Goal: Task Accomplishment & Management: Manage account settings

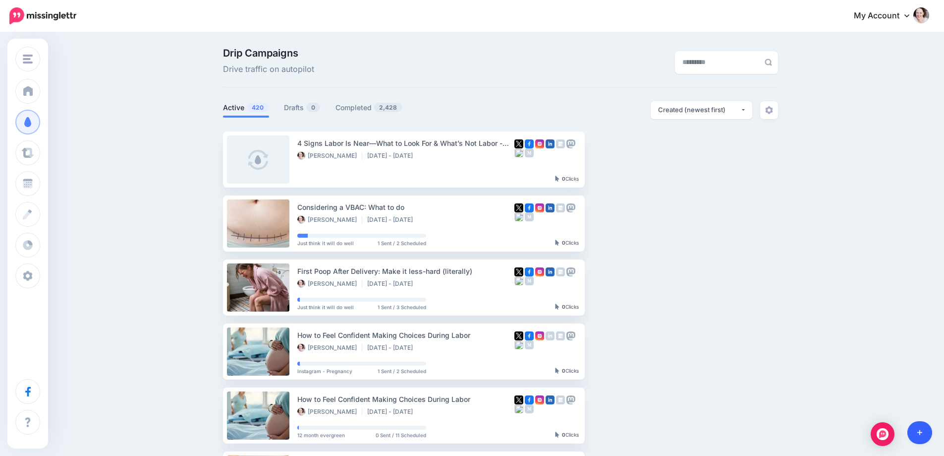
click at [923, 428] on link at bounding box center [920, 432] width 25 height 23
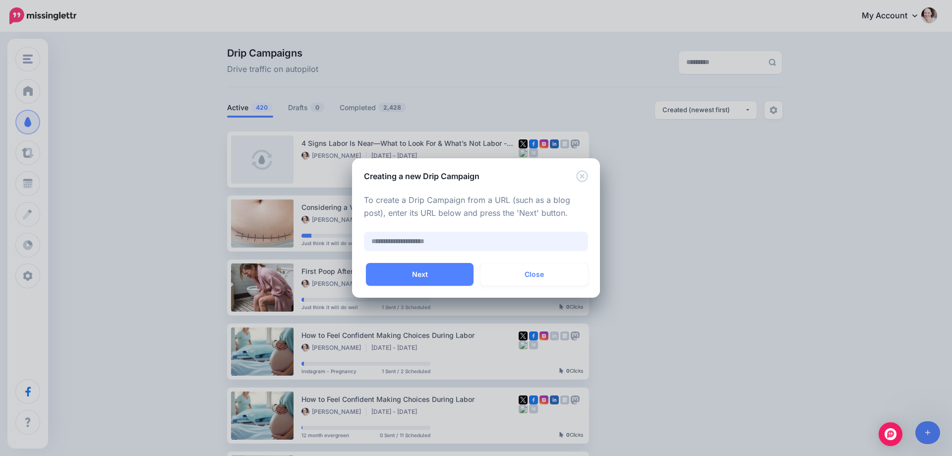
click at [413, 239] on input "text" at bounding box center [476, 241] width 224 height 19
paste input "**********"
type input "**********"
click at [388, 277] on button "Next" at bounding box center [420, 274] width 108 height 23
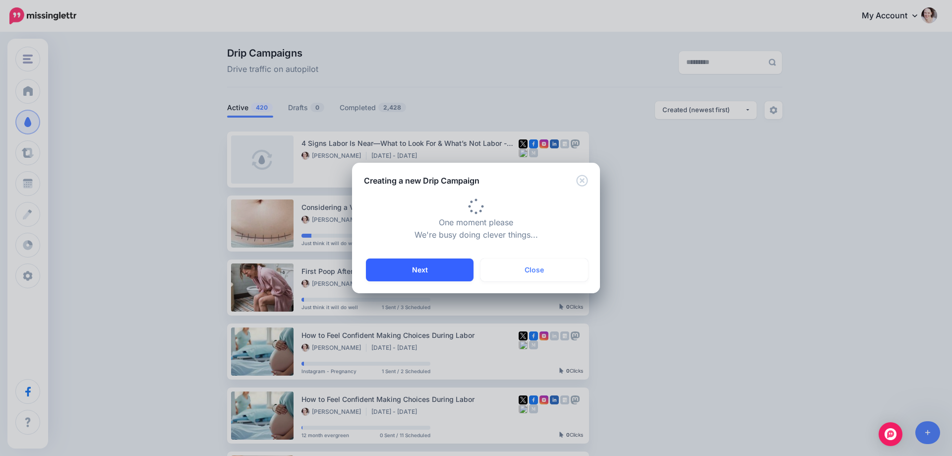
type input "**********"
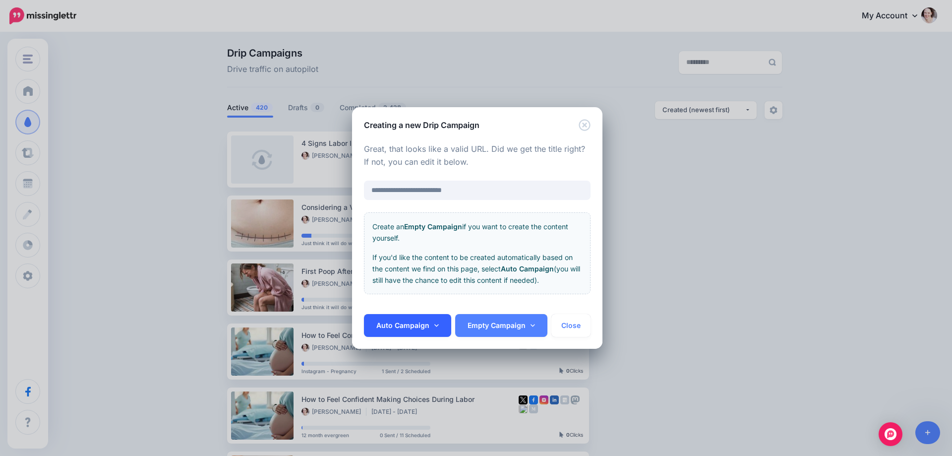
click at [399, 325] on link "Auto Campaign" at bounding box center [407, 325] width 87 height 23
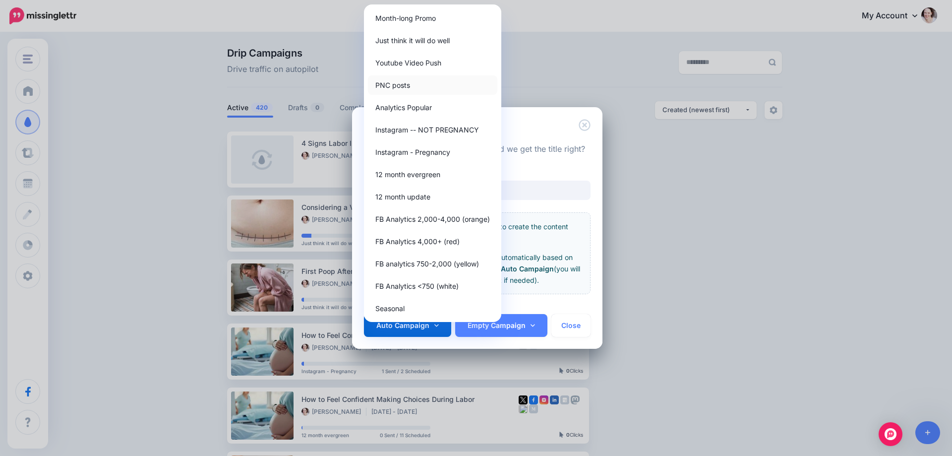
click at [392, 80] on link "PNC posts" at bounding box center [432, 84] width 129 height 19
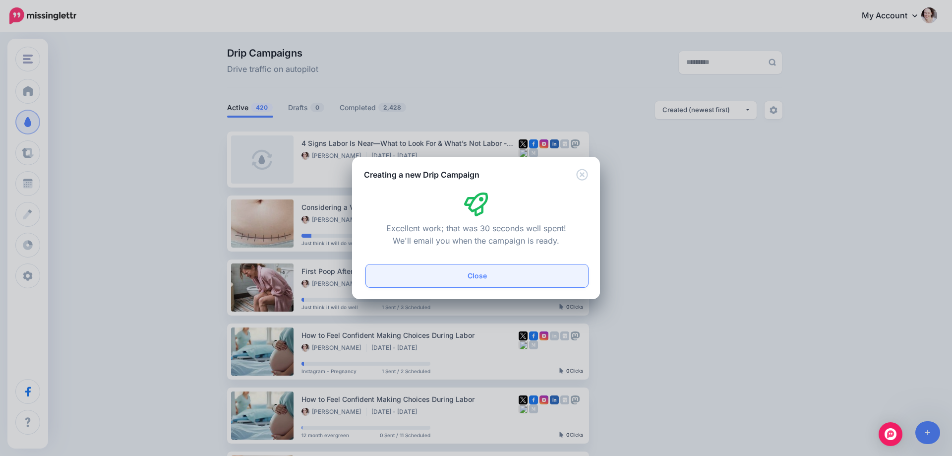
click at [465, 275] on button "Close" at bounding box center [477, 275] width 222 height 23
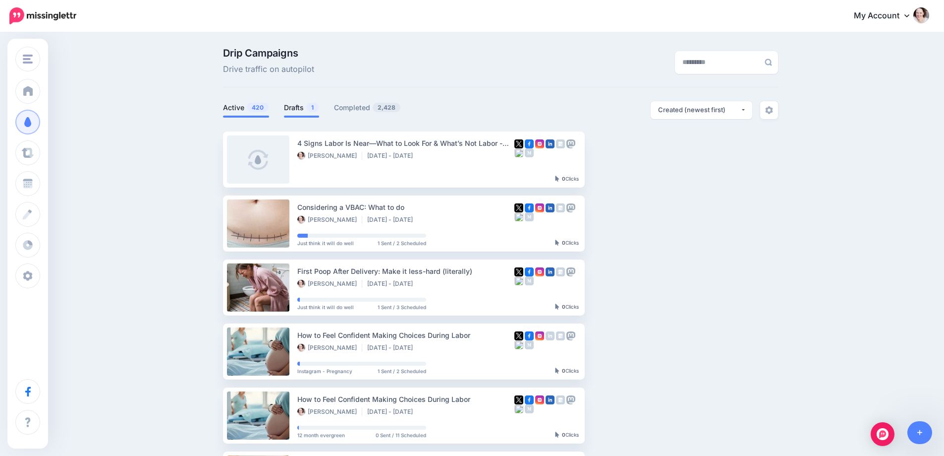
click at [304, 110] on link "Drafts 1" at bounding box center [301, 108] width 35 height 12
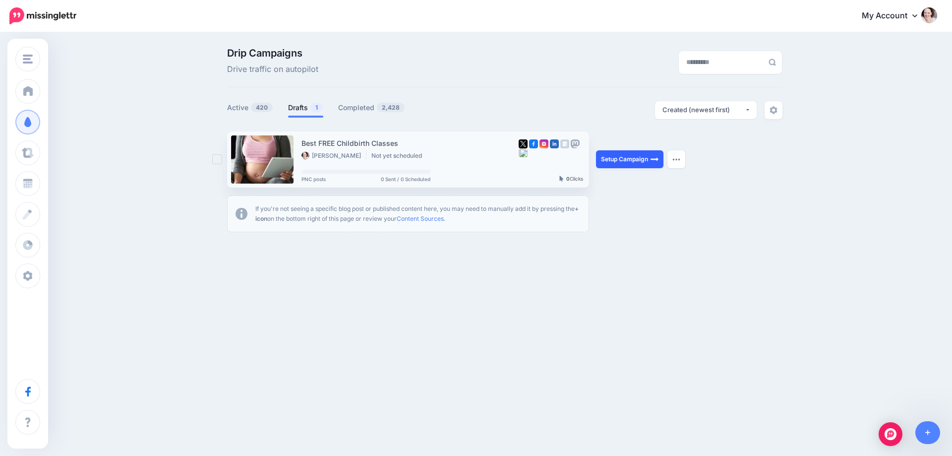
click at [639, 160] on link "Setup Campaign" at bounding box center [629, 159] width 67 height 18
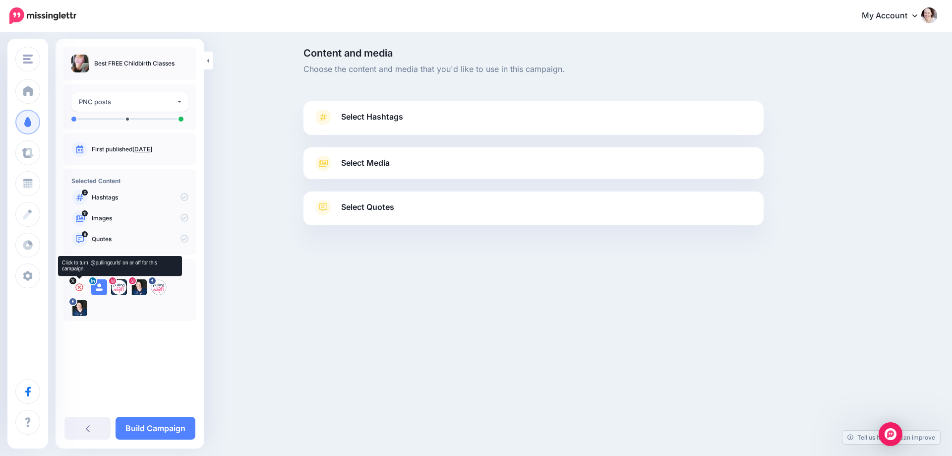
click at [82, 285] on icon at bounding box center [79, 287] width 8 height 8
click at [102, 287] on icon at bounding box center [99, 287] width 8 height 8
click at [116, 289] on icon at bounding box center [119, 287] width 8 height 8
click at [136, 286] on icon at bounding box center [139, 287] width 8 height 8
click at [157, 286] on icon at bounding box center [159, 287] width 8 height 8
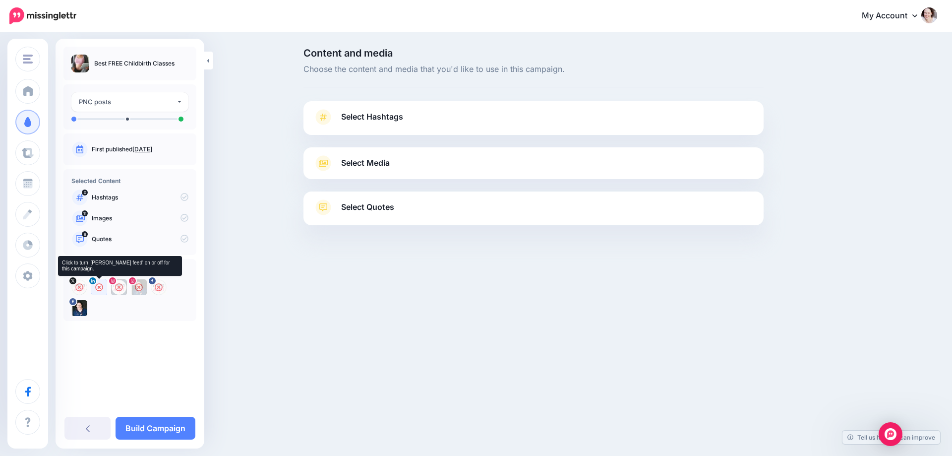
click at [101, 285] on icon at bounding box center [99, 287] width 8 height 8
click at [421, 116] on link "Select Hashtags" at bounding box center [533, 122] width 440 height 26
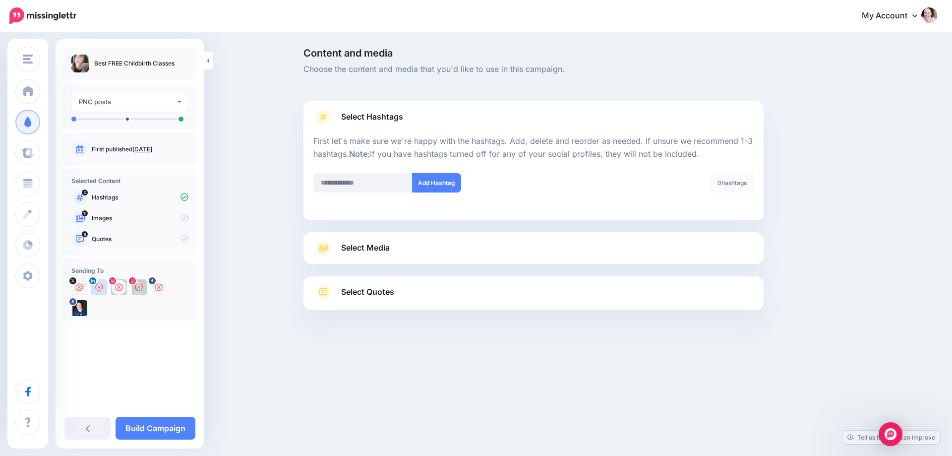
click at [402, 242] on link "Select Media" at bounding box center [533, 248] width 440 height 16
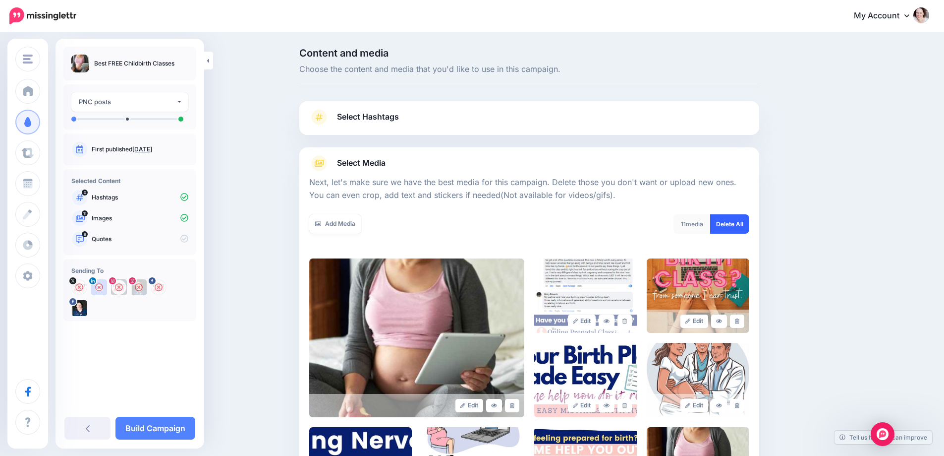
click at [722, 220] on link "Delete All" at bounding box center [729, 223] width 39 height 19
click at [347, 233] on link "Add Media" at bounding box center [335, 223] width 52 height 19
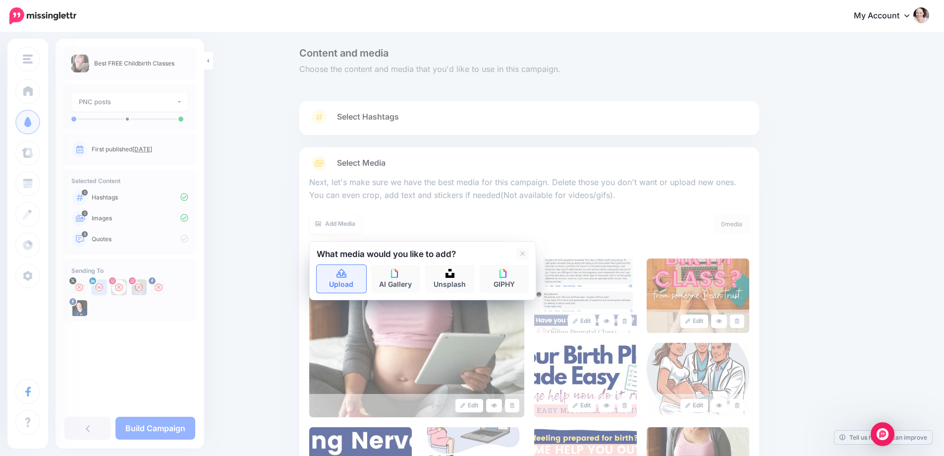
click at [343, 274] on icon at bounding box center [342, 273] width 10 height 9
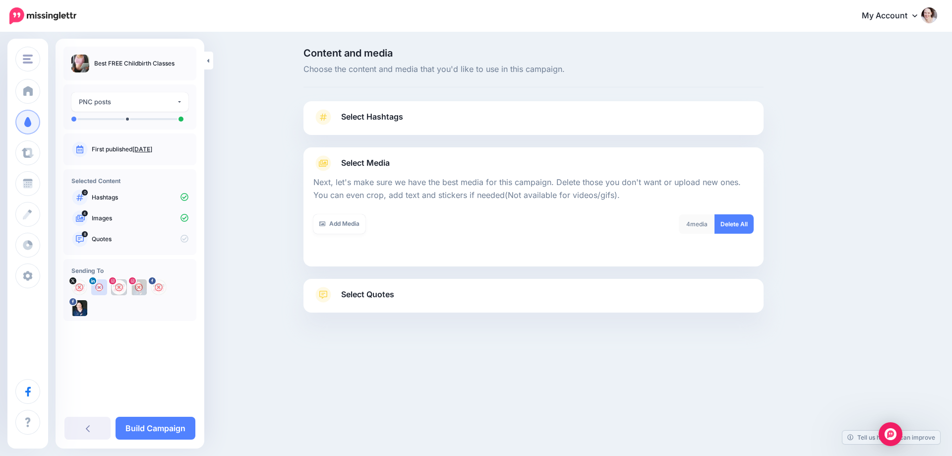
click at [401, 294] on link "Select Quotes" at bounding box center [533, 300] width 440 height 26
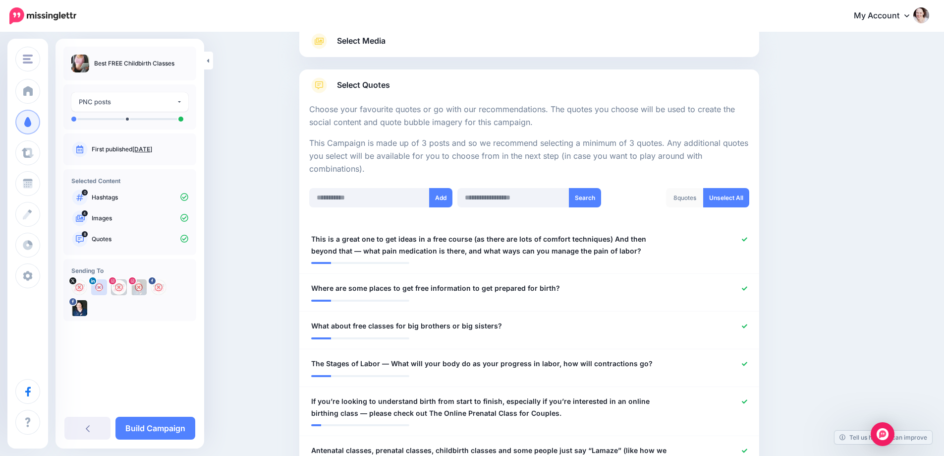
scroll to position [99, 0]
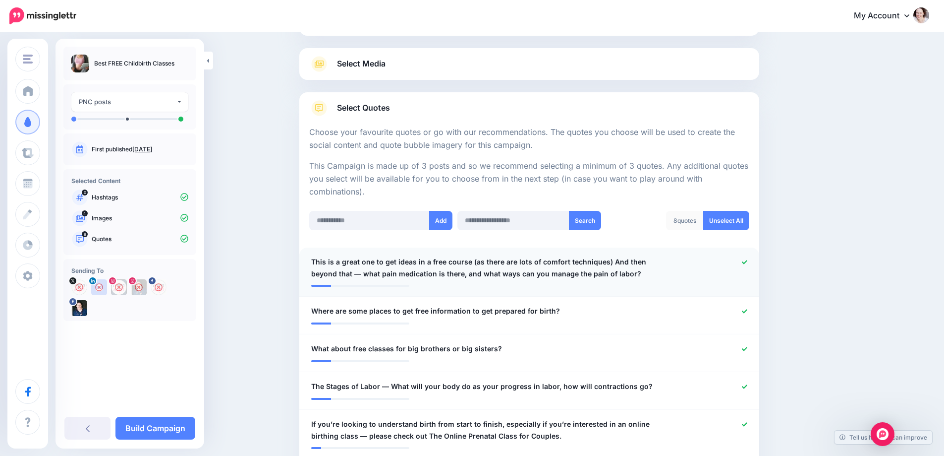
click at [748, 263] on icon at bounding box center [744, 262] width 5 height 4
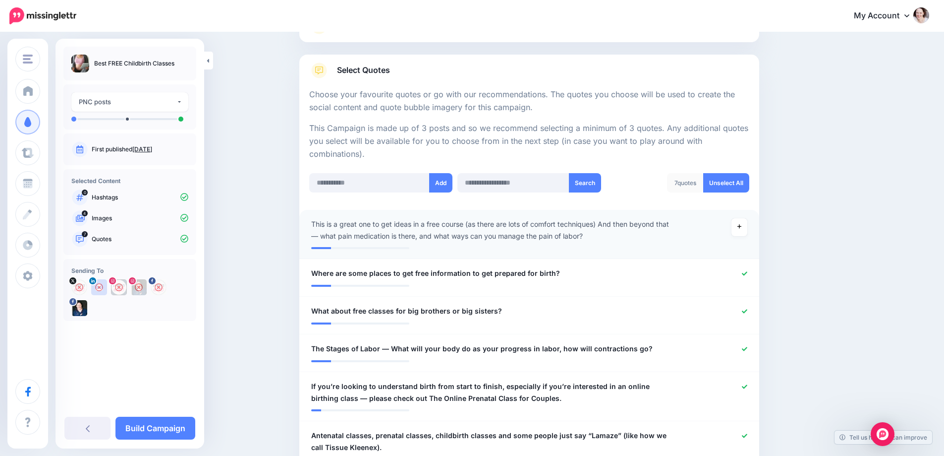
scroll to position [149, 0]
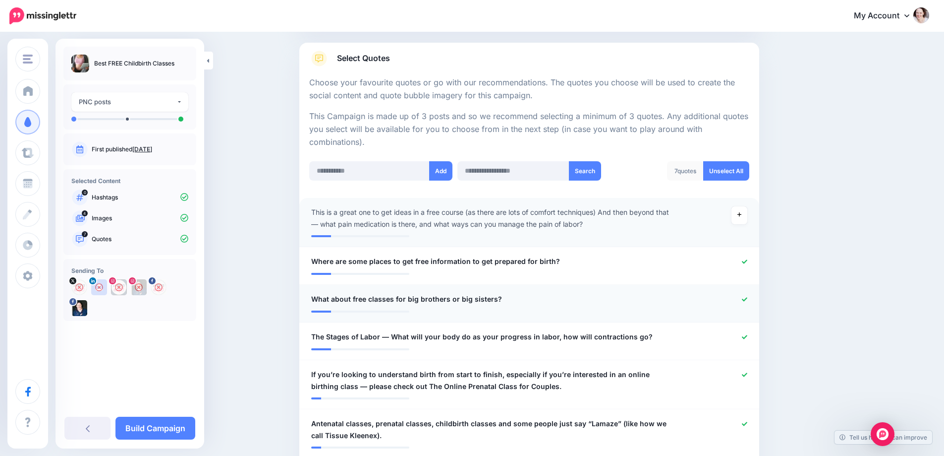
click at [748, 299] on icon at bounding box center [744, 299] width 5 height 4
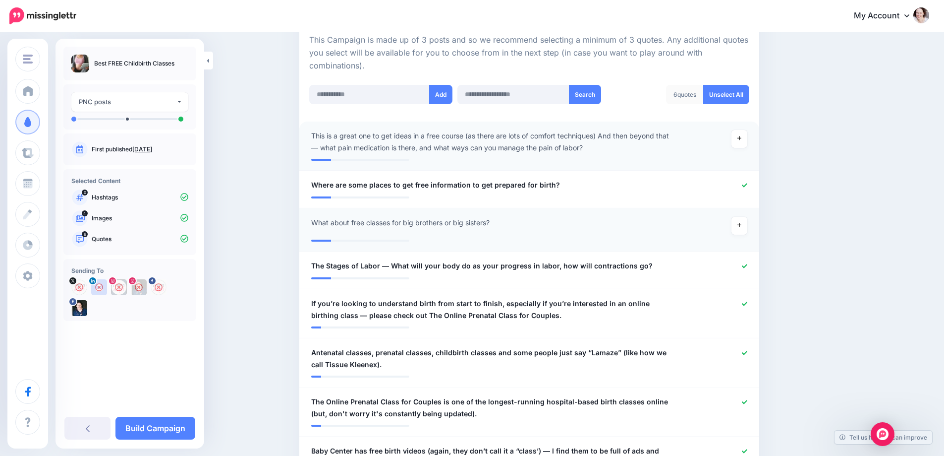
scroll to position [248, 0]
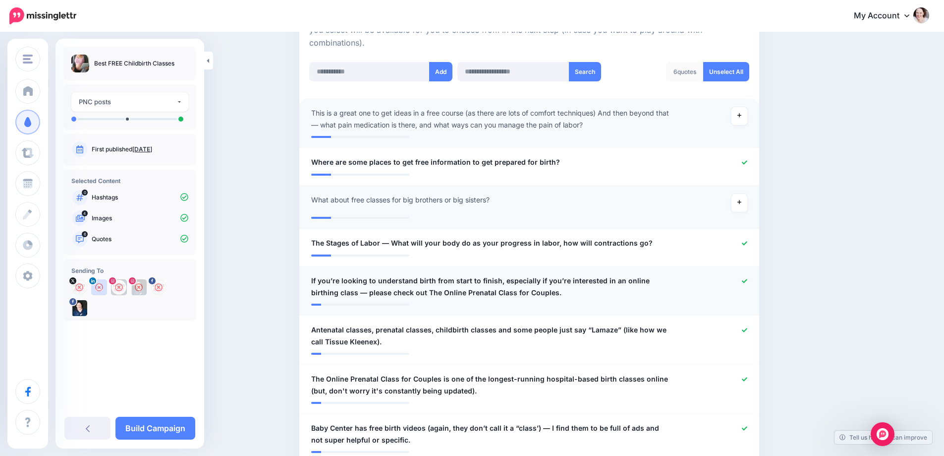
click at [748, 284] on link at bounding box center [744, 281] width 5 height 7
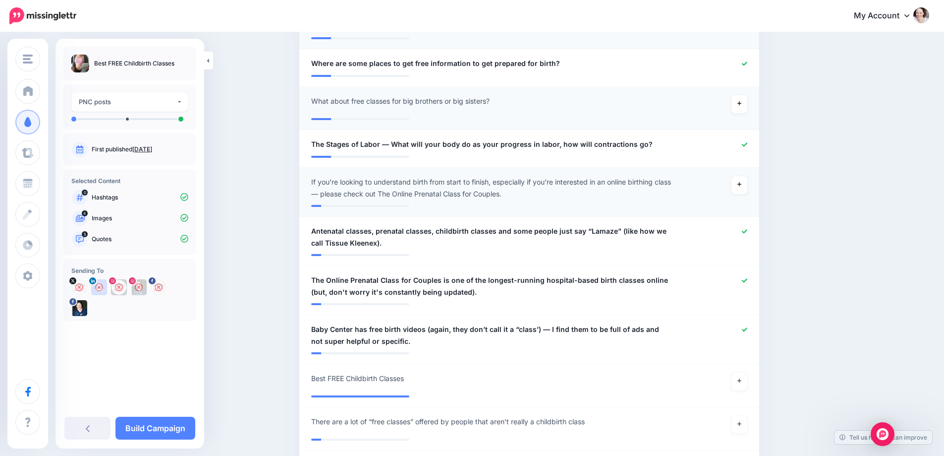
scroll to position [347, 0]
click at [747, 230] on icon at bounding box center [744, 230] width 5 height 5
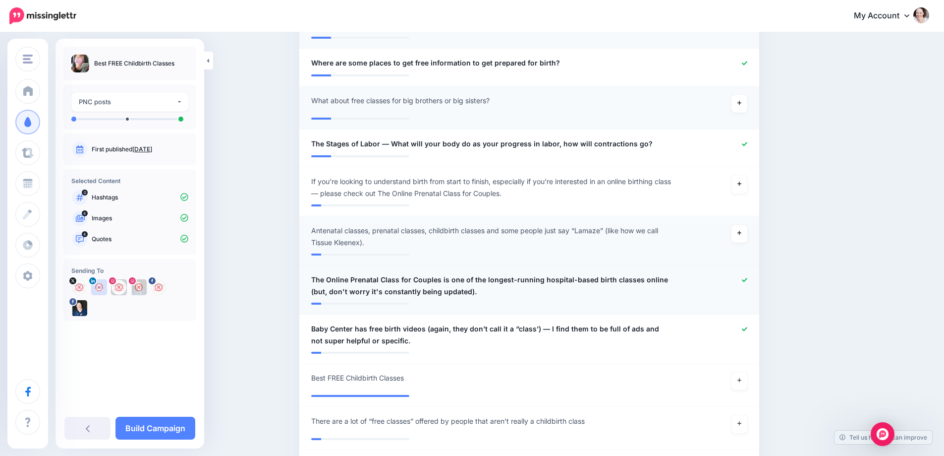
click at [748, 280] on icon at bounding box center [744, 280] width 5 height 4
click at [748, 330] on icon at bounding box center [744, 328] width 5 height 5
click at [741, 388] on link at bounding box center [740, 381] width 16 height 18
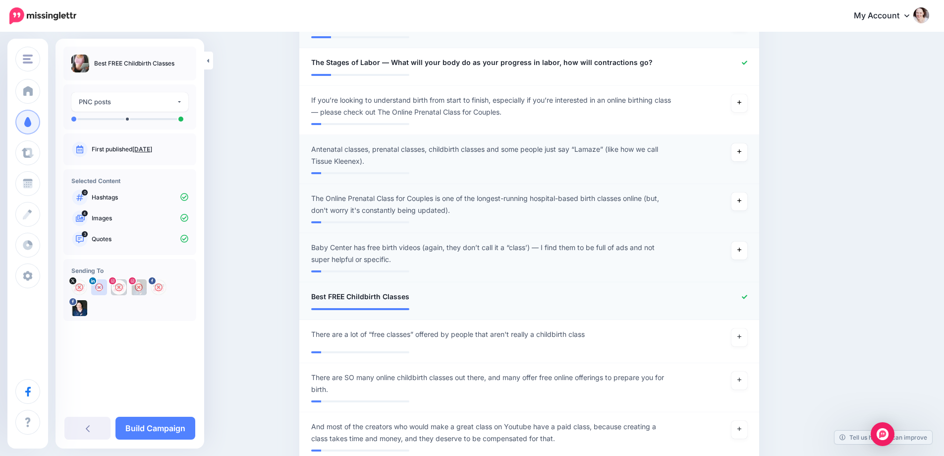
scroll to position [446, 0]
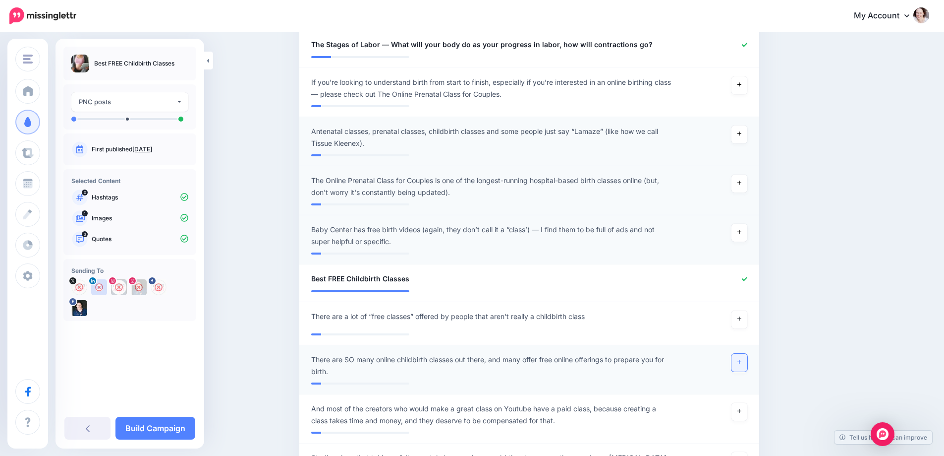
click at [747, 362] on link at bounding box center [740, 362] width 16 height 18
click at [165, 424] on link "Build Campaign" at bounding box center [156, 427] width 80 height 23
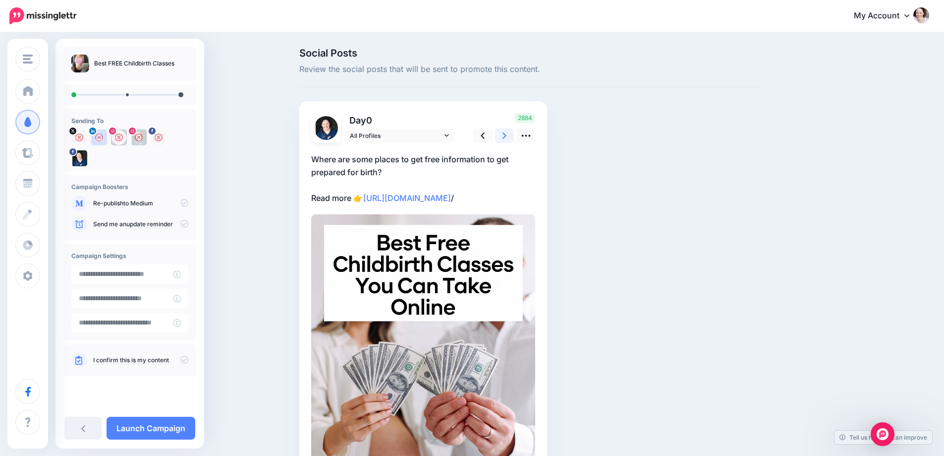
click at [511, 133] on link at bounding box center [504, 135] width 19 height 14
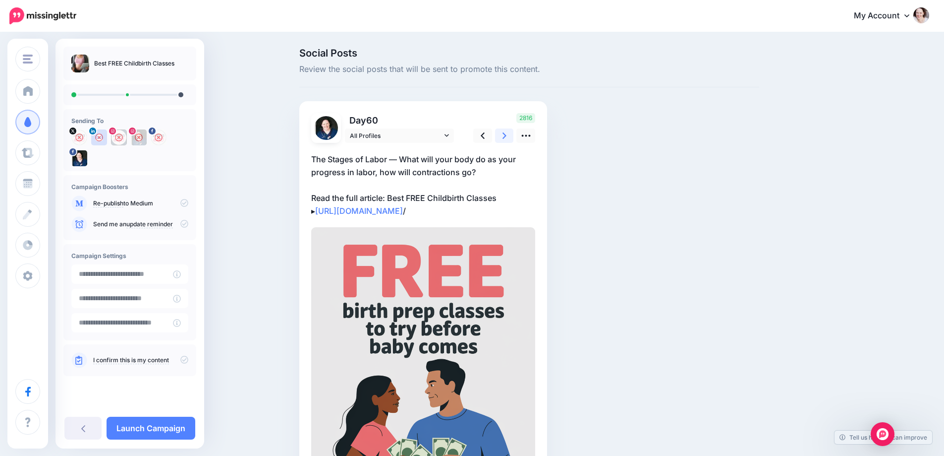
click at [511, 133] on link at bounding box center [504, 135] width 19 height 14
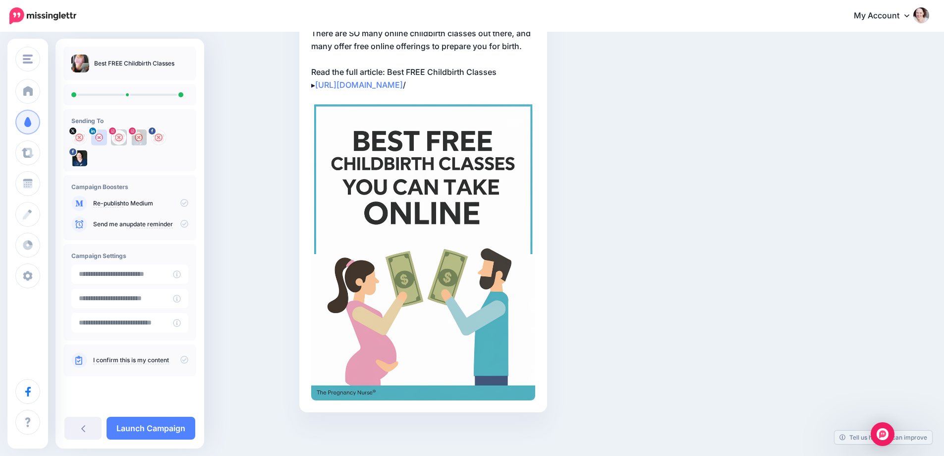
scroll to position [127, 0]
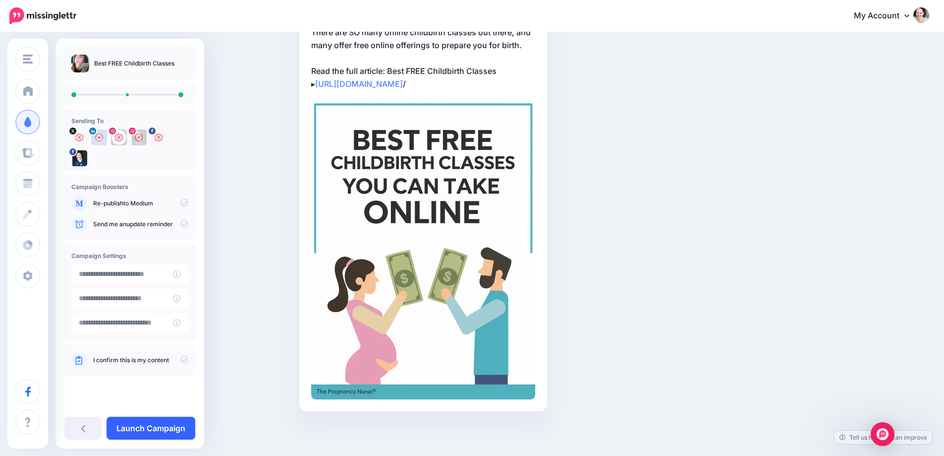
click at [152, 424] on link "Launch Campaign" at bounding box center [151, 427] width 89 height 23
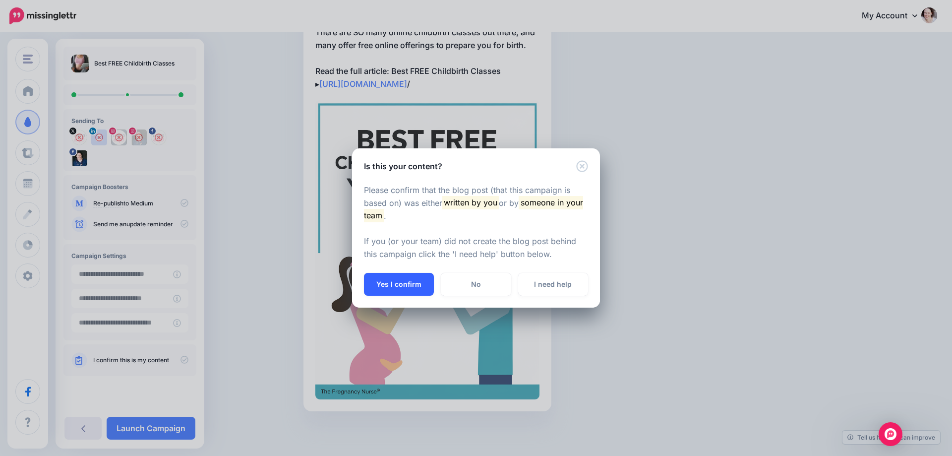
click at [410, 291] on button "Yes I confirm" at bounding box center [399, 284] width 70 height 23
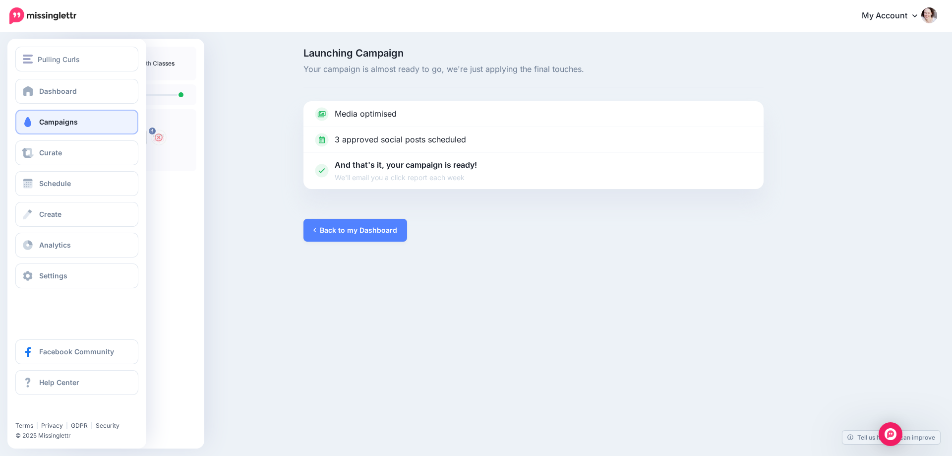
click at [37, 123] on link "Campaigns" at bounding box center [76, 122] width 123 height 25
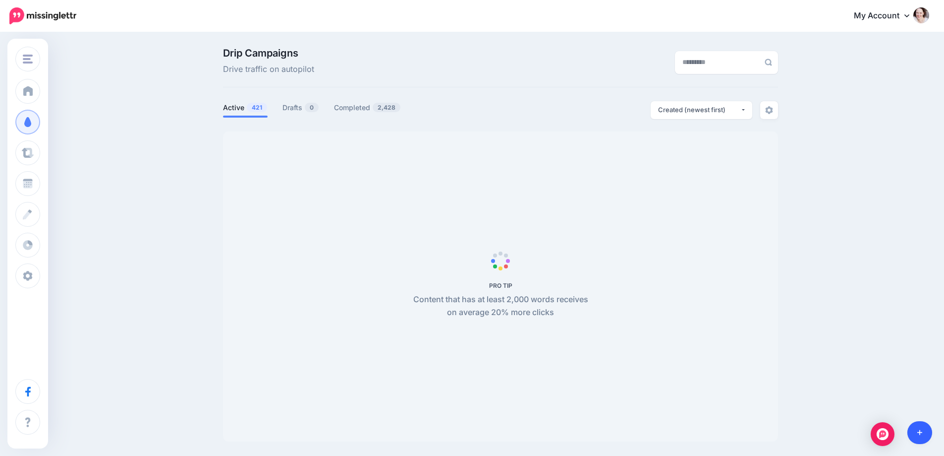
click at [924, 432] on link at bounding box center [920, 432] width 25 height 23
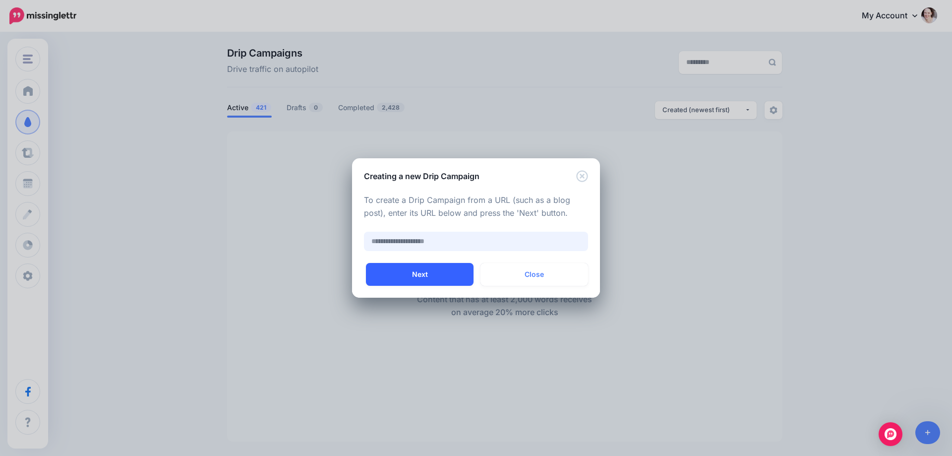
paste input "**********"
type input "**********"
click at [428, 277] on button "Next" at bounding box center [420, 274] width 108 height 23
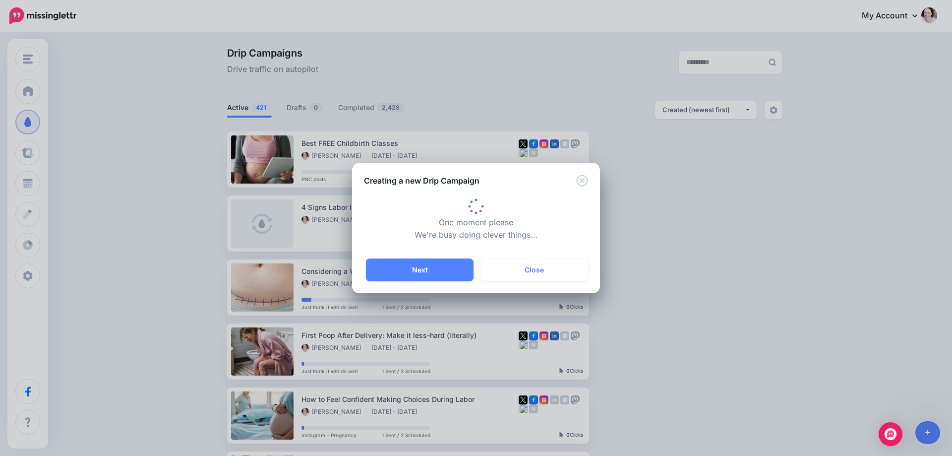
click at [523, 278] on button "Close" at bounding box center [534, 269] width 108 height 23
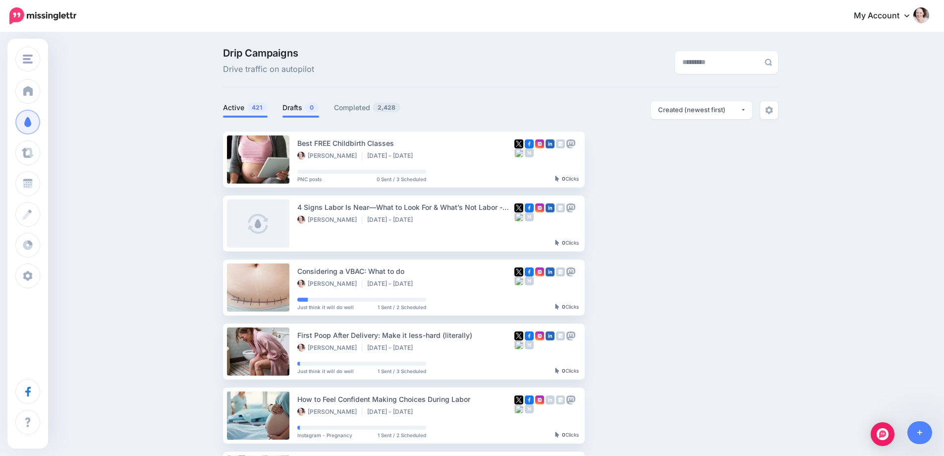
click at [298, 107] on link "Drafts 0" at bounding box center [301, 108] width 37 height 12
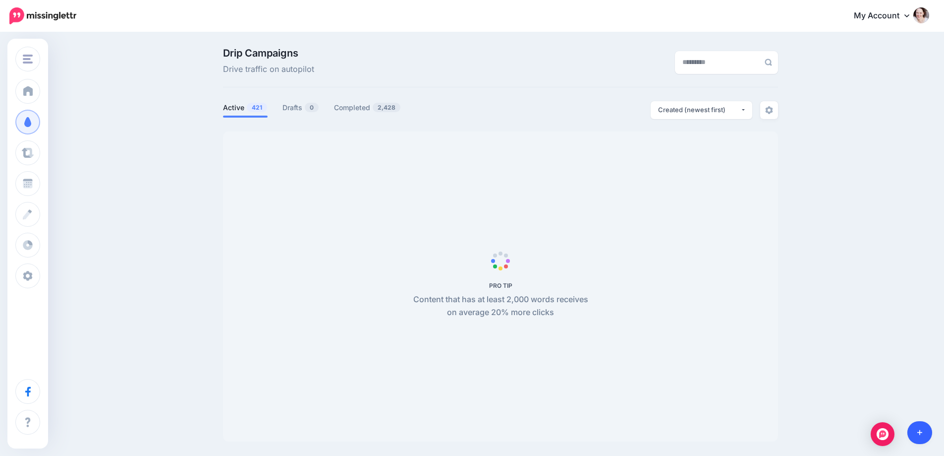
click at [927, 437] on link at bounding box center [920, 432] width 25 height 23
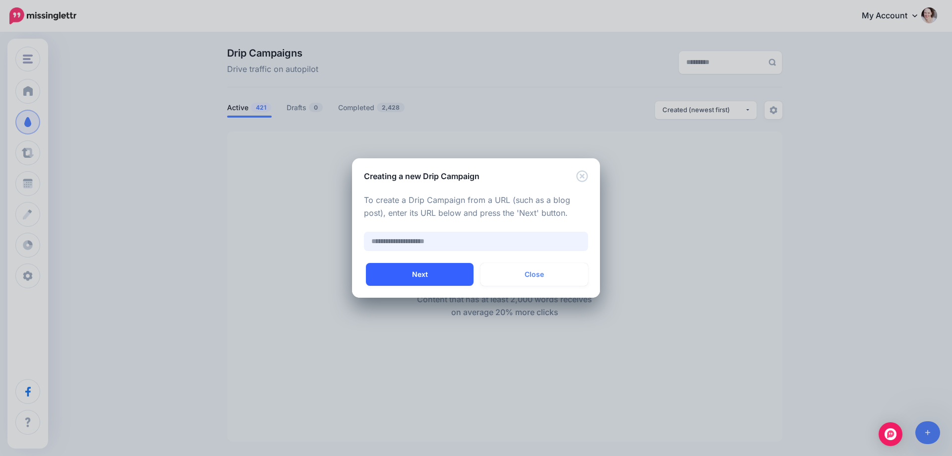
paste input "**********"
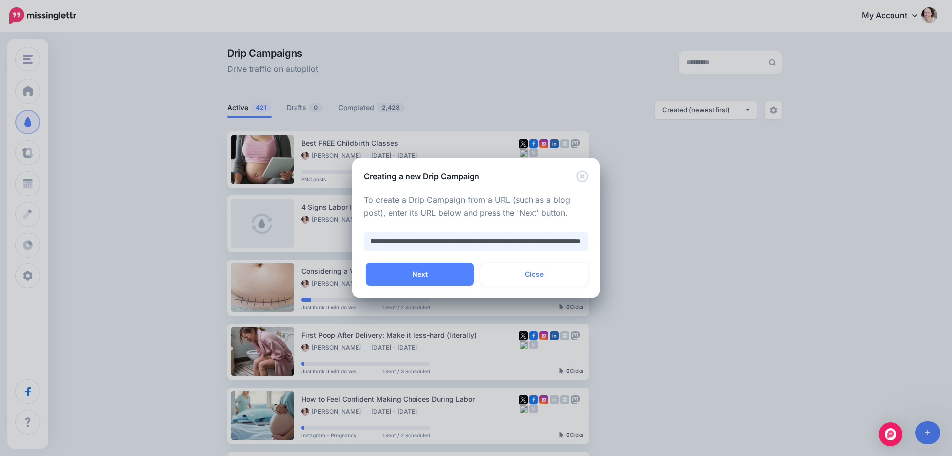
type input "**********"
click at [404, 236] on input "**********" at bounding box center [476, 241] width 224 height 19
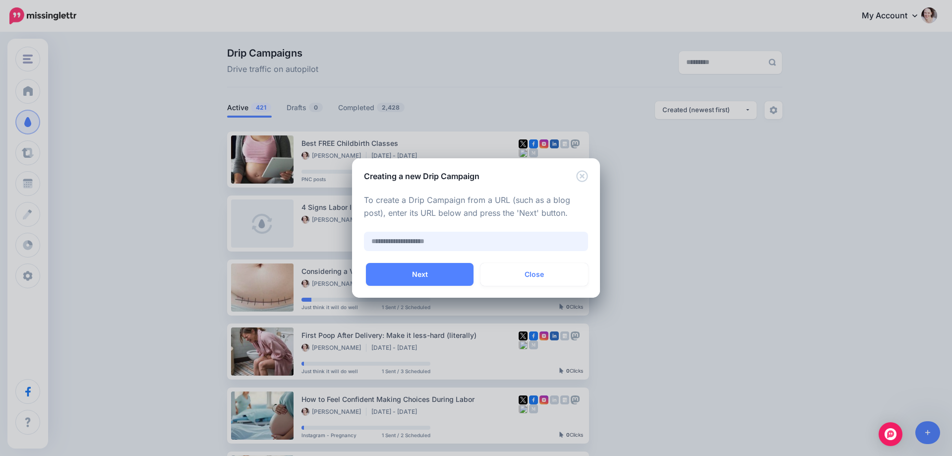
paste input "**********"
type input "**********"
click at [392, 276] on button "Next" at bounding box center [420, 274] width 108 height 23
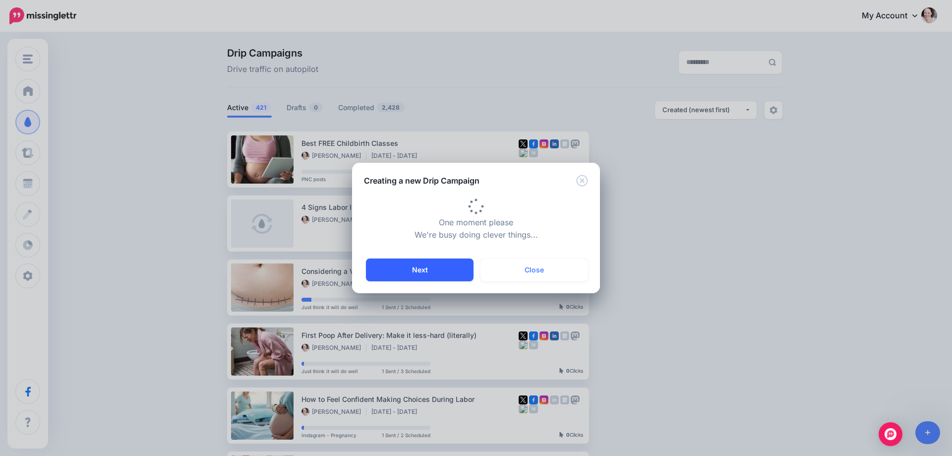
type input "**********"
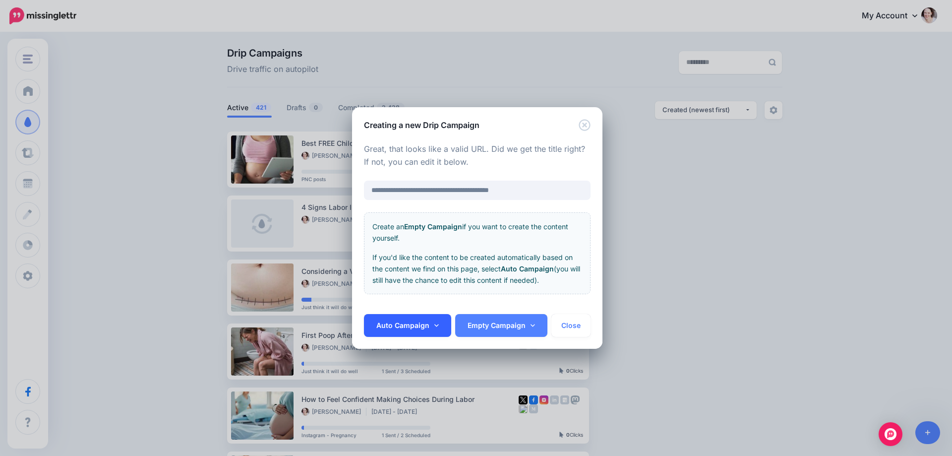
click at [423, 322] on link "Auto Campaign" at bounding box center [407, 325] width 87 height 23
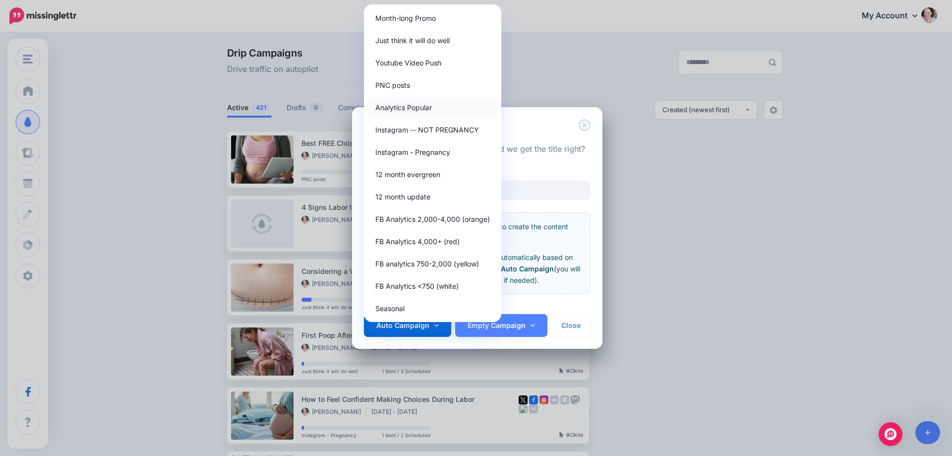
click at [411, 111] on link "Analytics Popular" at bounding box center [432, 107] width 129 height 19
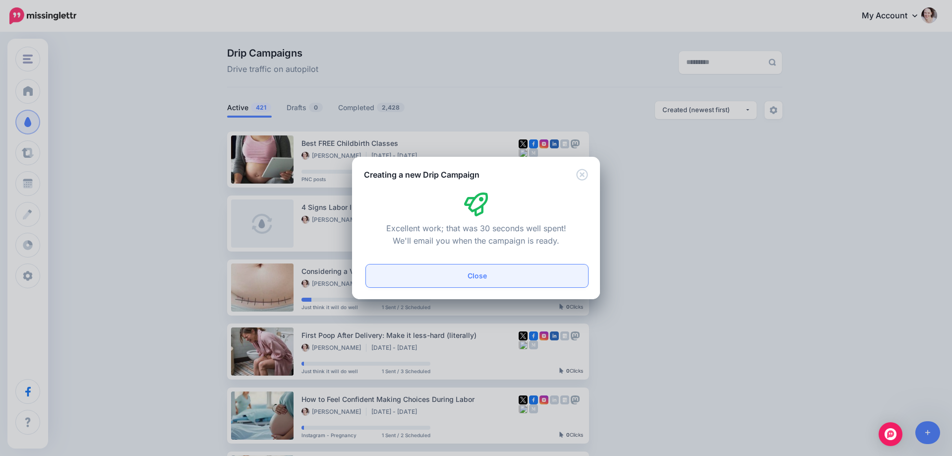
click at [419, 270] on button "Close" at bounding box center [477, 275] width 222 height 23
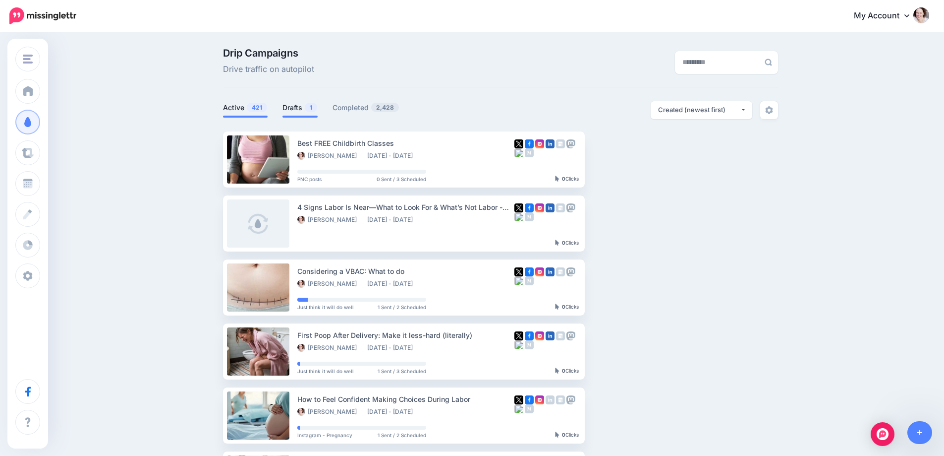
click at [309, 102] on link "Drafts 1" at bounding box center [300, 108] width 35 height 12
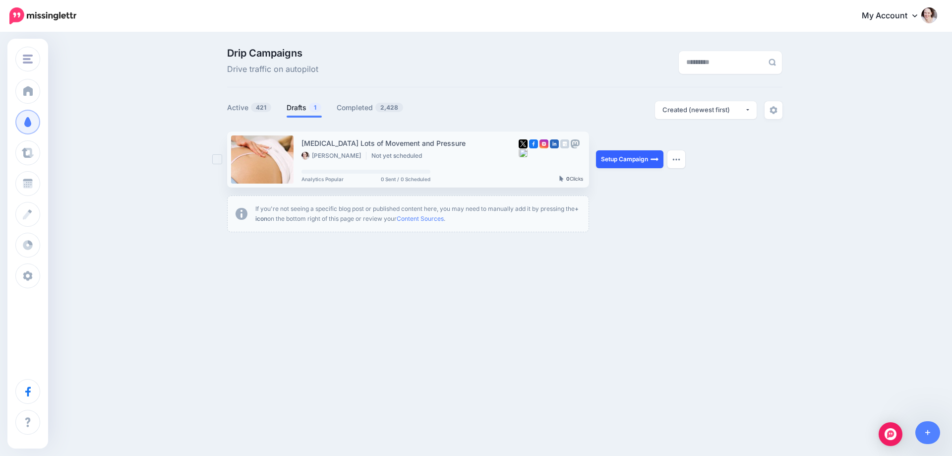
click at [617, 160] on link "Setup Campaign" at bounding box center [629, 159] width 67 height 18
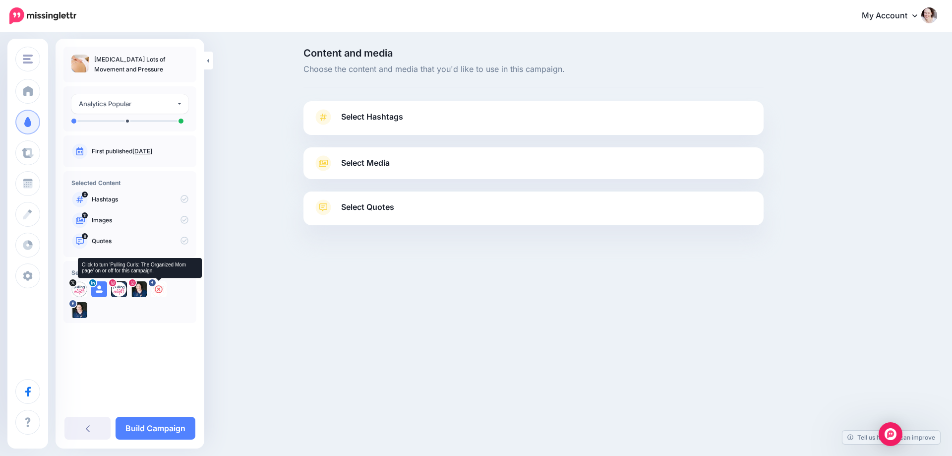
click at [158, 289] on icon at bounding box center [159, 289] width 8 height 8
click at [139, 289] on icon at bounding box center [139, 289] width 8 height 8
click at [118, 290] on icon at bounding box center [119, 289] width 8 height 8
click at [103, 290] on icon at bounding box center [99, 289] width 8 height 8
click at [78, 290] on icon at bounding box center [79, 289] width 8 height 8
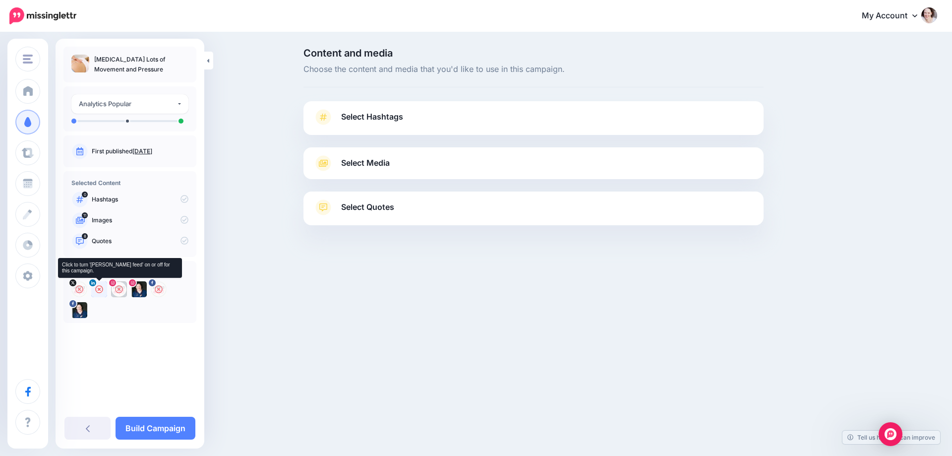
click at [97, 289] on icon at bounding box center [99, 289] width 8 height 8
click at [138, 287] on icon at bounding box center [139, 289] width 8 height 8
click at [386, 203] on span "Select Quotes" at bounding box center [367, 206] width 53 height 13
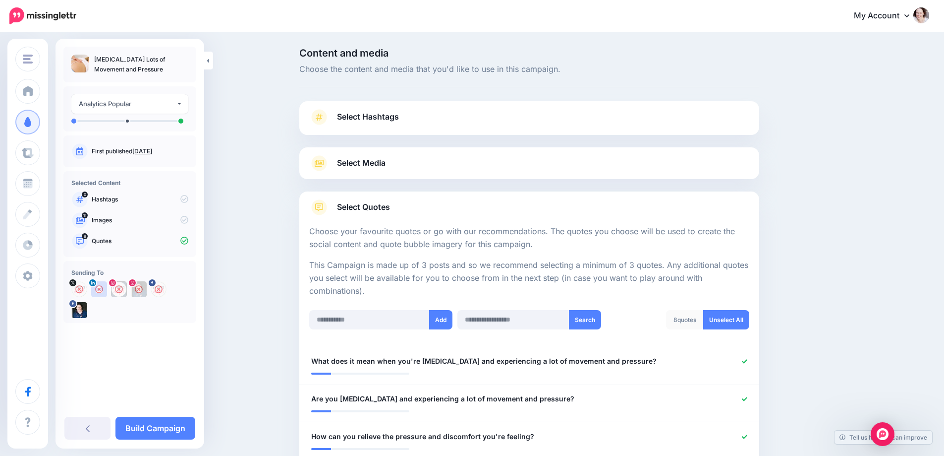
click at [389, 156] on link "Select Media" at bounding box center [529, 163] width 440 height 16
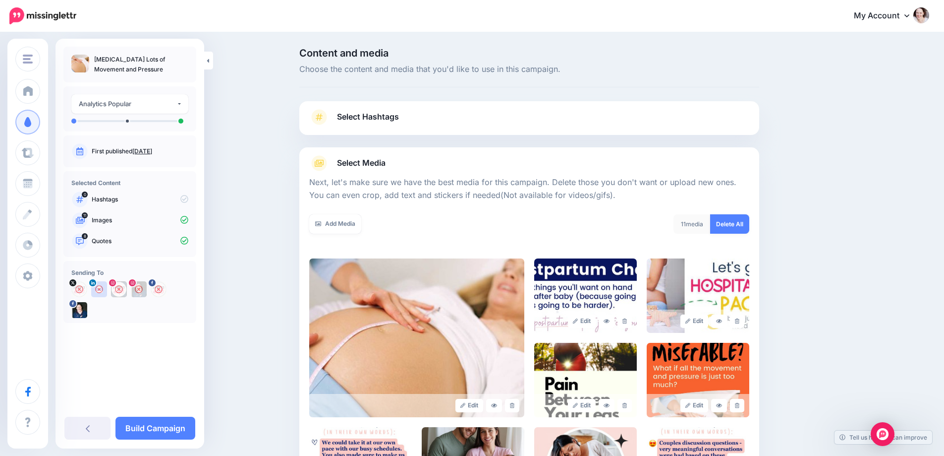
click at [734, 221] on link "Delete All" at bounding box center [729, 223] width 39 height 19
click at [321, 229] on link "Add Media" at bounding box center [335, 223] width 52 height 19
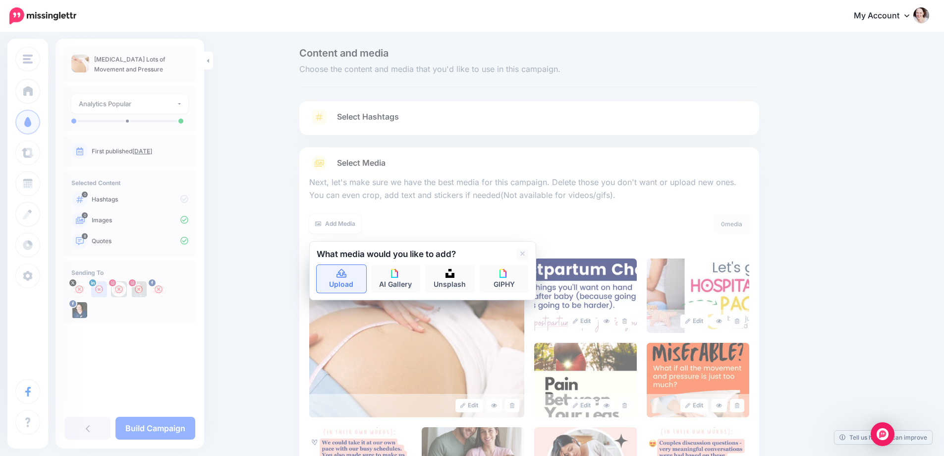
click at [350, 285] on link "Upload" at bounding box center [342, 279] width 50 height 28
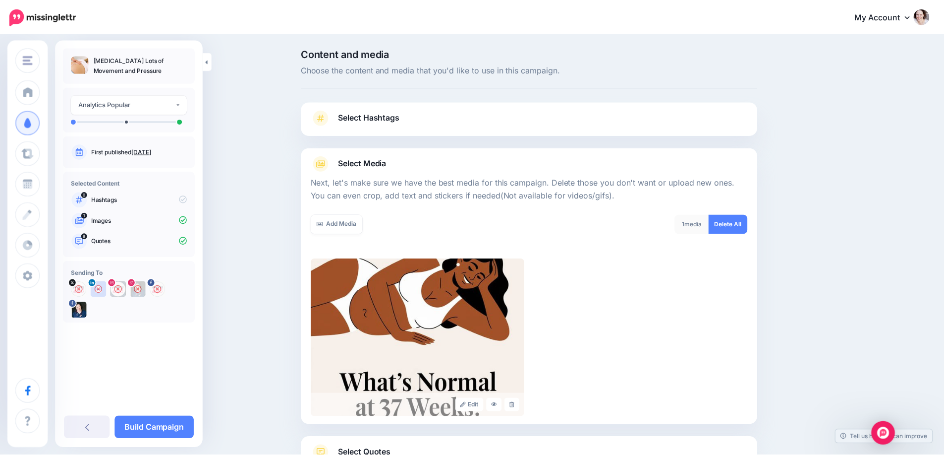
scroll to position [80, 0]
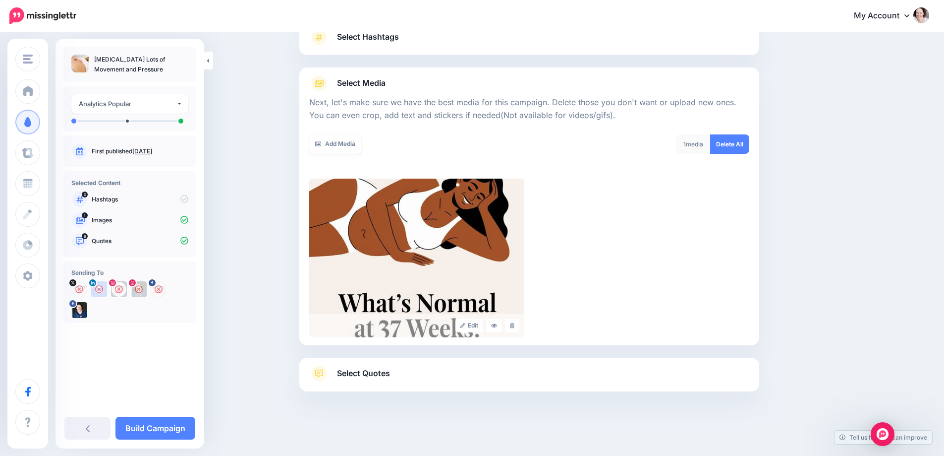
click at [377, 371] on span "Select Quotes" at bounding box center [363, 372] width 53 height 13
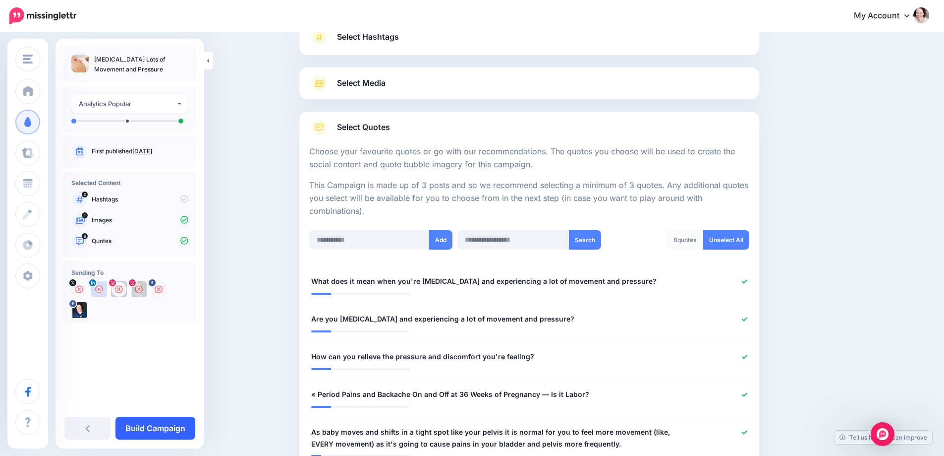
click at [162, 434] on link "Build Campaign" at bounding box center [156, 427] width 80 height 23
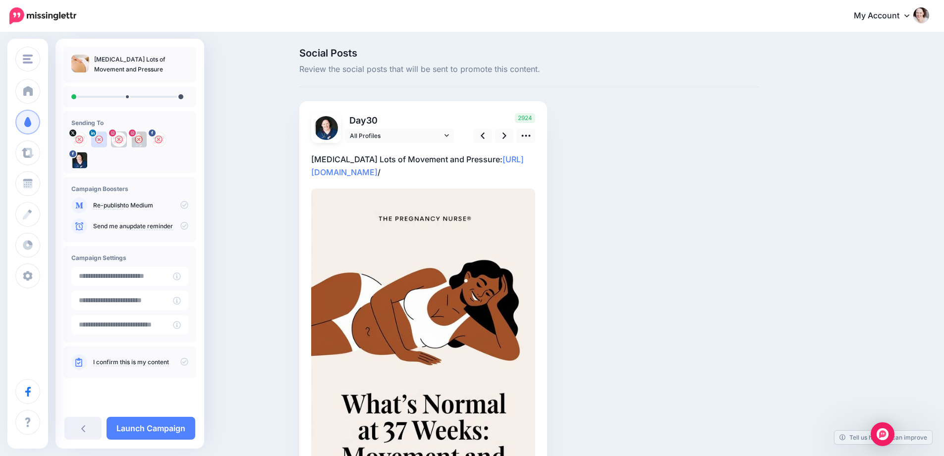
click at [325, 156] on p "[MEDICAL_DATA] Lots of Movement and Pressure: [URL][DOMAIN_NAME] /" at bounding box center [423, 166] width 224 height 26
click at [325, 156] on textarea "**********" at bounding box center [423, 166] width 224 height 26
drag, startPoint x: 483, startPoint y: 159, endPoint x: 492, endPoint y: 159, distance: 8.9
click at [484, 159] on textarea "**********" at bounding box center [423, 166] width 224 height 26
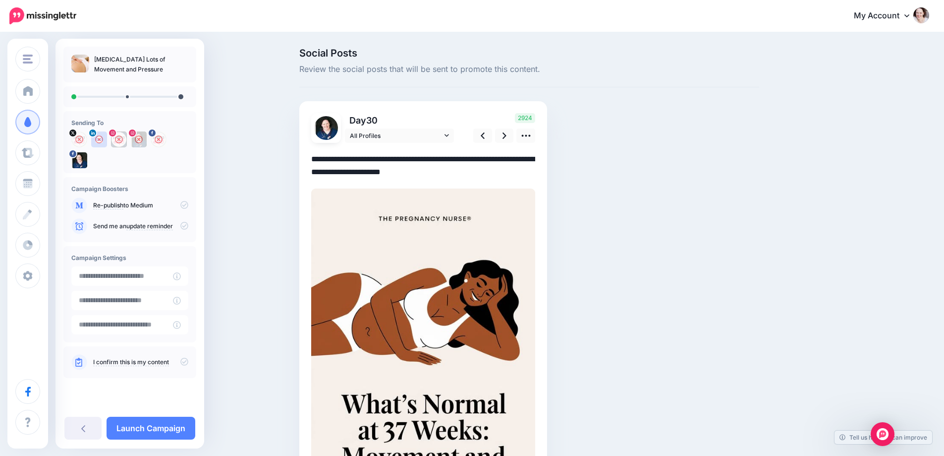
click at [526, 157] on textarea "**********" at bounding box center [423, 166] width 224 height 26
click at [516, 159] on textarea "**********" at bounding box center [423, 166] width 224 height 26
drag, startPoint x: 518, startPoint y: 159, endPoint x: 303, endPoint y: 161, distance: 214.2
click at [303, 161] on div "Day 30 All Profiles" at bounding box center [423, 318] width 248 height 435
paste textarea "**********"
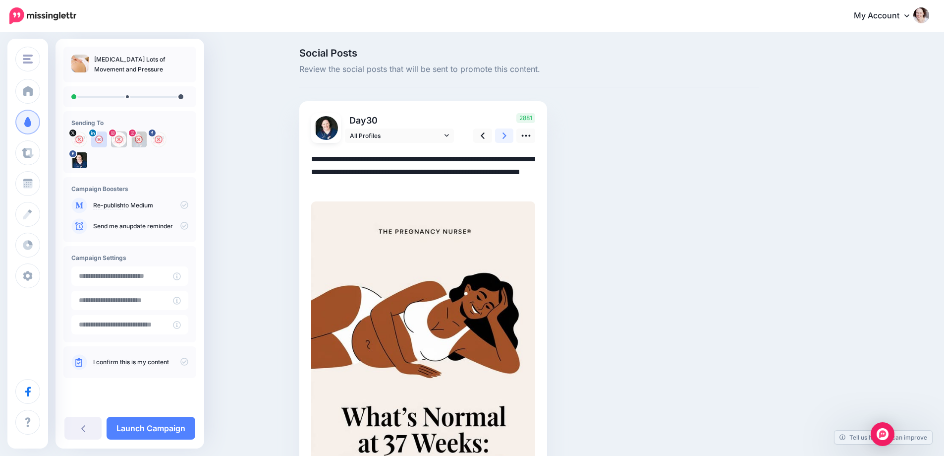
click at [507, 136] on icon at bounding box center [505, 135] width 4 height 10
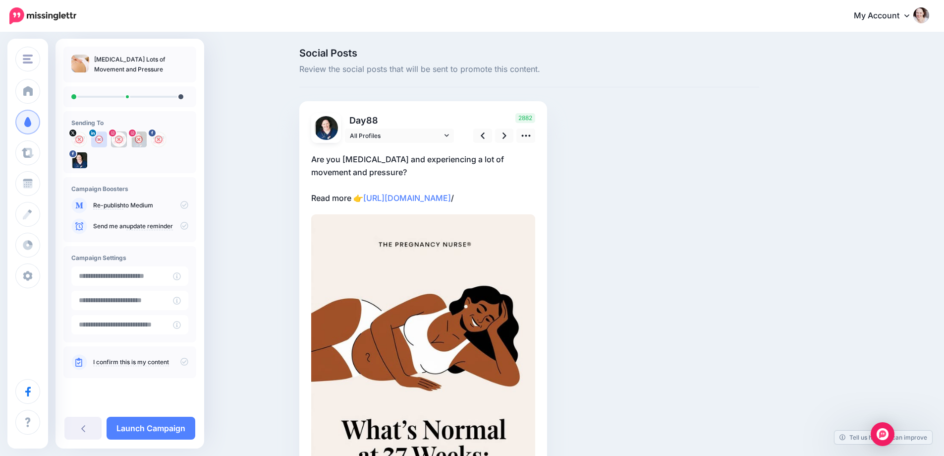
click at [428, 166] on p "Are you [MEDICAL_DATA] and experiencing a lot of movement and pressure? Read mo…" at bounding box center [423, 179] width 224 height 52
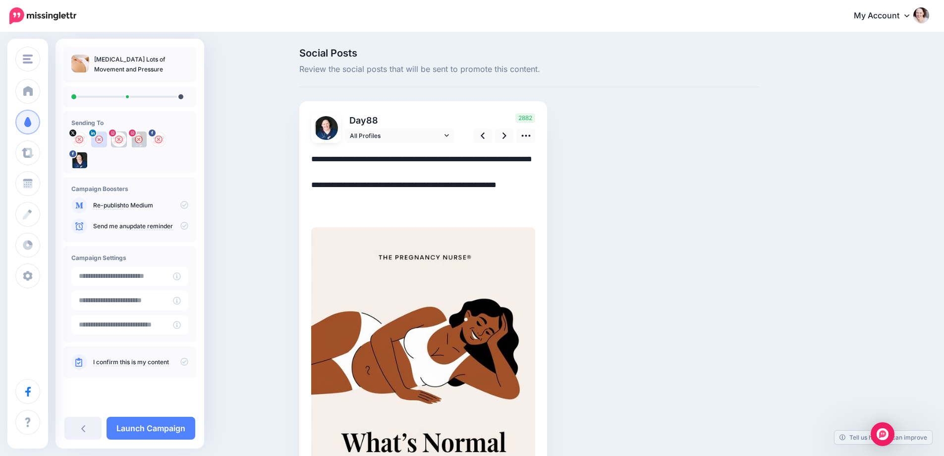
drag, startPoint x: 416, startPoint y: 170, endPoint x: 292, endPoint y: 145, distance: 126.4
click at [292, 145] on div "Social Posts Review the social posts that will be sent to promote this content.…" at bounding box center [472, 326] width 944 height 586
paste textarea "**********"
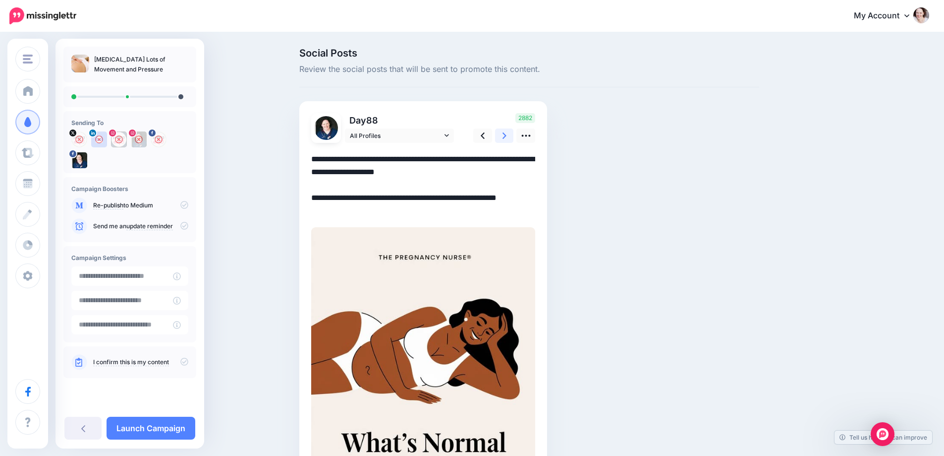
click at [507, 135] on icon at bounding box center [505, 135] width 4 height 6
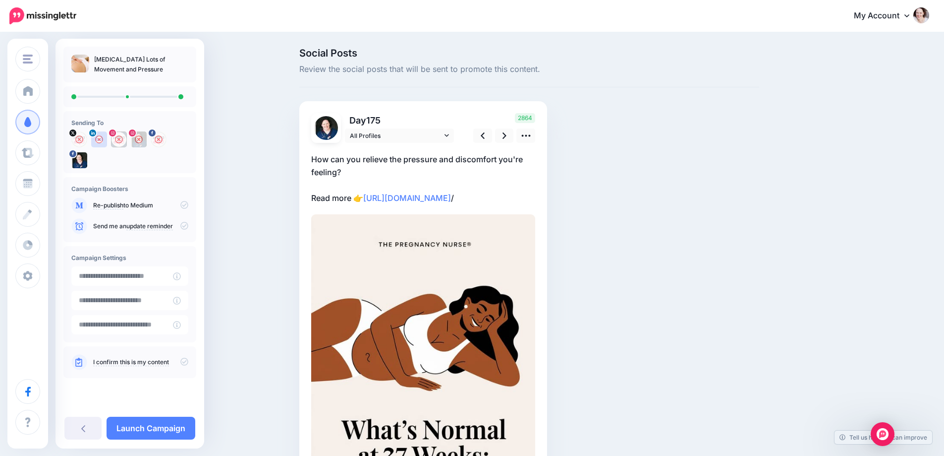
click at [361, 161] on p "How can you relieve the pressure and discomfort you're feeling? Read more 👉 [UR…" at bounding box center [423, 179] width 224 height 52
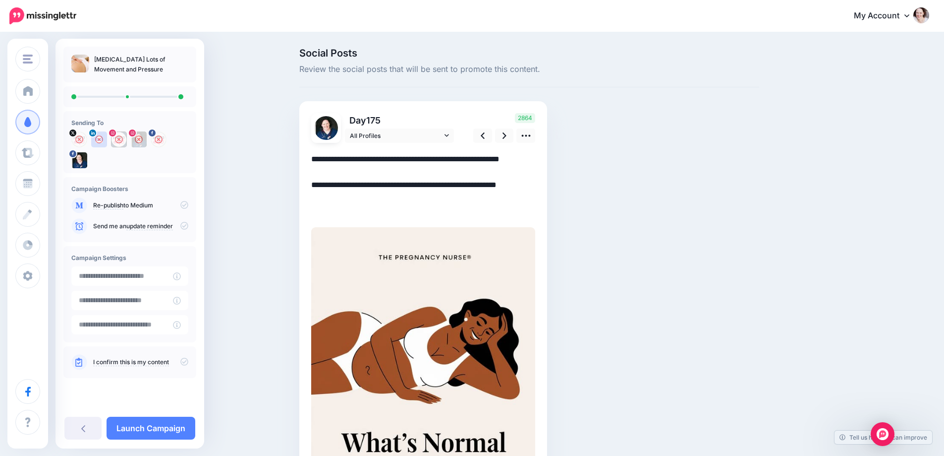
drag, startPoint x: 356, startPoint y: 168, endPoint x: 299, endPoint y: 152, distance: 58.7
click at [299, 152] on div "Social Posts Review the social posts that will be sent to promote this content.…" at bounding box center [529, 326] width 475 height 557
paste textarea "**********"
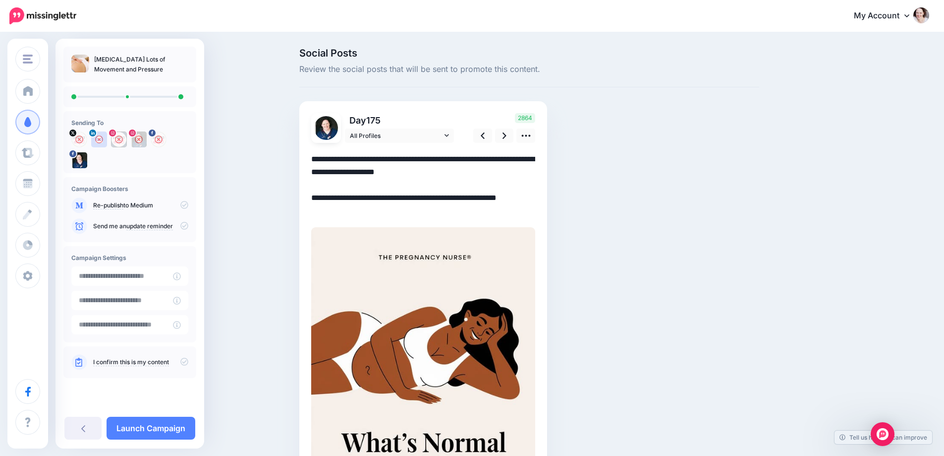
type textarea "**********"
click at [141, 418] on link "Launch Campaign" at bounding box center [151, 427] width 89 height 23
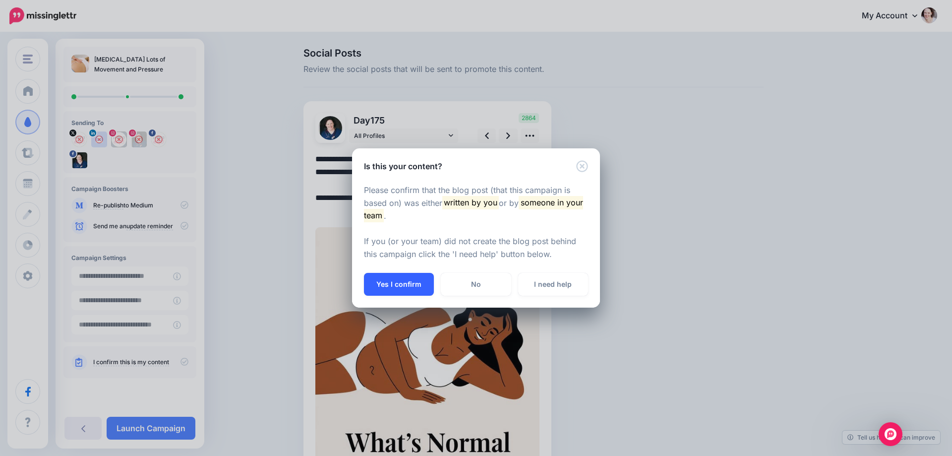
click at [391, 290] on button "Yes I confirm" at bounding box center [399, 284] width 70 height 23
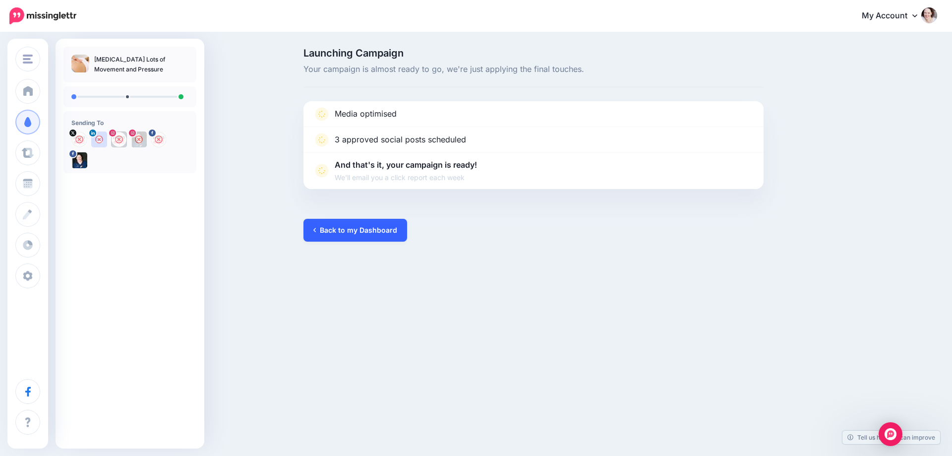
click at [379, 234] on link "Back to my Dashboard" at bounding box center [355, 230] width 104 height 23
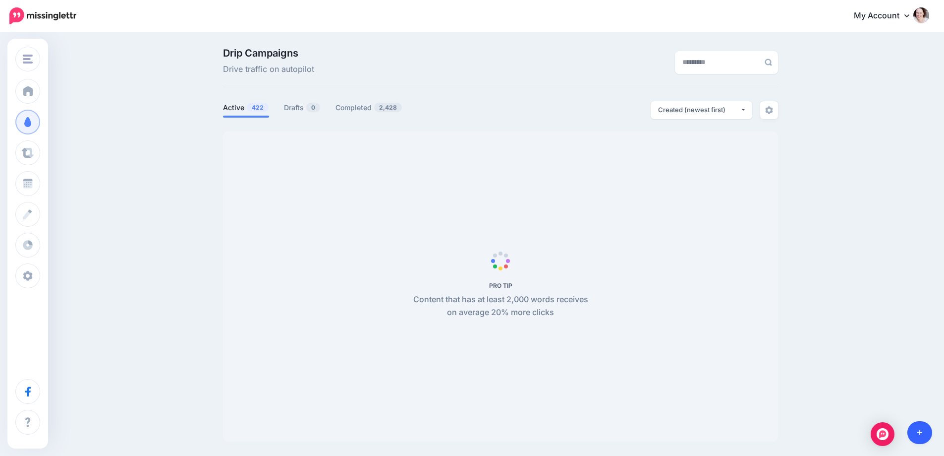
click at [916, 430] on link at bounding box center [920, 432] width 25 height 23
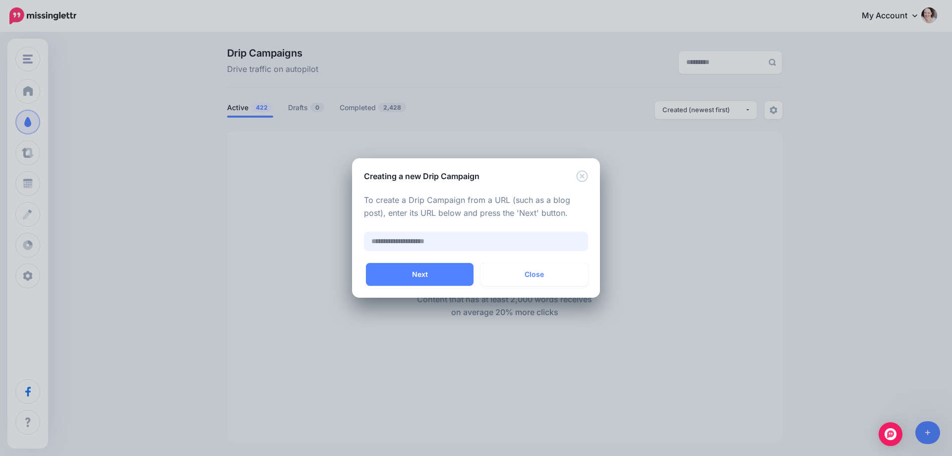
paste input "**********"
type input "**********"
click at [413, 278] on button "Next" at bounding box center [420, 274] width 108 height 23
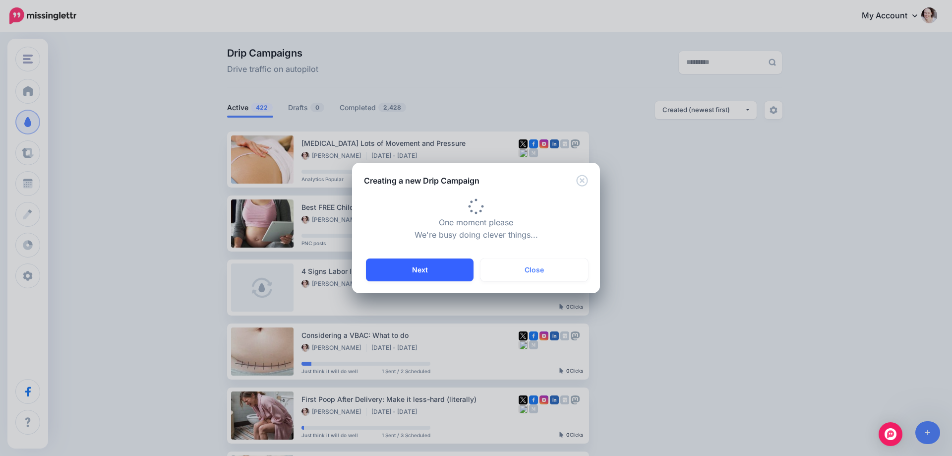
type input "**********"
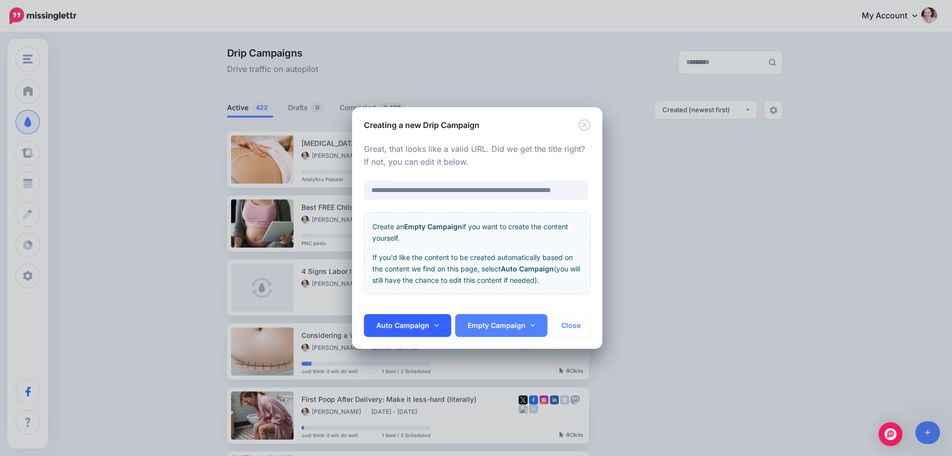
click at [403, 328] on link "Auto Campaign" at bounding box center [407, 325] width 87 height 23
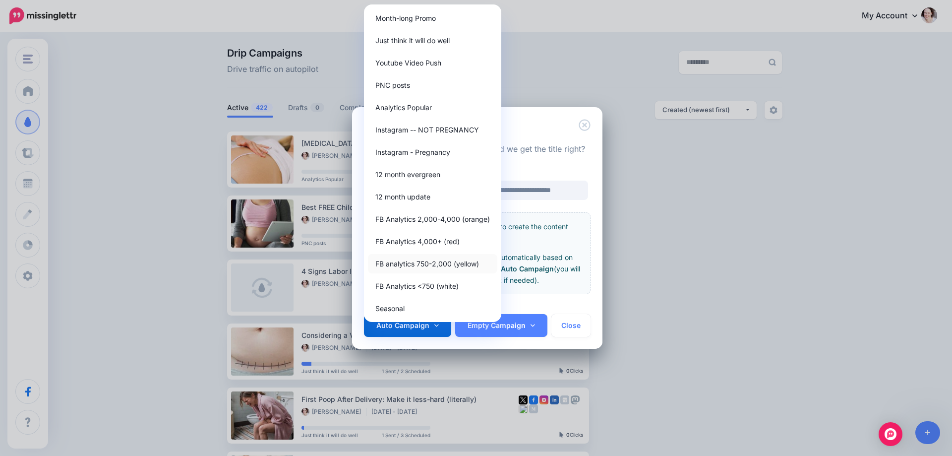
click at [427, 260] on link "FB analytics 750-2,000 (yellow)" at bounding box center [432, 263] width 129 height 19
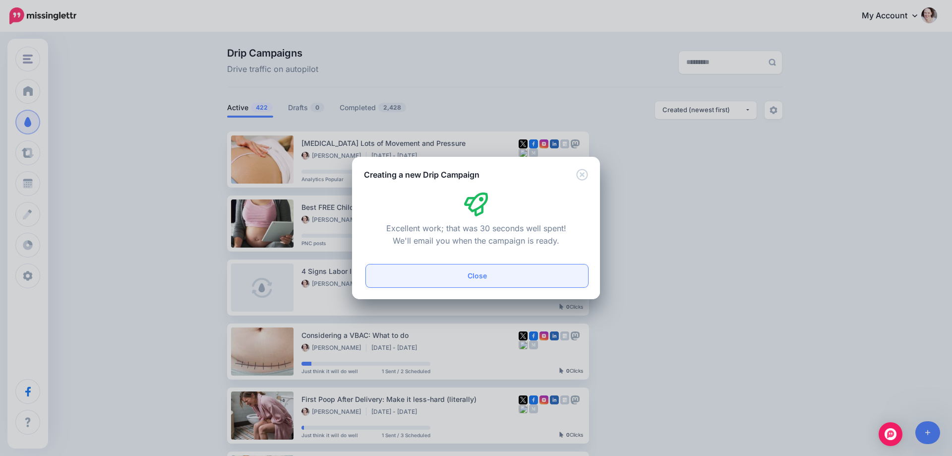
click at [468, 279] on button "Close" at bounding box center [477, 275] width 222 height 23
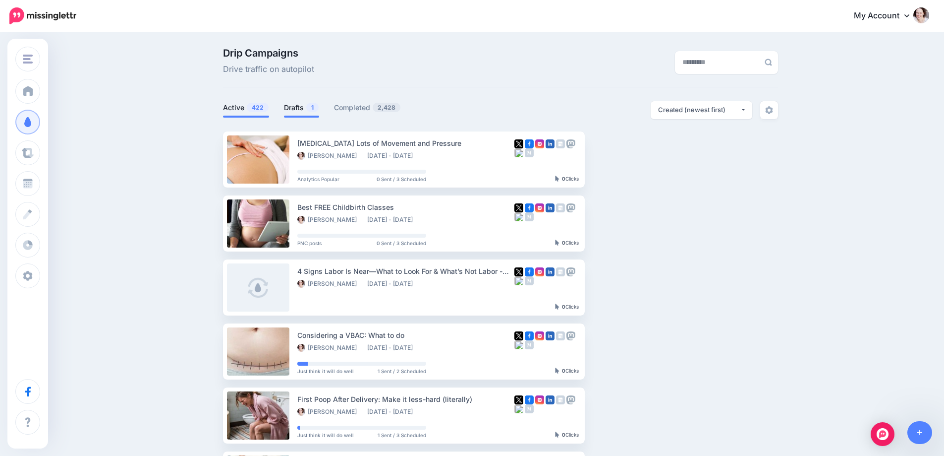
click at [290, 107] on link "Drafts 1" at bounding box center [301, 108] width 35 height 12
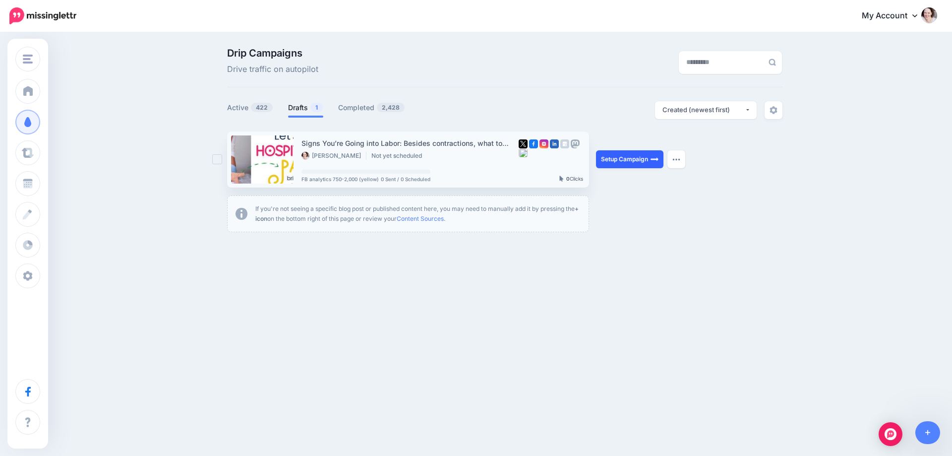
click at [629, 157] on link "Setup Campaign" at bounding box center [629, 159] width 67 height 18
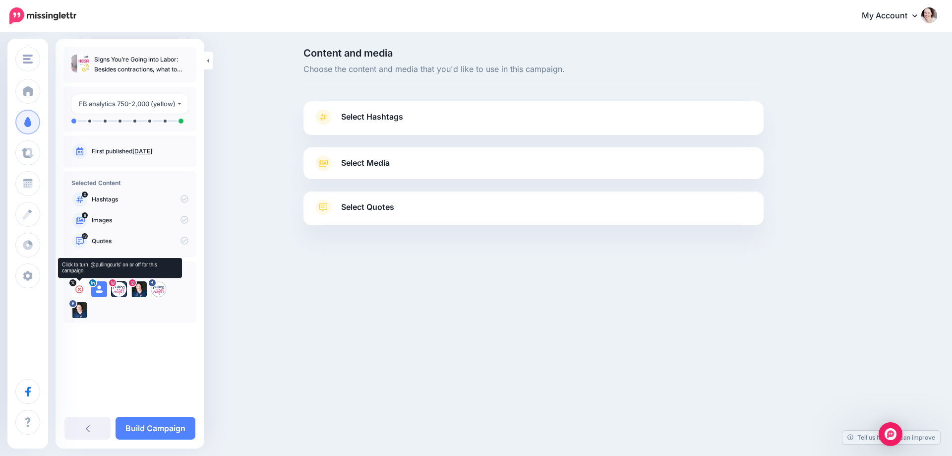
click at [75, 288] on div at bounding box center [79, 289] width 16 height 16
click at [96, 291] on icon at bounding box center [99, 289] width 8 height 8
click at [119, 292] on icon at bounding box center [119, 289] width 8 height 8
click at [139, 291] on icon at bounding box center [139, 289] width 8 height 8
click at [163, 290] on div at bounding box center [159, 289] width 16 height 16
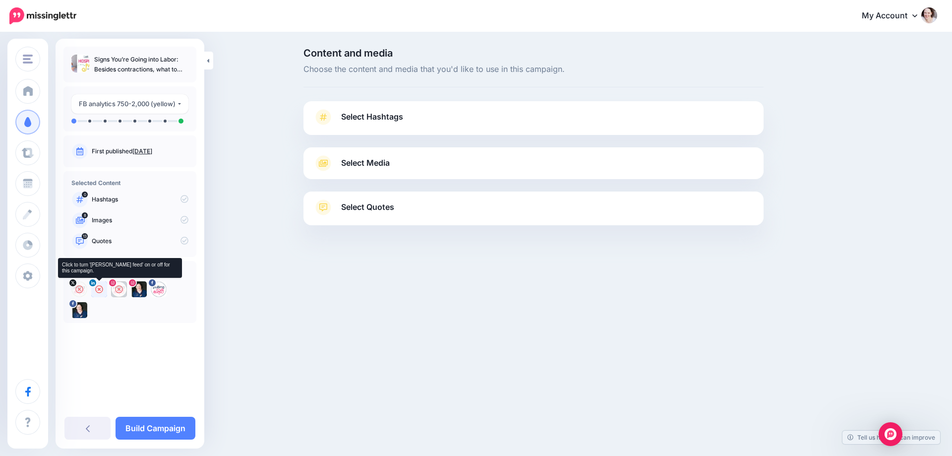
click at [94, 288] on div at bounding box center [99, 289] width 16 height 16
click at [140, 289] on icon at bounding box center [139, 289] width 8 height 8
click at [366, 110] on link "Select Hashtags" at bounding box center [533, 122] width 440 height 26
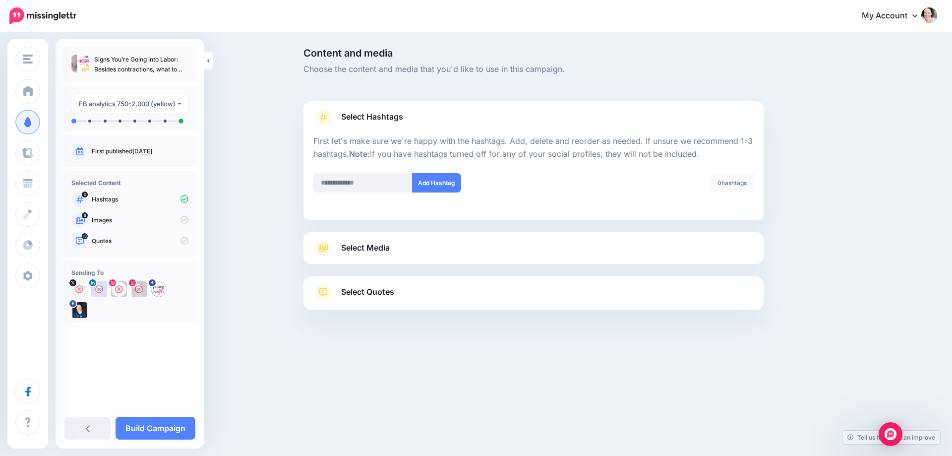
click at [361, 258] on div "Select Media Next, let's make sure we have the best media for this campaign. De…" at bounding box center [533, 248] width 460 height 32
click at [369, 251] on span "Select Media" at bounding box center [365, 247] width 49 height 13
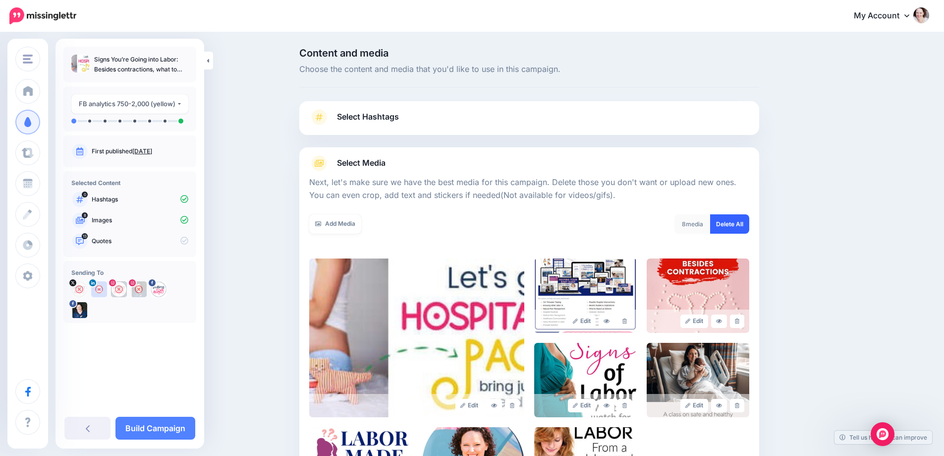
click at [739, 223] on link "Delete All" at bounding box center [729, 223] width 39 height 19
click at [355, 221] on link "Add Media" at bounding box center [335, 223] width 52 height 19
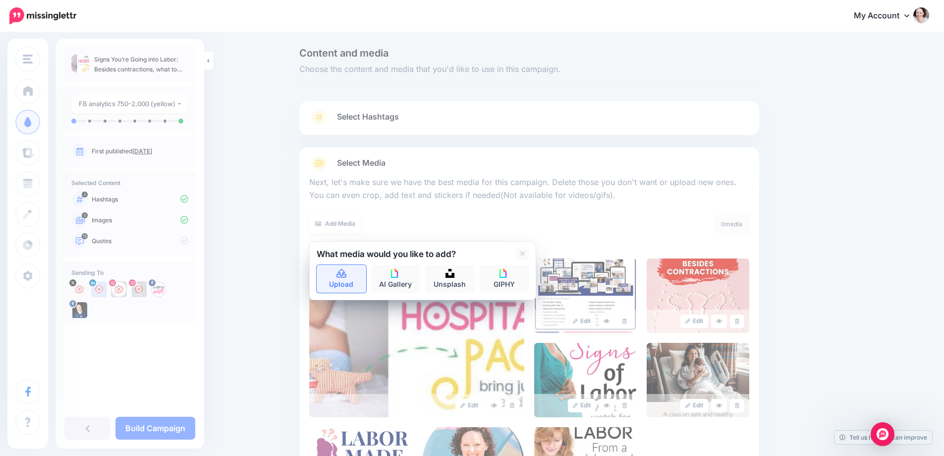
click at [344, 281] on link "Upload" at bounding box center [342, 279] width 50 height 28
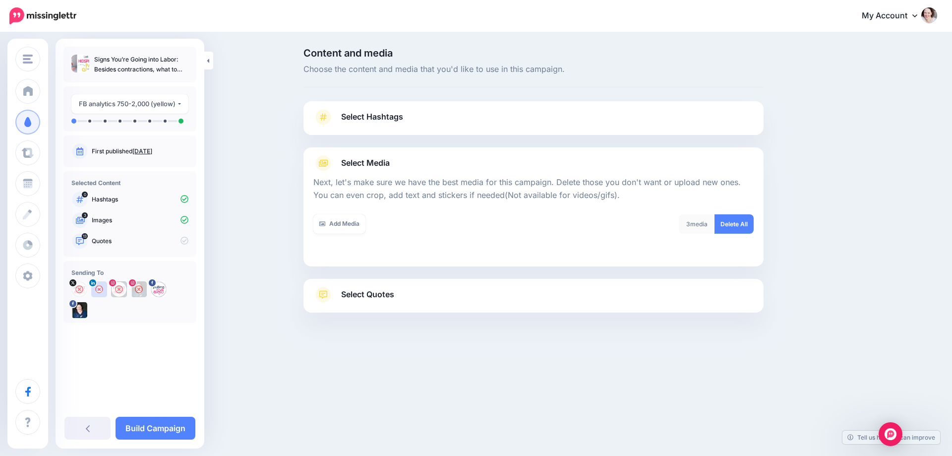
click at [364, 301] on span "Select Quotes" at bounding box center [367, 294] width 53 height 13
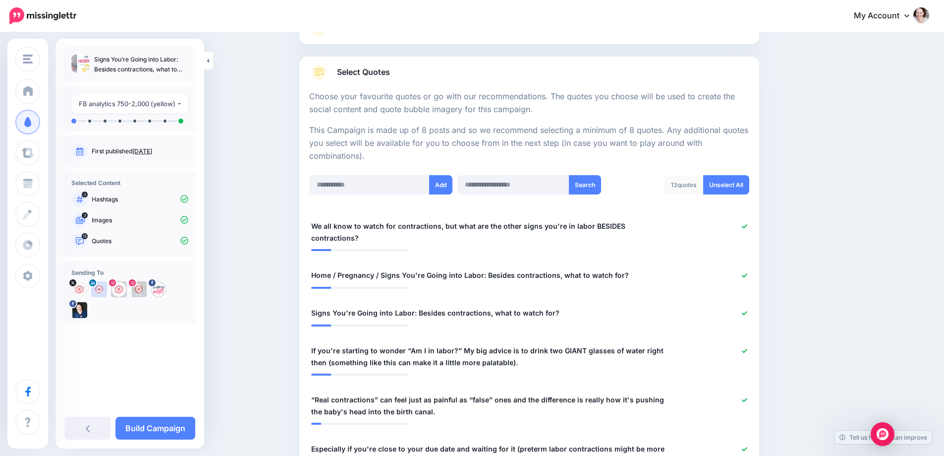
scroll to position [198, 0]
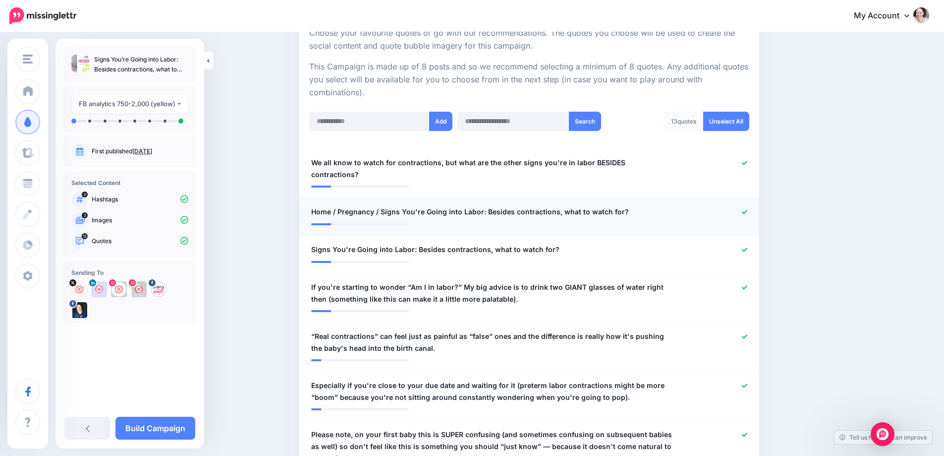
click at [748, 209] on icon at bounding box center [744, 211] width 5 height 5
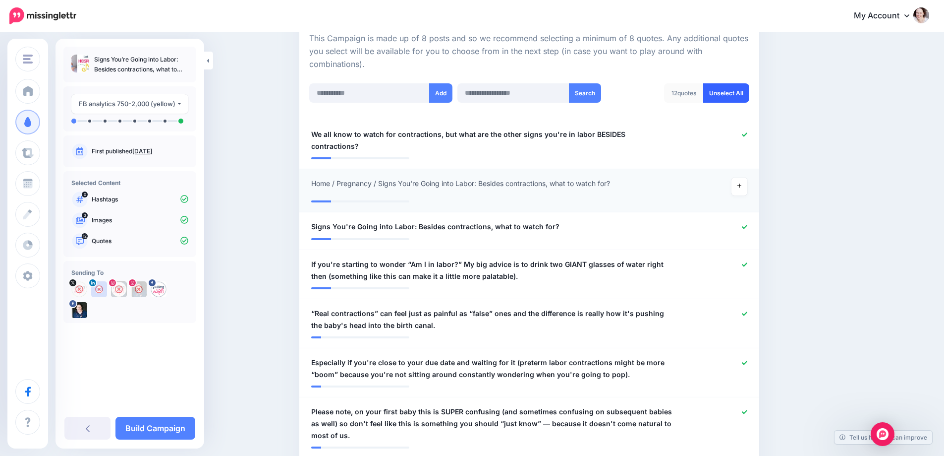
scroll to position [248, 0]
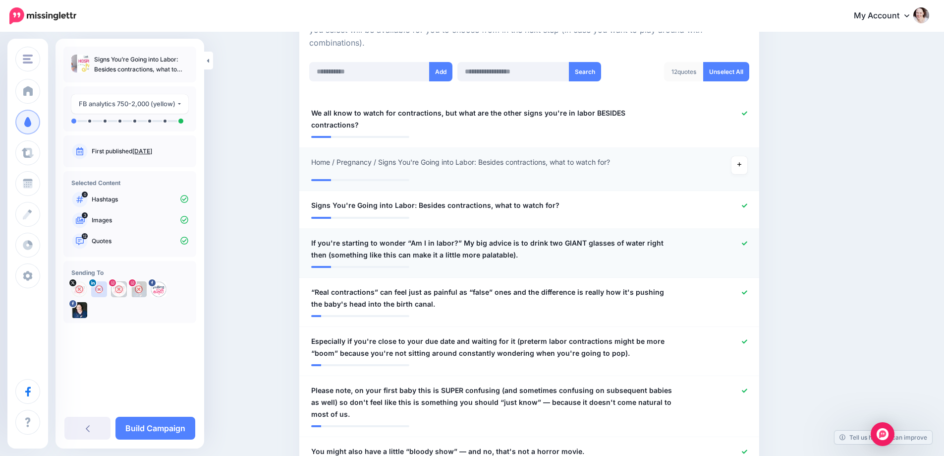
click at [660, 237] on span "If you're starting to wonder “Am I in labor?” My big advice is to drink two GIA…" at bounding box center [491, 249] width 361 height 24
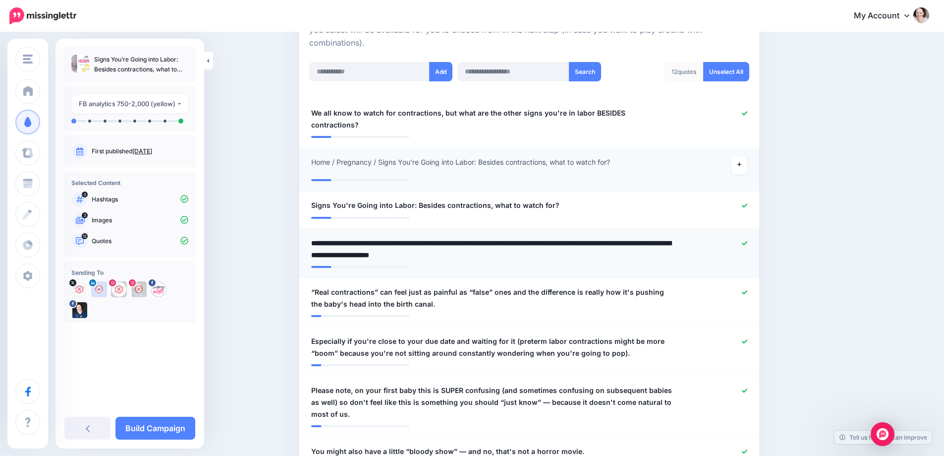
click at [669, 237] on textarea "**********" at bounding box center [491, 249] width 361 height 24
drag, startPoint x: 673, startPoint y: 239, endPoint x: 673, endPoint y: 248, distance: 9.4
click at [673, 246] on textarea "**********" at bounding box center [491, 249] width 361 height 24
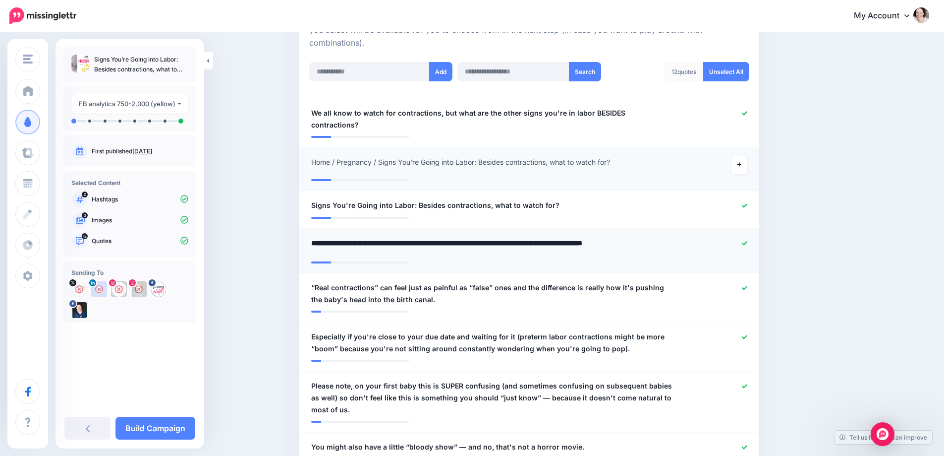
type textarea "**********"
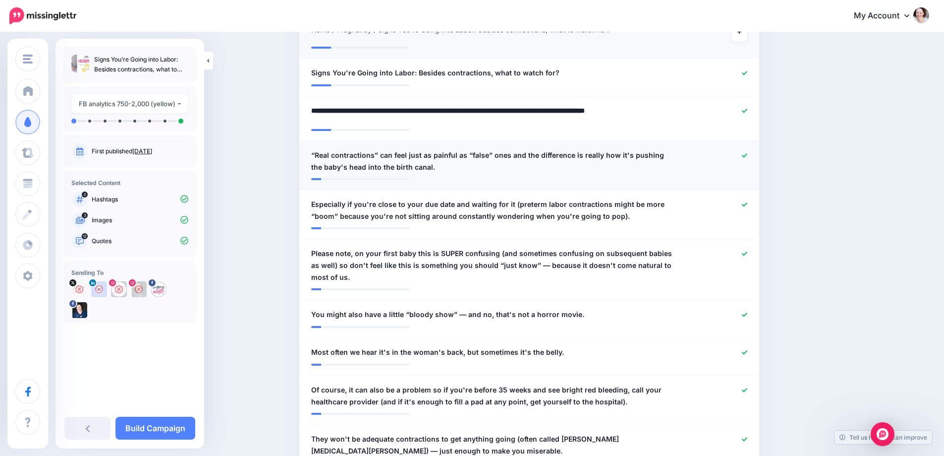
scroll to position [397, 0]
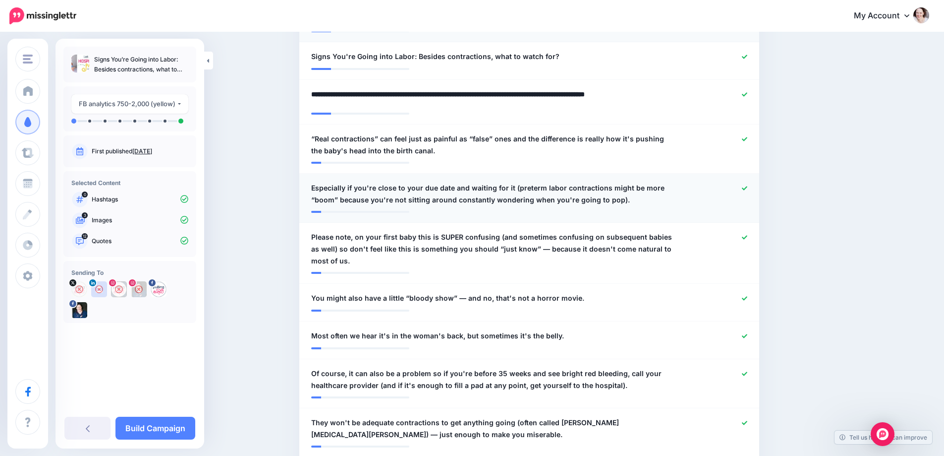
click at [750, 182] on div at bounding box center [717, 194] width 75 height 24
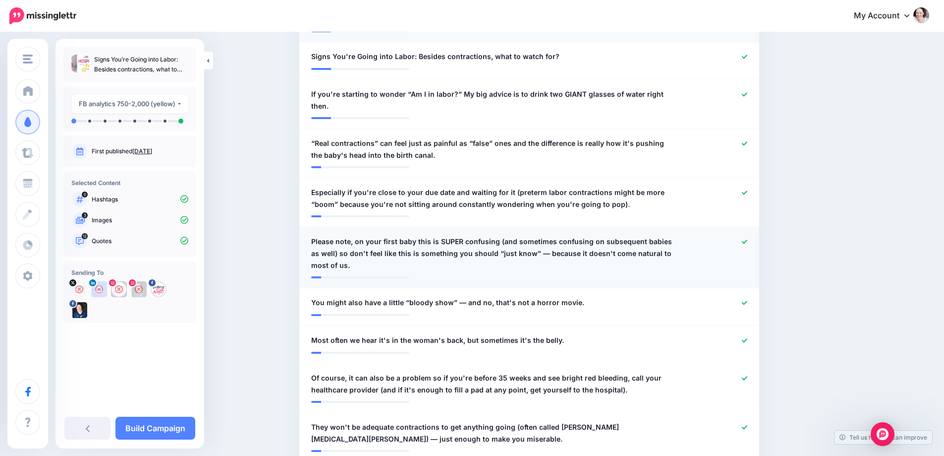
click at [748, 239] on icon at bounding box center [744, 241] width 5 height 5
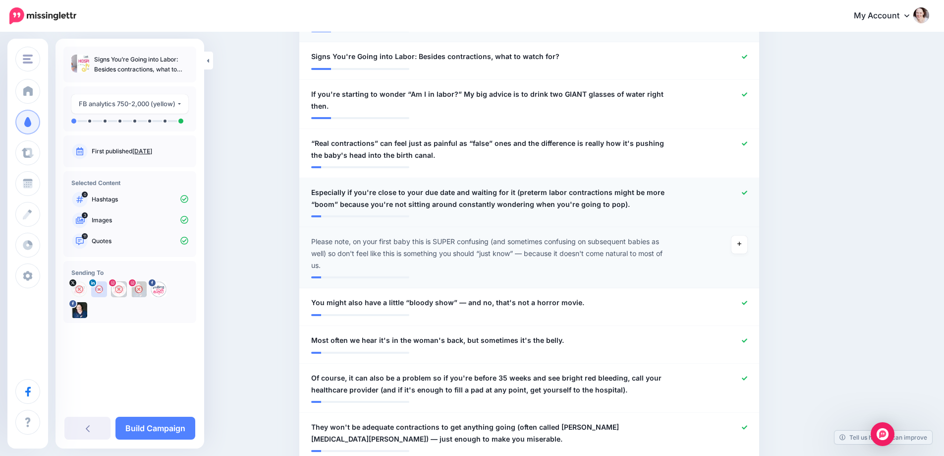
click at [748, 190] on icon at bounding box center [744, 192] width 5 height 5
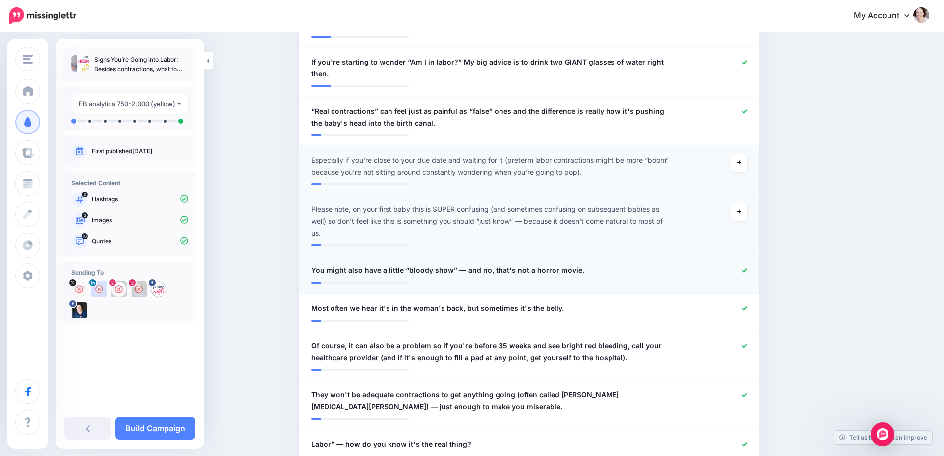
scroll to position [446, 0]
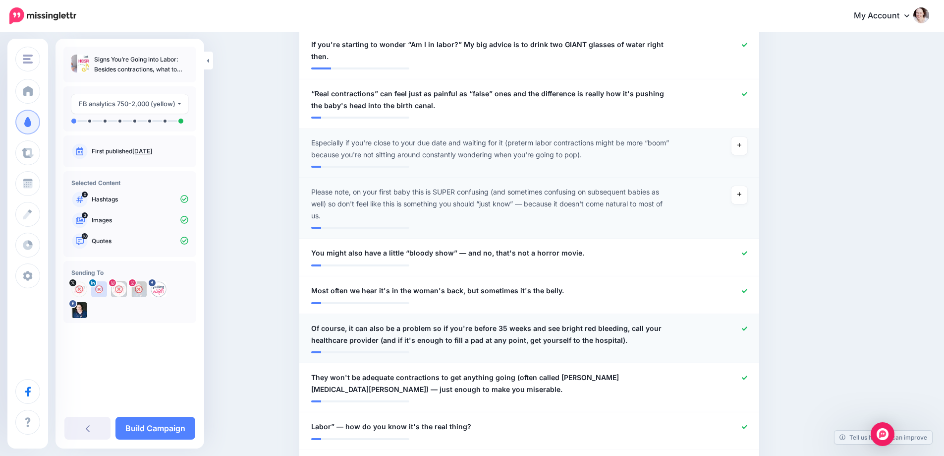
click at [748, 326] on icon at bounding box center [744, 328] width 5 height 4
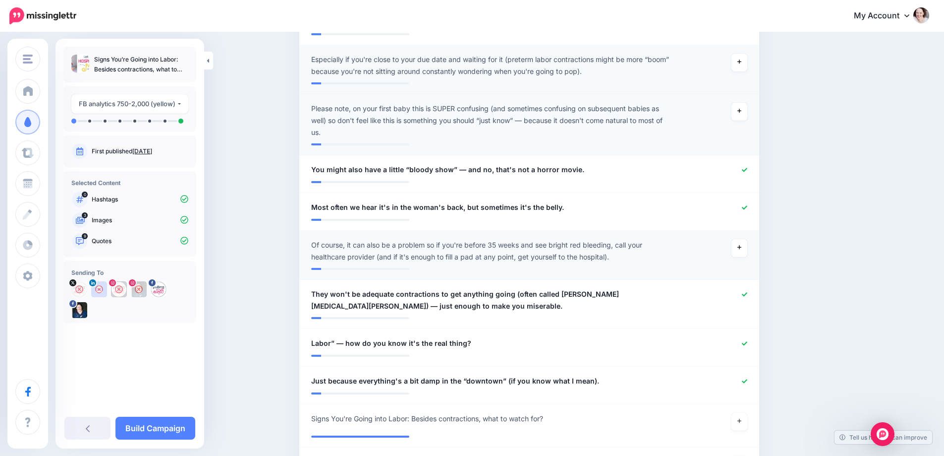
scroll to position [545, 0]
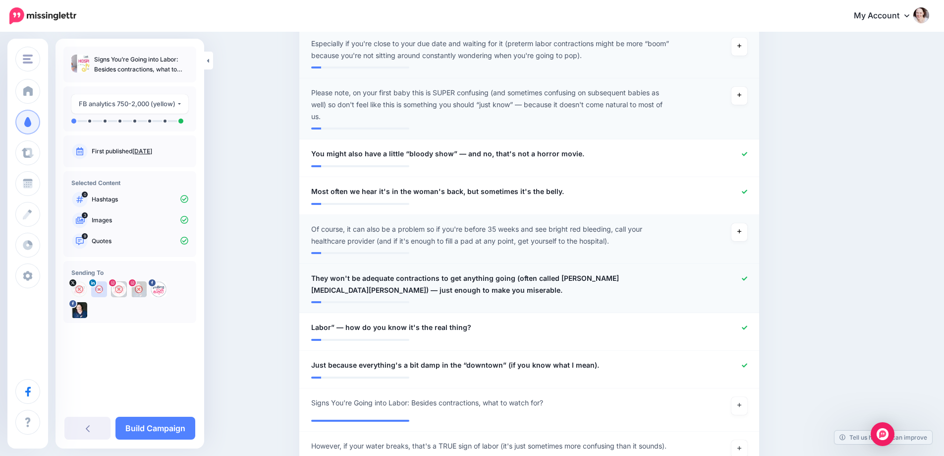
click at [747, 276] on icon at bounding box center [744, 278] width 5 height 4
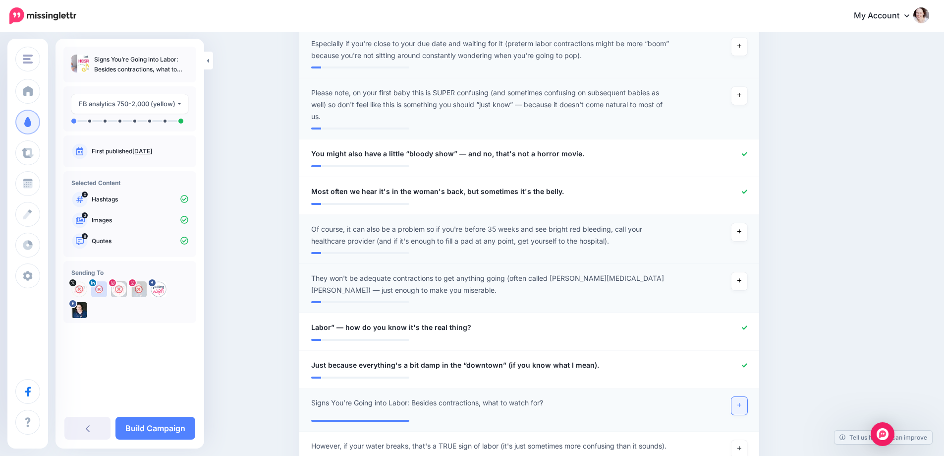
click at [747, 397] on link at bounding box center [740, 406] width 16 height 18
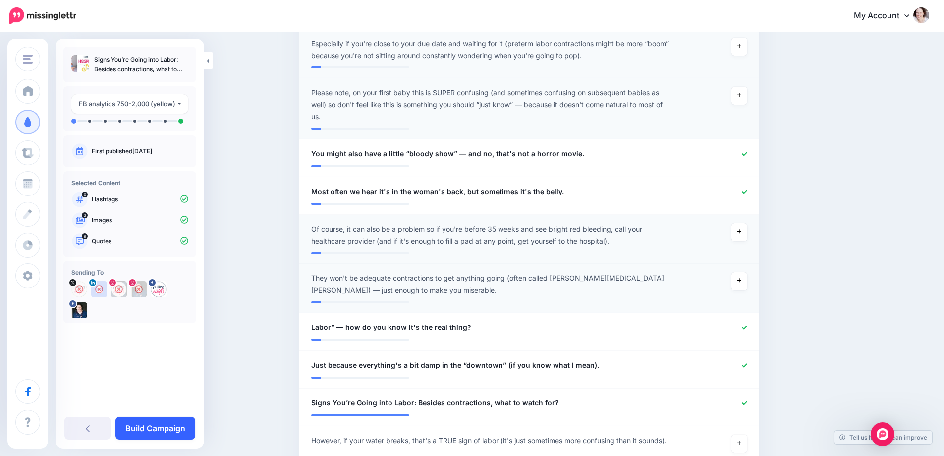
click at [172, 431] on link "Build Campaign" at bounding box center [156, 427] width 80 height 23
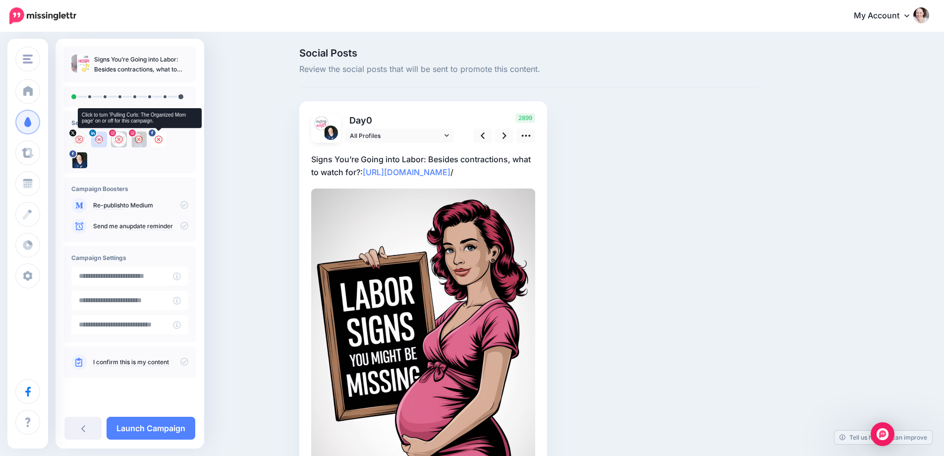
click at [164, 140] on div at bounding box center [159, 139] width 16 height 16
click at [506, 136] on icon at bounding box center [505, 135] width 4 height 10
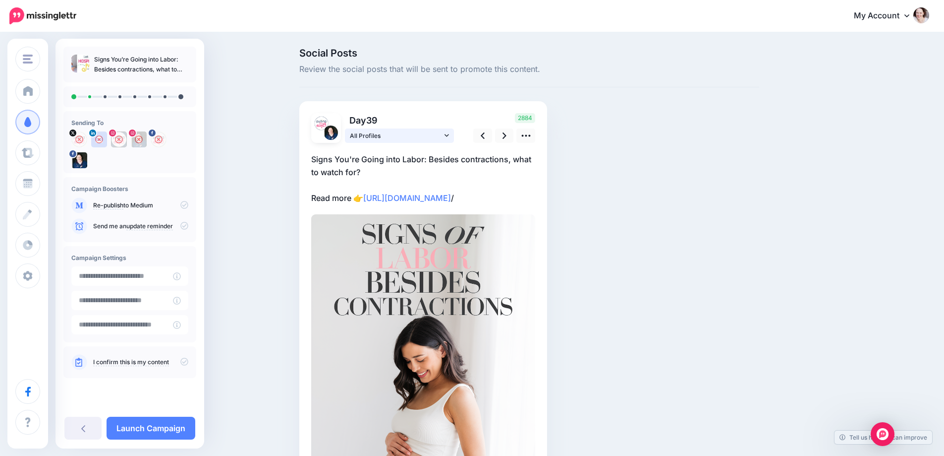
click at [419, 136] on span "All Profiles" at bounding box center [396, 135] width 92 height 10
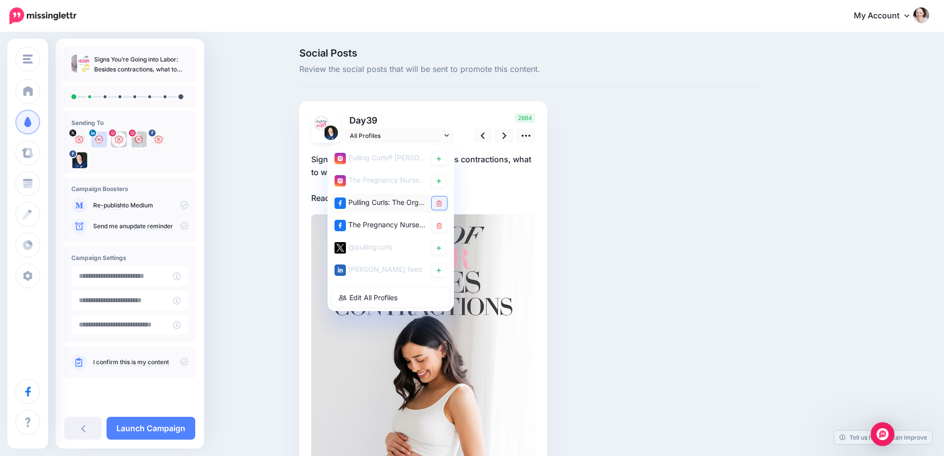
click at [443, 206] on link at bounding box center [439, 202] width 15 height 13
click at [512, 134] on link at bounding box center [504, 135] width 19 height 14
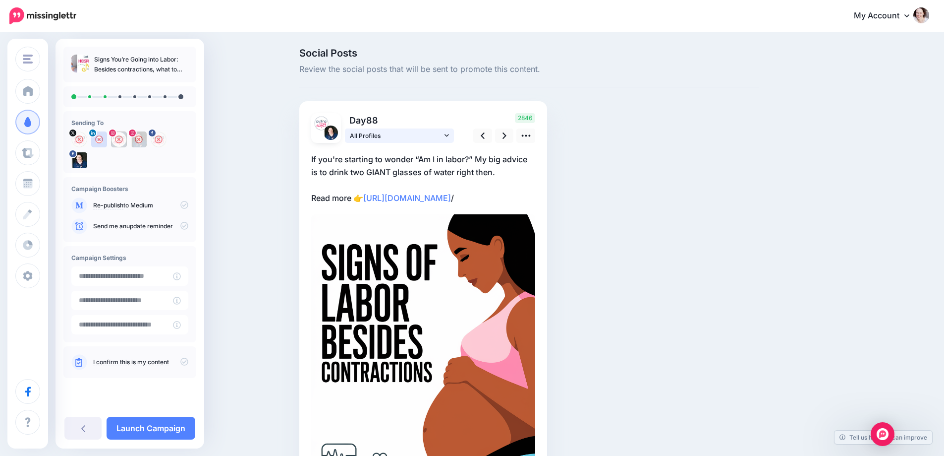
click at [386, 137] on span "All Profiles" at bounding box center [396, 135] width 92 height 10
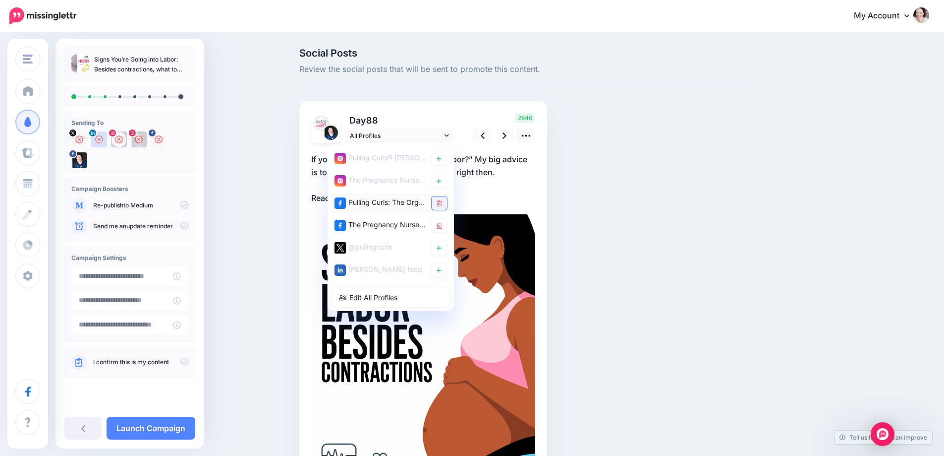
click at [442, 201] on icon at bounding box center [439, 203] width 5 height 6
click at [314, 165] on div "Day 88 All Profiles" at bounding box center [423, 313] width 248 height 424
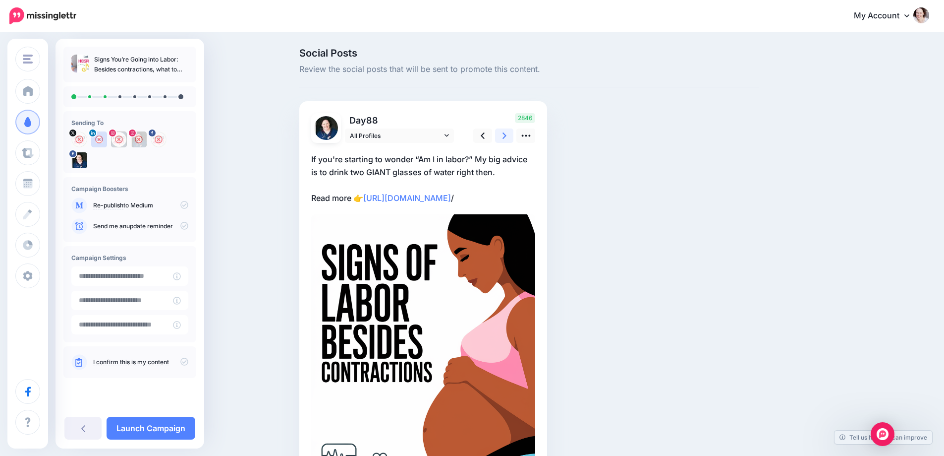
click at [507, 134] on icon at bounding box center [505, 135] width 4 height 6
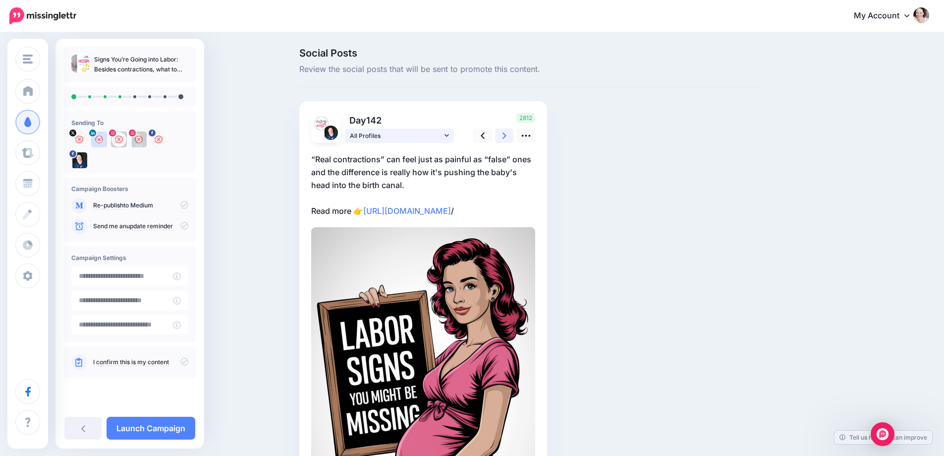
drag, startPoint x: 508, startPoint y: 134, endPoint x: 448, endPoint y: 140, distance: 60.7
click at [454, 142] on div "Day 142 All Profiles" at bounding box center [423, 128] width 239 height 30
click at [404, 132] on span "All Profiles" at bounding box center [396, 135] width 92 height 10
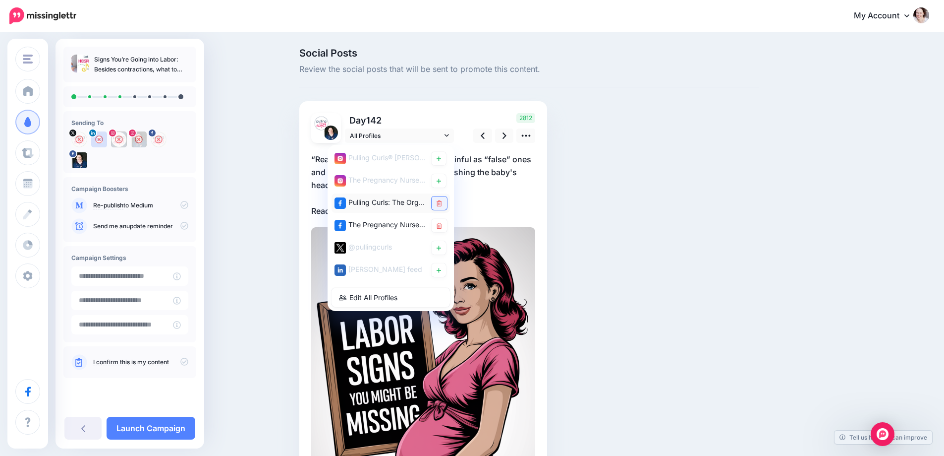
click at [447, 203] on link at bounding box center [439, 202] width 15 height 13
click at [511, 137] on link at bounding box center [504, 135] width 19 height 14
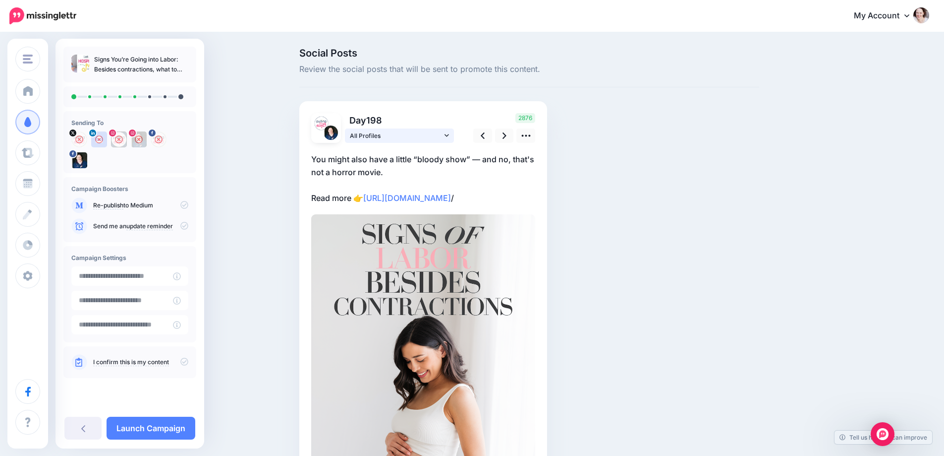
click at [416, 139] on span "All Profiles" at bounding box center [396, 135] width 92 height 10
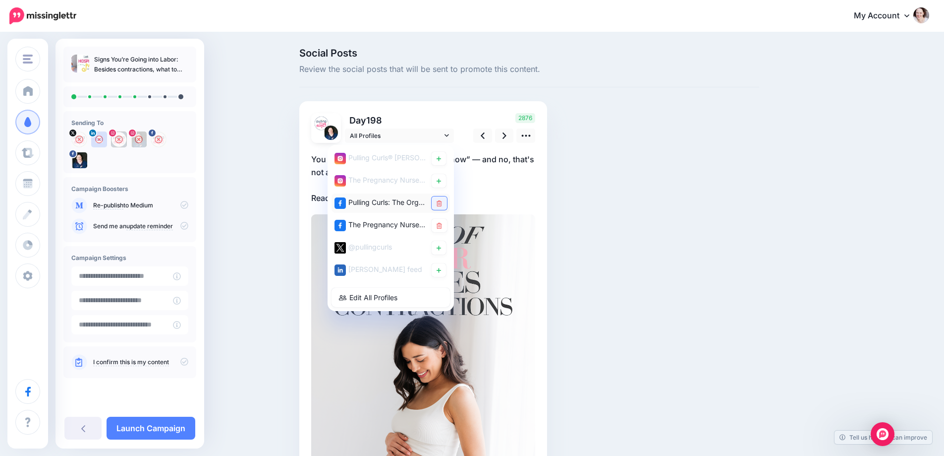
click at [447, 205] on link at bounding box center [439, 202] width 15 height 13
click at [513, 139] on link at bounding box center [504, 135] width 19 height 14
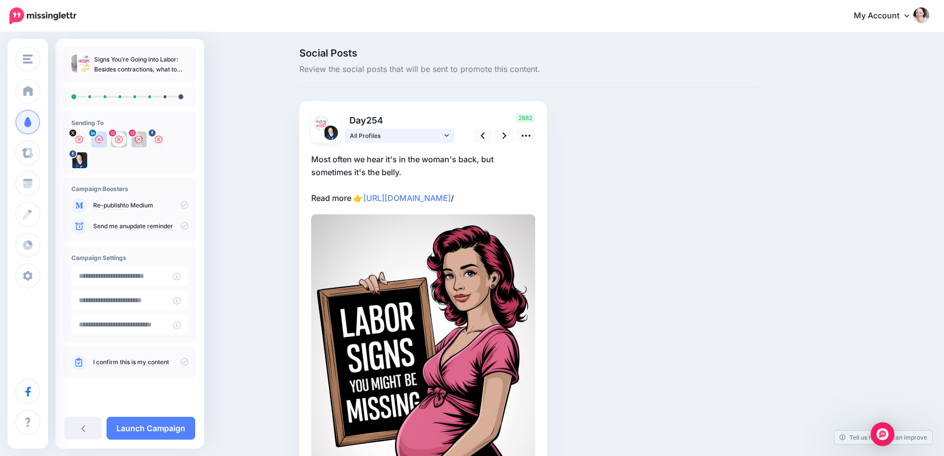
click at [406, 135] on span "All Profiles" at bounding box center [396, 135] width 92 height 10
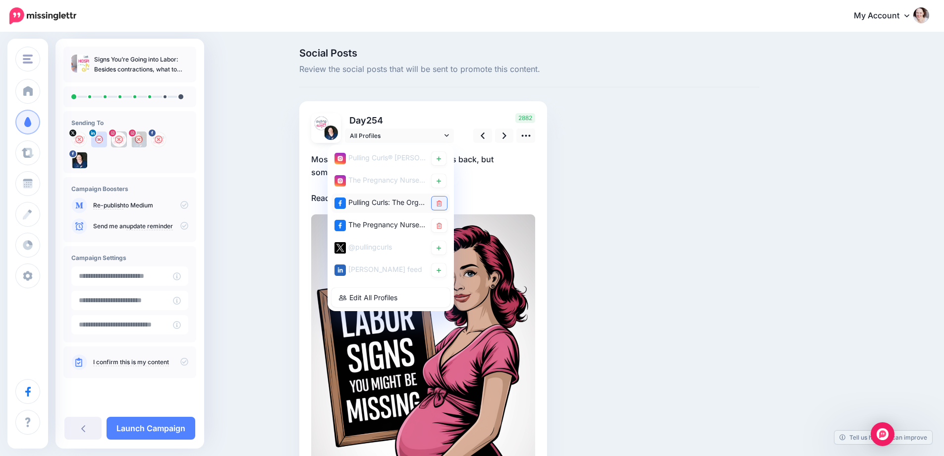
click at [447, 205] on link at bounding box center [439, 202] width 15 height 13
click at [507, 134] on icon at bounding box center [505, 135] width 4 height 10
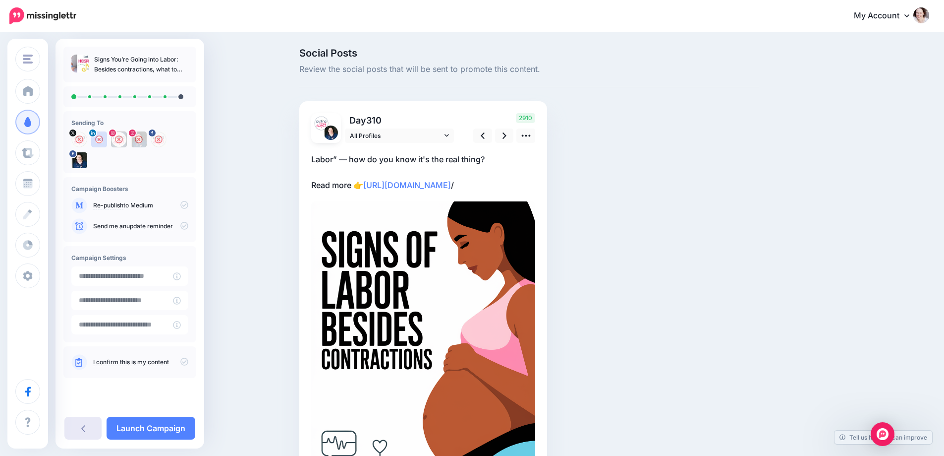
click at [67, 427] on link at bounding box center [82, 427] width 37 height 23
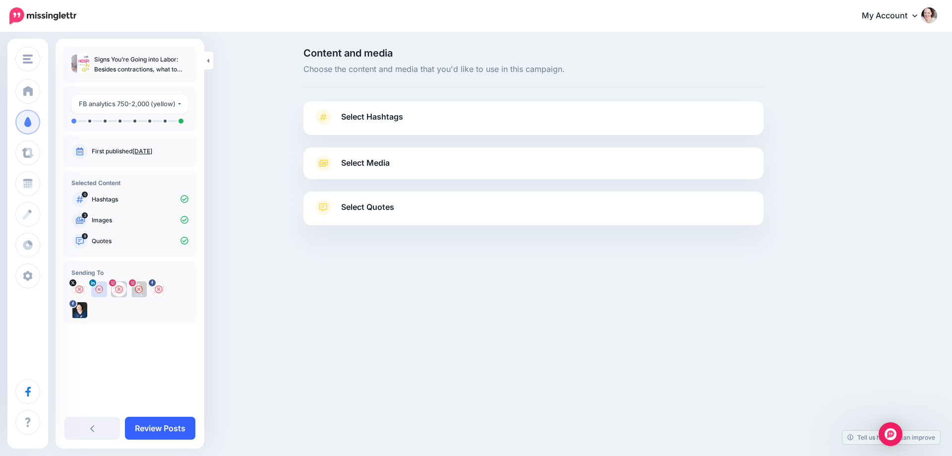
click at [157, 419] on link "Review Posts" at bounding box center [160, 427] width 70 height 23
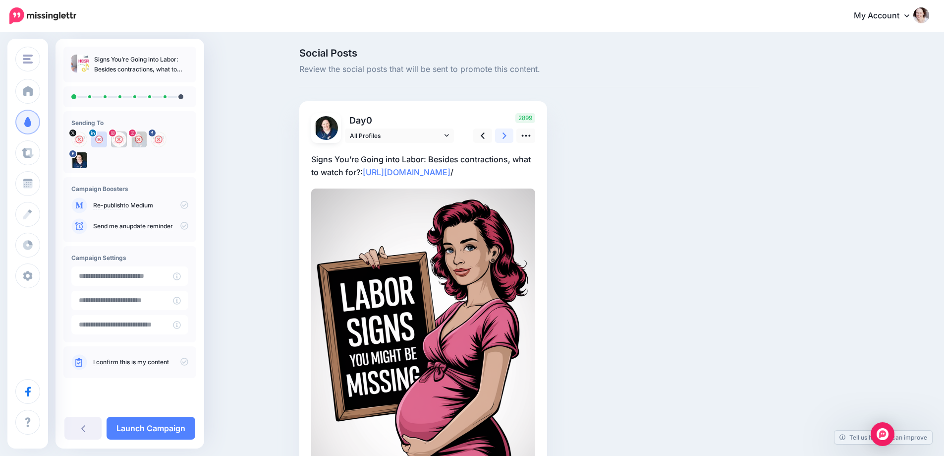
click at [507, 138] on icon at bounding box center [505, 135] width 4 height 6
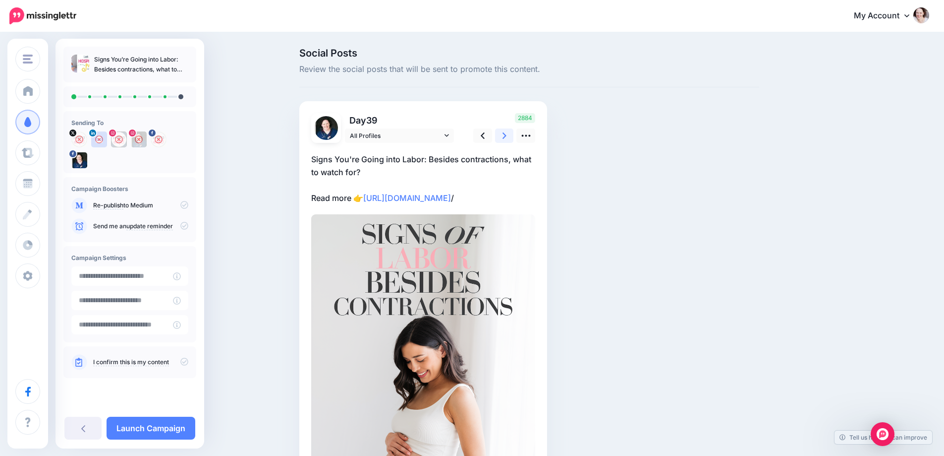
click at [507, 138] on icon at bounding box center [505, 135] width 4 height 6
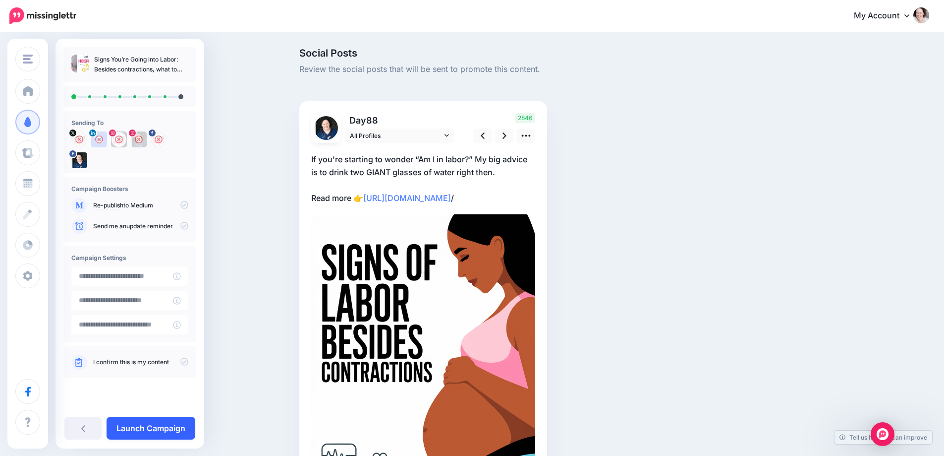
click at [149, 431] on link "Launch Campaign" at bounding box center [151, 427] width 89 height 23
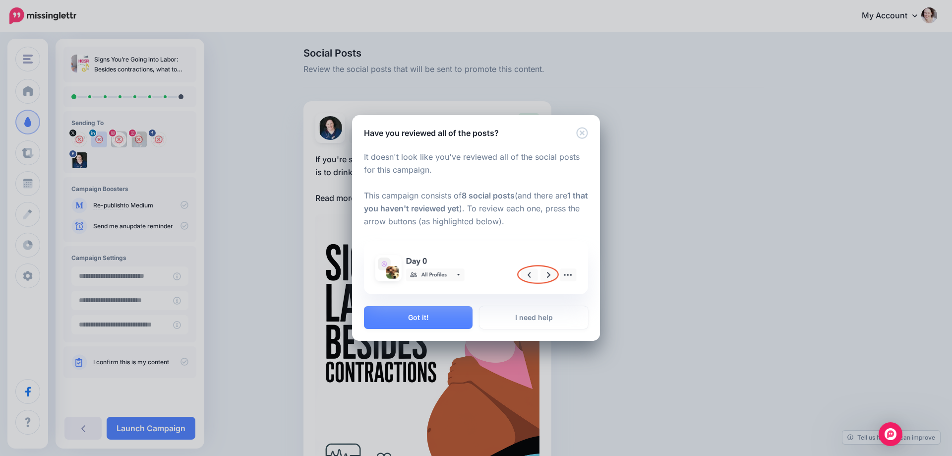
click at [582, 126] on div "Have you reviewed all of the posts?" at bounding box center [476, 127] width 248 height 24
click at [579, 134] on icon "Close" at bounding box center [582, 133] width 12 height 12
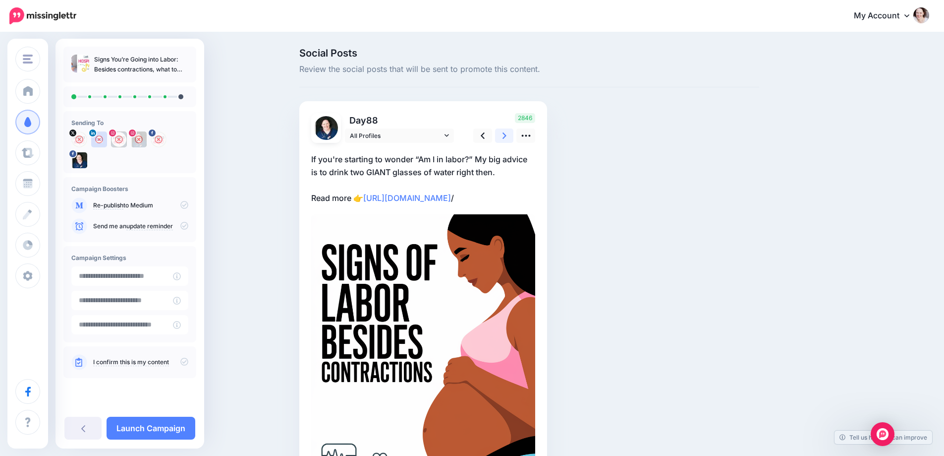
click at [507, 137] on icon at bounding box center [505, 135] width 4 height 10
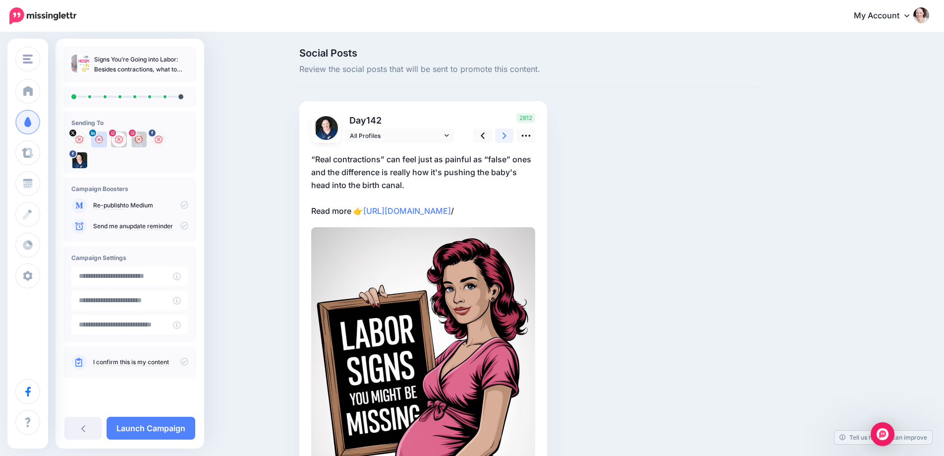
click at [507, 137] on icon at bounding box center [505, 135] width 4 height 10
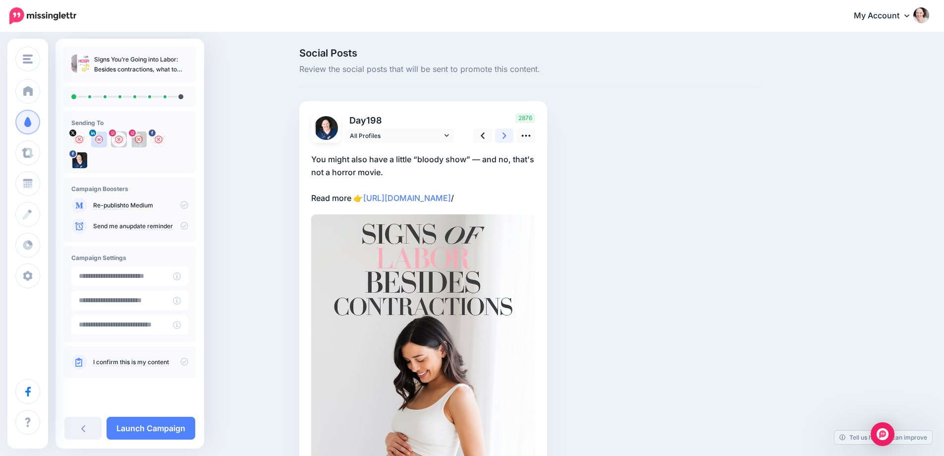
click at [507, 137] on icon at bounding box center [505, 135] width 4 height 10
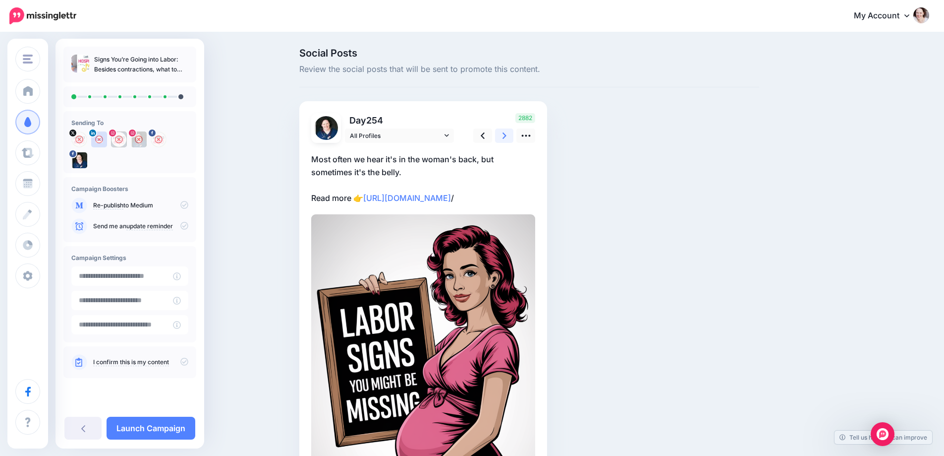
click at [507, 137] on icon at bounding box center [505, 135] width 4 height 10
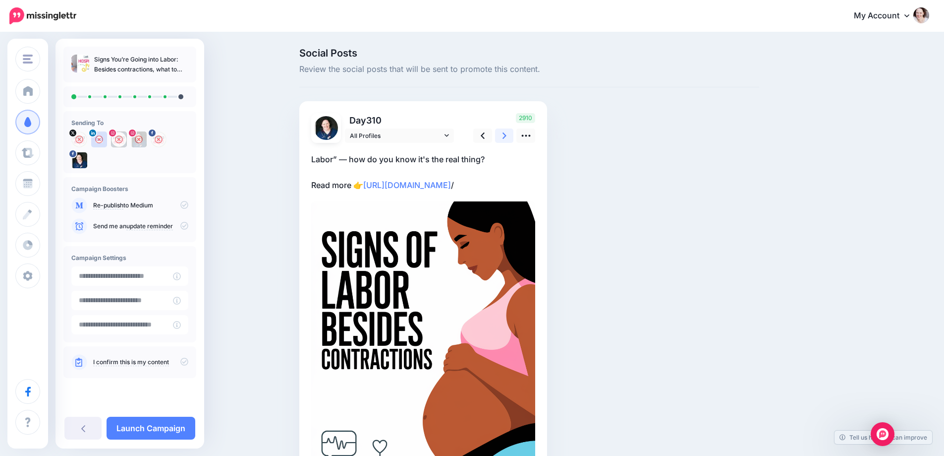
click at [507, 137] on icon at bounding box center [505, 135] width 4 height 10
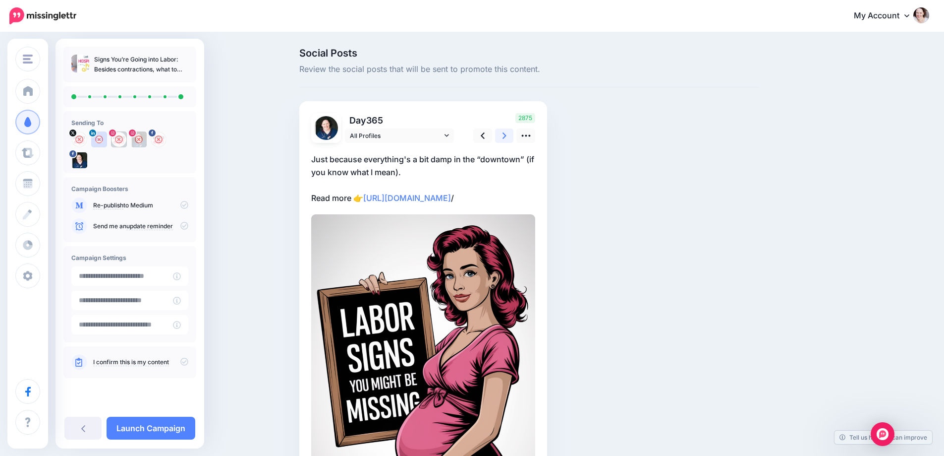
click at [507, 137] on icon at bounding box center [505, 135] width 4 height 10
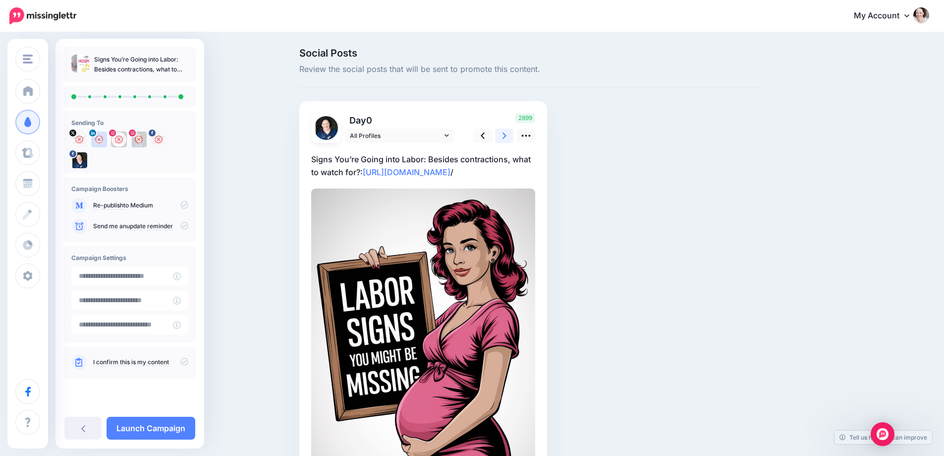
click at [507, 137] on icon at bounding box center [505, 135] width 4 height 10
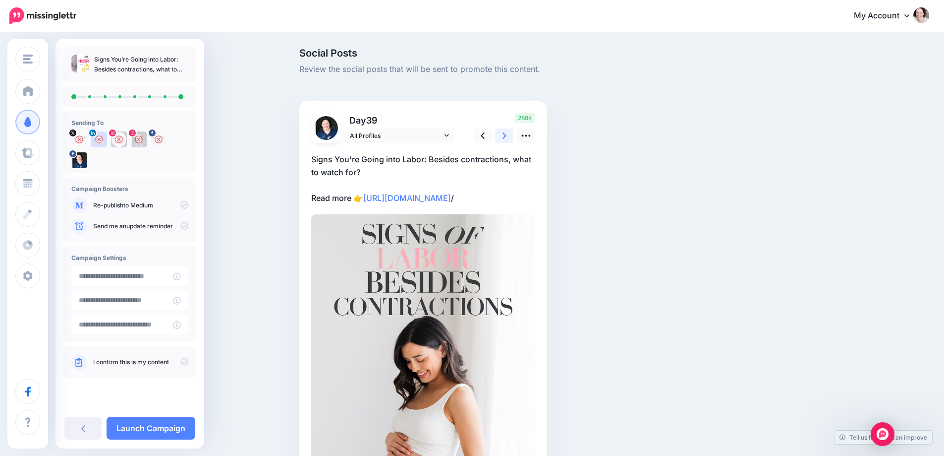
click at [507, 137] on icon at bounding box center [505, 135] width 4 height 10
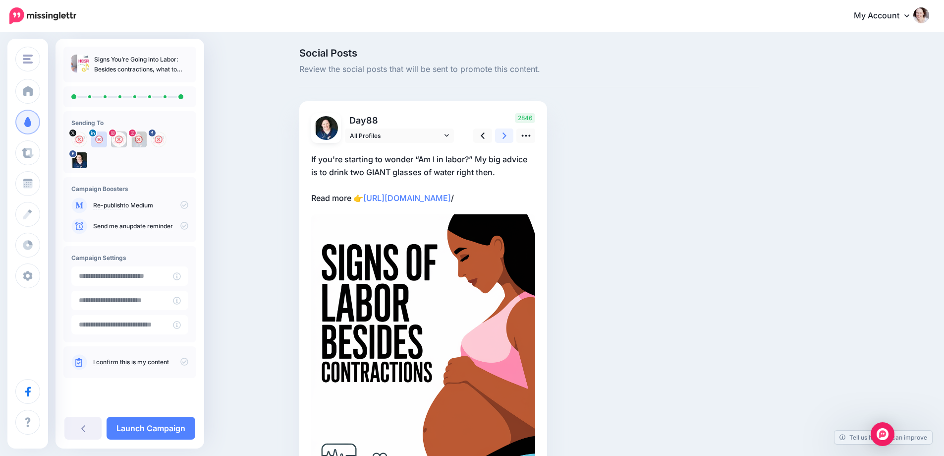
click at [507, 137] on icon at bounding box center [505, 135] width 4 height 10
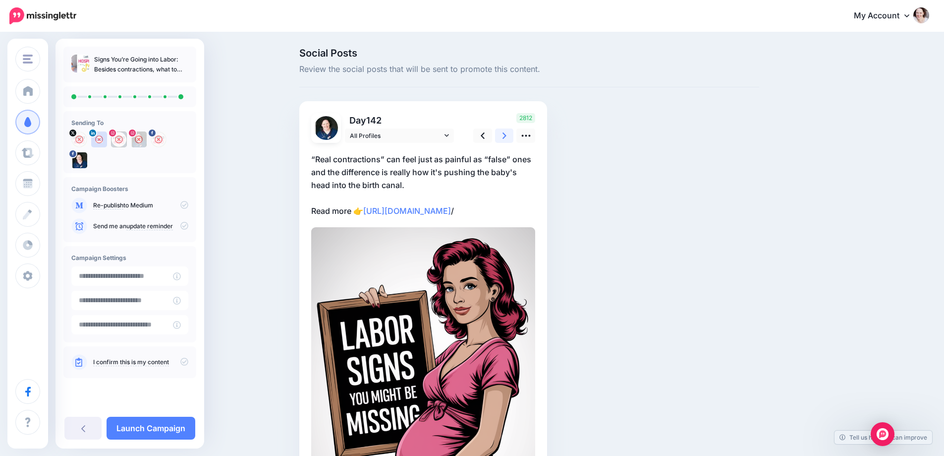
click at [507, 137] on icon at bounding box center [505, 135] width 4 height 10
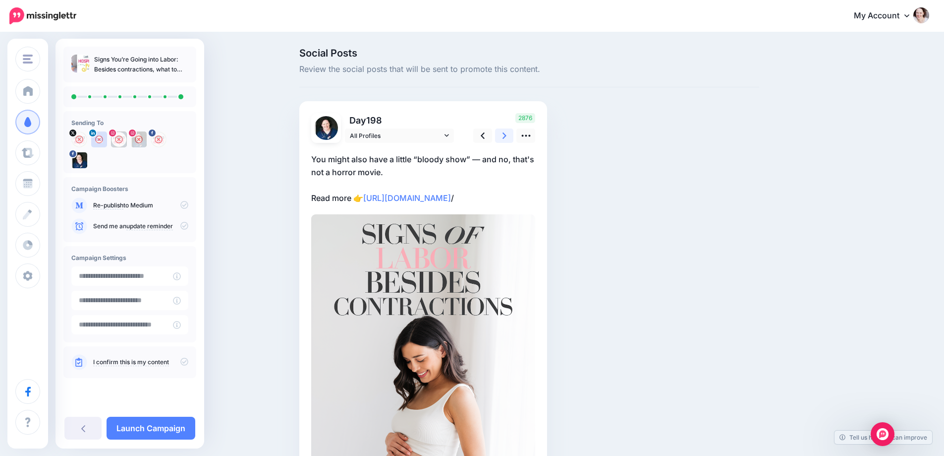
click at [507, 137] on icon at bounding box center [505, 135] width 4 height 10
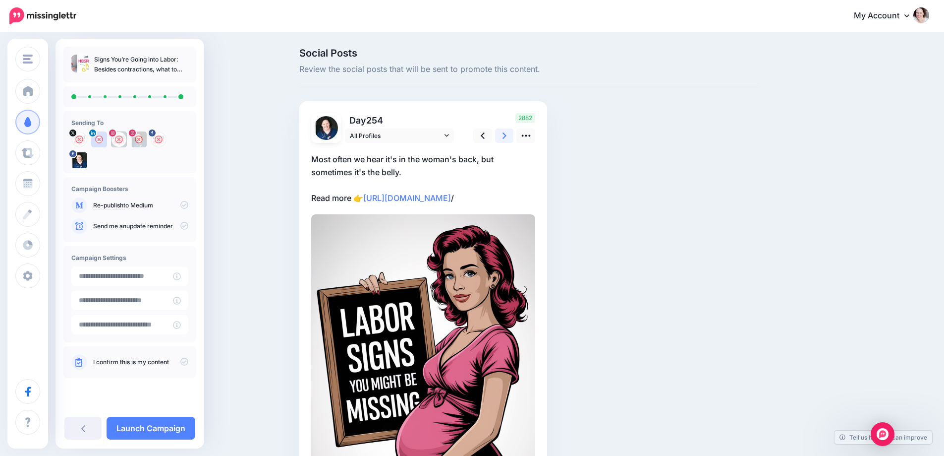
click at [507, 137] on icon at bounding box center [505, 135] width 4 height 10
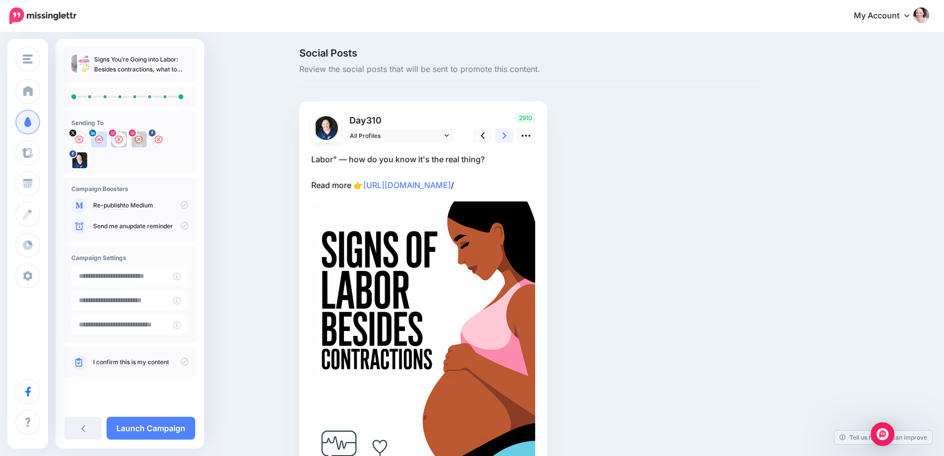
click at [507, 137] on icon at bounding box center [505, 135] width 4 height 10
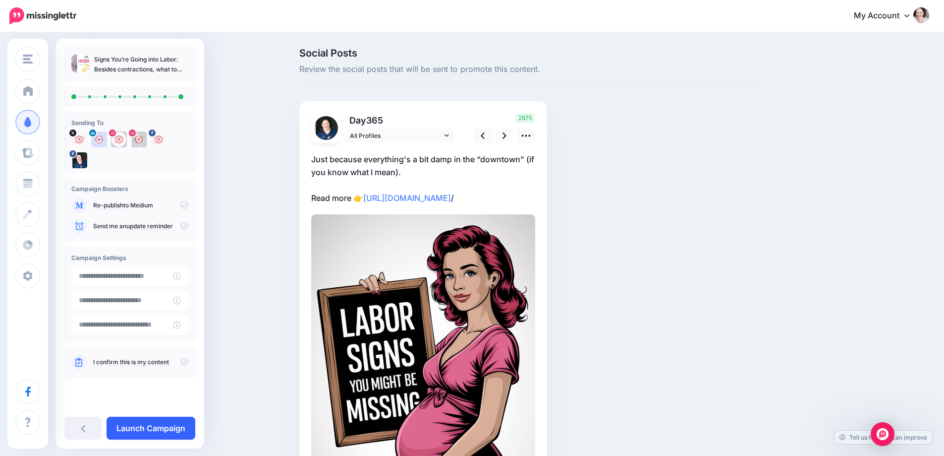
click at [141, 431] on link "Launch Campaign" at bounding box center [151, 427] width 89 height 23
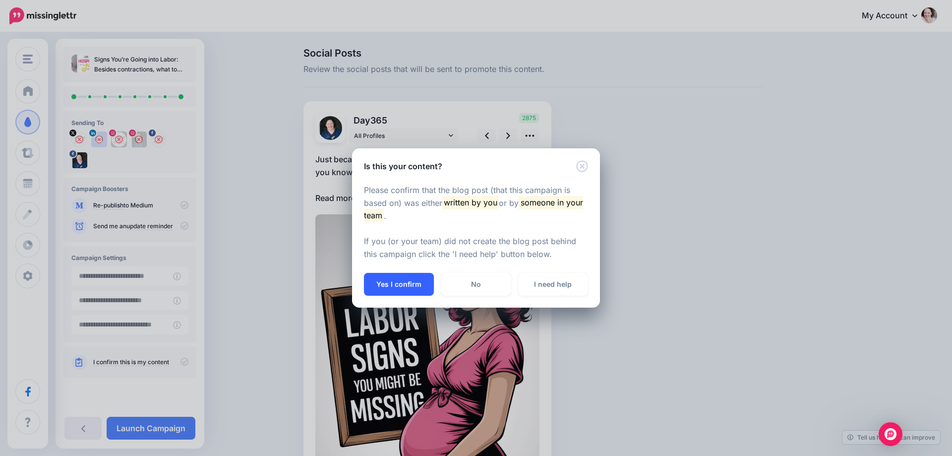
click at [379, 285] on button "Yes I confirm" at bounding box center [399, 284] width 70 height 23
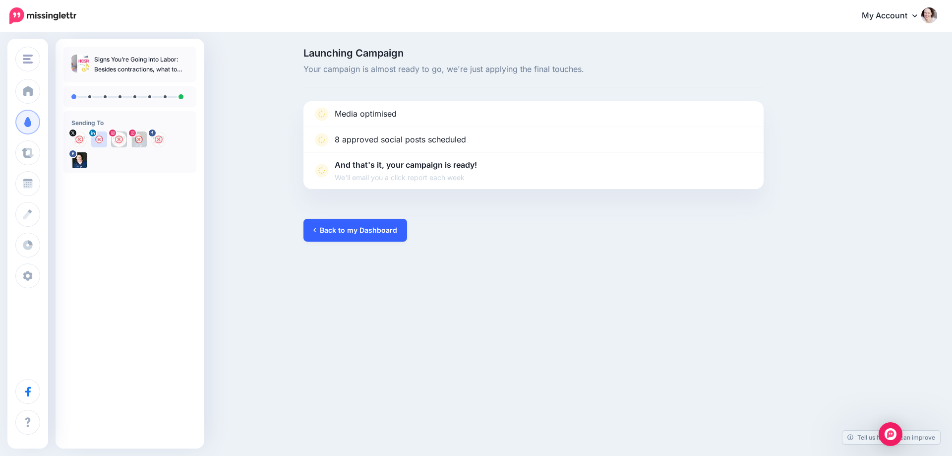
click at [358, 226] on link "Back to my Dashboard" at bounding box center [355, 230] width 104 height 23
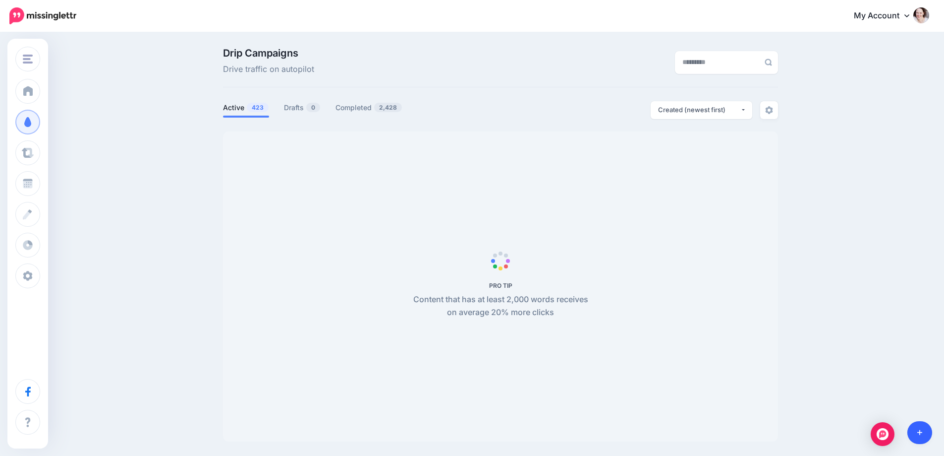
click at [920, 435] on icon at bounding box center [920, 432] width 5 height 5
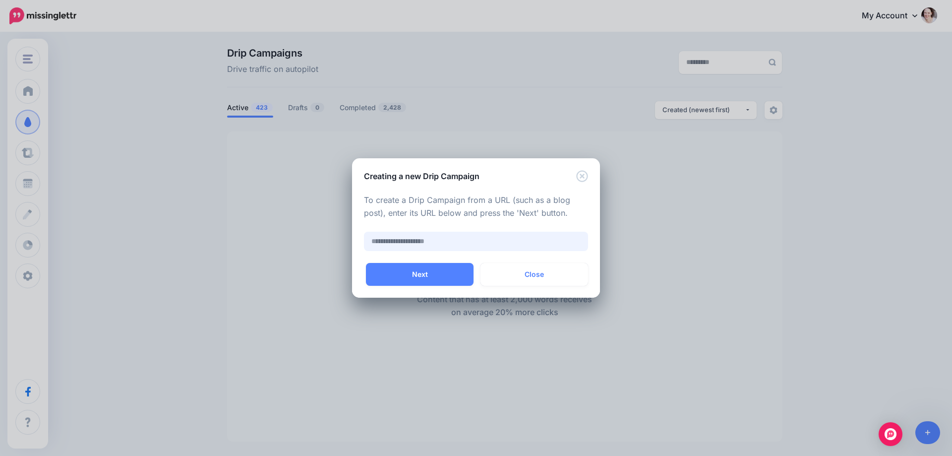
paste input "**********"
type input "**********"
click at [425, 286] on div "Auto Campaign Month-long Promo Just think it will do well Youtube Video Push PN…" at bounding box center [476, 280] width 248 height 35
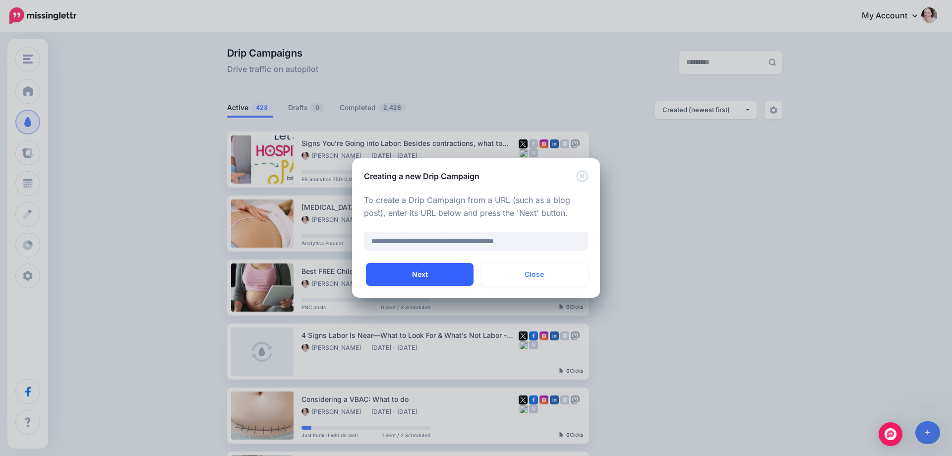
click at [425, 274] on button "Next" at bounding box center [420, 274] width 108 height 23
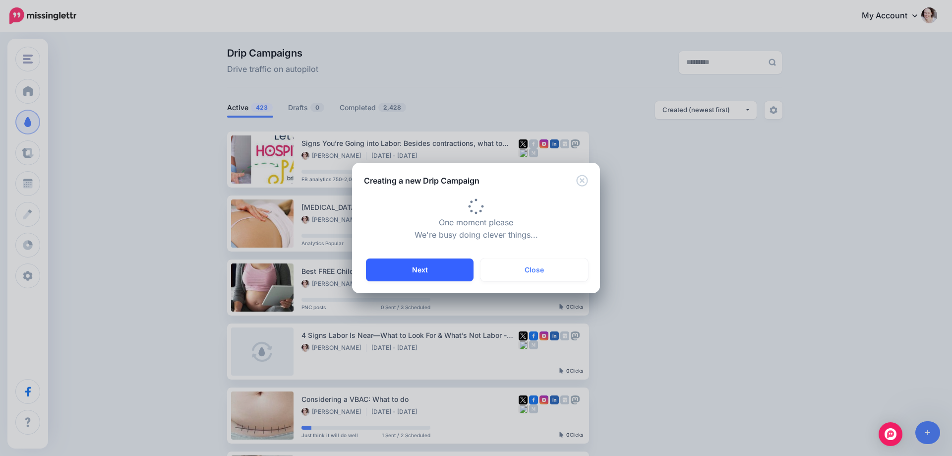
type input "**********"
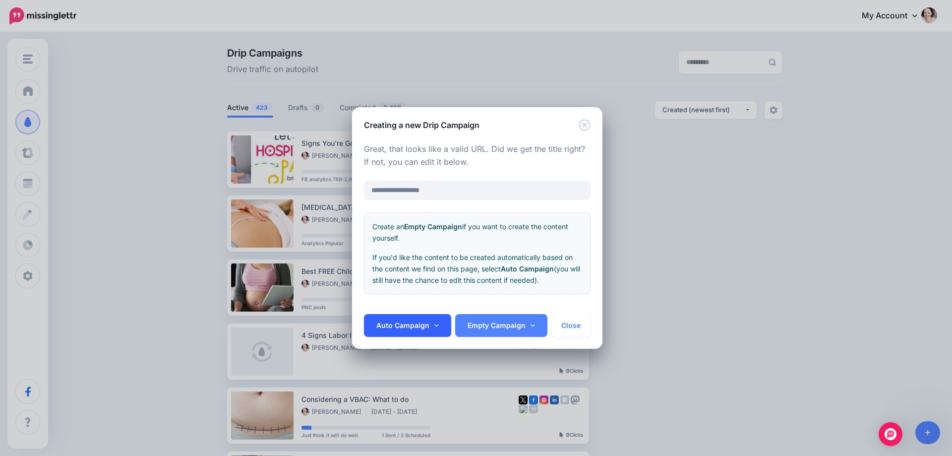
click at [399, 325] on link "Auto Campaign" at bounding box center [407, 325] width 87 height 23
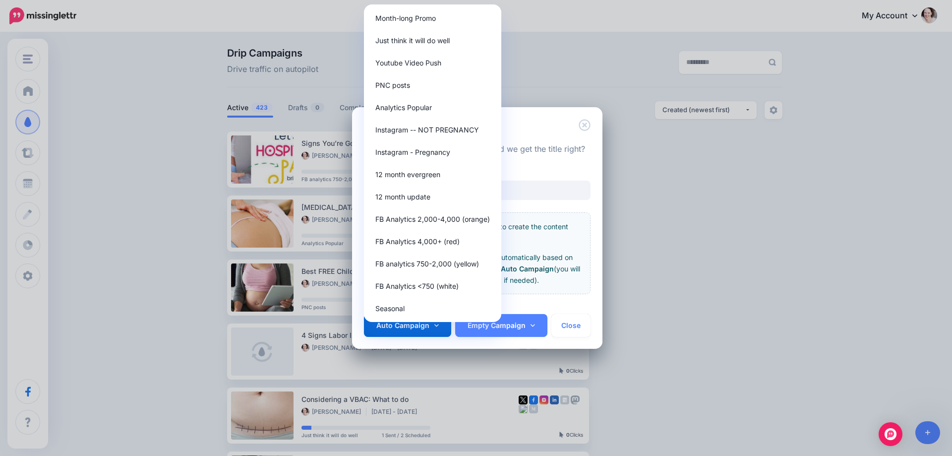
drag, startPoint x: 397, startPoint y: 276, endPoint x: 397, endPoint y: 286, distance: 9.9
click at [397, 286] on div "Month-long Promo Just think it will do well Youtube Video Push PNC posts Analyt…" at bounding box center [432, 162] width 137 height 317
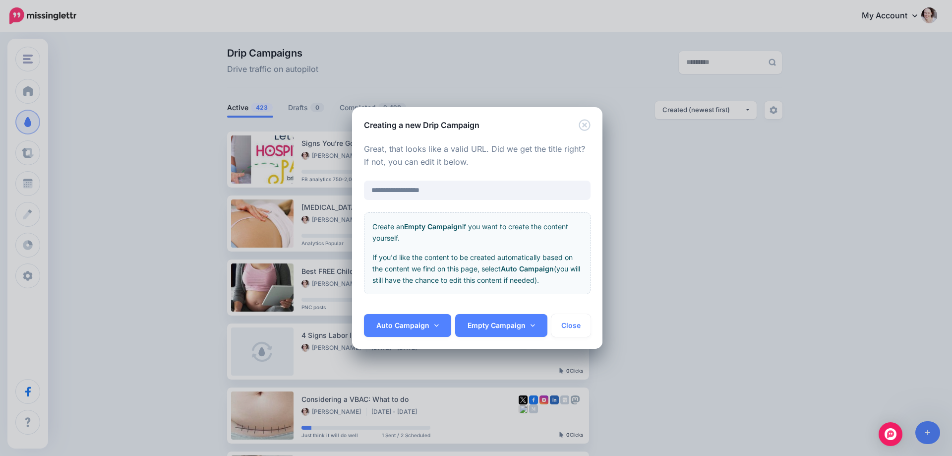
click at [397, 286] on p "If you'd like the content to be created automatically based on the content we f…" at bounding box center [477, 268] width 210 height 34
click at [402, 311] on div "**********" at bounding box center [477, 222] width 250 height 183
click at [395, 326] on link "Auto Campaign" at bounding box center [407, 325] width 87 height 23
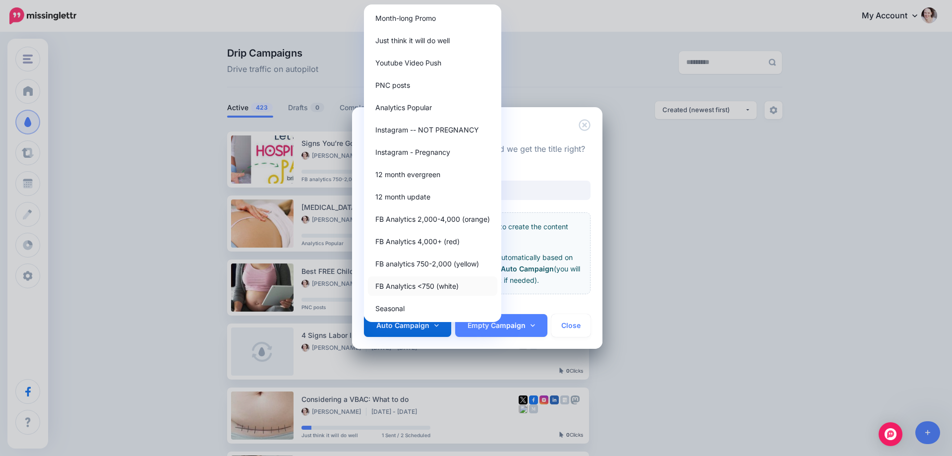
click at [407, 281] on link "FB Analytics <750 (white)" at bounding box center [432, 285] width 129 height 19
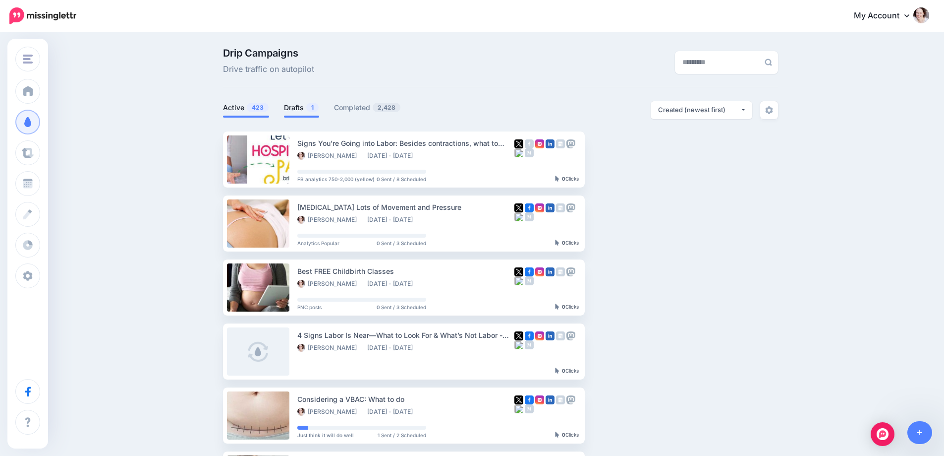
click at [294, 104] on link "Drafts 1" at bounding box center [301, 108] width 35 height 12
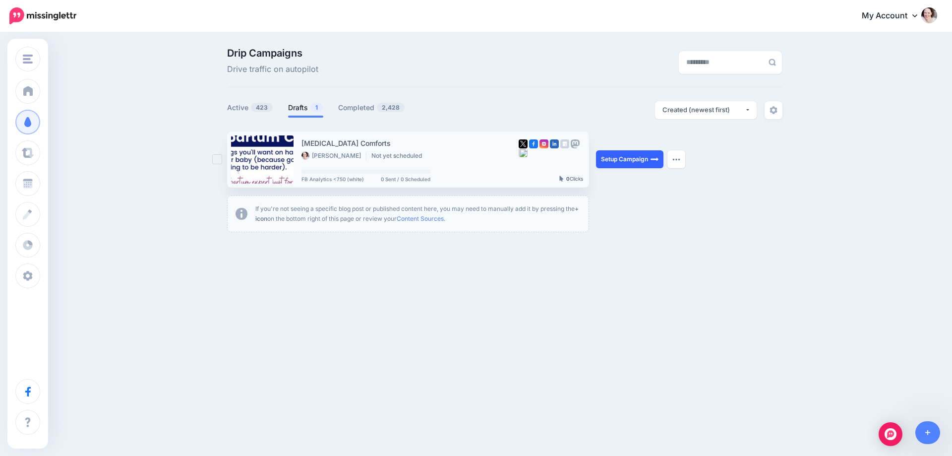
click at [619, 154] on link "Setup Campaign" at bounding box center [629, 159] width 67 height 18
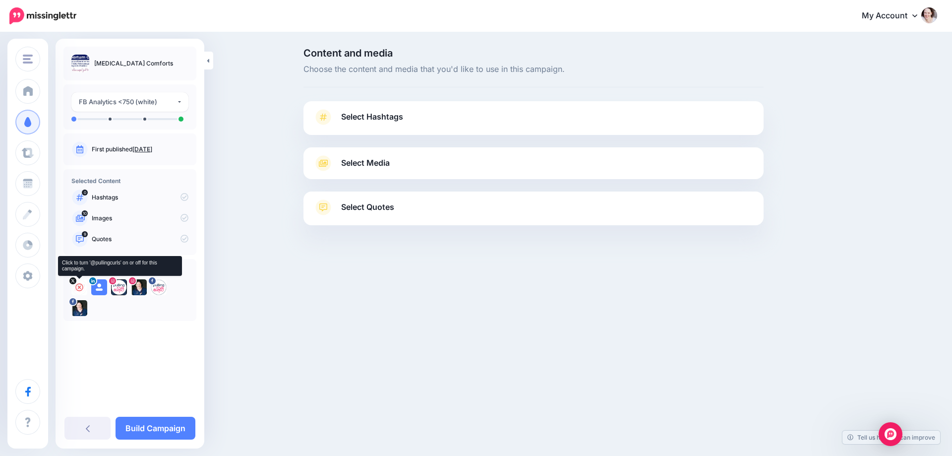
click at [79, 285] on icon at bounding box center [79, 287] width 8 height 8
click at [102, 286] on icon at bounding box center [99, 287] width 8 height 8
click at [117, 285] on icon at bounding box center [119, 287] width 8 height 8
click at [135, 286] on icon at bounding box center [139, 287] width 8 height 8
click at [155, 286] on icon at bounding box center [159, 287] width 8 height 8
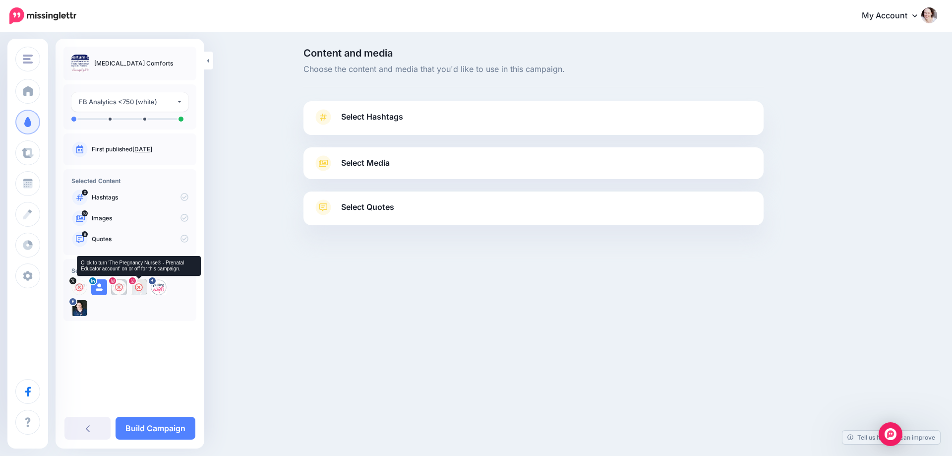
click at [139, 290] on icon at bounding box center [139, 287] width 8 height 8
click at [99, 287] on icon at bounding box center [99, 287] width 8 height 8
click at [413, 119] on link "Select Hashtags" at bounding box center [533, 122] width 440 height 26
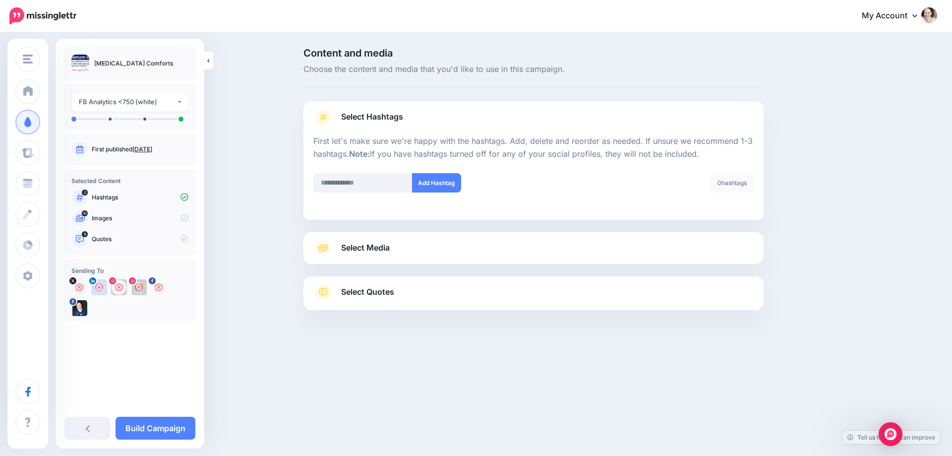
click at [407, 247] on link "Select Media" at bounding box center [533, 248] width 440 height 16
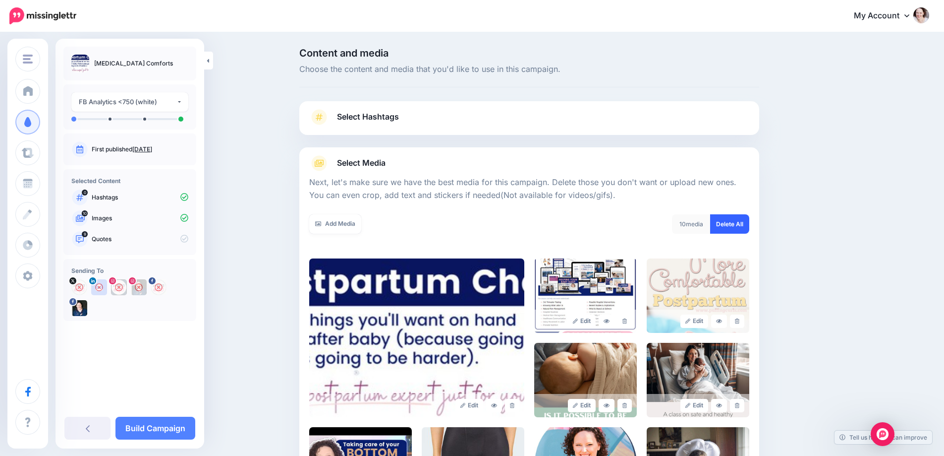
click at [733, 224] on link "Delete All" at bounding box center [729, 223] width 39 height 19
click at [343, 222] on link "Add Media" at bounding box center [335, 223] width 52 height 19
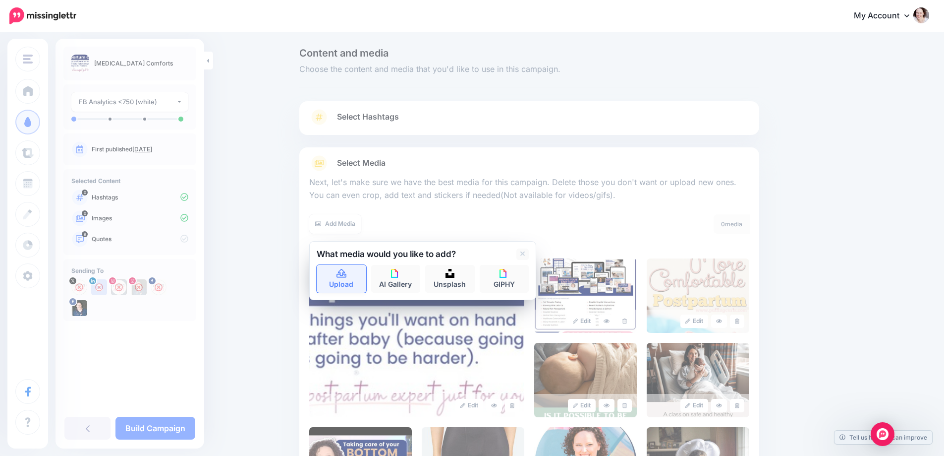
click at [336, 273] on link "Upload" at bounding box center [342, 279] width 50 height 28
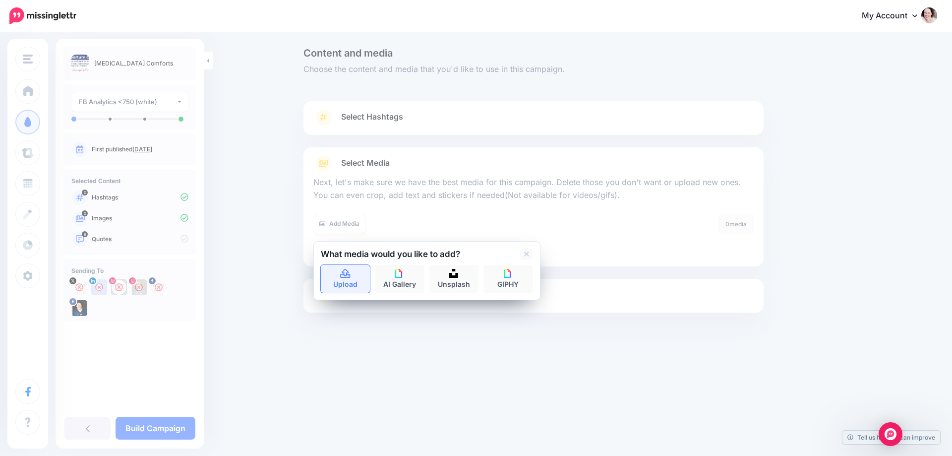
click at [337, 266] on link "Upload" at bounding box center [346, 279] width 50 height 28
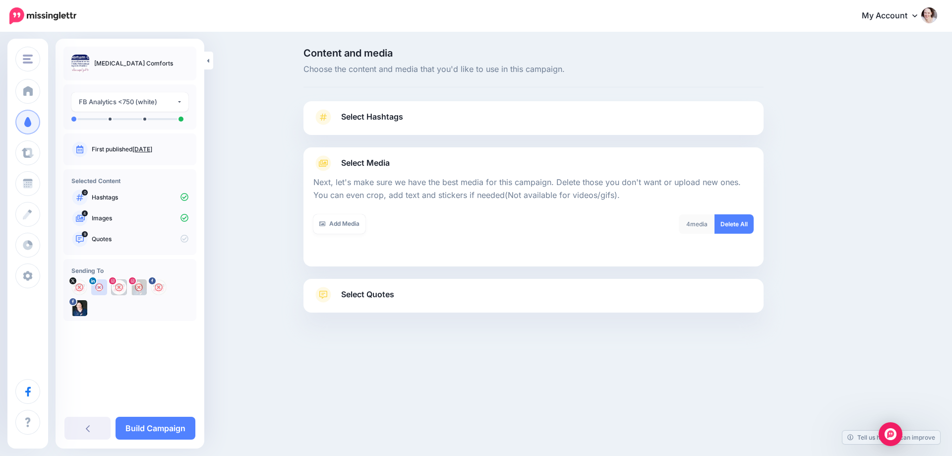
click at [424, 299] on link "Select Quotes" at bounding box center [533, 300] width 440 height 26
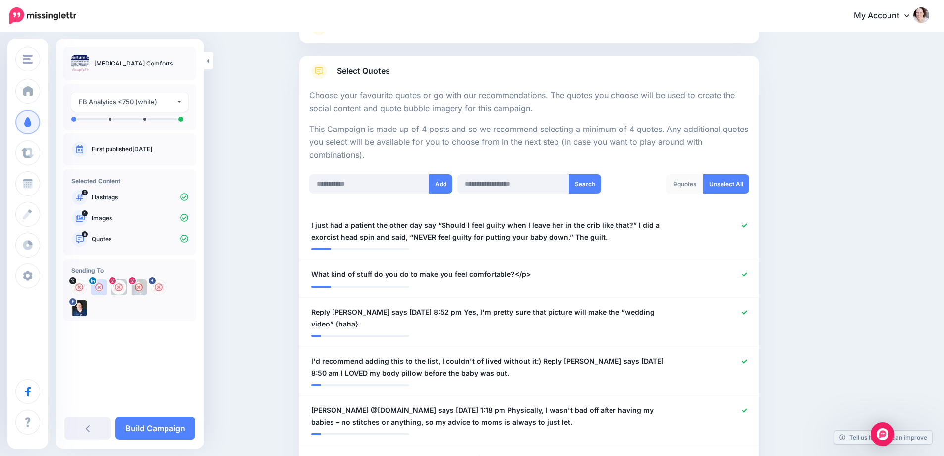
scroll to position [198, 0]
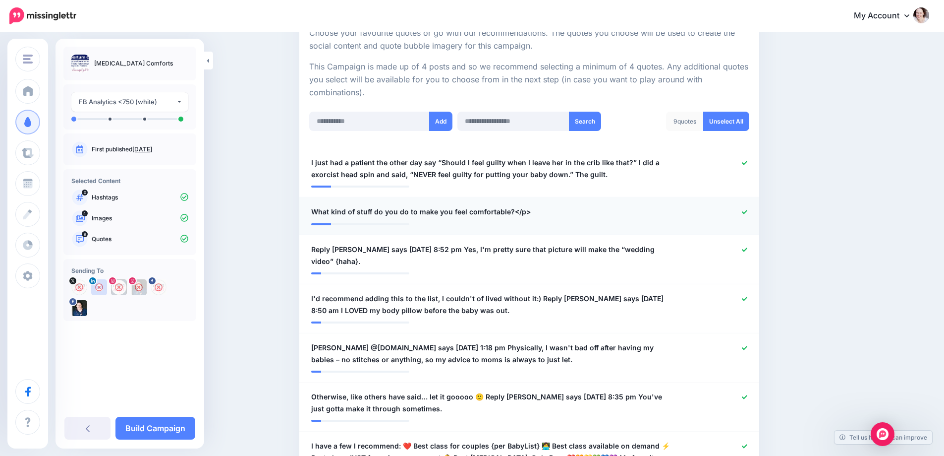
click at [541, 212] on div "**********" at bounding box center [492, 212] width 376 height 12
drag, startPoint x: 516, startPoint y: 210, endPoint x: 550, endPoint y: 211, distance: 34.2
click at [550, 211] on div "**********" at bounding box center [492, 212] width 376 height 12
click at [748, 213] on icon at bounding box center [744, 212] width 5 height 4
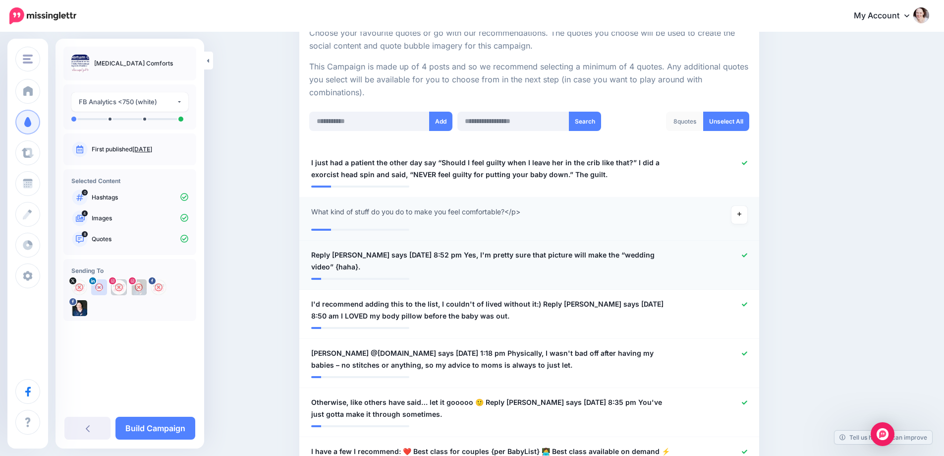
click at [746, 248] on li "**********" at bounding box center [529, 264] width 460 height 49
click at [748, 254] on icon at bounding box center [744, 254] width 5 height 5
click at [748, 305] on icon at bounding box center [744, 303] width 5 height 5
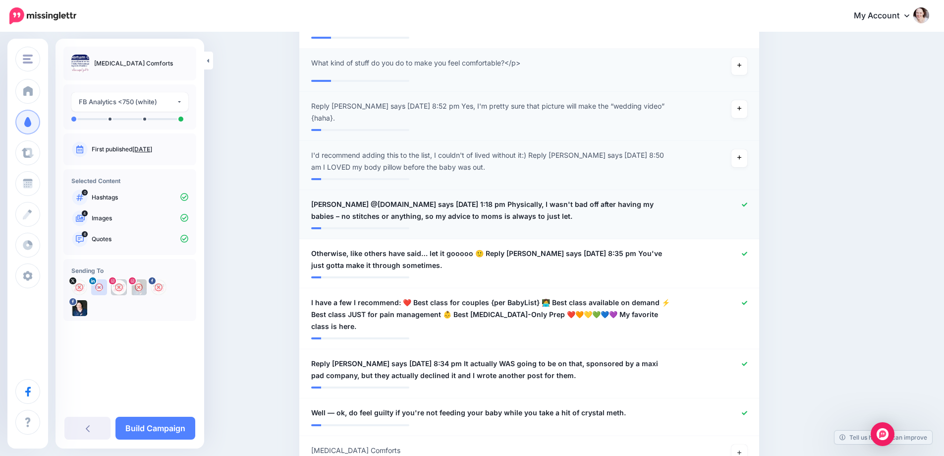
scroll to position [0, 0]
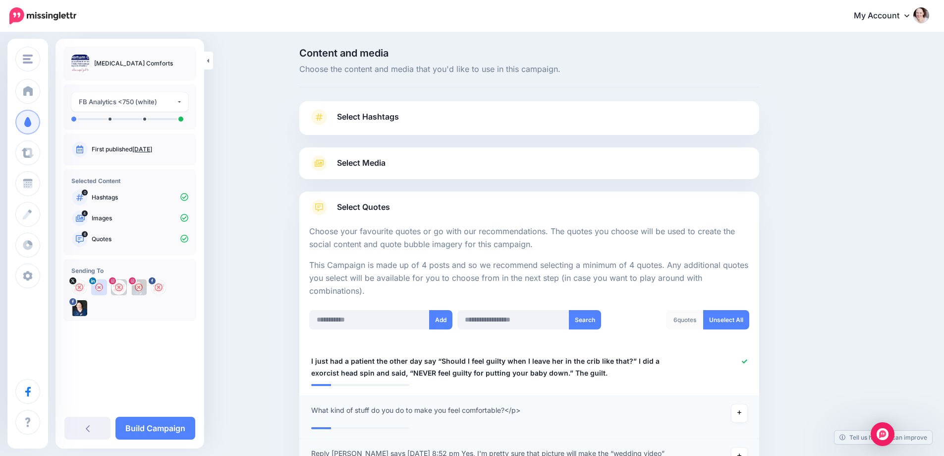
click at [748, 204] on link "Select Quotes" at bounding box center [529, 212] width 440 height 26
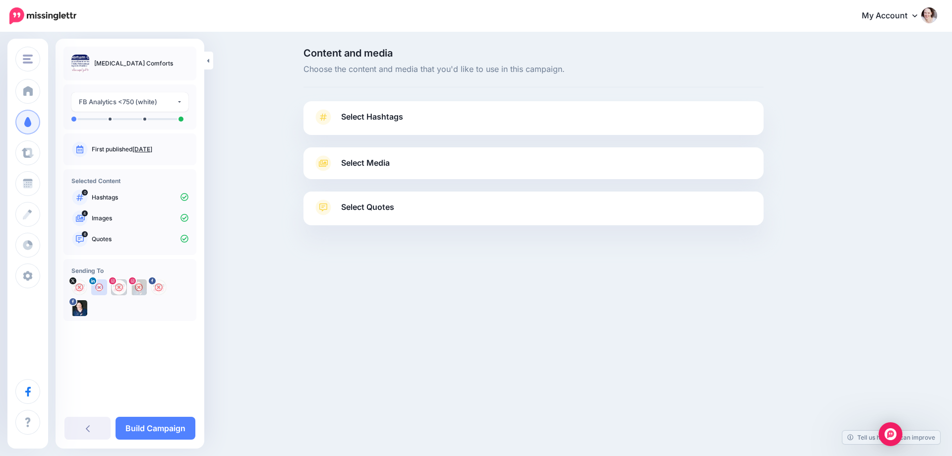
click at [713, 207] on link "Select Quotes" at bounding box center [533, 212] width 440 height 26
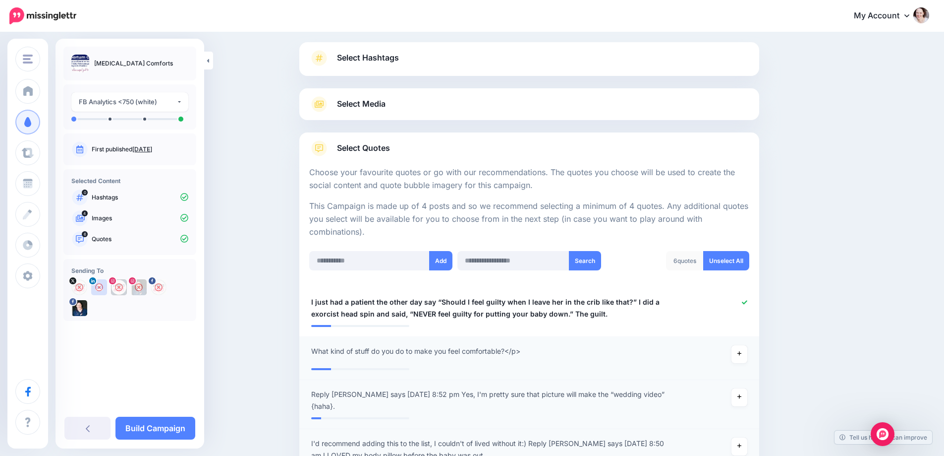
scroll to position [297, 0]
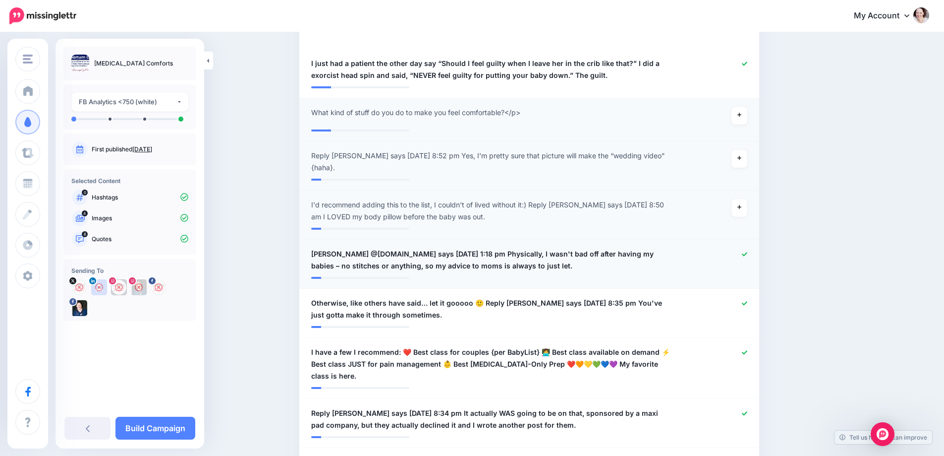
click at [748, 254] on icon at bounding box center [744, 253] width 5 height 5
click at [748, 303] on icon at bounding box center [744, 303] width 5 height 4
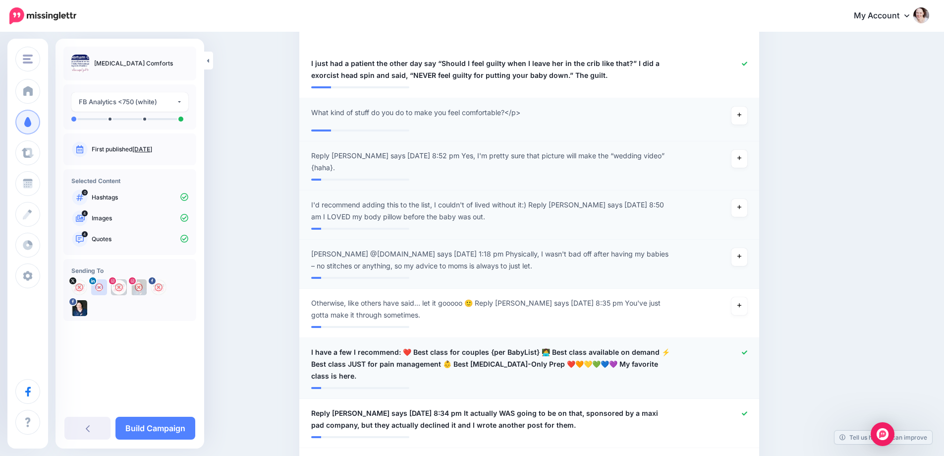
click at [748, 350] on icon at bounding box center [744, 352] width 5 height 5
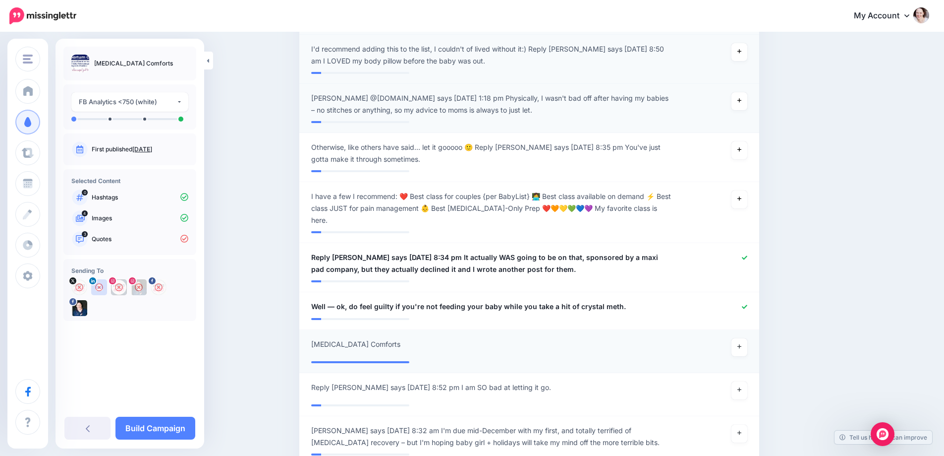
scroll to position [496, 0]
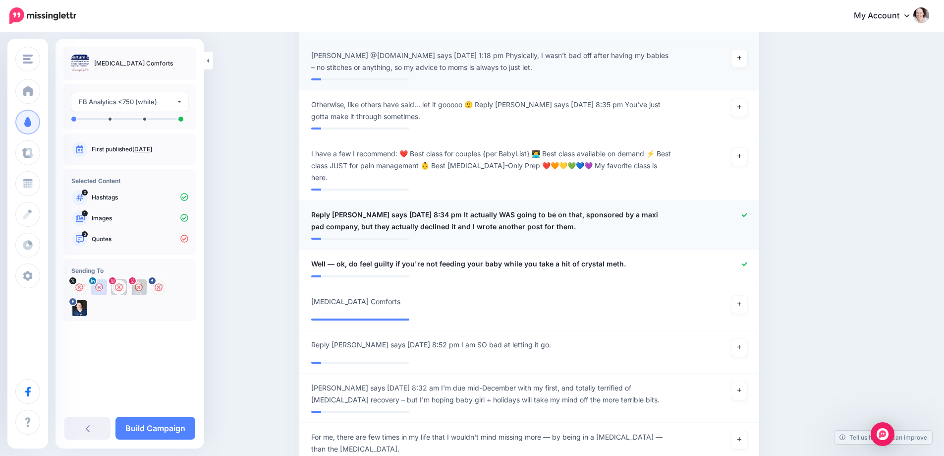
click at [748, 217] on icon at bounding box center [744, 214] width 5 height 5
click at [748, 263] on icon at bounding box center [744, 263] width 5 height 5
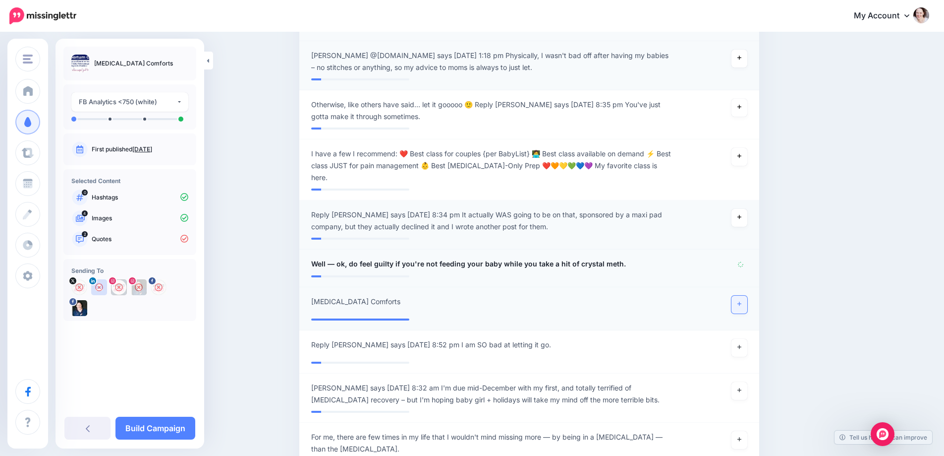
click at [745, 303] on link at bounding box center [740, 304] width 16 height 18
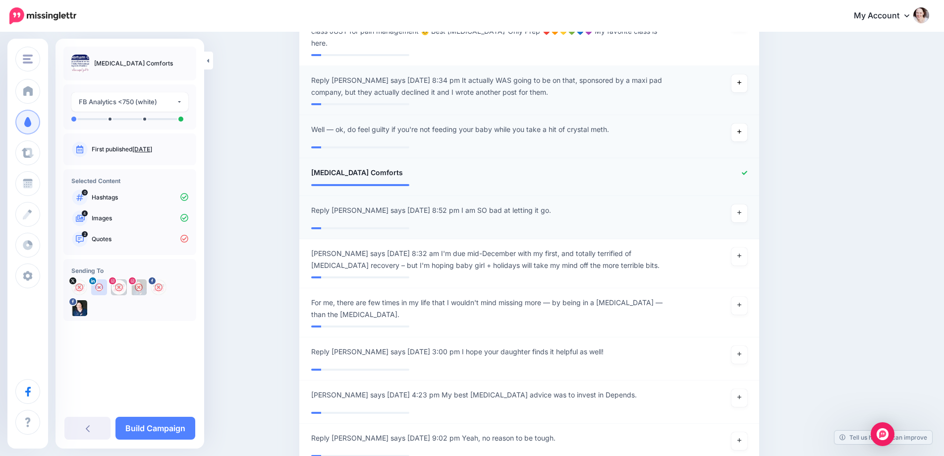
scroll to position [645, 0]
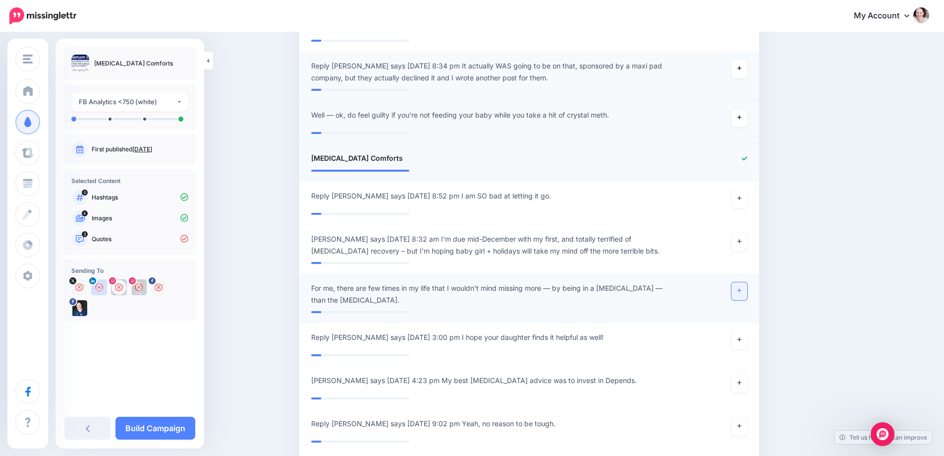
click at [747, 292] on link at bounding box center [740, 291] width 16 height 18
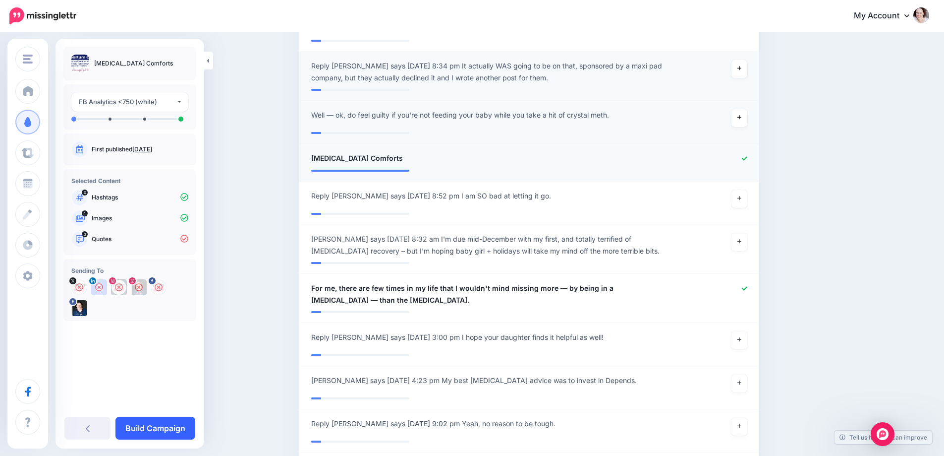
click at [162, 430] on link "Build Campaign" at bounding box center [156, 427] width 80 height 23
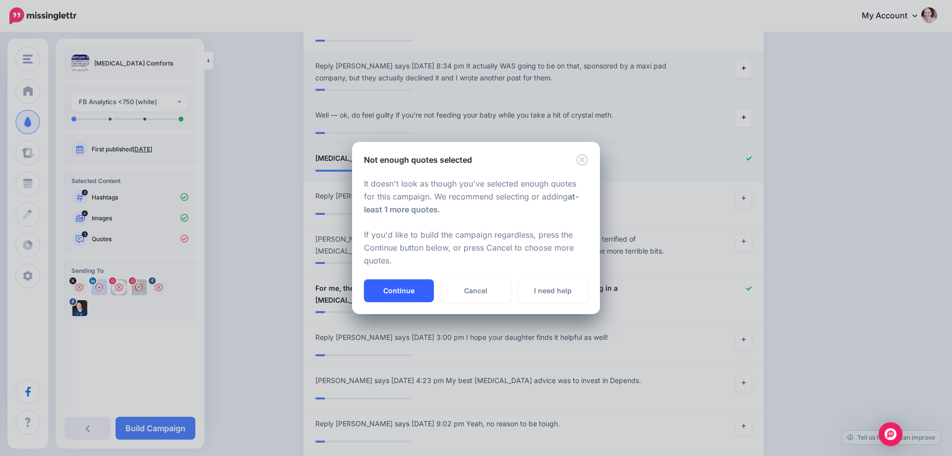
click at [413, 293] on button "Continue" at bounding box center [399, 290] width 70 height 23
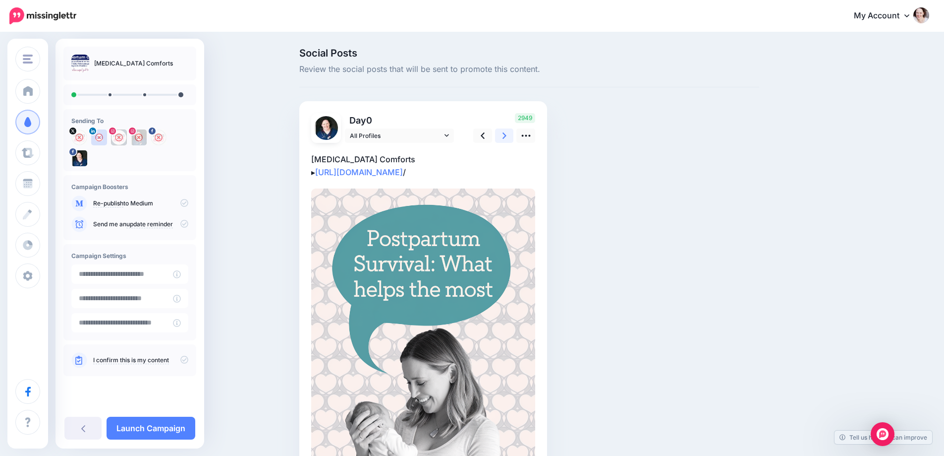
click at [507, 134] on icon at bounding box center [505, 135] width 4 height 6
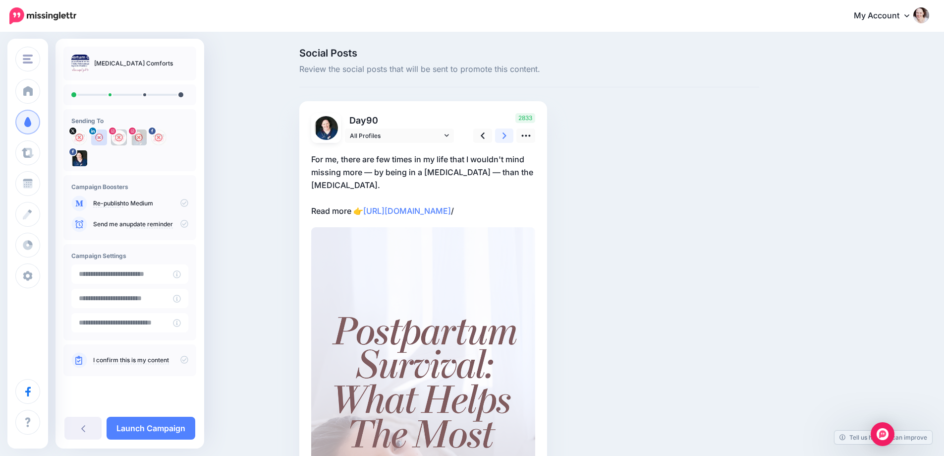
click at [507, 134] on icon at bounding box center [505, 135] width 4 height 6
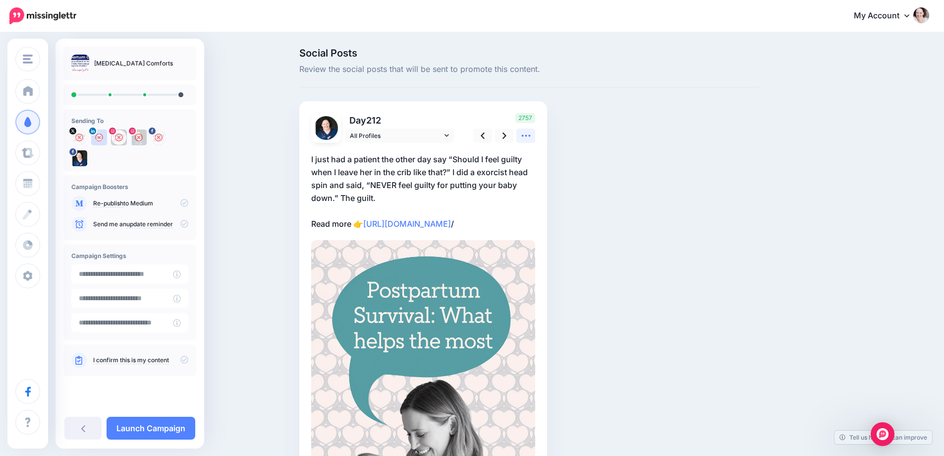
click at [527, 134] on icon at bounding box center [526, 135] width 10 height 10
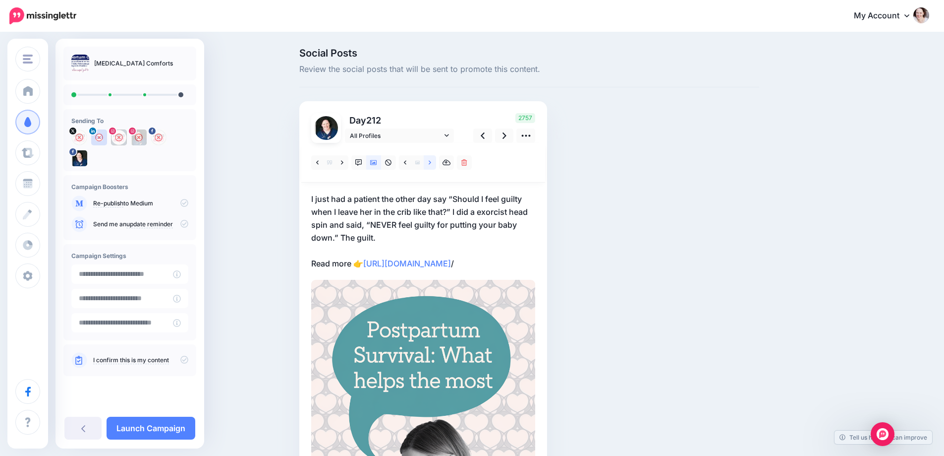
click at [431, 159] on icon at bounding box center [430, 162] width 2 height 7
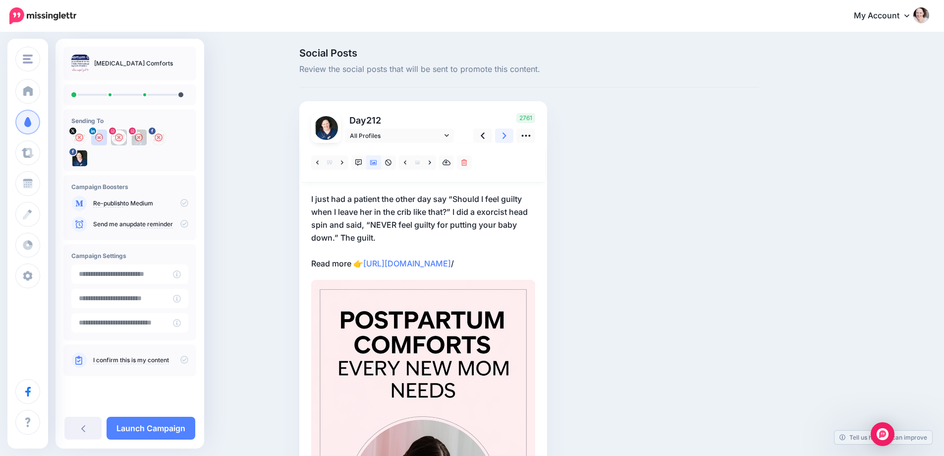
click at [507, 130] on icon at bounding box center [505, 135] width 4 height 10
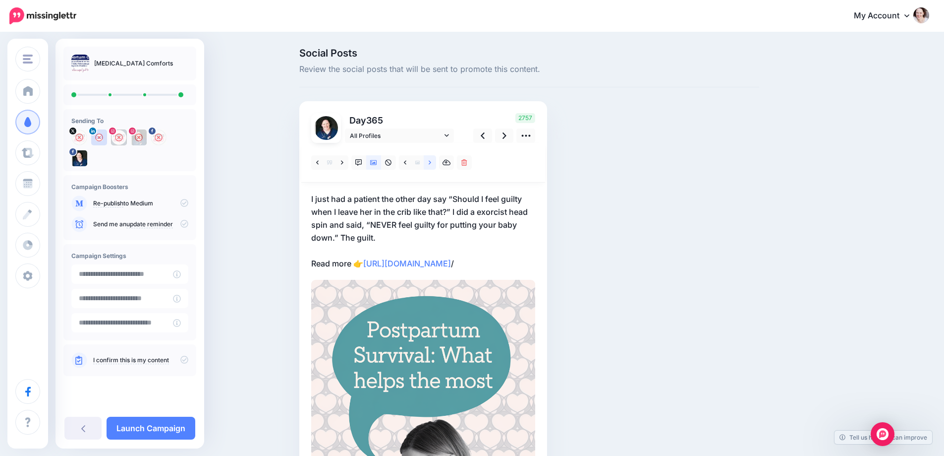
click at [427, 165] on link at bounding box center [430, 162] width 12 height 14
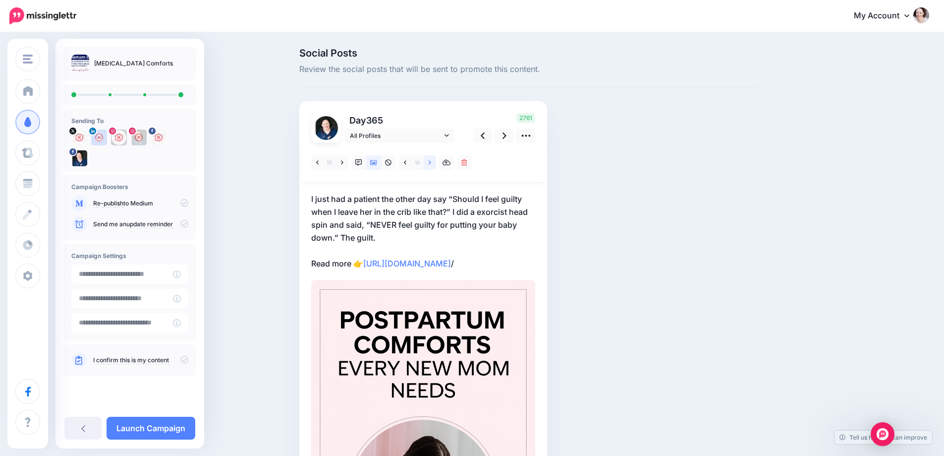
click at [428, 165] on link at bounding box center [430, 162] width 12 height 14
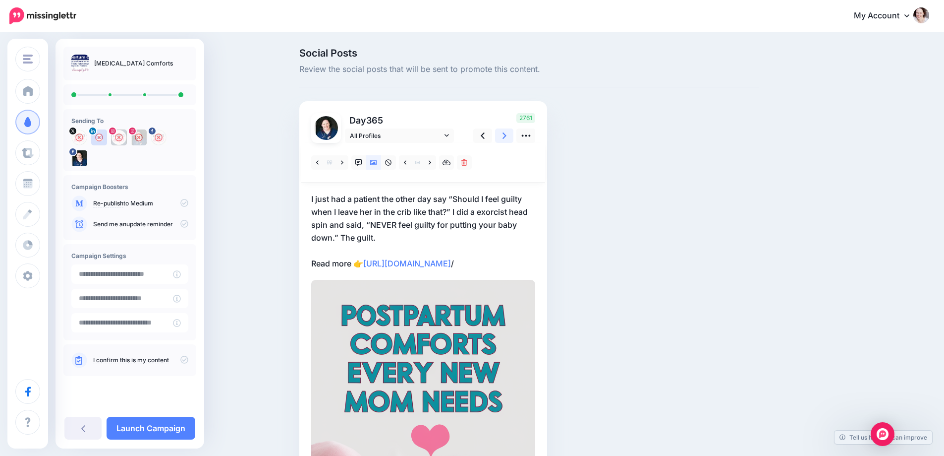
click at [511, 135] on link at bounding box center [504, 135] width 19 height 14
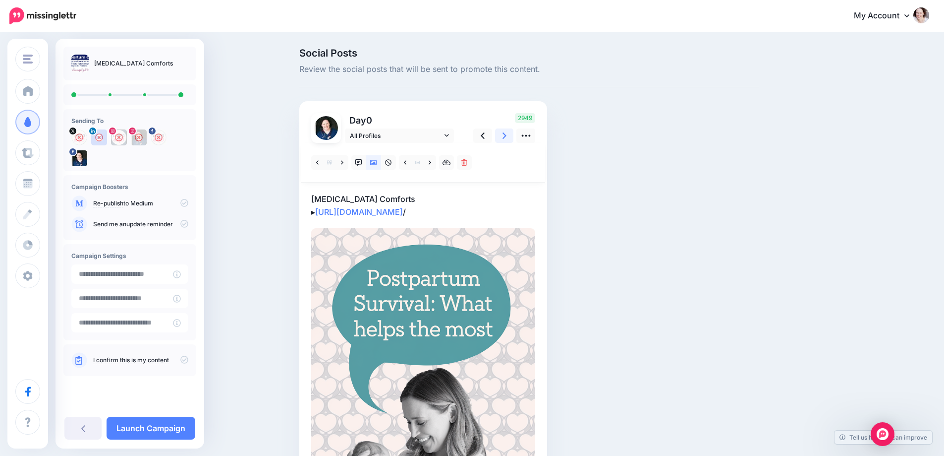
click at [511, 135] on link at bounding box center [504, 135] width 19 height 14
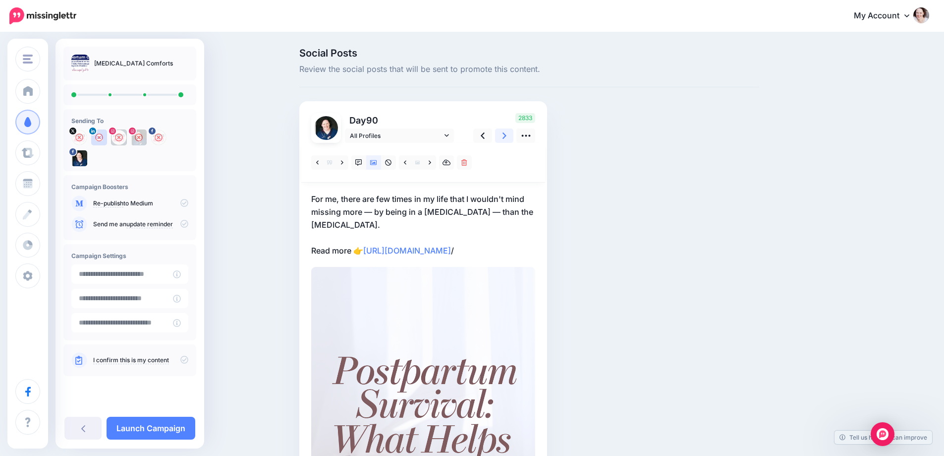
click at [511, 135] on link at bounding box center [504, 135] width 19 height 14
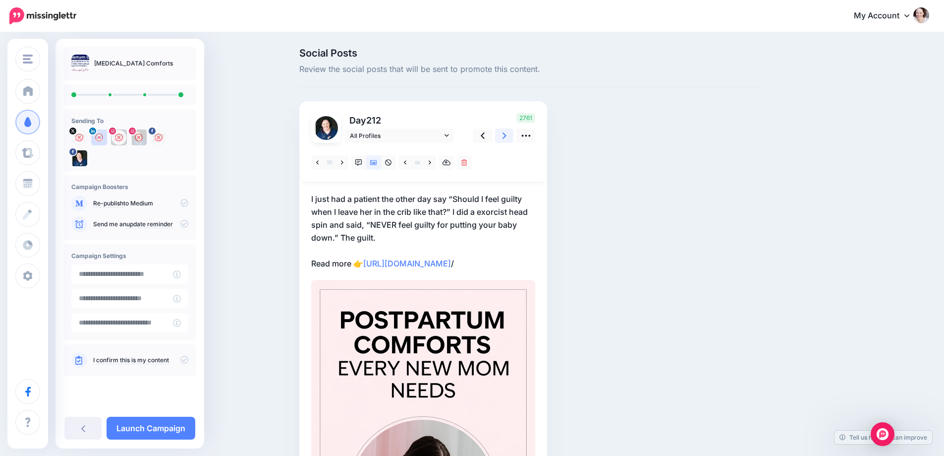
click at [511, 135] on link at bounding box center [504, 135] width 19 height 14
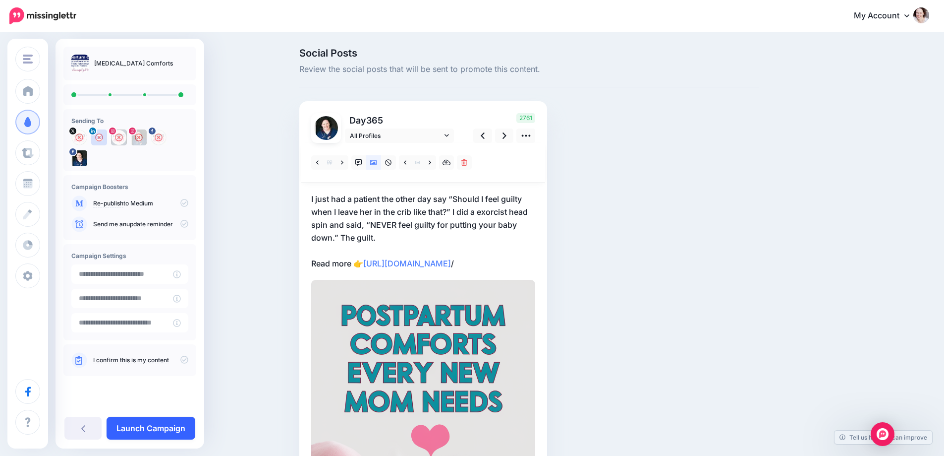
click at [133, 434] on link "Launch Campaign" at bounding box center [151, 427] width 89 height 23
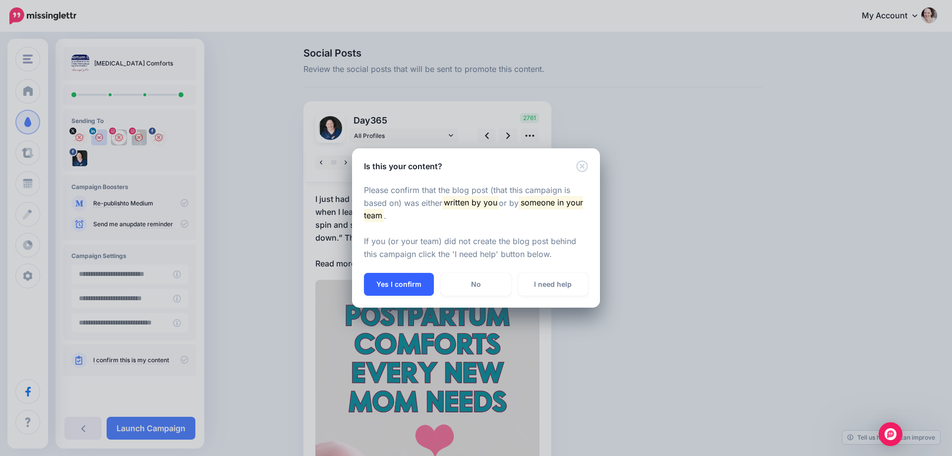
click at [400, 279] on button "Yes I confirm" at bounding box center [399, 284] width 70 height 23
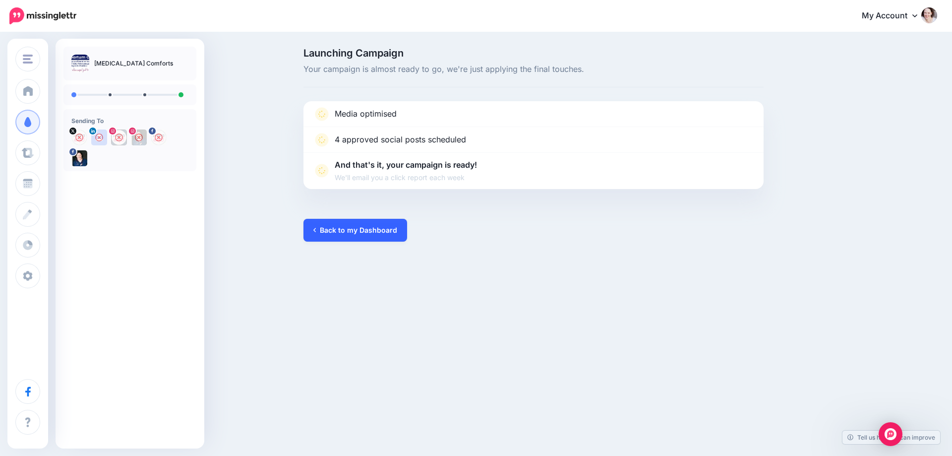
click at [378, 235] on link "Back to my Dashboard" at bounding box center [355, 230] width 104 height 23
click at [363, 231] on link "Back to my Dashboard" at bounding box center [355, 230] width 104 height 23
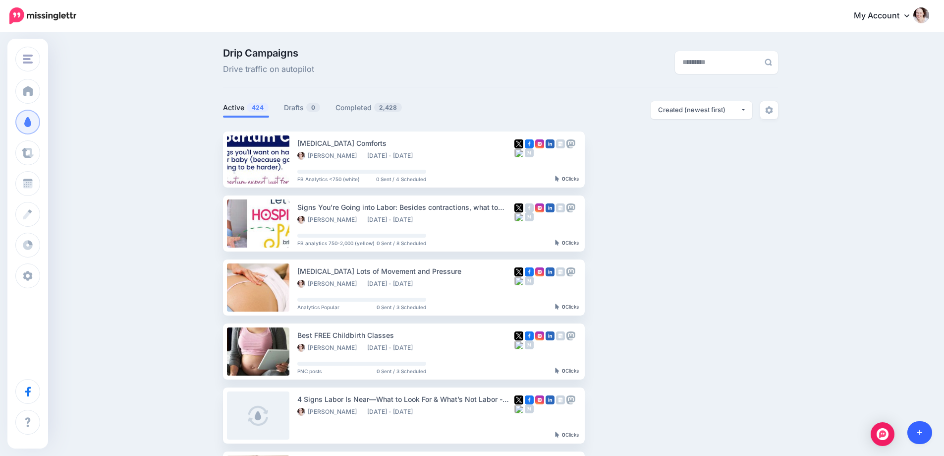
click at [923, 430] on link at bounding box center [920, 432] width 25 height 23
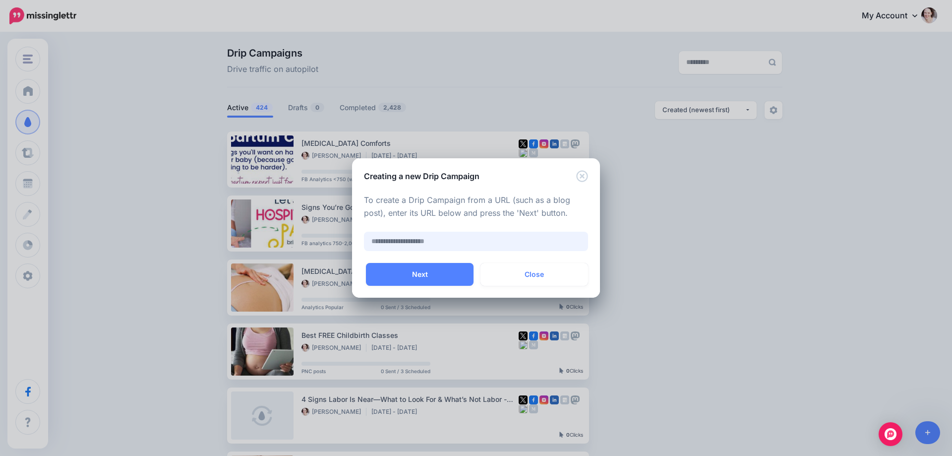
paste input "**********"
type input "**********"
click at [412, 267] on button "Next" at bounding box center [420, 274] width 108 height 23
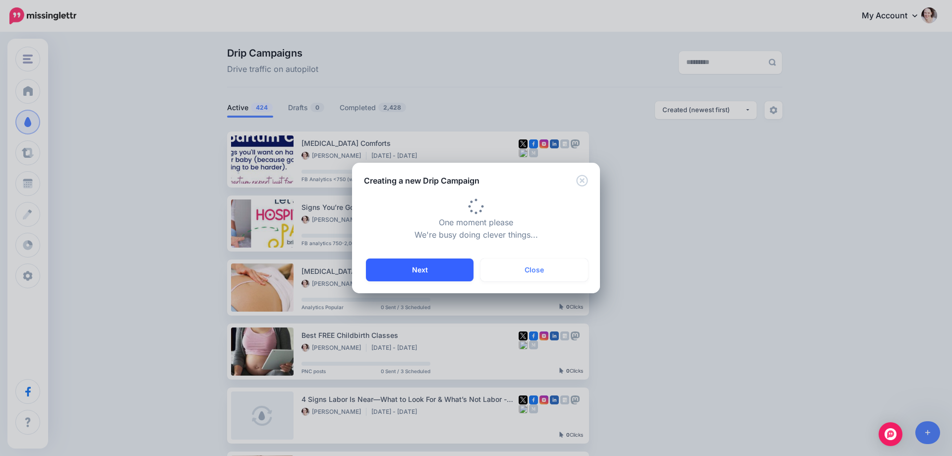
type input "**********"
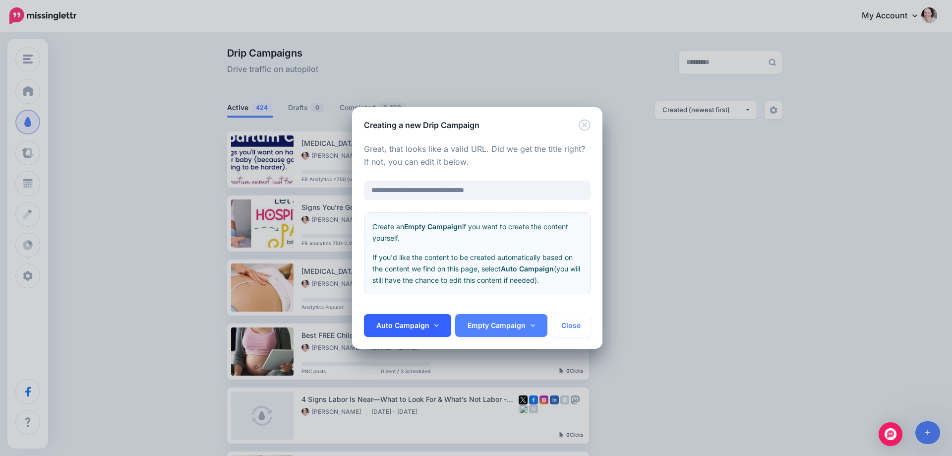
click at [397, 317] on link "Auto Campaign" at bounding box center [407, 325] width 87 height 23
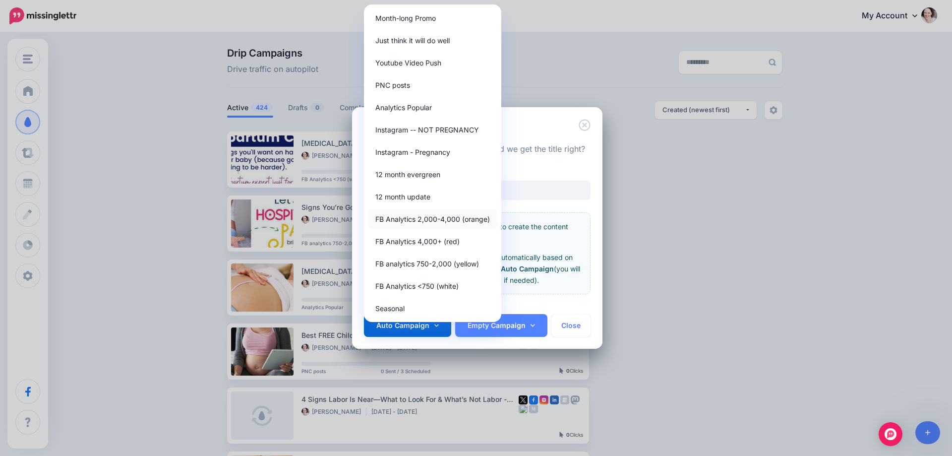
click at [413, 216] on link "FB Analytics 2,000-4,000 (orange)" at bounding box center [432, 218] width 129 height 19
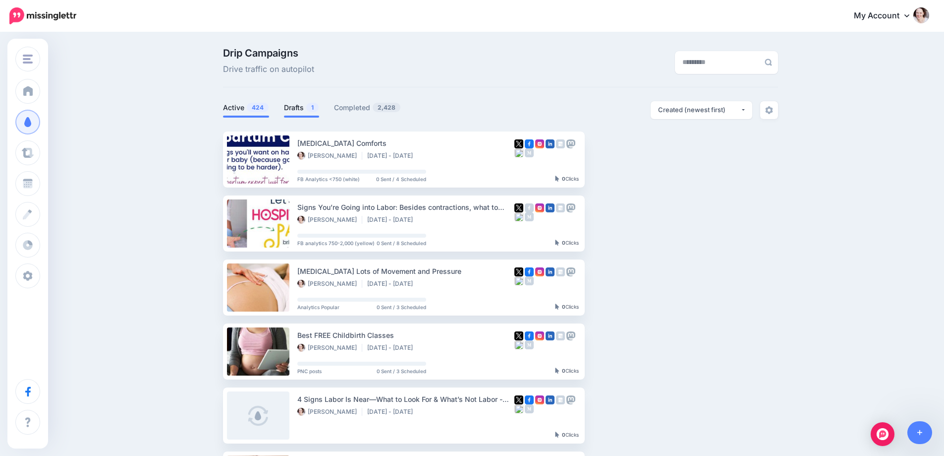
click at [303, 104] on link "Drafts 1" at bounding box center [301, 108] width 35 height 12
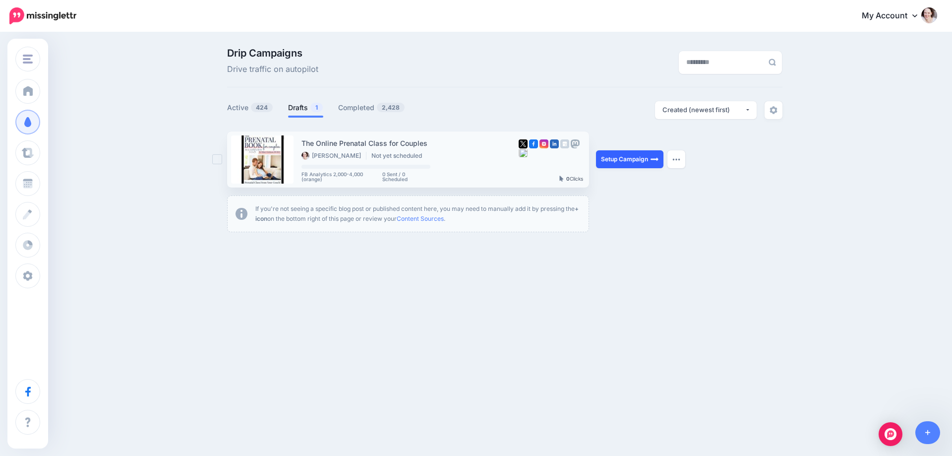
click at [625, 159] on link "Setup Campaign" at bounding box center [629, 159] width 67 height 18
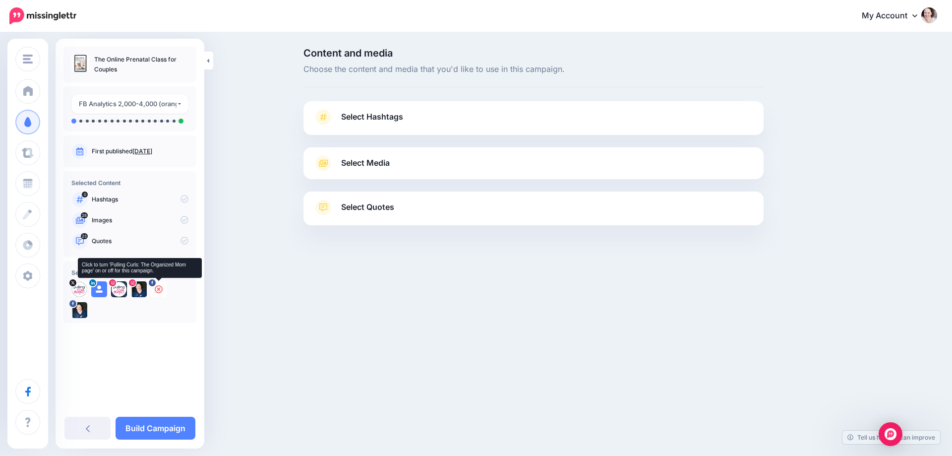
click at [158, 289] on icon at bounding box center [159, 289] width 8 height 8
click at [138, 289] on icon at bounding box center [139, 289] width 8 height 8
click at [118, 289] on icon at bounding box center [119, 289] width 8 height 8
click at [102, 289] on icon at bounding box center [99, 289] width 8 height 8
click at [76, 289] on icon at bounding box center [79, 289] width 8 height 8
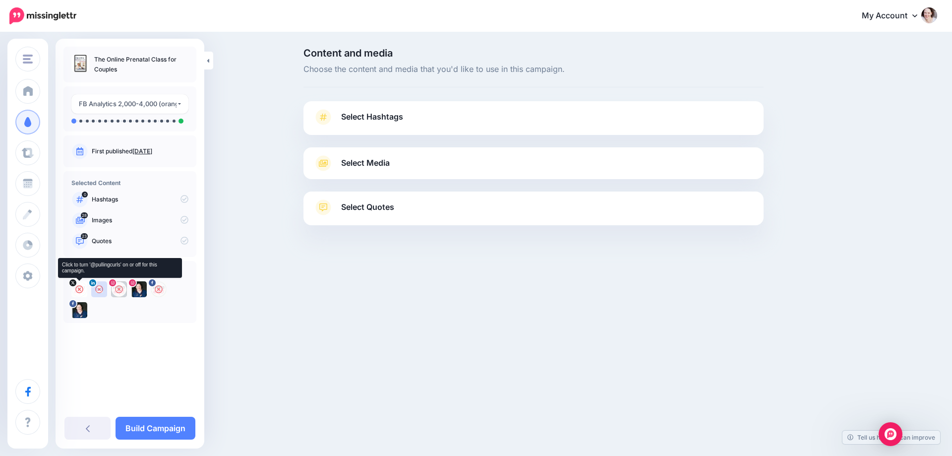
click at [79, 287] on icon at bounding box center [79, 289] width 8 height 8
click at [138, 290] on icon at bounding box center [139, 289] width 8 height 8
click at [396, 111] on span "Select Hashtags" at bounding box center [372, 116] width 62 height 13
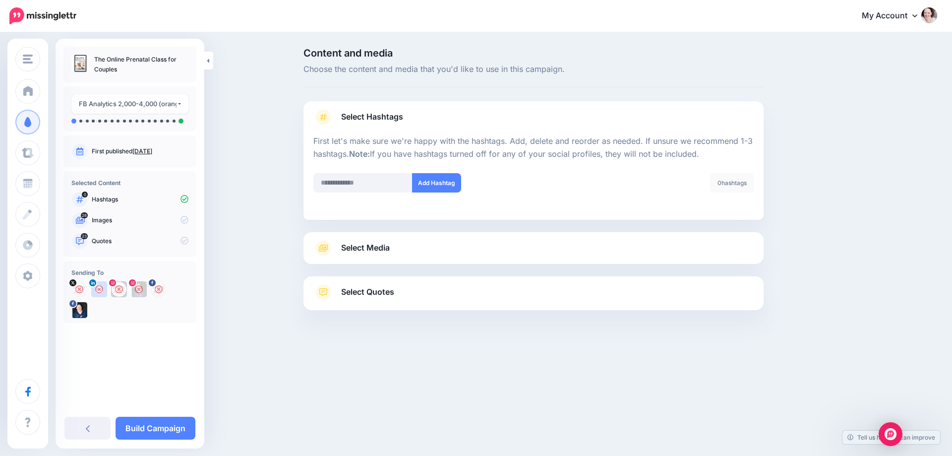
click at [541, 245] on link "Select Media" at bounding box center [533, 248] width 440 height 16
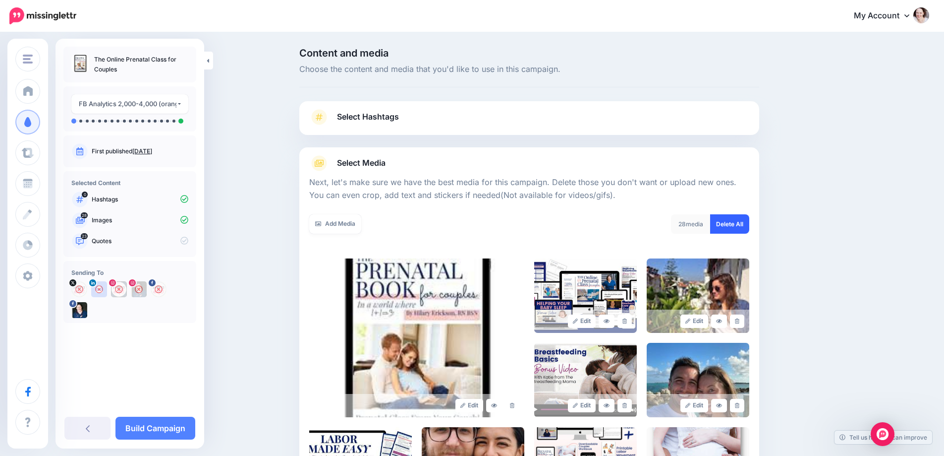
drag, startPoint x: 732, startPoint y: 226, endPoint x: 722, endPoint y: 228, distance: 10.0
click at [732, 227] on link "Delete All" at bounding box center [729, 223] width 39 height 19
click at [319, 224] on icon at bounding box center [318, 224] width 6 height 4
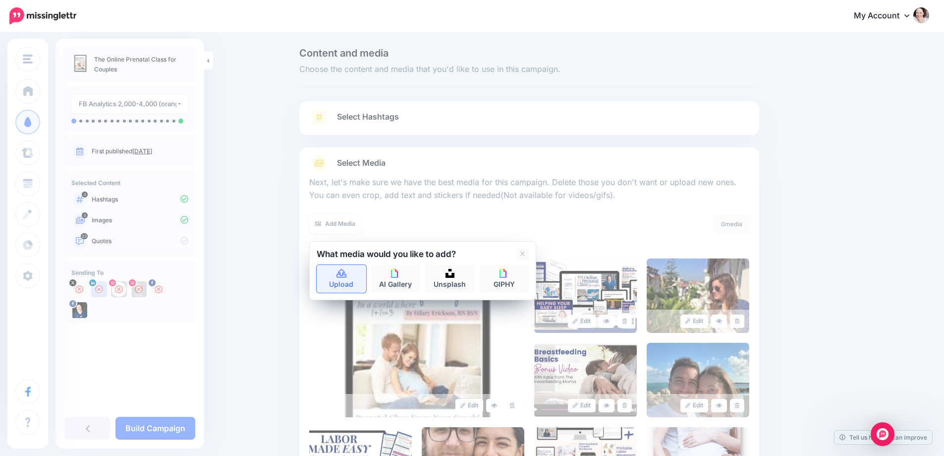
click at [353, 270] on link "Upload" at bounding box center [342, 279] width 50 height 28
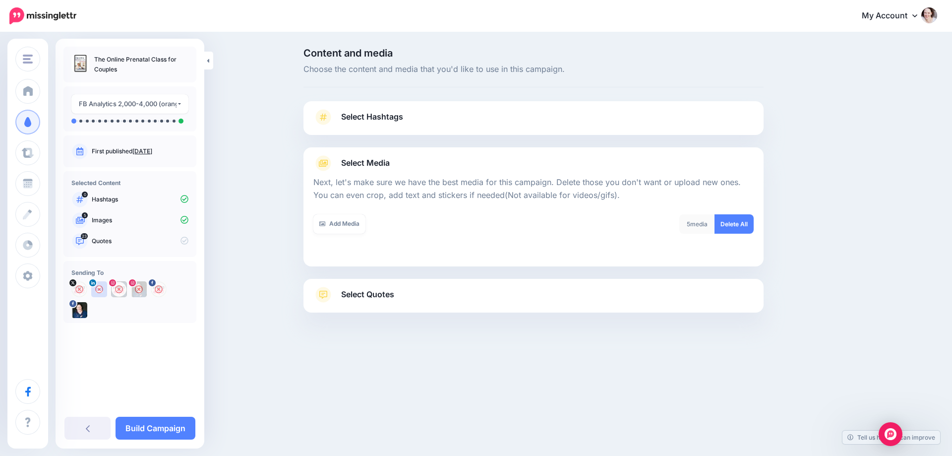
click at [385, 304] on link "Select Quotes" at bounding box center [533, 300] width 440 height 26
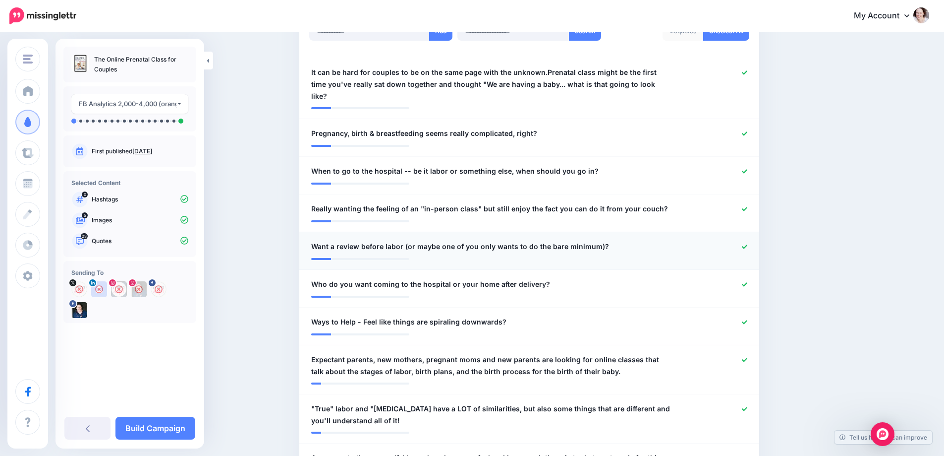
scroll to position [297, 0]
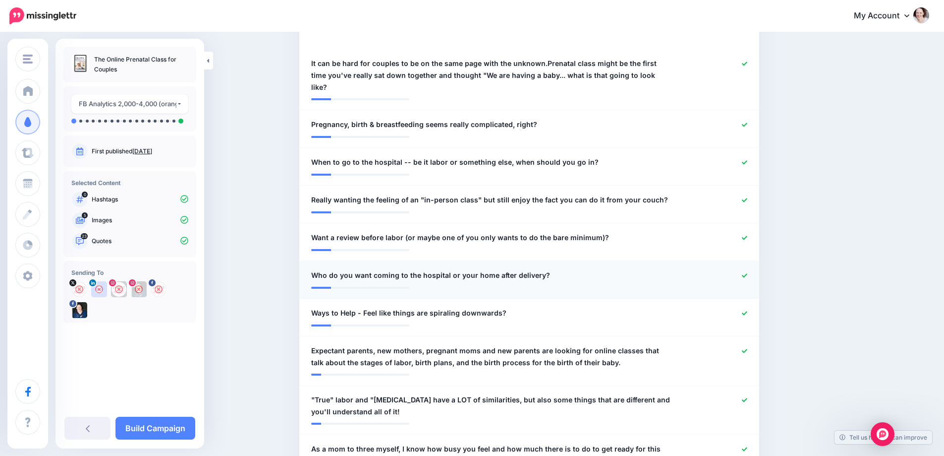
click at [748, 273] on icon at bounding box center [744, 275] width 5 height 4
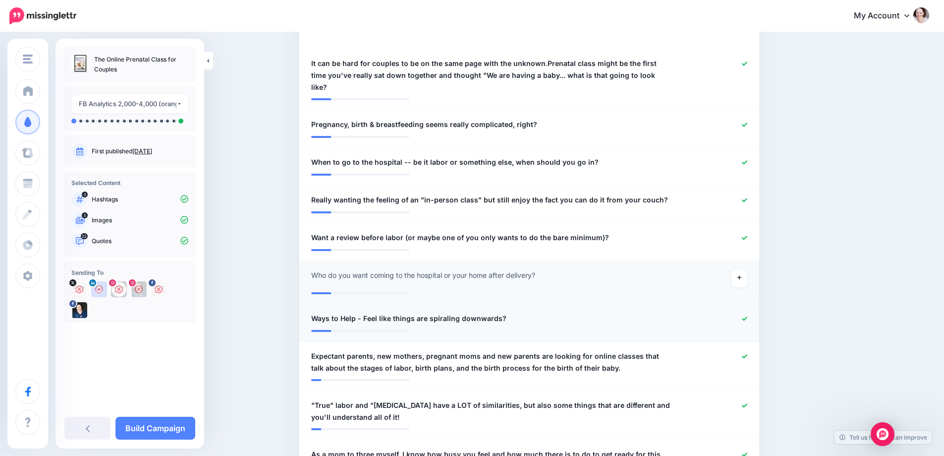
click at [748, 316] on icon at bounding box center [744, 318] width 5 height 5
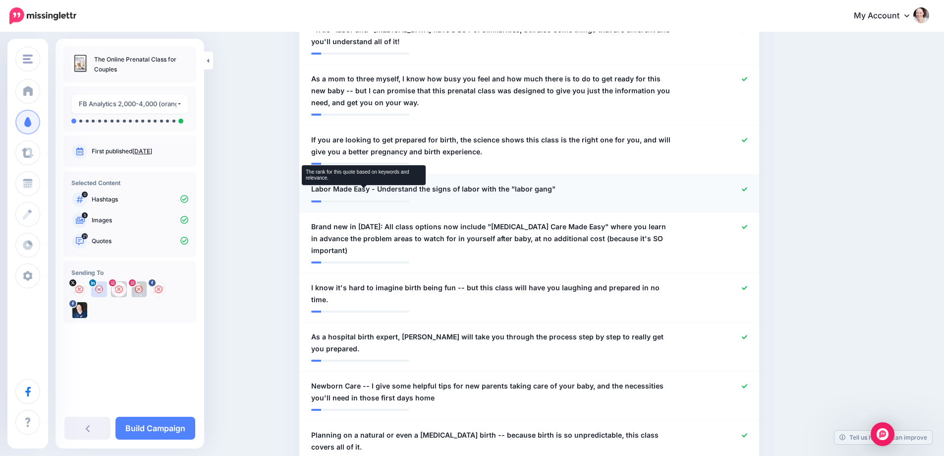
scroll to position [694, 0]
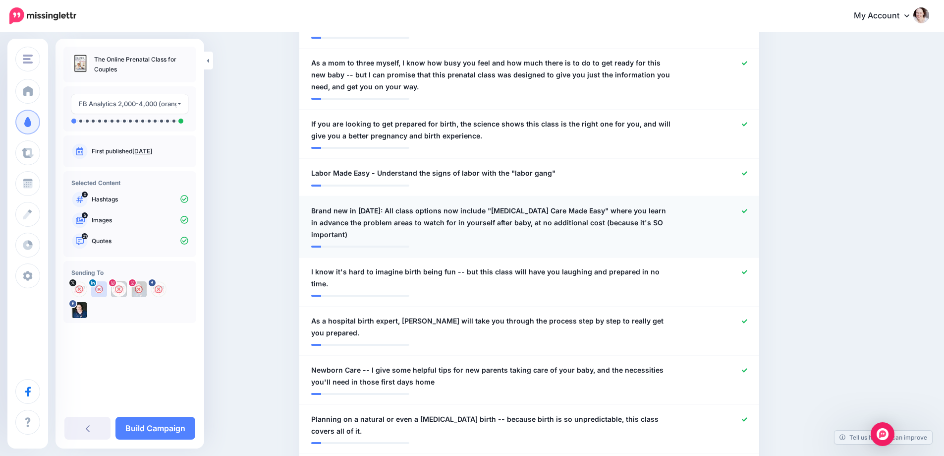
click at [748, 208] on icon at bounding box center [744, 210] width 5 height 5
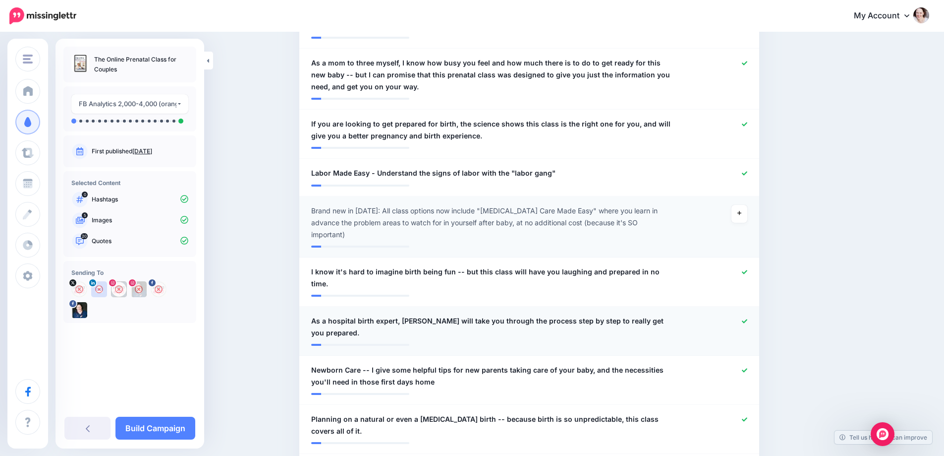
click at [748, 318] on icon at bounding box center [744, 320] width 5 height 5
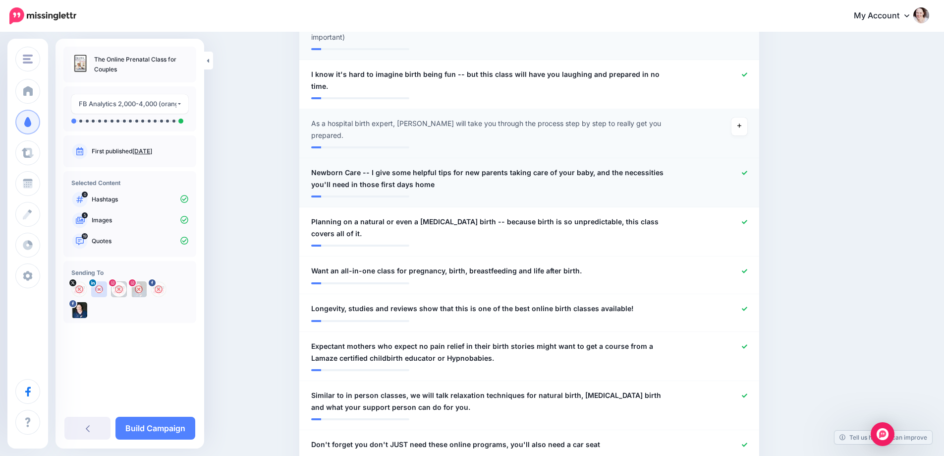
scroll to position [892, 0]
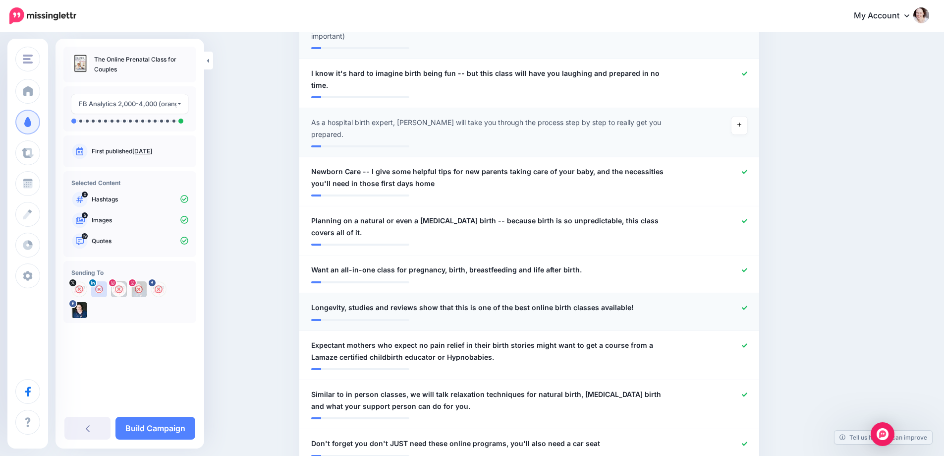
click at [754, 301] on div at bounding box center [717, 307] width 75 height 12
click at [747, 305] on icon at bounding box center [744, 307] width 5 height 5
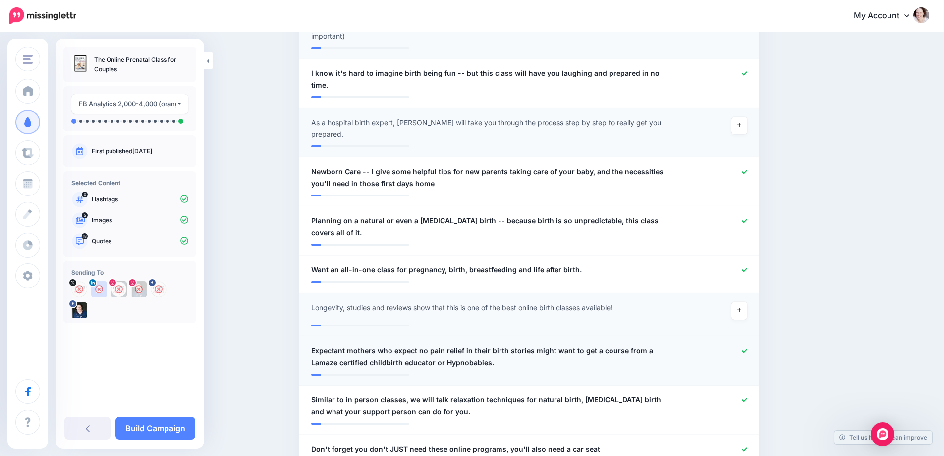
scroll to position [942, 0]
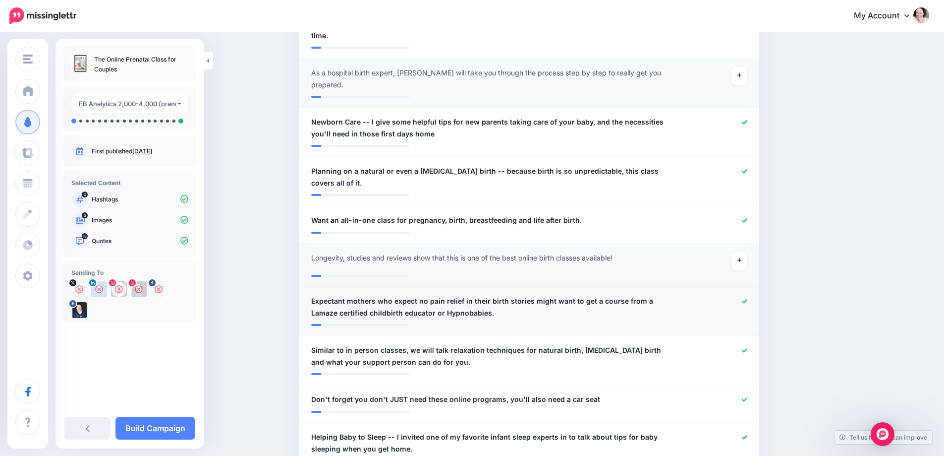
click at [748, 298] on icon at bounding box center [744, 300] width 5 height 5
click at [748, 397] on icon at bounding box center [744, 399] width 5 height 4
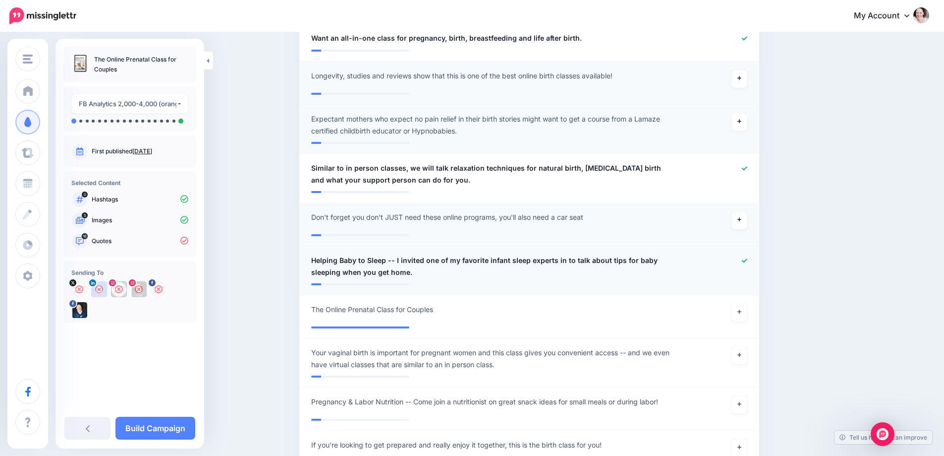
scroll to position [1140, 0]
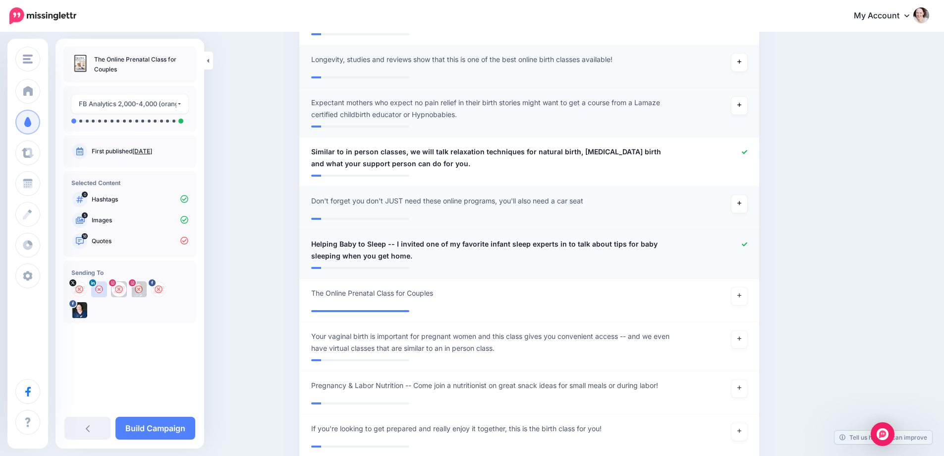
click at [748, 241] on icon at bounding box center [744, 243] width 5 height 5
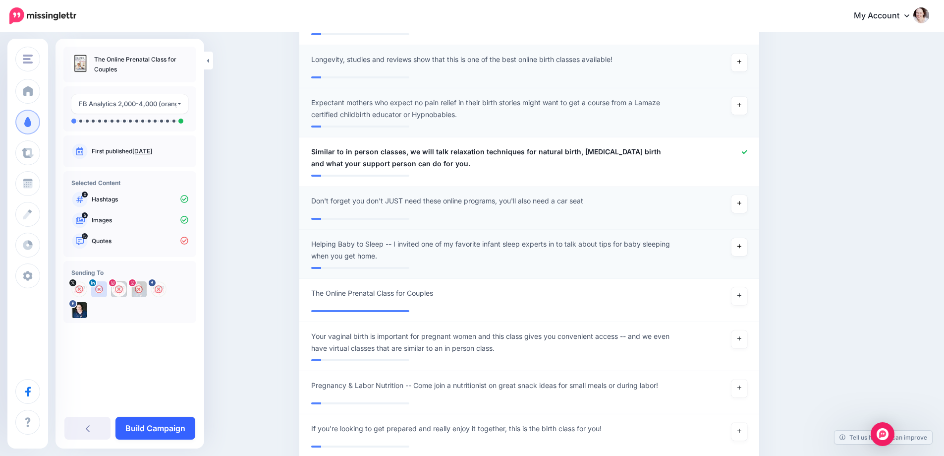
click at [164, 429] on link "Build Campaign" at bounding box center [156, 427] width 80 height 23
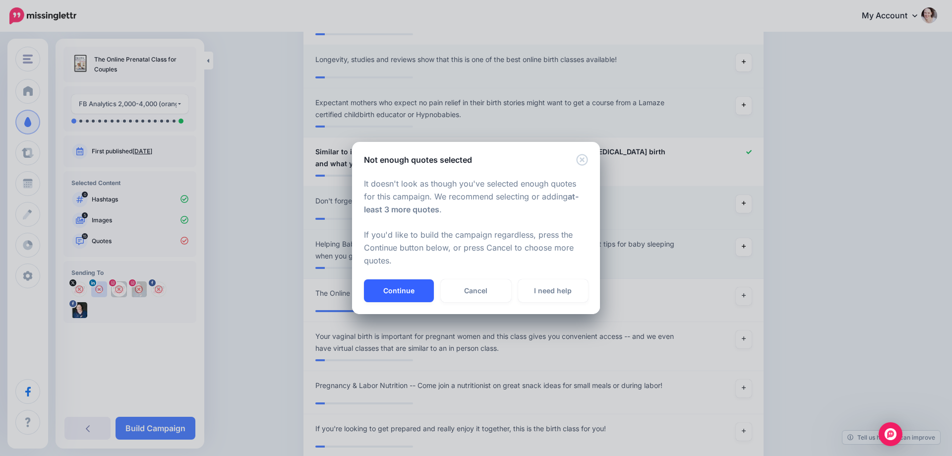
click at [410, 288] on button "Continue" at bounding box center [399, 290] width 70 height 23
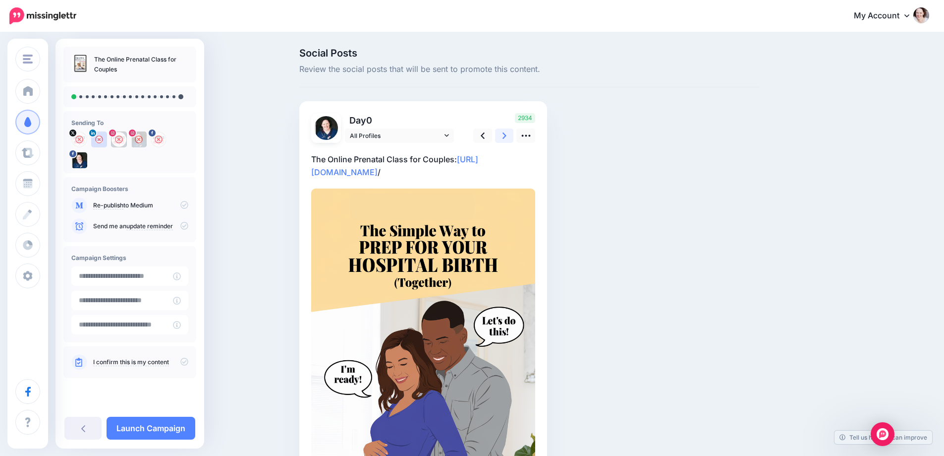
click at [507, 136] on icon at bounding box center [505, 135] width 4 height 10
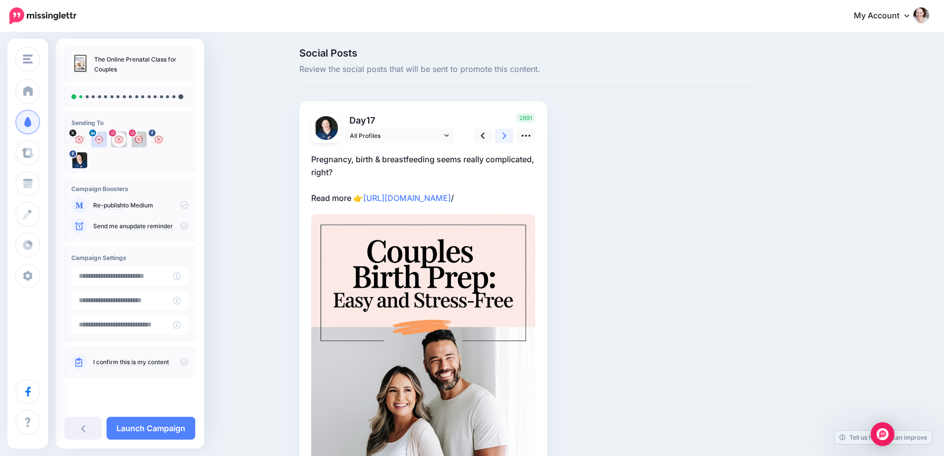
click at [507, 136] on icon at bounding box center [505, 135] width 4 height 10
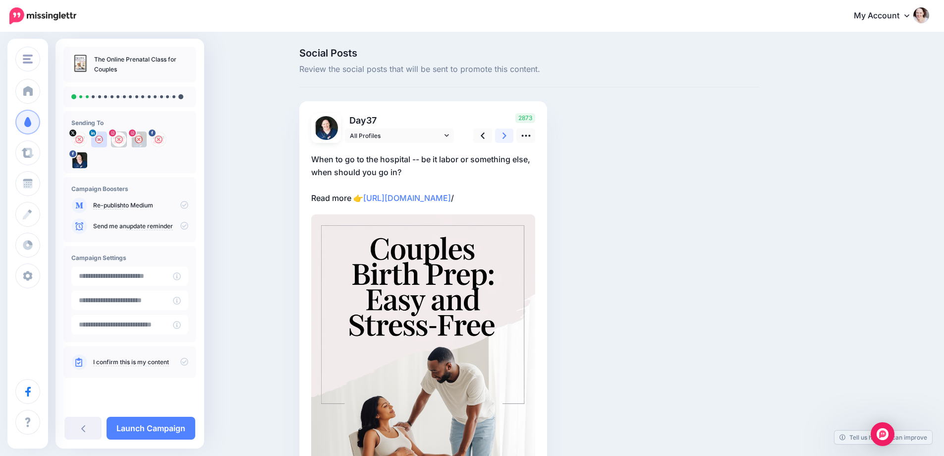
click at [507, 136] on icon at bounding box center [505, 135] width 4 height 10
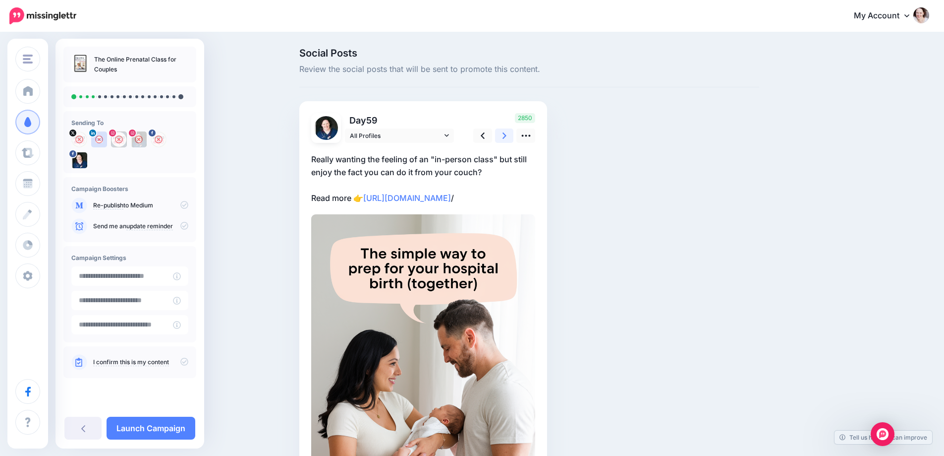
click at [507, 136] on icon at bounding box center [505, 135] width 4 height 10
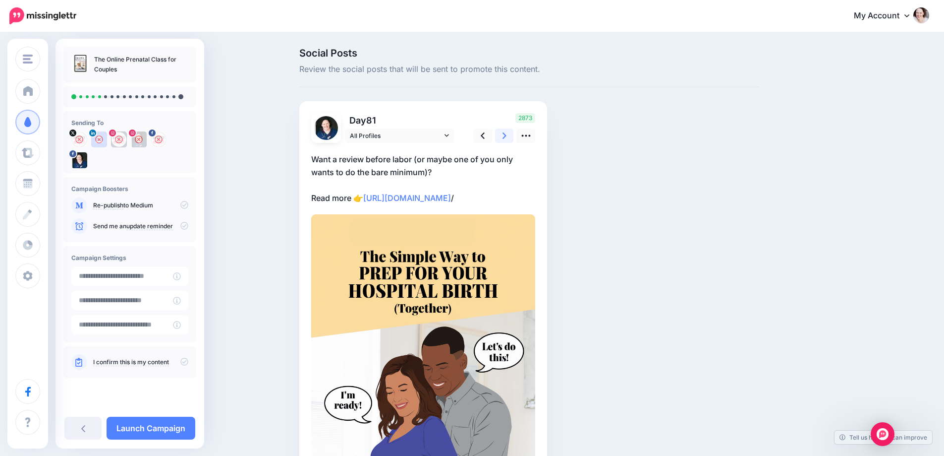
click at [507, 136] on icon at bounding box center [505, 135] width 4 height 10
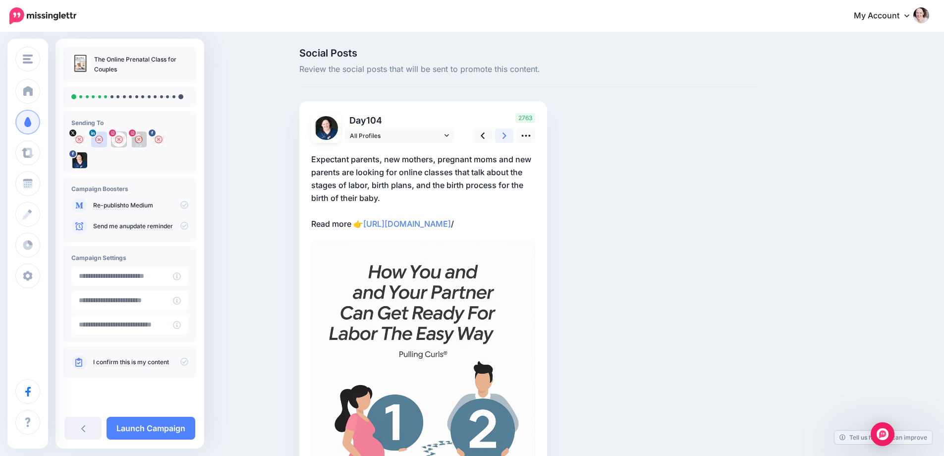
click at [507, 136] on icon at bounding box center [505, 135] width 4 height 10
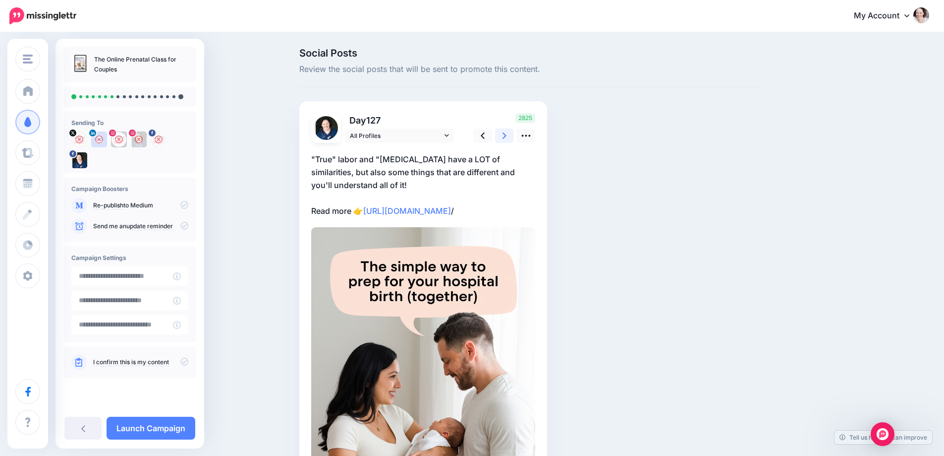
click at [507, 136] on icon at bounding box center [505, 135] width 4 height 10
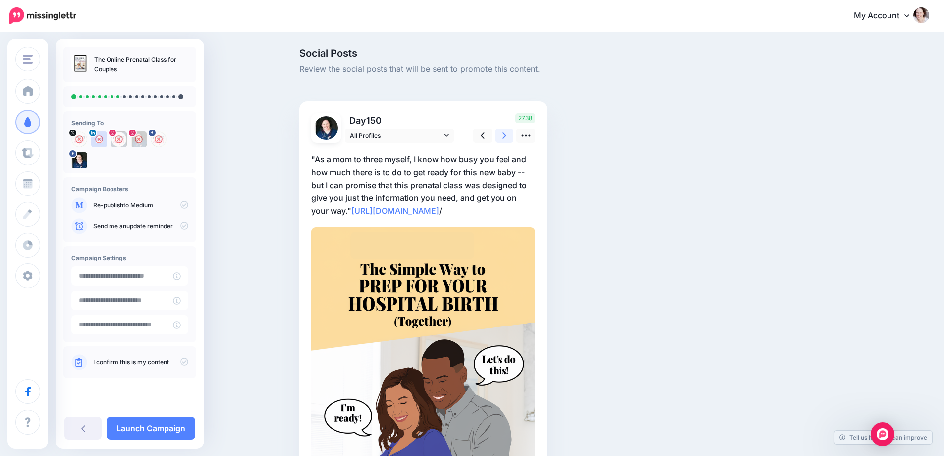
click at [507, 136] on icon at bounding box center [505, 135] width 4 height 10
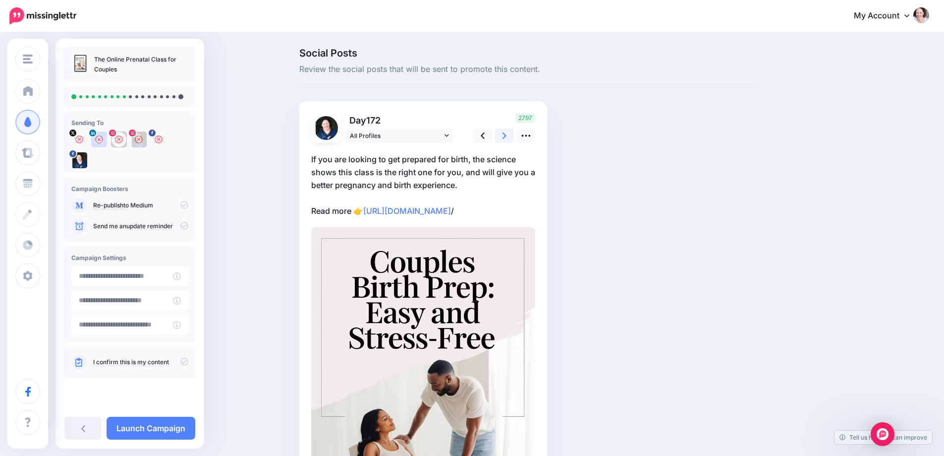
click at [507, 136] on icon at bounding box center [505, 135] width 4 height 10
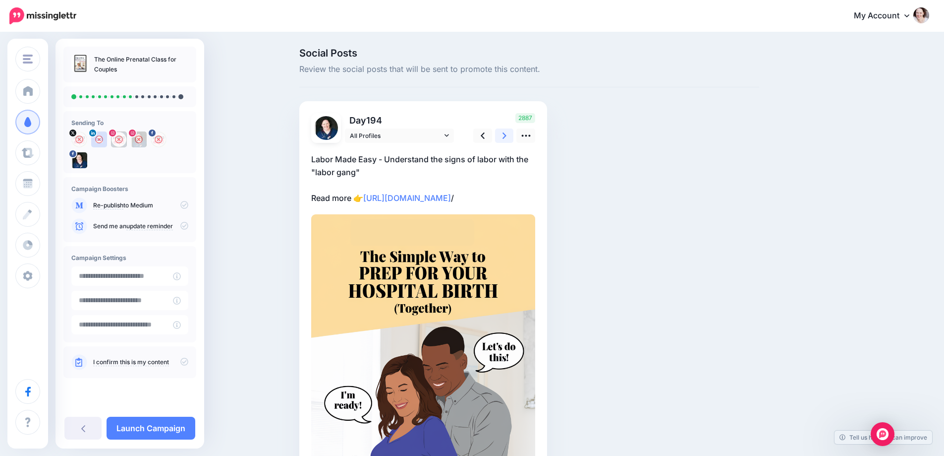
click at [507, 136] on icon at bounding box center [505, 135] width 4 height 10
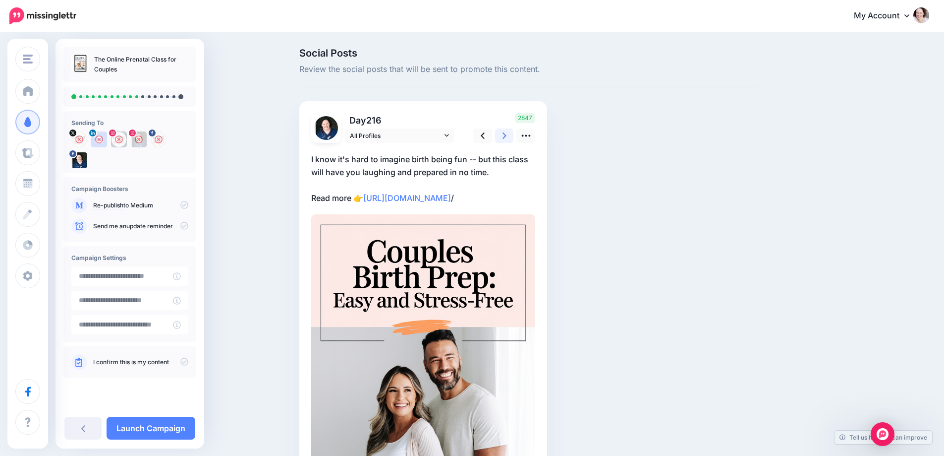
click at [507, 136] on icon at bounding box center [505, 135] width 4 height 10
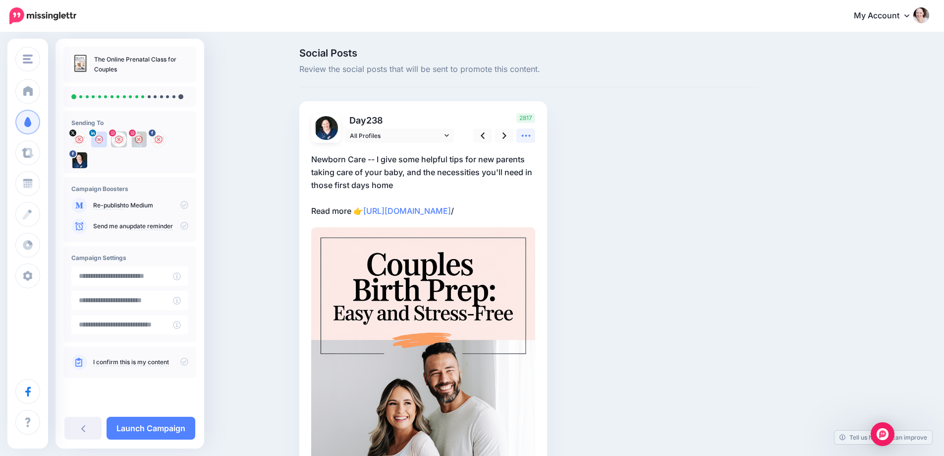
click at [527, 136] on icon at bounding box center [526, 136] width 9 height 2
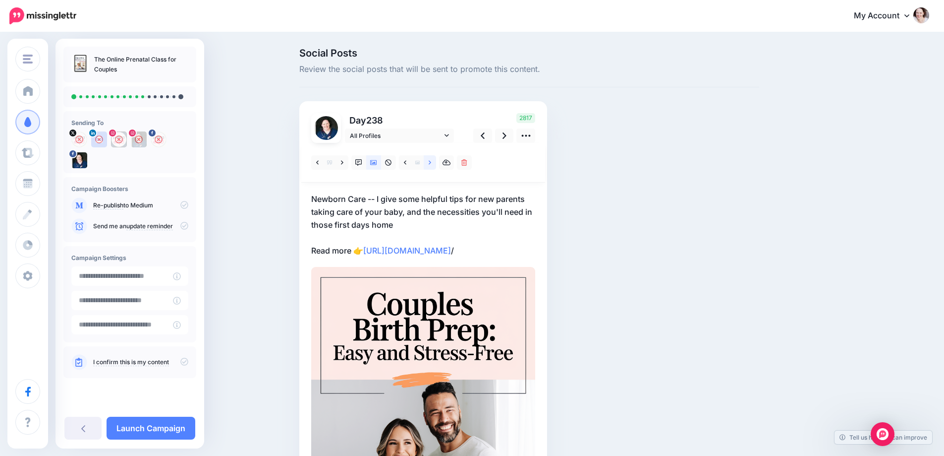
click at [436, 163] on link at bounding box center [430, 162] width 12 height 14
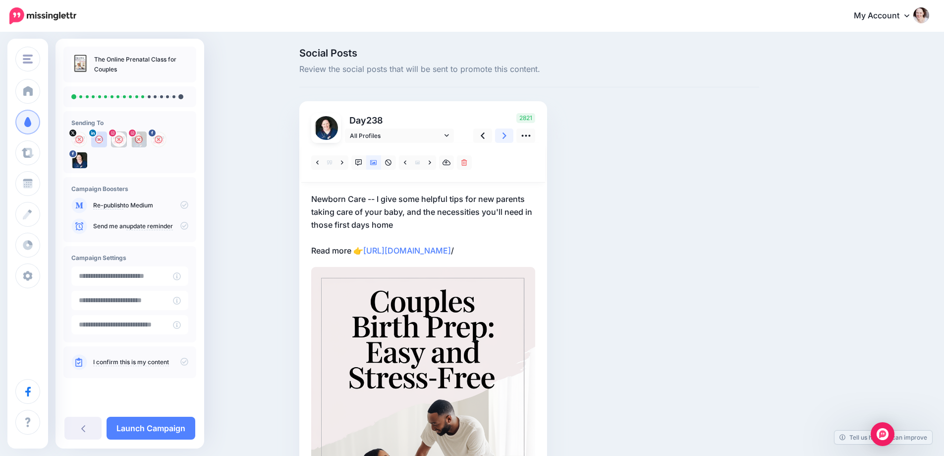
click at [507, 139] on icon at bounding box center [505, 135] width 4 height 10
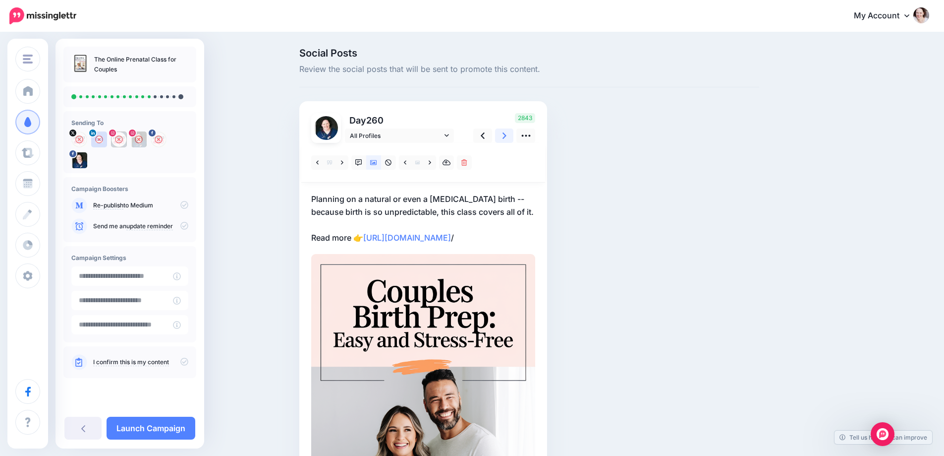
click at [507, 139] on icon at bounding box center [505, 135] width 4 height 10
click at [431, 162] on icon at bounding box center [430, 162] width 2 height 4
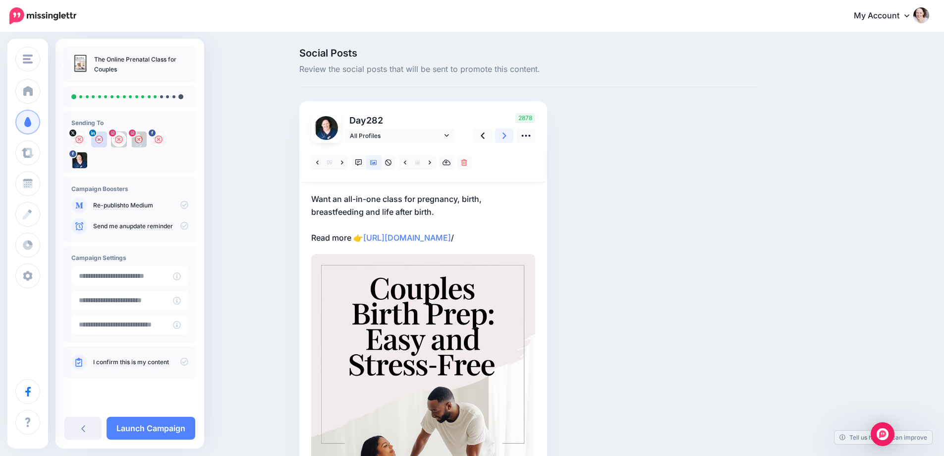
click at [514, 137] on link at bounding box center [504, 135] width 19 height 14
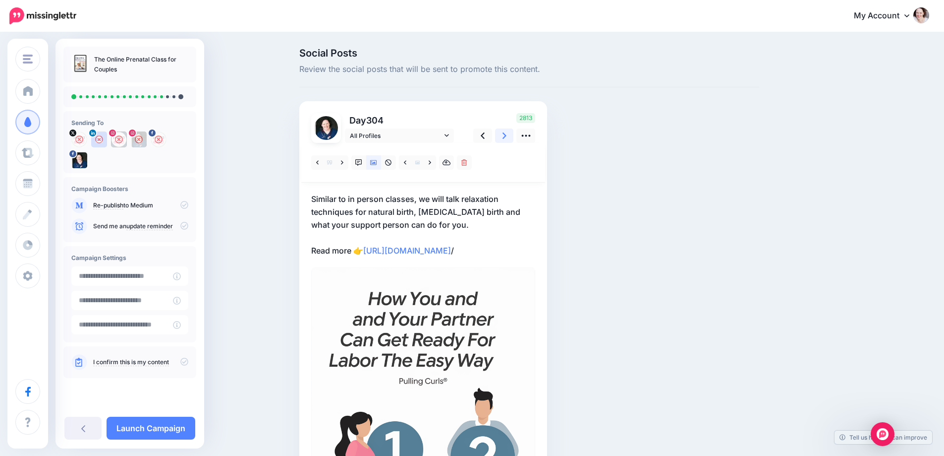
click at [514, 137] on link at bounding box center [504, 135] width 19 height 14
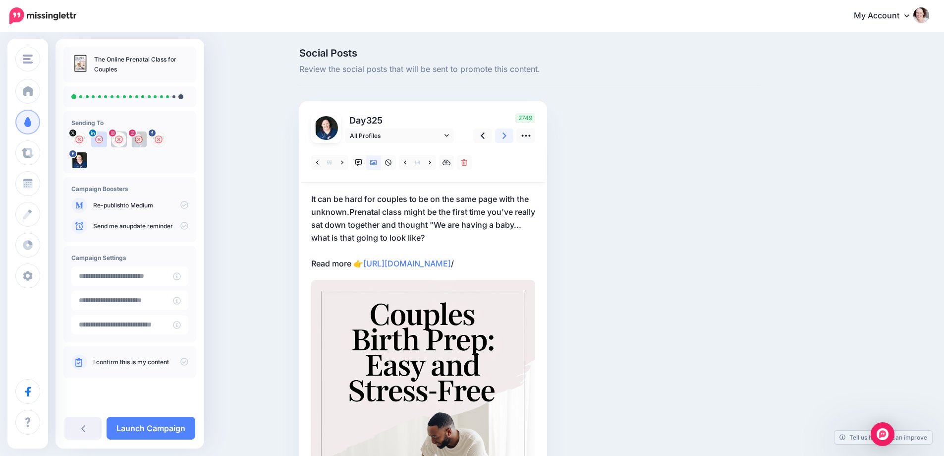
click at [514, 137] on link at bounding box center [504, 135] width 19 height 14
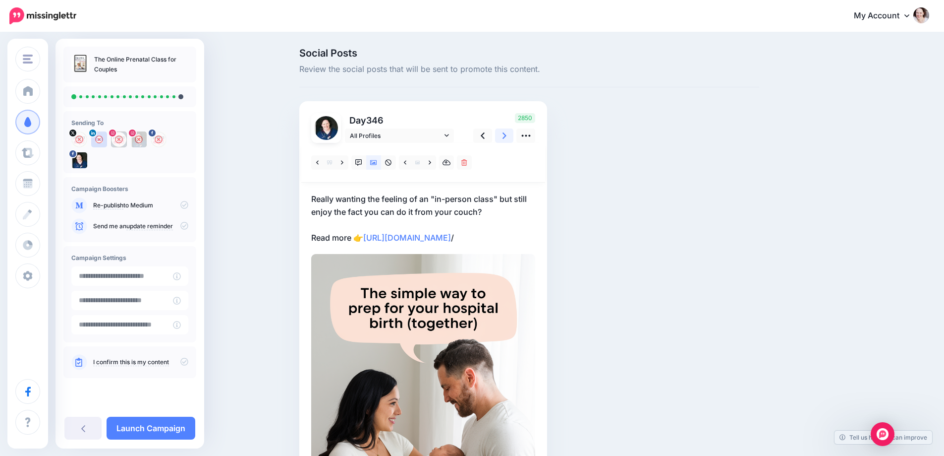
click at [514, 137] on link at bounding box center [504, 135] width 19 height 14
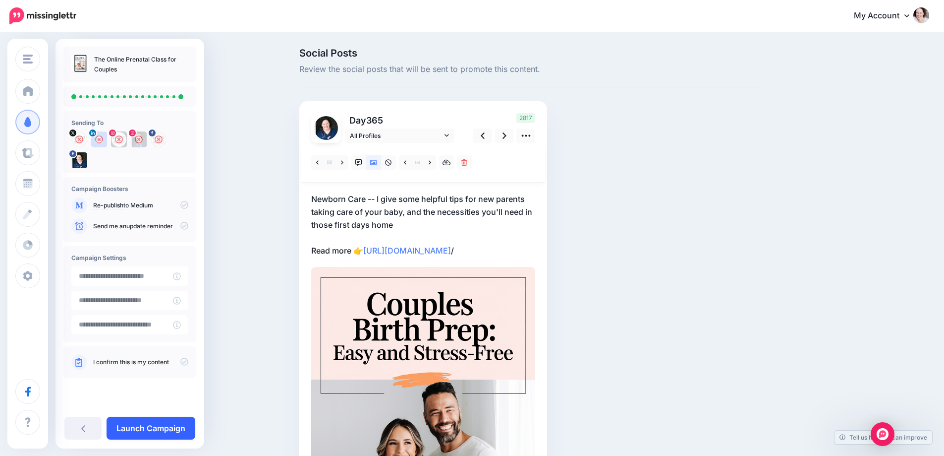
click at [133, 421] on link "Launch Campaign" at bounding box center [151, 427] width 89 height 23
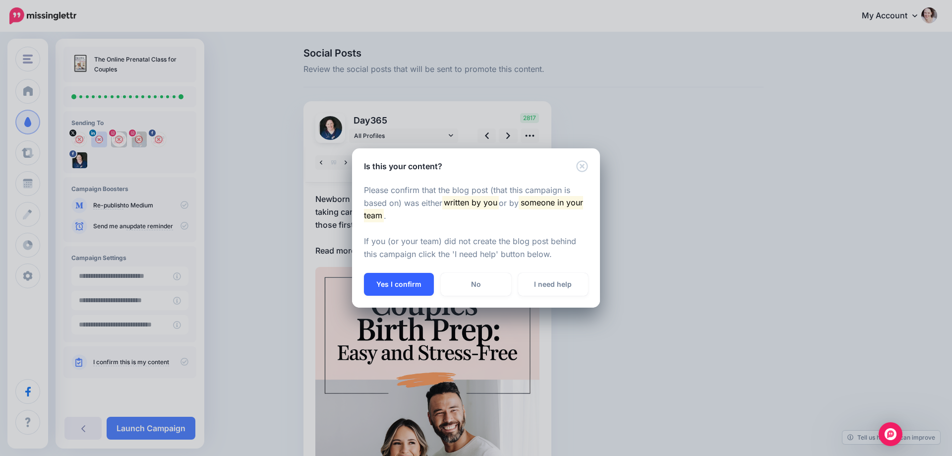
click at [397, 277] on button "Yes I confirm" at bounding box center [399, 284] width 70 height 23
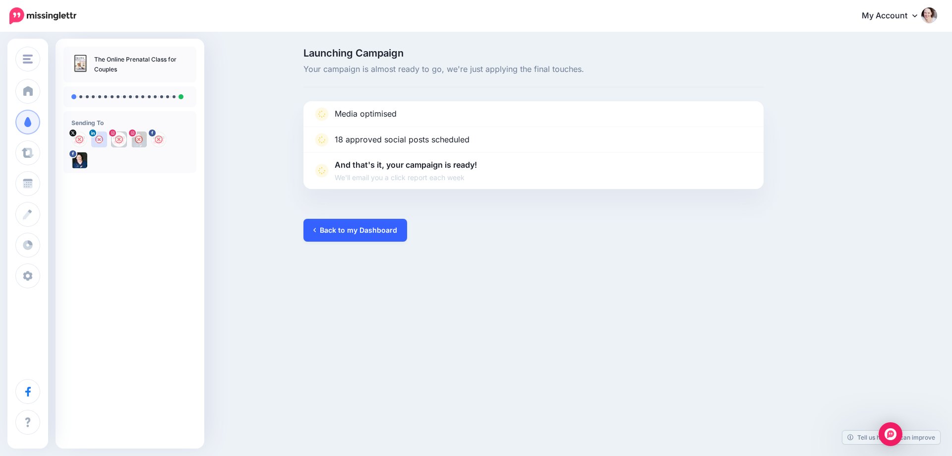
click at [367, 228] on link "Back to my Dashboard" at bounding box center [355, 230] width 104 height 23
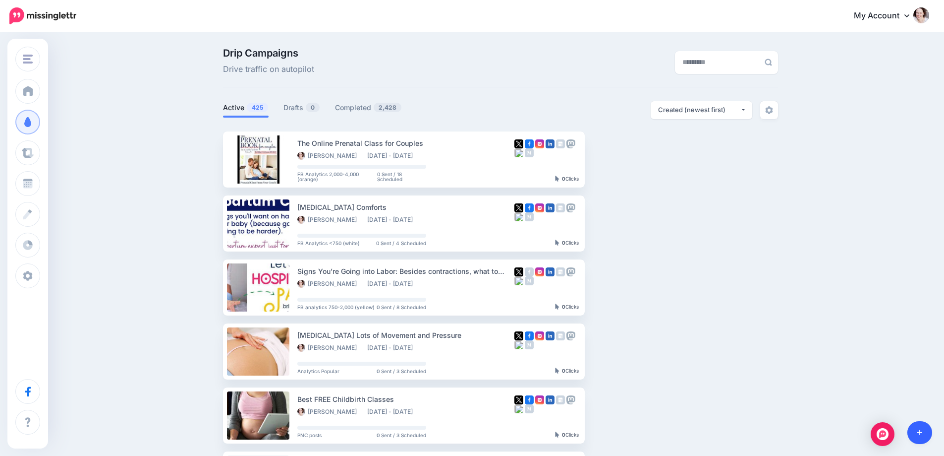
click at [914, 427] on link at bounding box center [920, 432] width 25 height 23
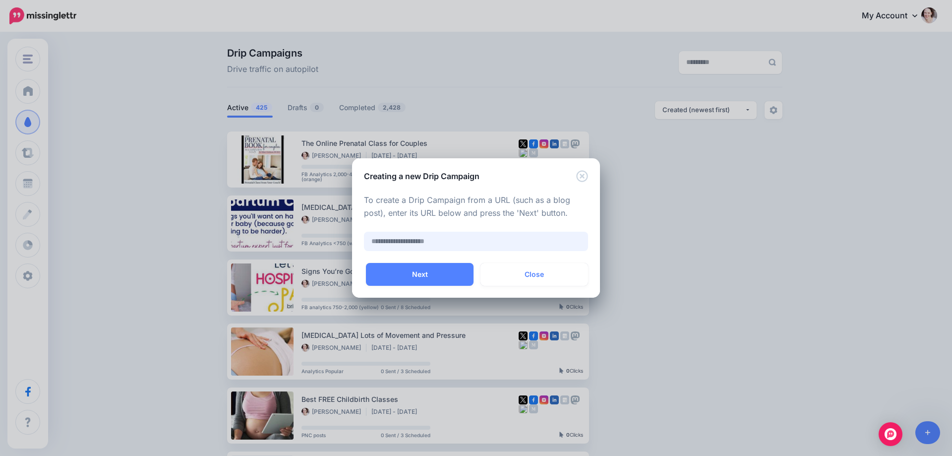
paste input "**********"
type input "**********"
click at [431, 273] on button "Next" at bounding box center [420, 274] width 108 height 23
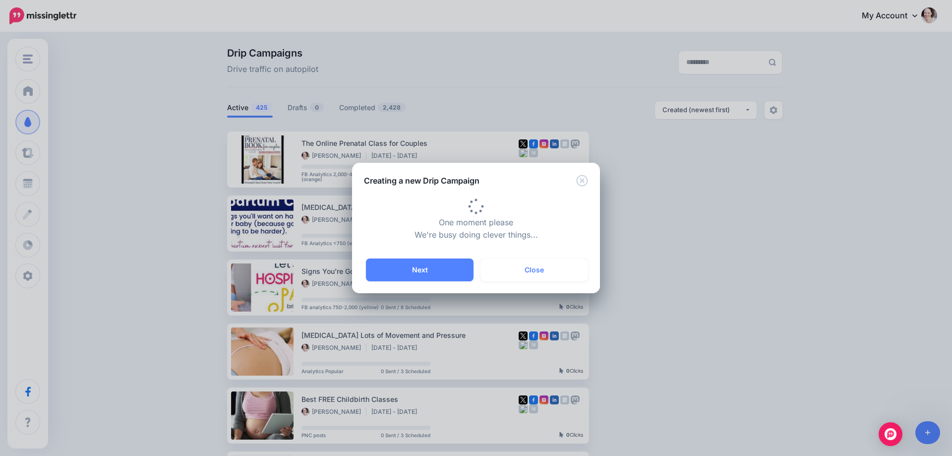
type input "**********"
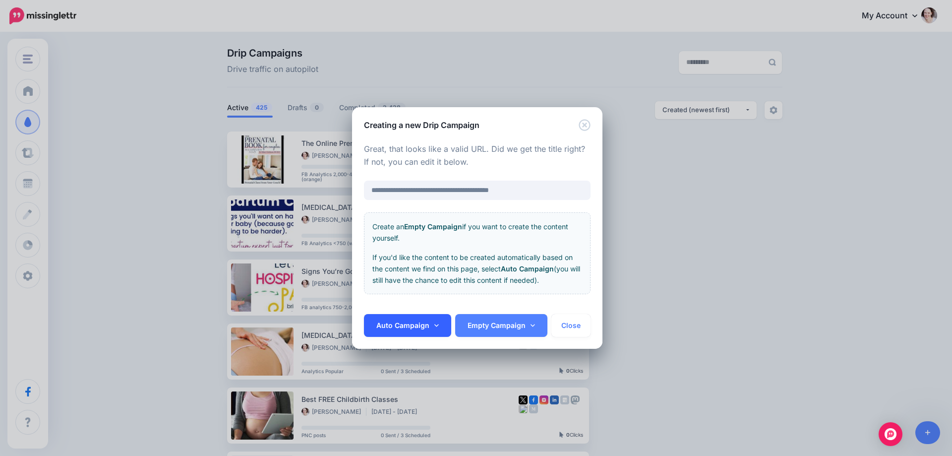
click at [408, 322] on link "Auto Campaign" at bounding box center [407, 325] width 87 height 23
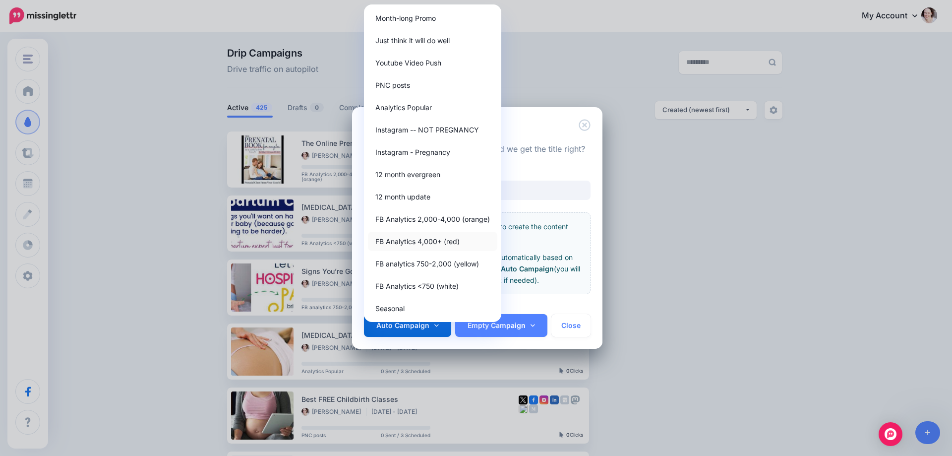
click at [407, 234] on link "FB Analytics 4,000+ (red)" at bounding box center [432, 241] width 129 height 19
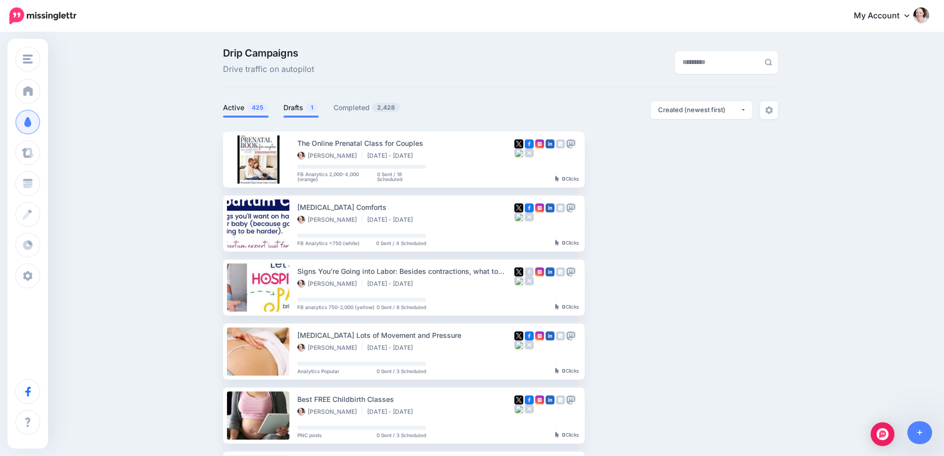
click at [292, 107] on link "Drafts 1" at bounding box center [301, 108] width 35 height 12
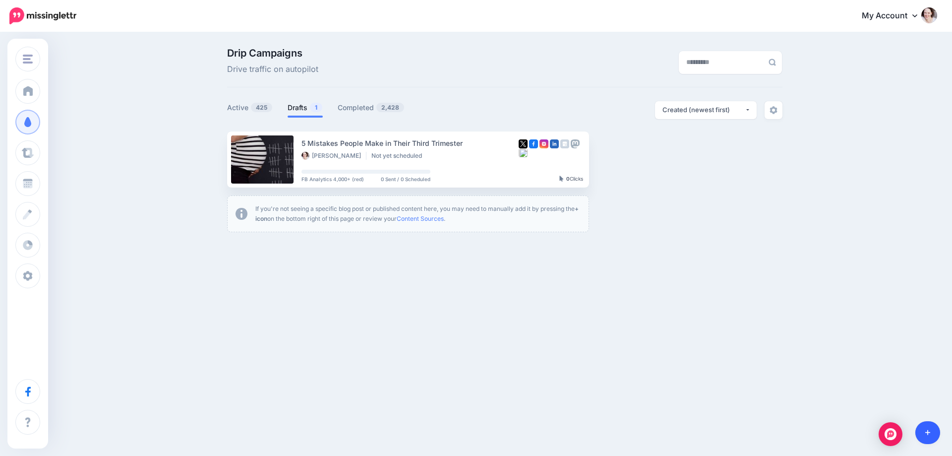
click at [917, 437] on link at bounding box center [927, 432] width 25 height 23
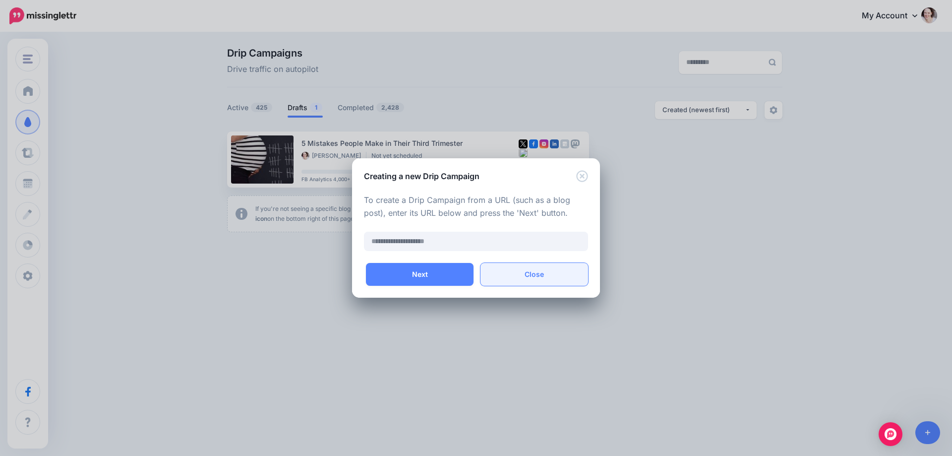
click at [541, 275] on button "Close" at bounding box center [534, 274] width 108 height 23
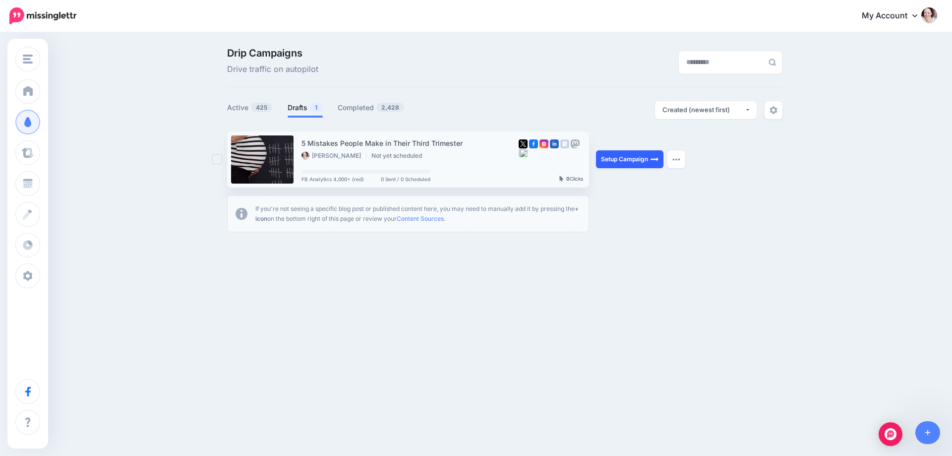
click at [621, 164] on link "Setup Campaign" at bounding box center [629, 159] width 67 height 18
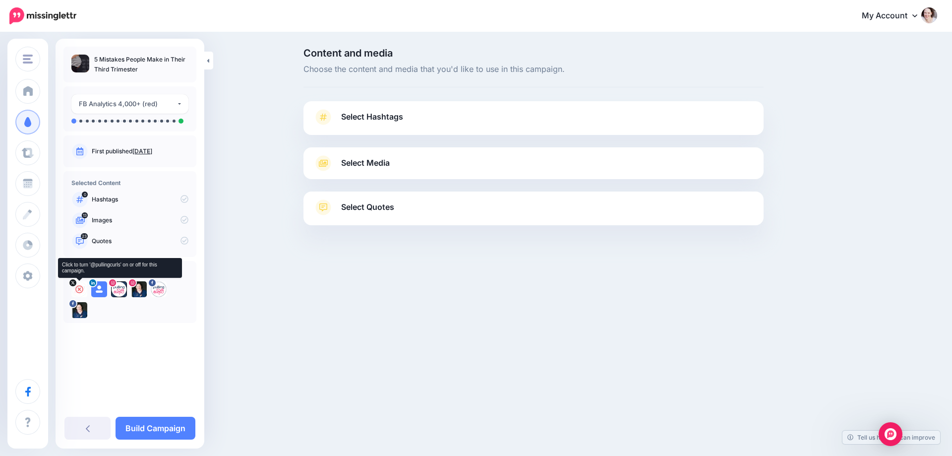
click at [77, 287] on icon at bounding box center [79, 289] width 8 height 8
click at [102, 290] on icon at bounding box center [99, 289] width 8 height 8
click at [117, 290] on icon at bounding box center [119, 289] width 8 height 8
click at [138, 290] on icon at bounding box center [139, 289] width 8 height 8
click at [157, 290] on icon at bounding box center [159, 289] width 8 height 8
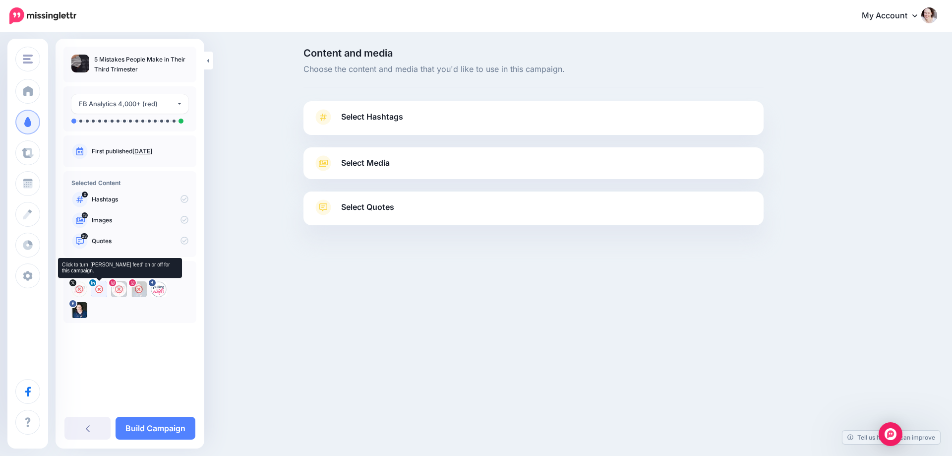
click at [96, 288] on icon at bounding box center [99, 289] width 8 height 8
click at [159, 289] on icon at bounding box center [159, 289] width 8 height 8
click at [421, 117] on link "Select Hashtags" at bounding box center [533, 122] width 440 height 26
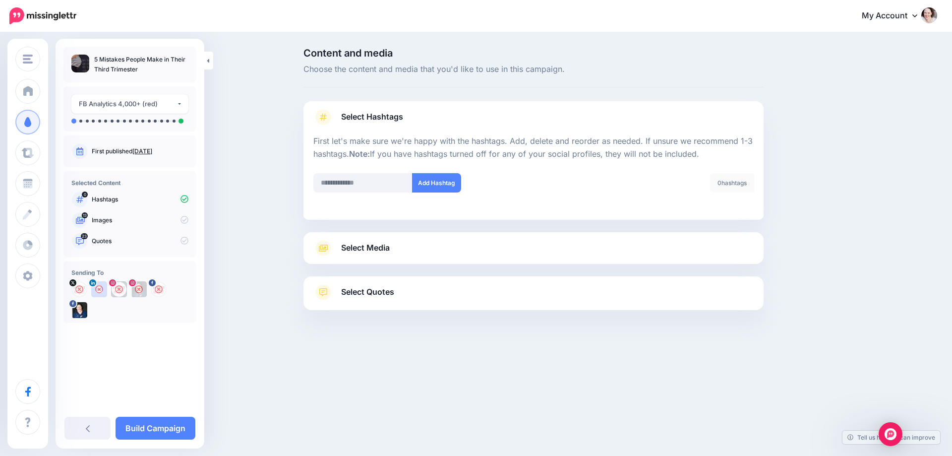
click at [355, 248] on span "Select Media" at bounding box center [365, 247] width 49 height 13
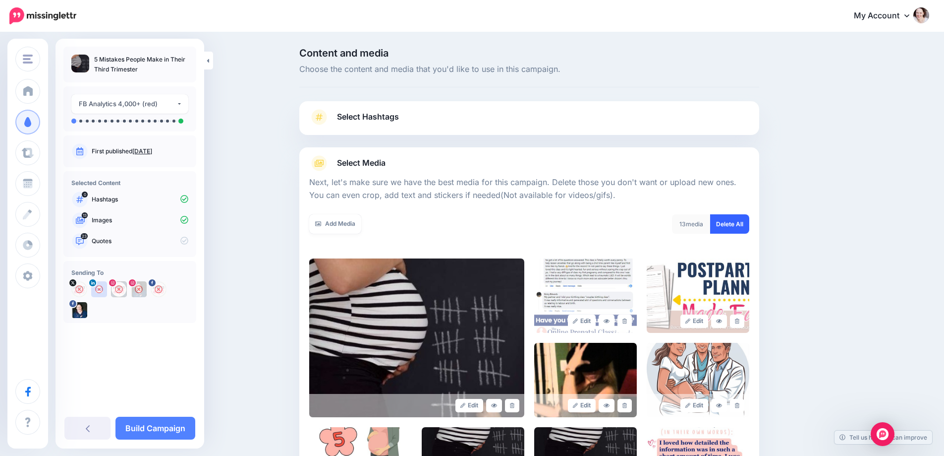
click at [740, 220] on link "Delete All" at bounding box center [729, 223] width 39 height 19
click at [320, 227] on icon at bounding box center [318, 224] width 6 height 6
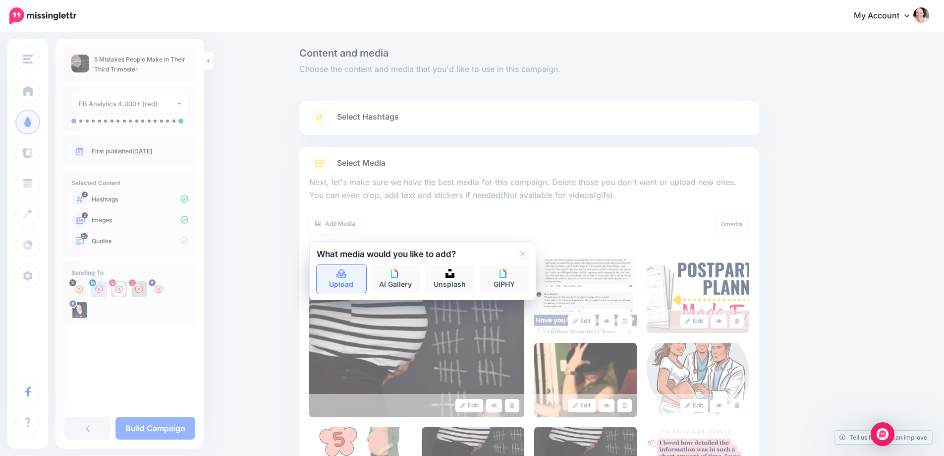
click at [347, 272] on icon at bounding box center [342, 273] width 10 height 9
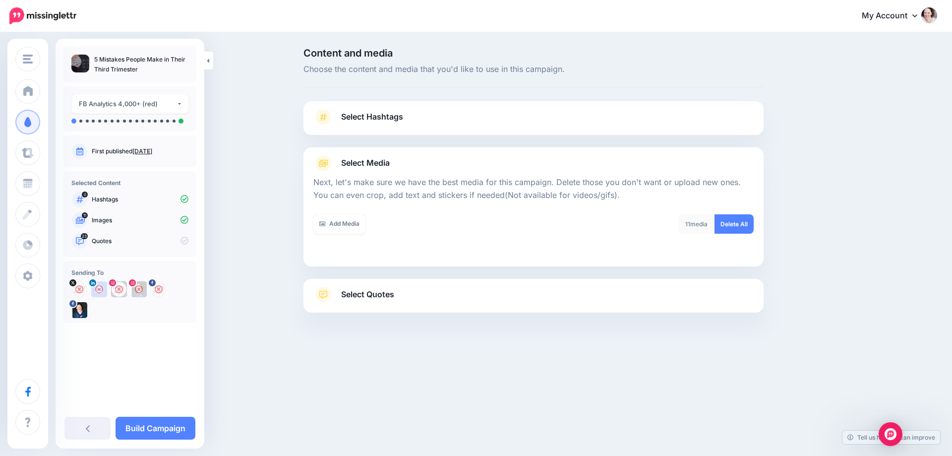
click at [377, 285] on div "Select Quotes Choose your favourite quotes or go with our recommendations. The …" at bounding box center [533, 296] width 460 height 34
click at [377, 289] on span "Select Quotes" at bounding box center [367, 294] width 53 height 13
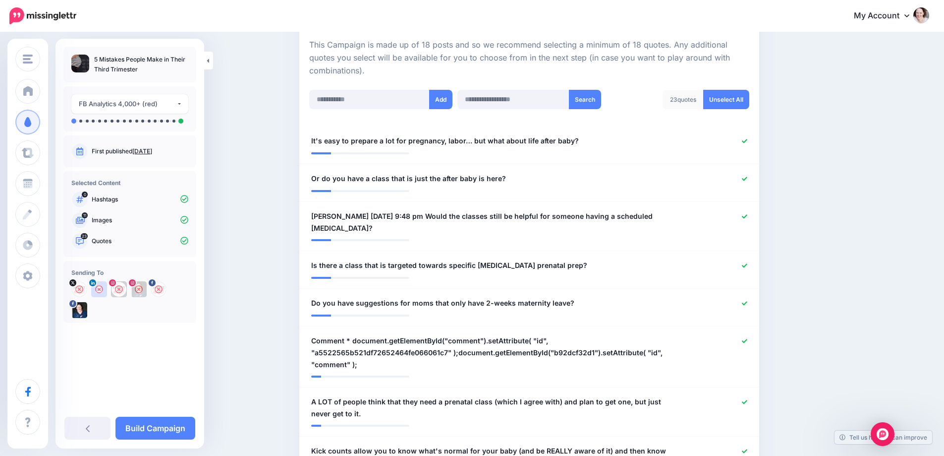
scroll to position [248, 0]
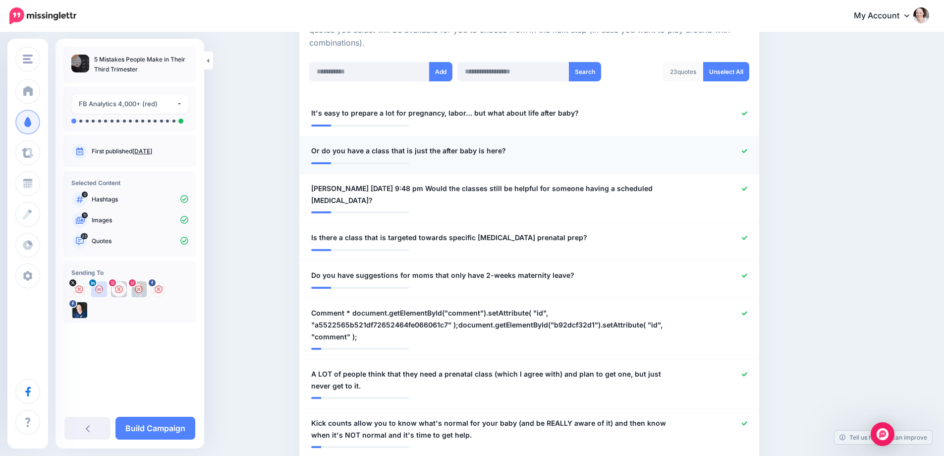
click at [748, 150] on icon at bounding box center [744, 150] width 5 height 5
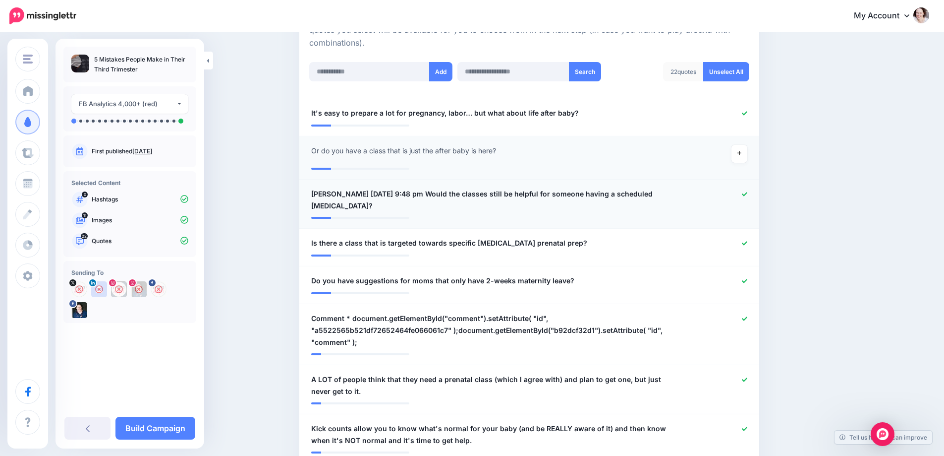
click at [748, 188] on div at bounding box center [717, 200] width 75 height 24
click at [747, 195] on icon at bounding box center [744, 193] width 5 height 5
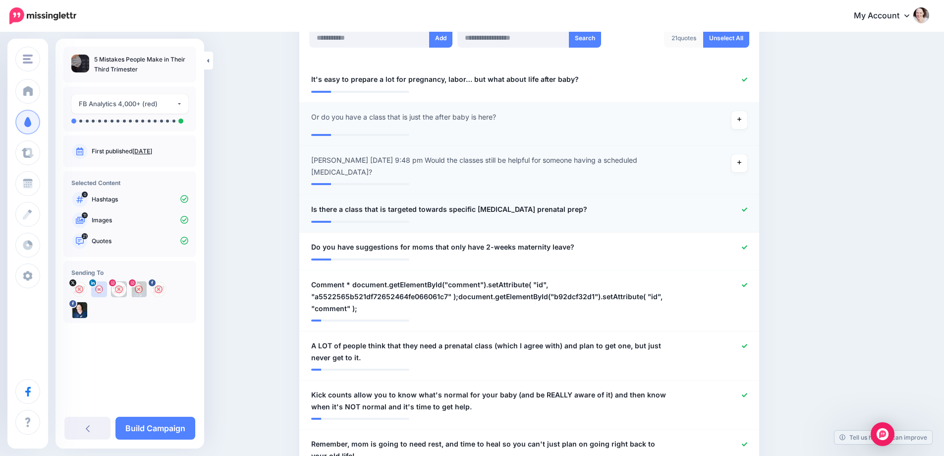
scroll to position [297, 0]
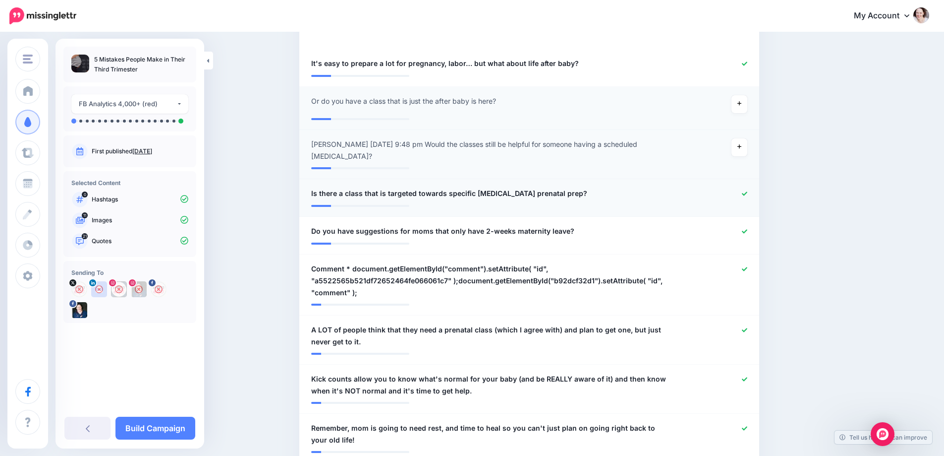
click at [748, 193] on icon at bounding box center [744, 193] width 5 height 4
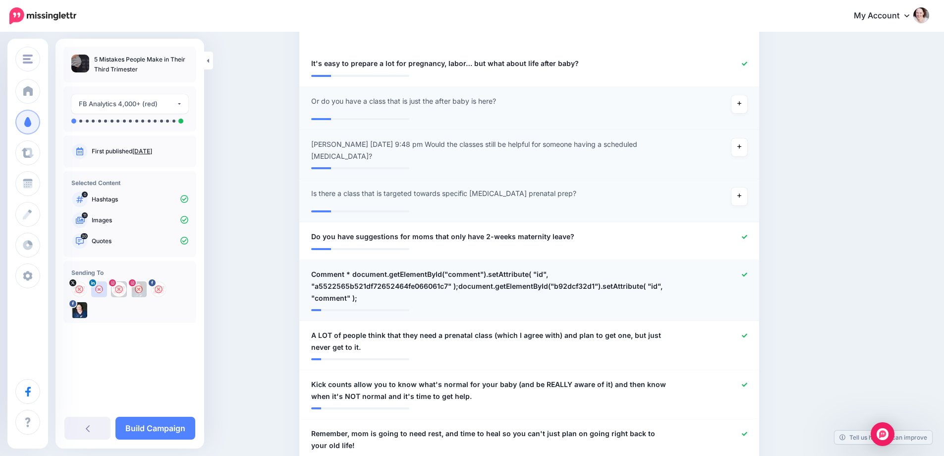
click at [748, 275] on icon at bounding box center [744, 274] width 5 height 4
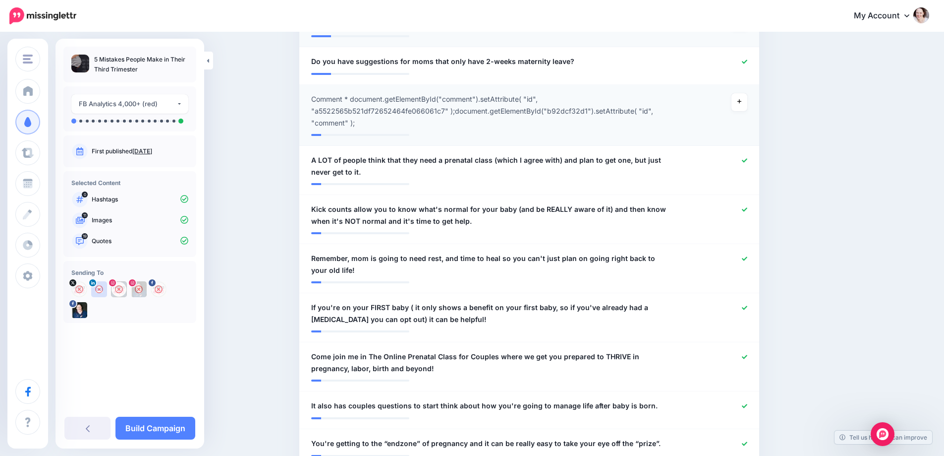
scroll to position [496, 0]
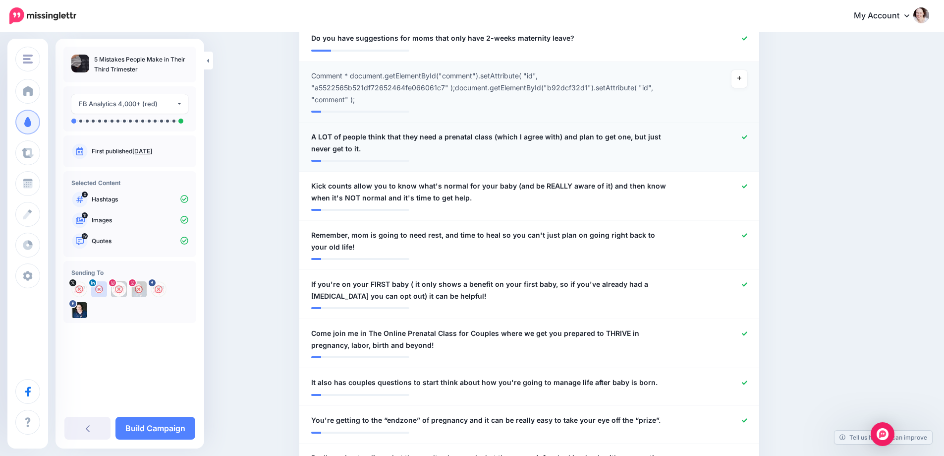
click at [752, 136] on div at bounding box center [717, 143] width 75 height 24
click at [748, 137] on icon at bounding box center [744, 136] width 5 height 5
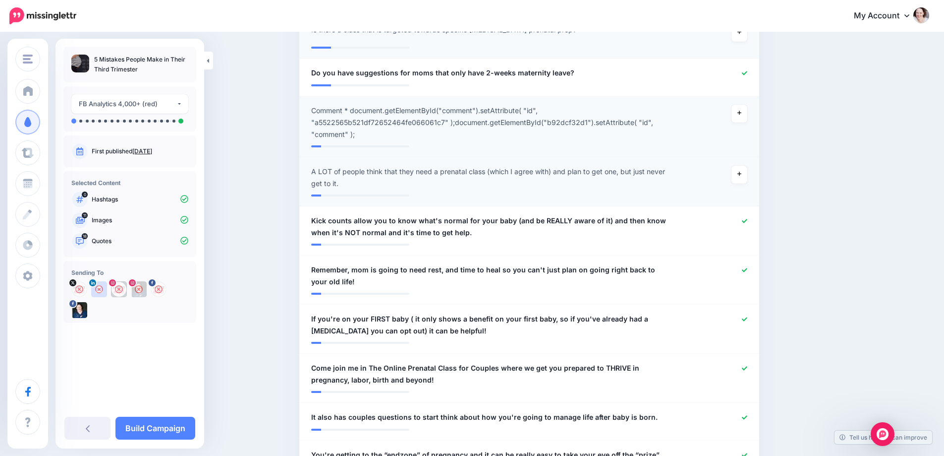
scroll to position [446, 0]
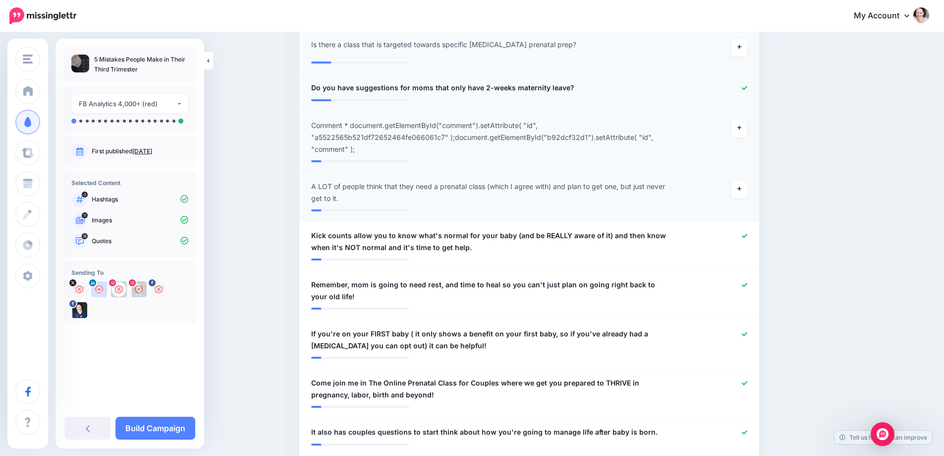
click at [746, 91] on link at bounding box center [744, 88] width 5 height 7
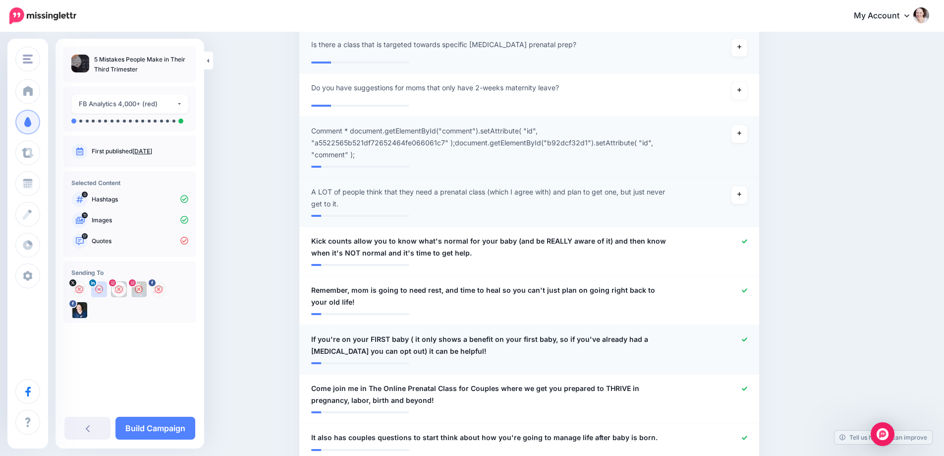
click at [748, 341] on icon at bounding box center [744, 339] width 5 height 5
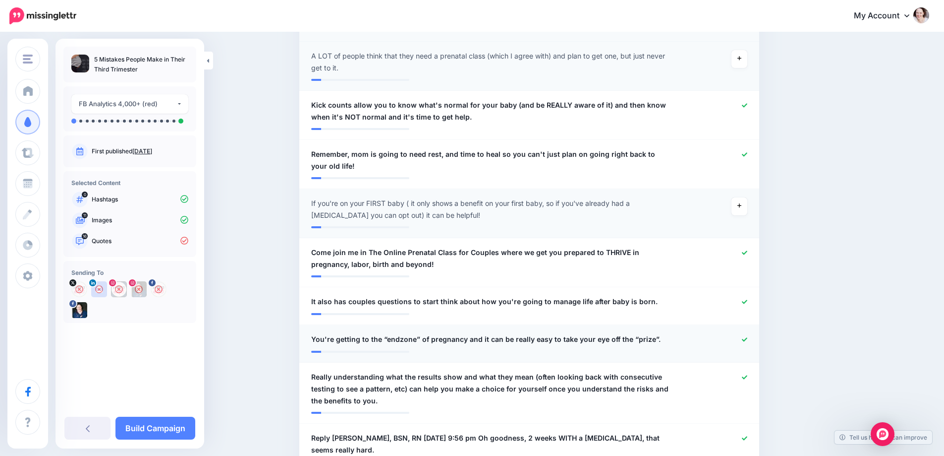
scroll to position [595, 0]
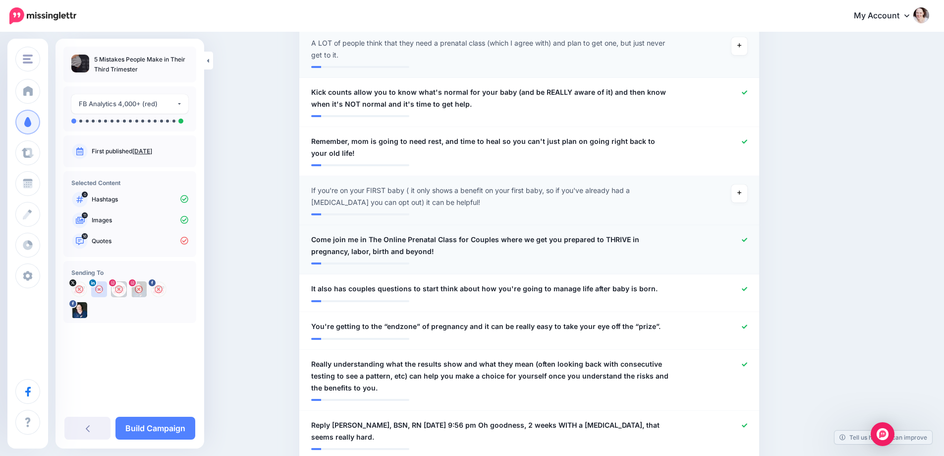
click at [747, 239] on icon at bounding box center [744, 239] width 5 height 5
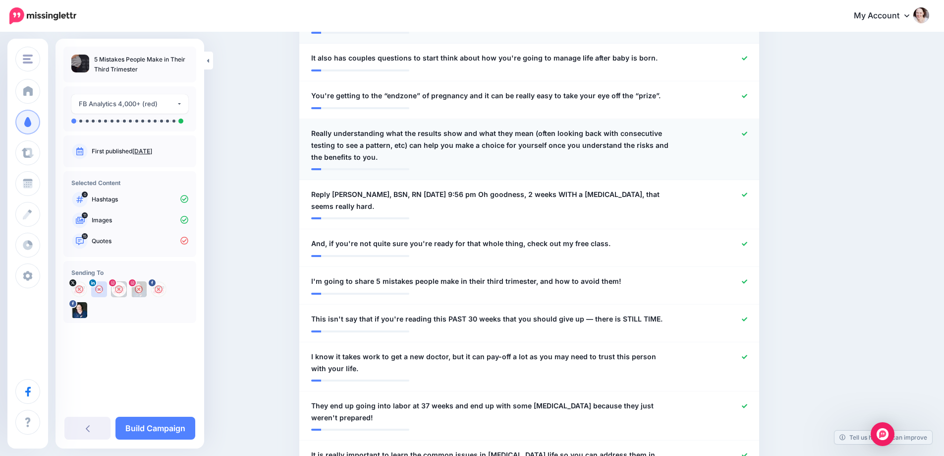
scroll to position [843, 0]
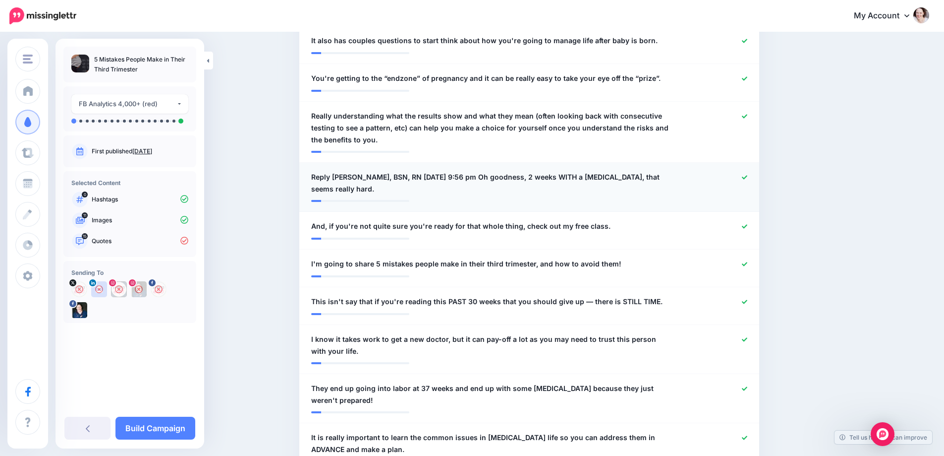
click at [748, 179] on icon at bounding box center [744, 177] width 5 height 5
click at [746, 226] on icon at bounding box center [744, 226] width 5 height 5
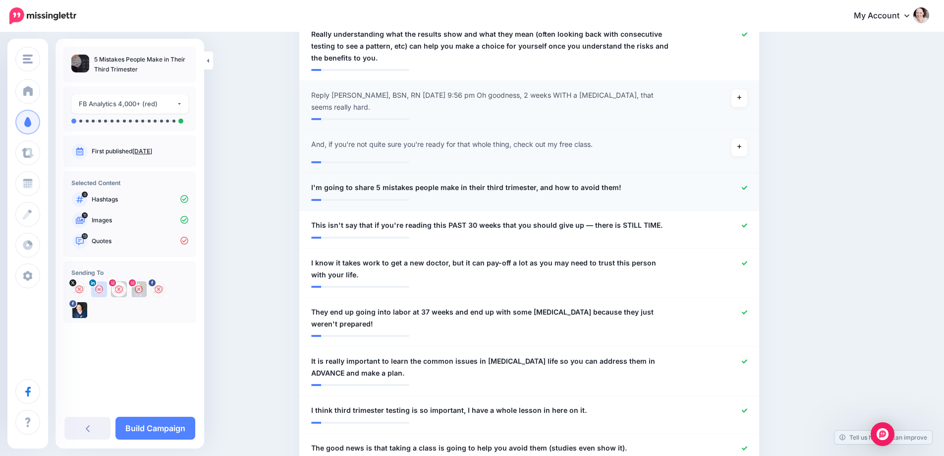
scroll to position [942, 0]
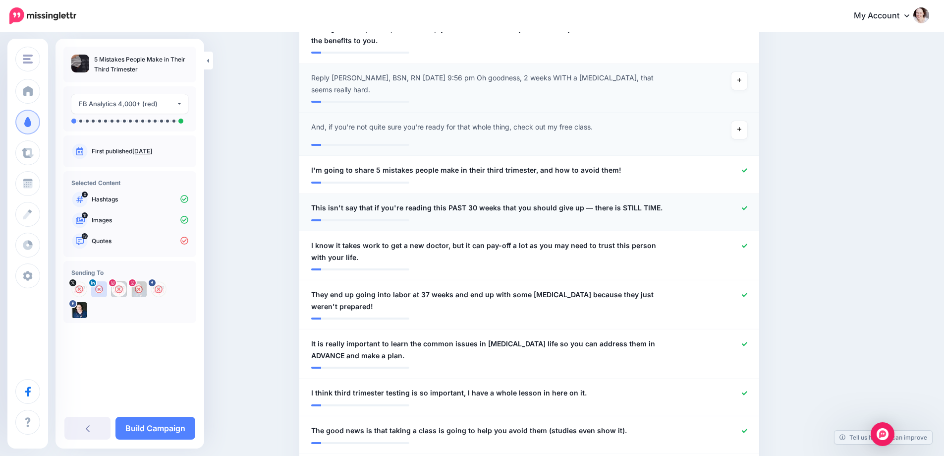
click at [748, 207] on icon at bounding box center [744, 207] width 5 height 5
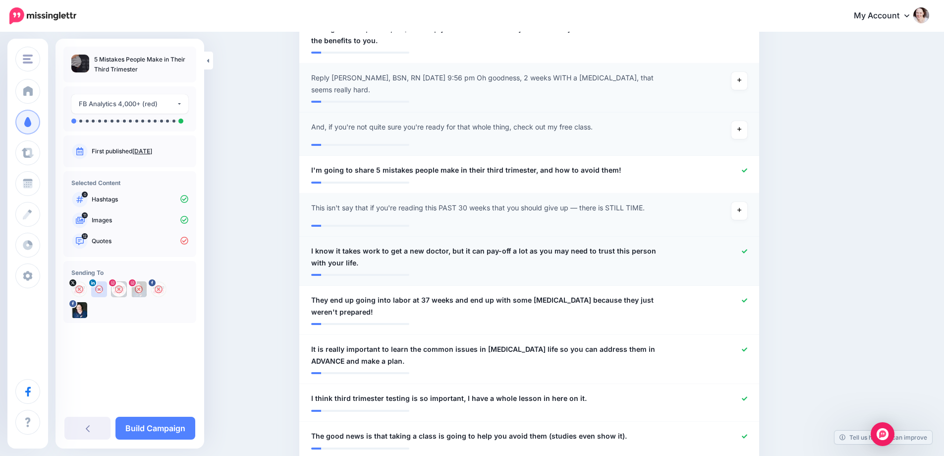
click at [748, 252] on icon at bounding box center [744, 251] width 5 height 4
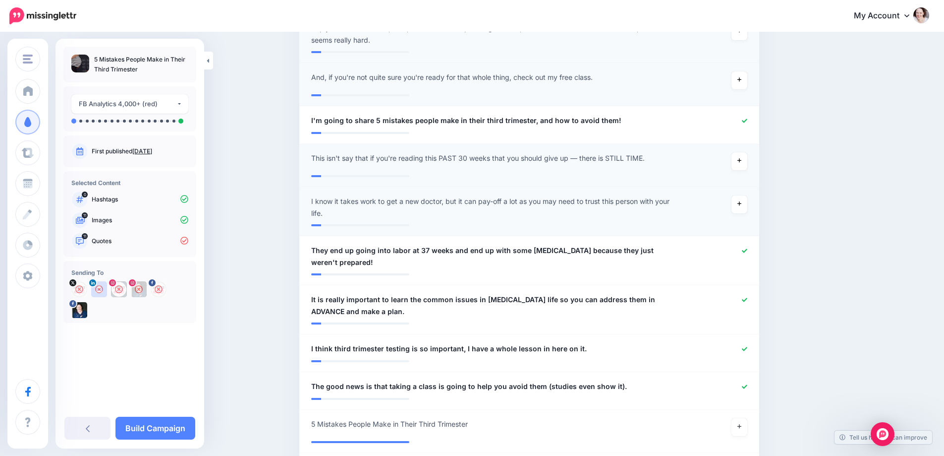
scroll to position [1041, 0]
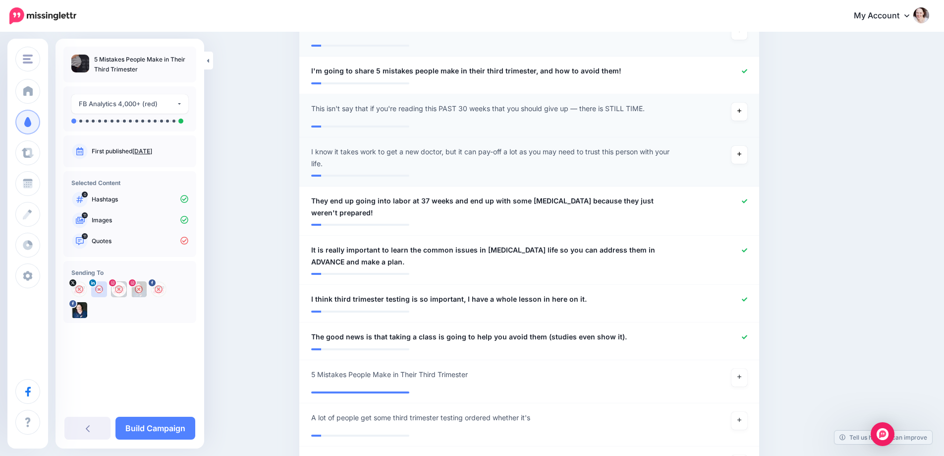
click at [748, 252] on icon at bounding box center [744, 249] width 5 height 5
click at [746, 381] on link at bounding box center [740, 377] width 16 height 18
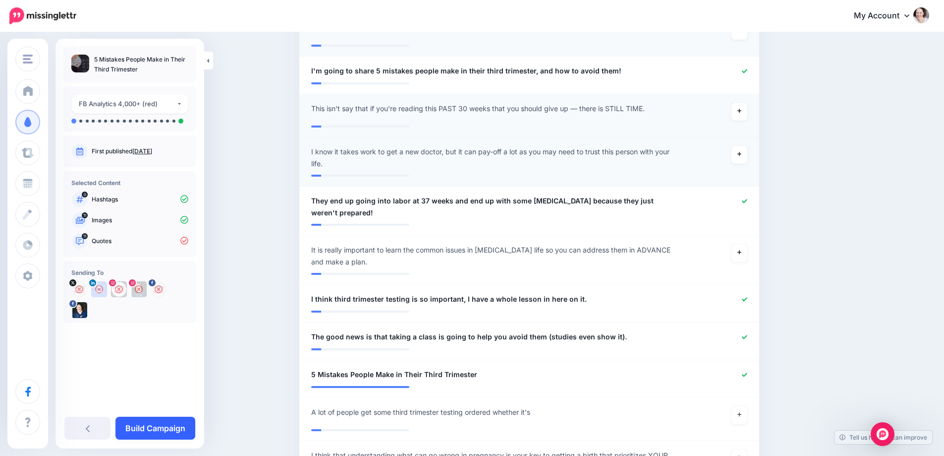
click at [168, 428] on link "Build Campaign" at bounding box center [156, 427] width 80 height 23
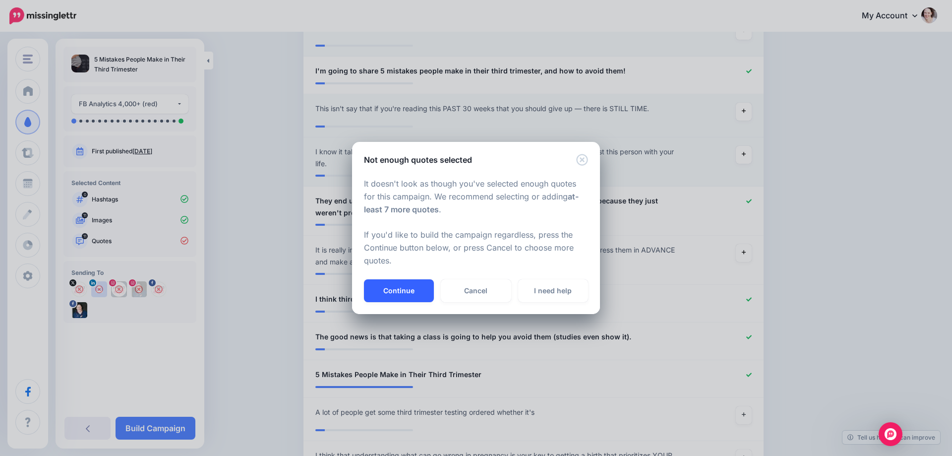
click at [405, 295] on button "Continue" at bounding box center [399, 290] width 70 height 23
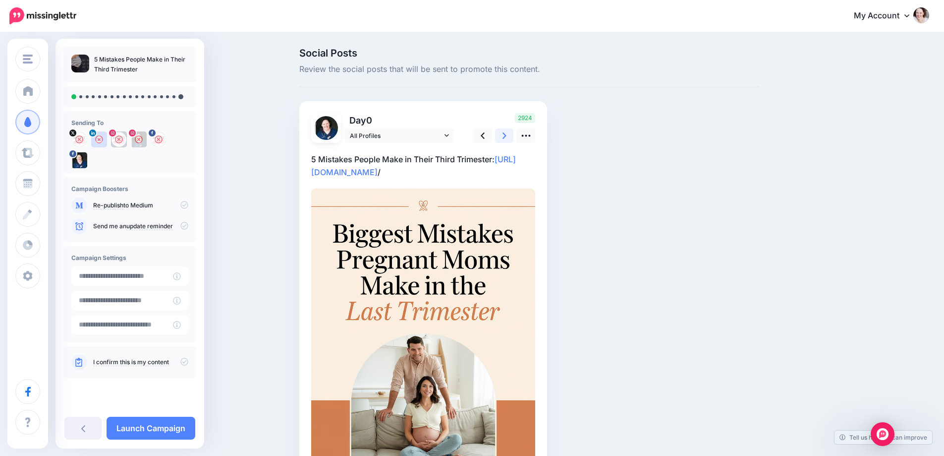
click at [507, 135] on icon at bounding box center [505, 135] width 4 height 6
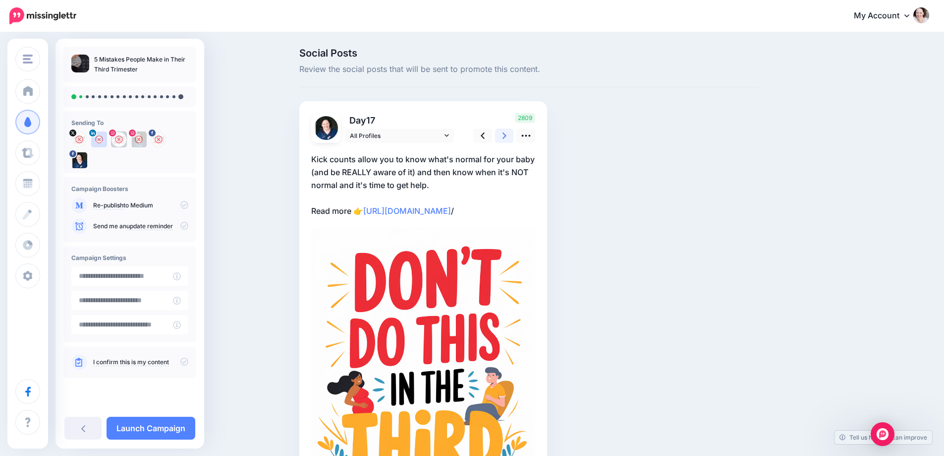
click at [507, 136] on icon at bounding box center [505, 135] width 4 height 6
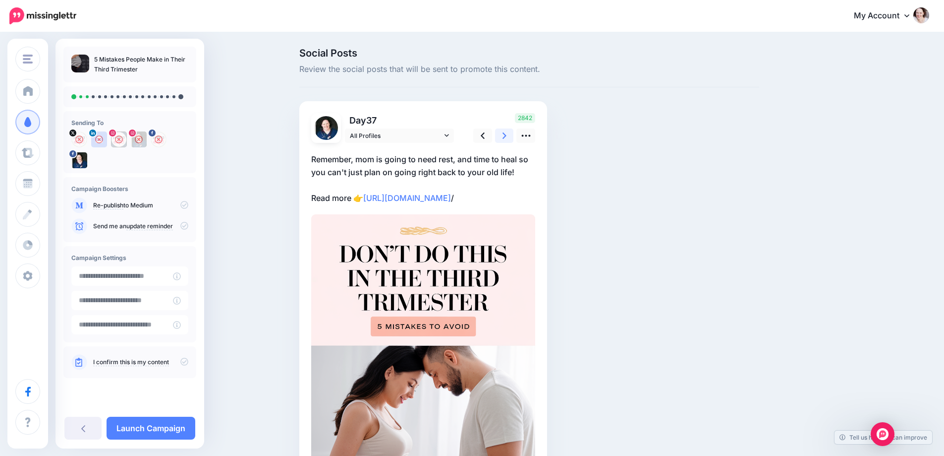
click at [507, 136] on icon at bounding box center [505, 135] width 4 height 6
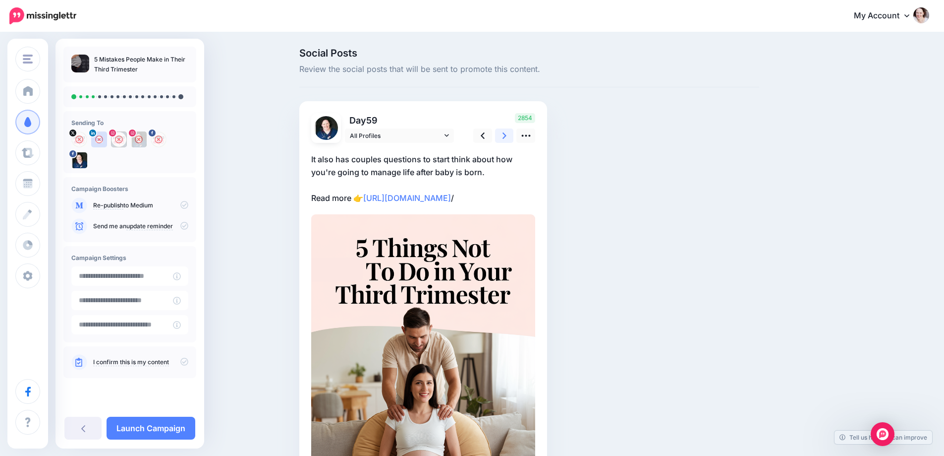
click at [507, 136] on icon at bounding box center [505, 135] width 4 height 6
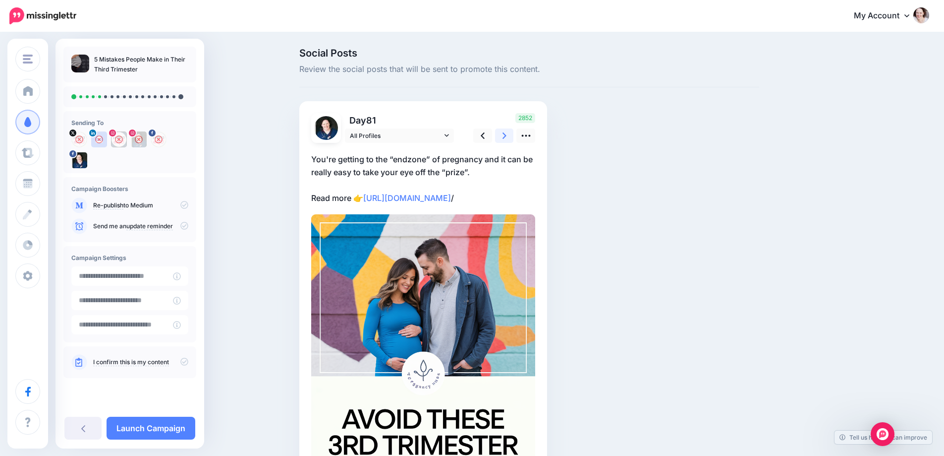
click at [507, 136] on icon at bounding box center [505, 135] width 4 height 6
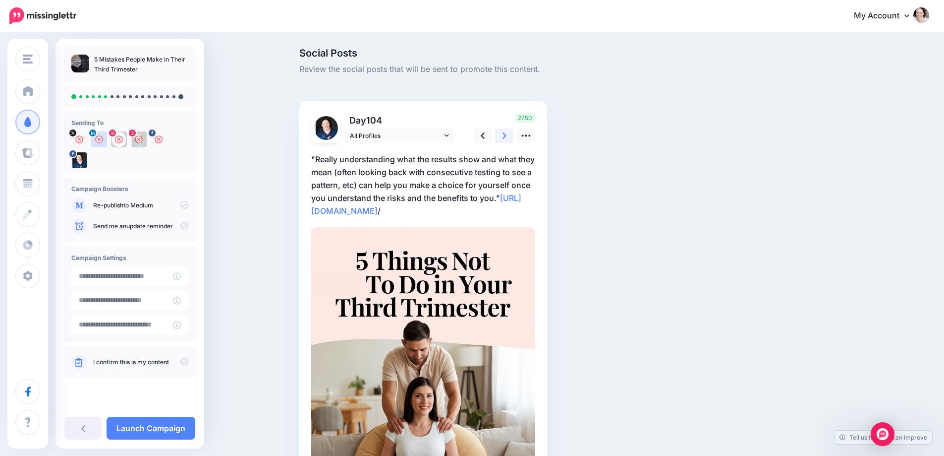
click at [507, 136] on icon at bounding box center [505, 135] width 4 height 6
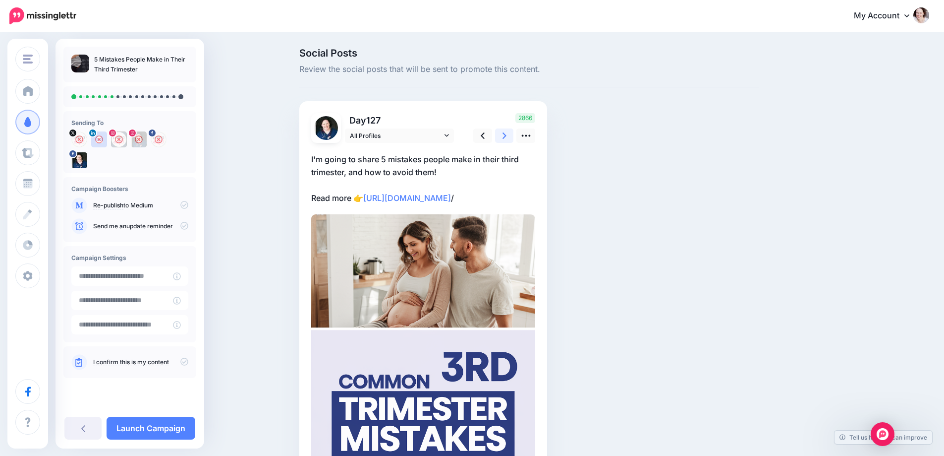
click at [507, 136] on icon at bounding box center [505, 135] width 4 height 6
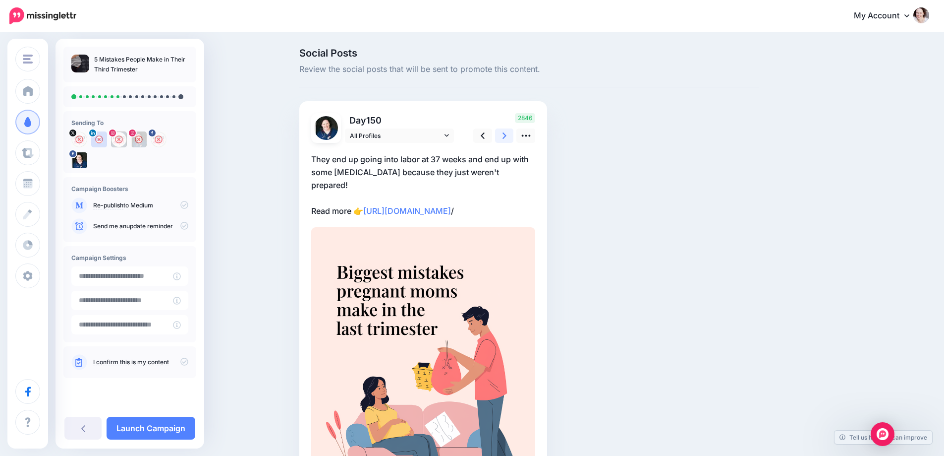
click at [507, 136] on icon at bounding box center [505, 135] width 4 height 6
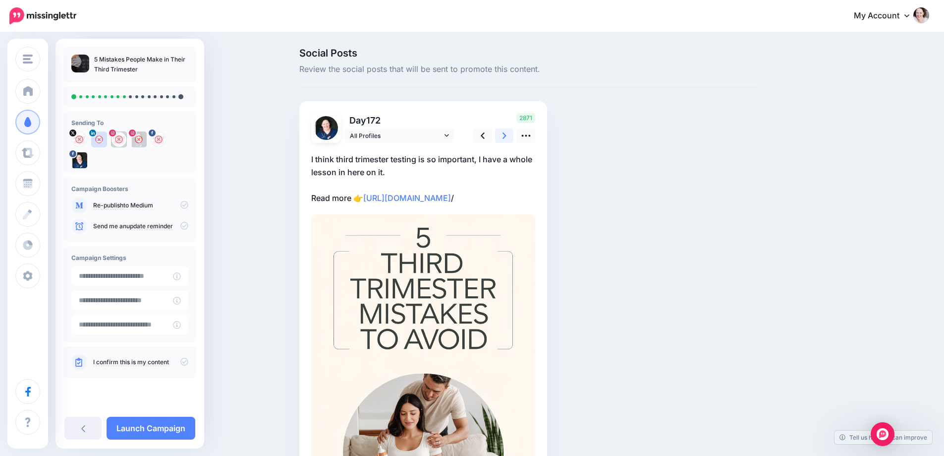
click at [507, 136] on icon at bounding box center [505, 135] width 4 height 6
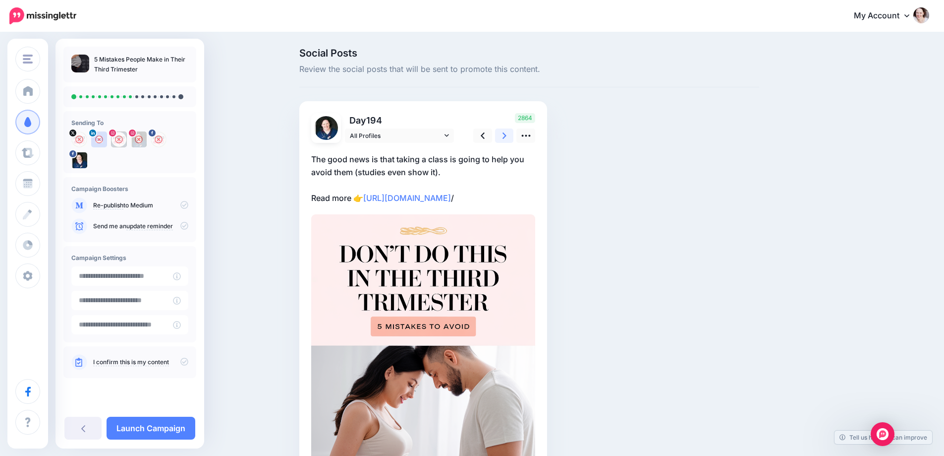
click at [507, 136] on icon at bounding box center [505, 135] width 4 height 6
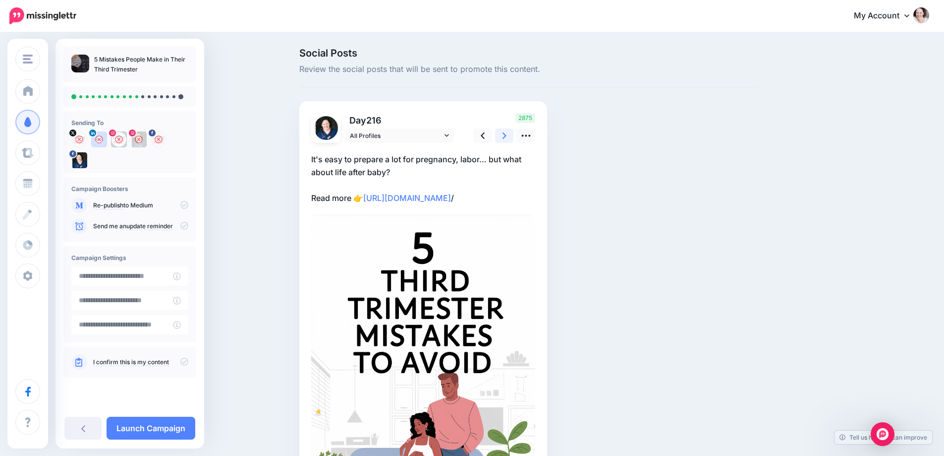
click at [507, 137] on icon at bounding box center [505, 135] width 4 height 6
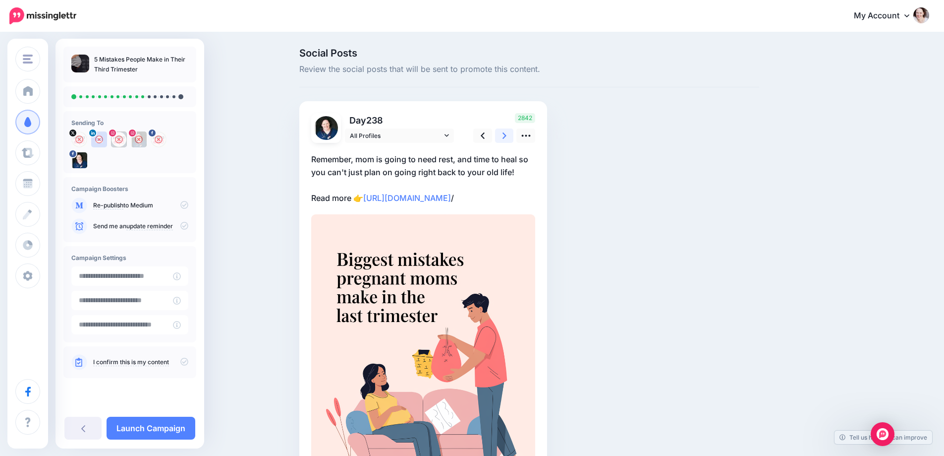
click at [507, 137] on icon at bounding box center [505, 135] width 4 height 6
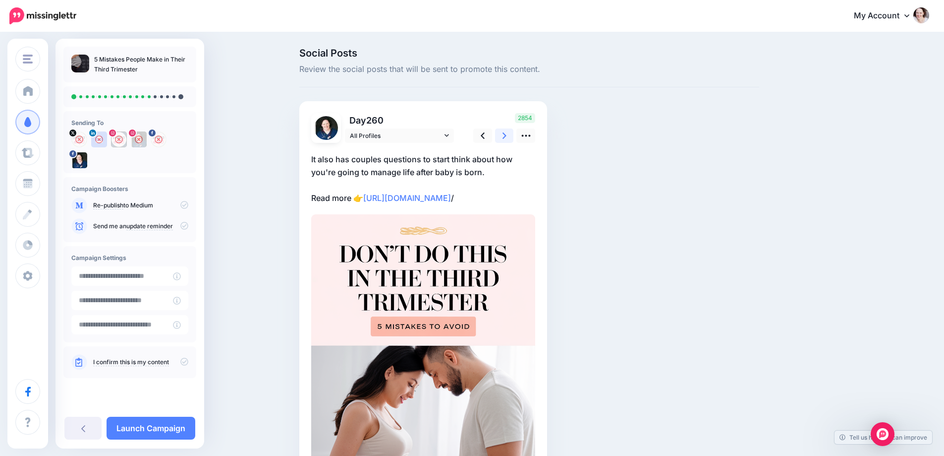
click at [507, 137] on icon at bounding box center [505, 135] width 4 height 10
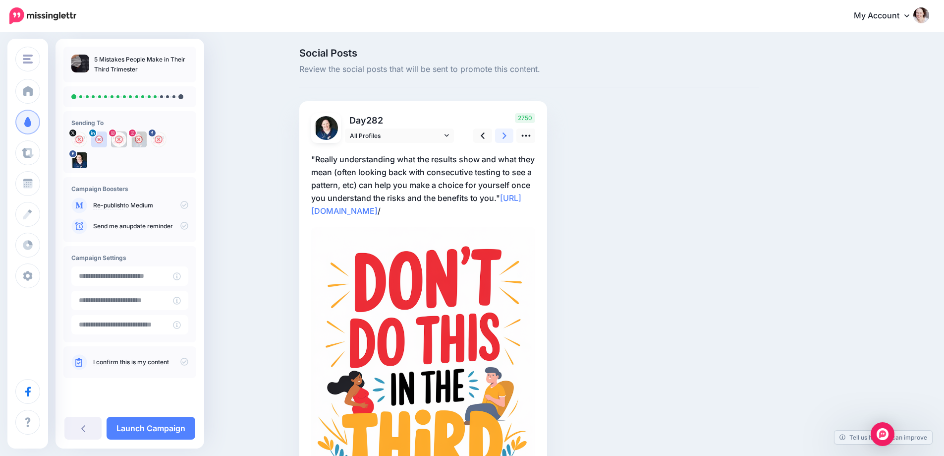
click at [507, 137] on icon at bounding box center [505, 135] width 4 height 10
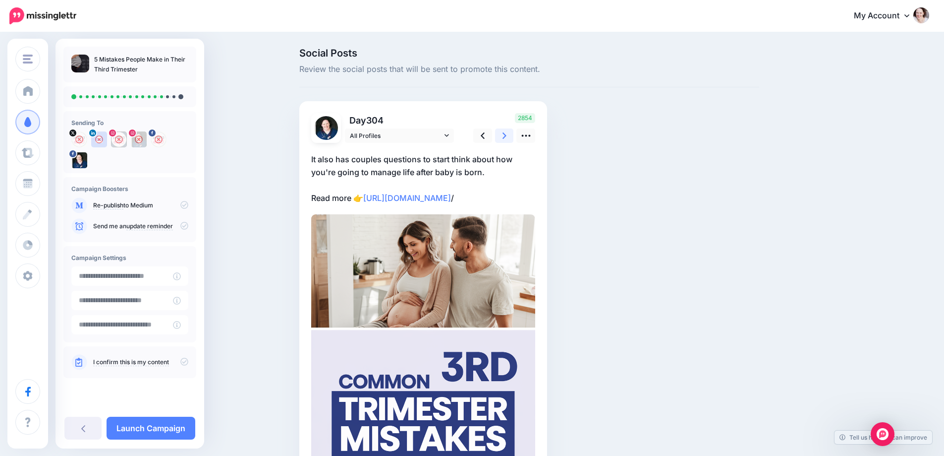
click at [507, 137] on icon at bounding box center [505, 135] width 4 height 10
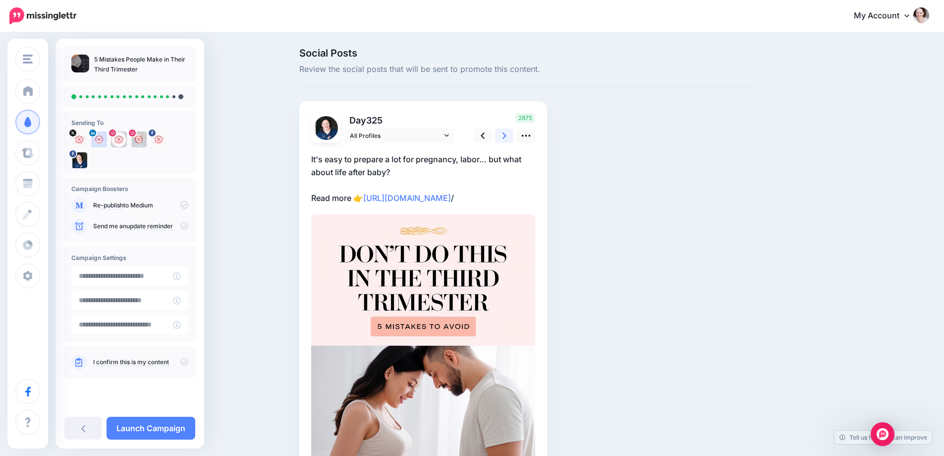
click at [507, 137] on icon at bounding box center [505, 135] width 4 height 10
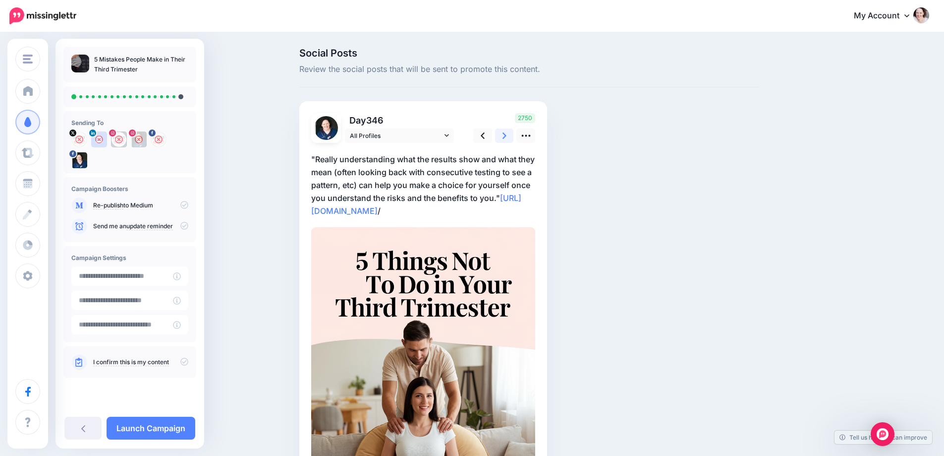
click at [507, 137] on icon at bounding box center [505, 135] width 4 height 10
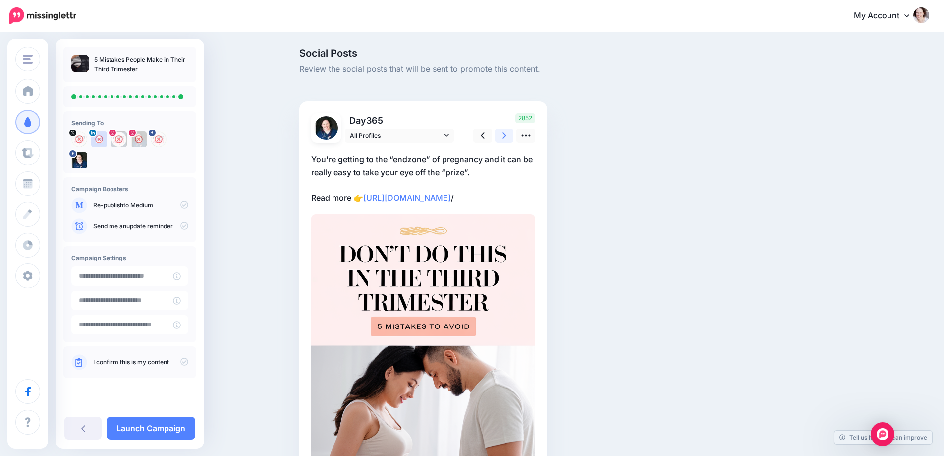
click at [507, 137] on icon at bounding box center [505, 135] width 4 height 10
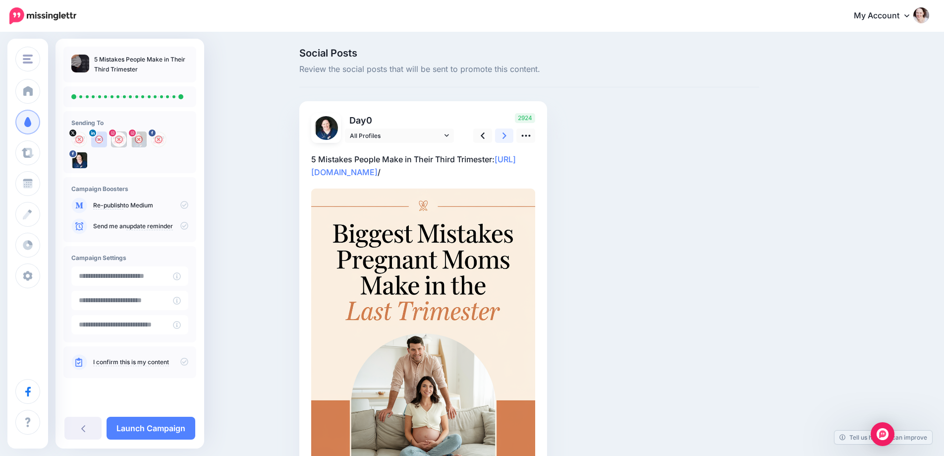
click at [507, 137] on icon at bounding box center [505, 135] width 4 height 10
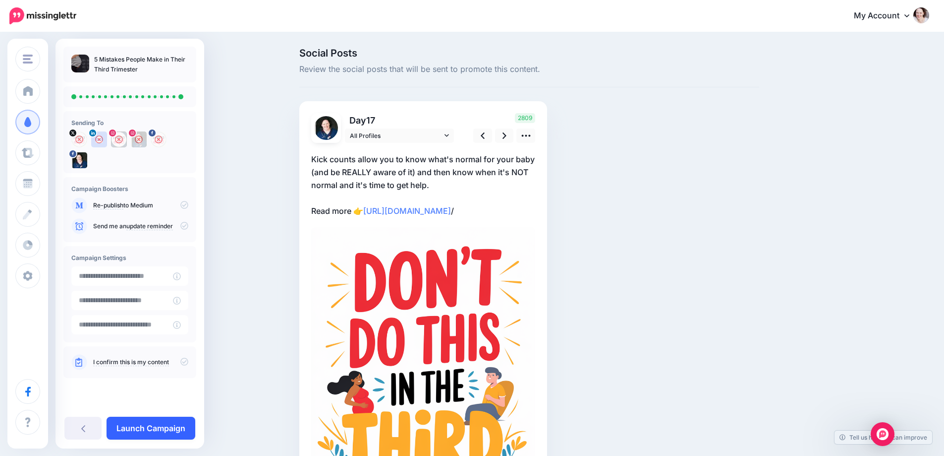
click at [155, 424] on link "Launch Campaign" at bounding box center [151, 427] width 89 height 23
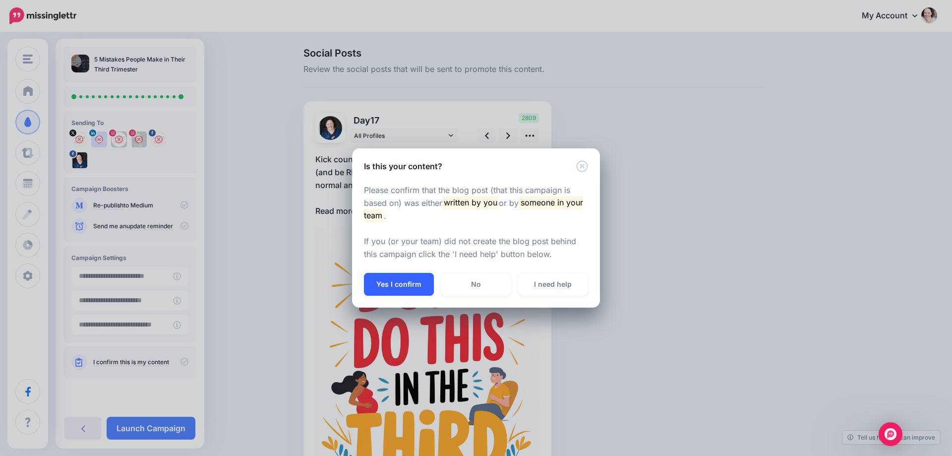
click at [395, 275] on button "Yes I confirm" at bounding box center [399, 284] width 70 height 23
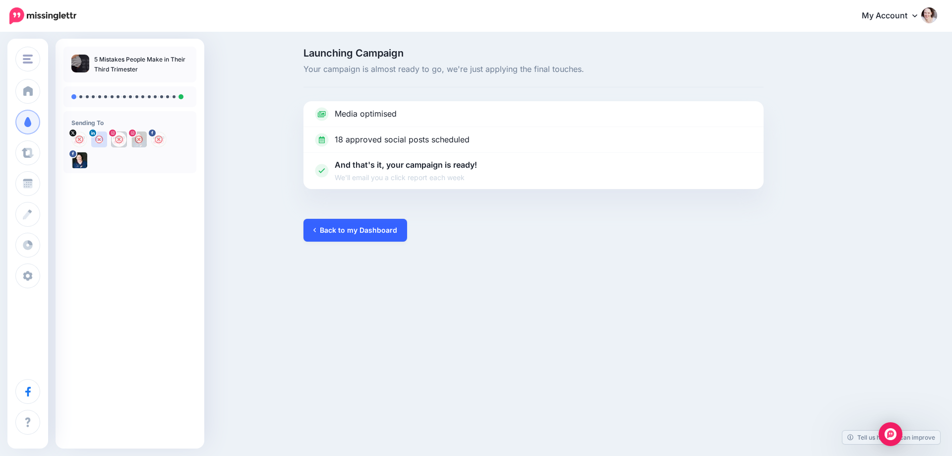
click at [371, 230] on link "Back to my Dashboard" at bounding box center [355, 230] width 104 height 23
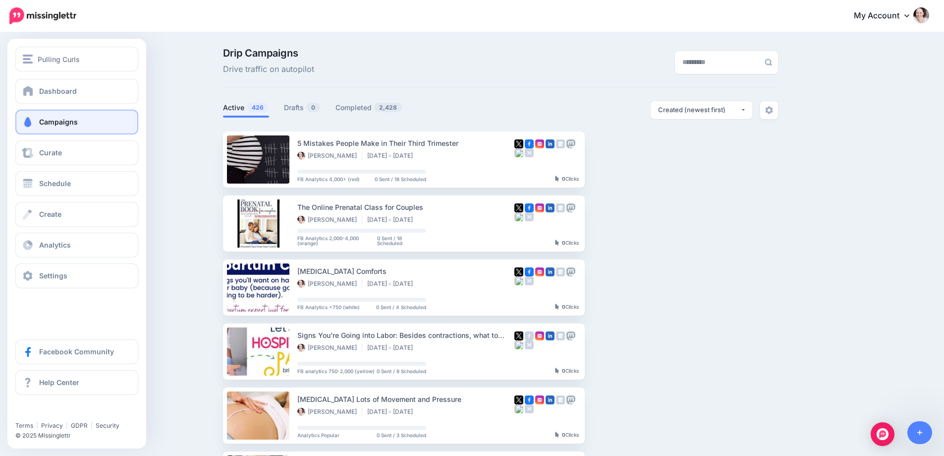
click at [33, 118] on span at bounding box center [27, 122] width 13 height 10
click at [59, 189] on link "Schedule" at bounding box center [76, 183] width 123 height 25
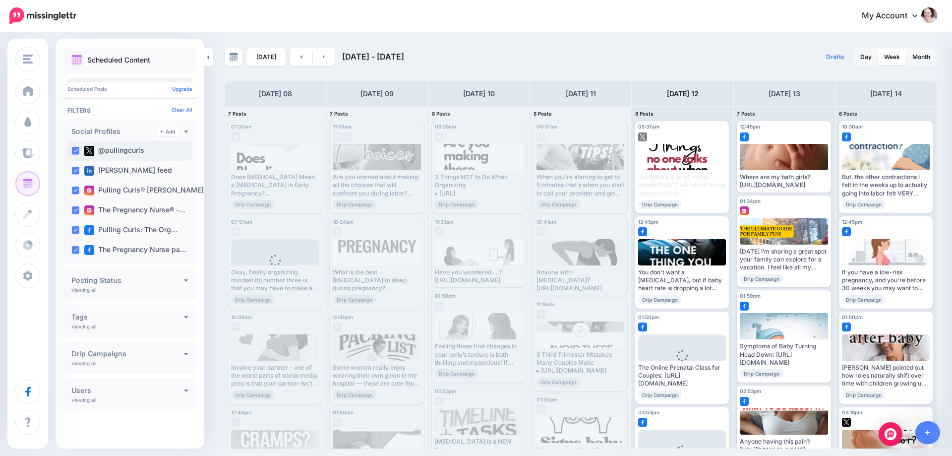
click at [75, 152] on ins at bounding box center [75, 151] width 8 height 8
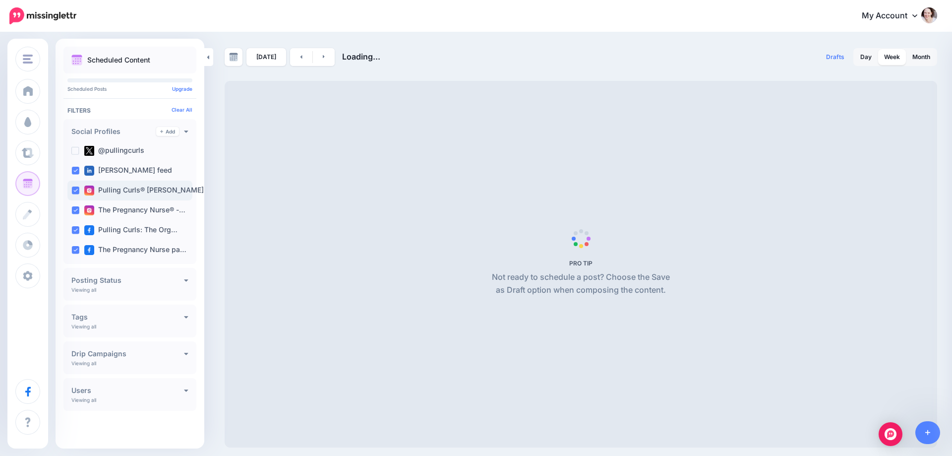
click at [76, 189] on ins at bounding box center [75, 190] width 8 height 8
click at [77, 175] on div "Hilary Erickson feed" at bounding box center [129, 171] width 125 height 20
click at [75, 208] on ins at bounding box center [75, 210] width 8 height 8
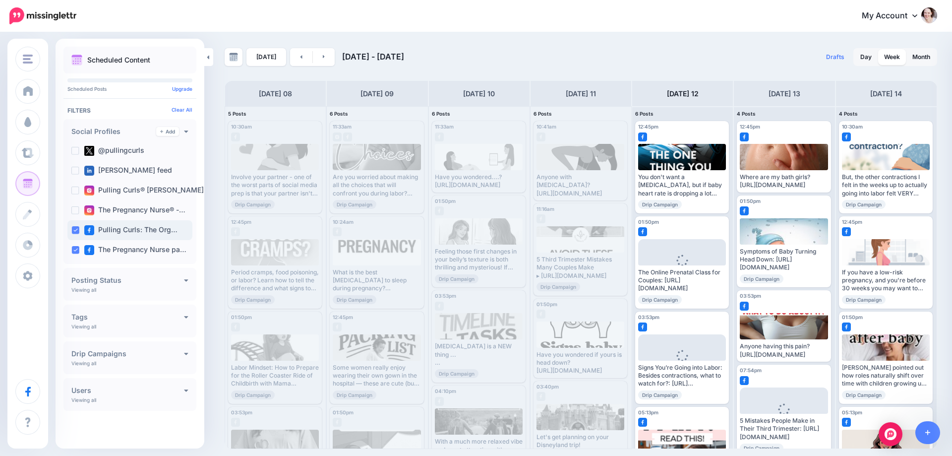
click at [76, 234] on ins at bounding box center [75, 230] width 8 height 8
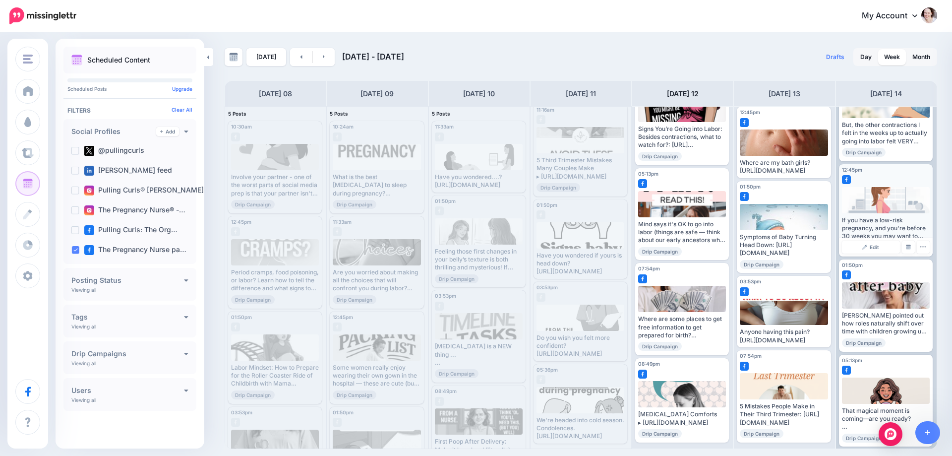
scroll to position [56, 0]
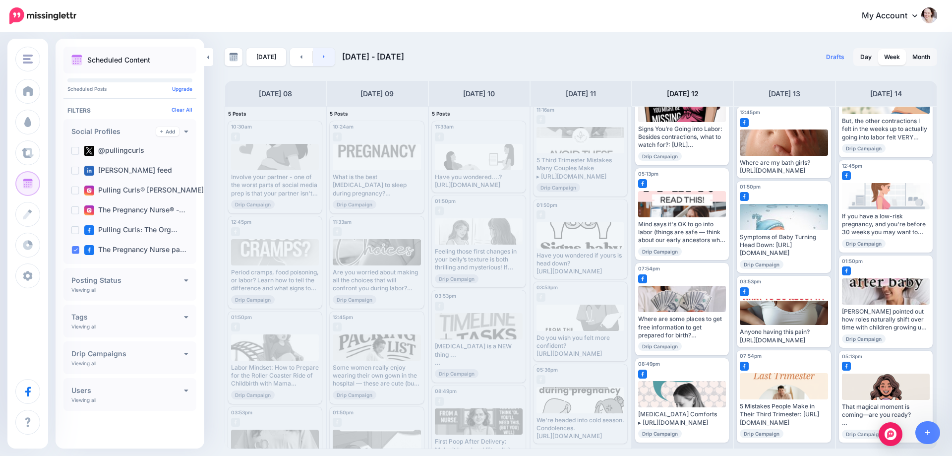
click at [327, 55] on link at bounding box center [324, 57] width 22 height 18
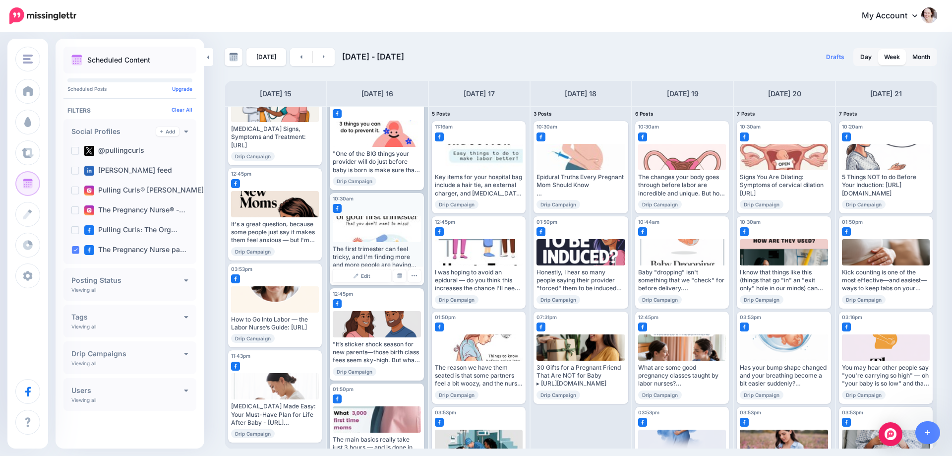
scroll to position [0, 0]
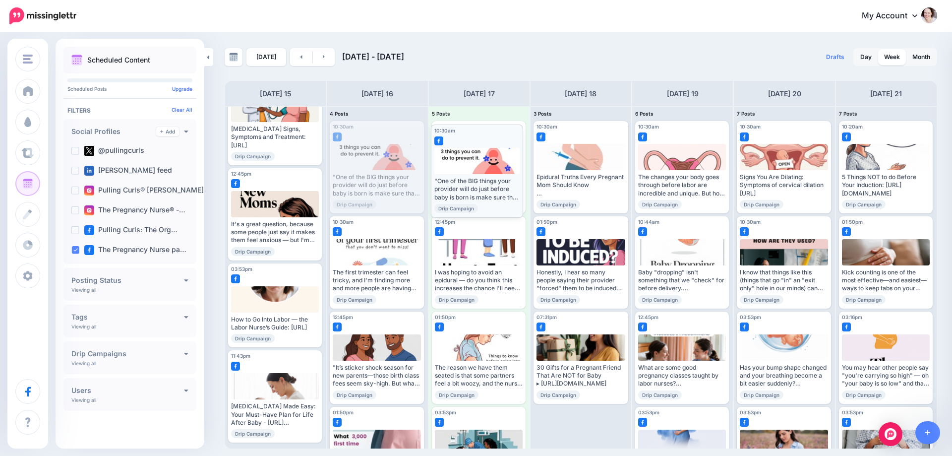
drag, startPoint x: 365, startPoint y: 170, endPoint x: 467, endPoint y: 173, distance: 101.2
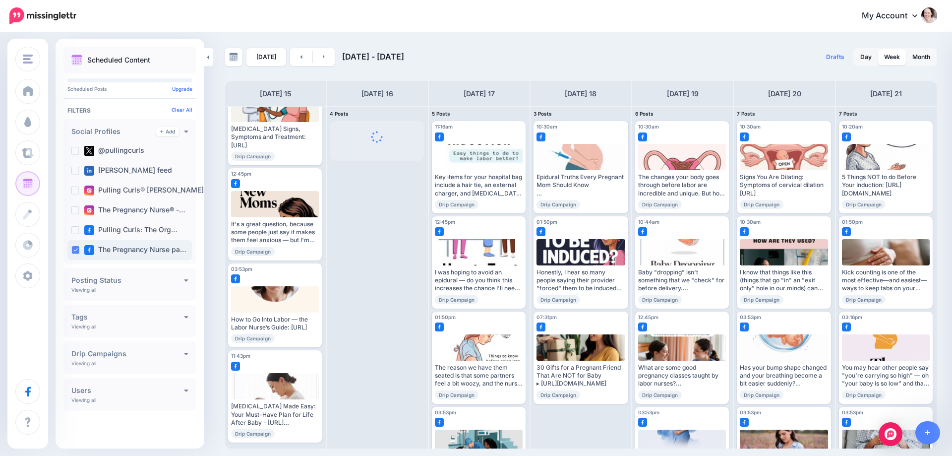
click at [75, 249] on ins at bounding box center [75, 250] width 8 height 8
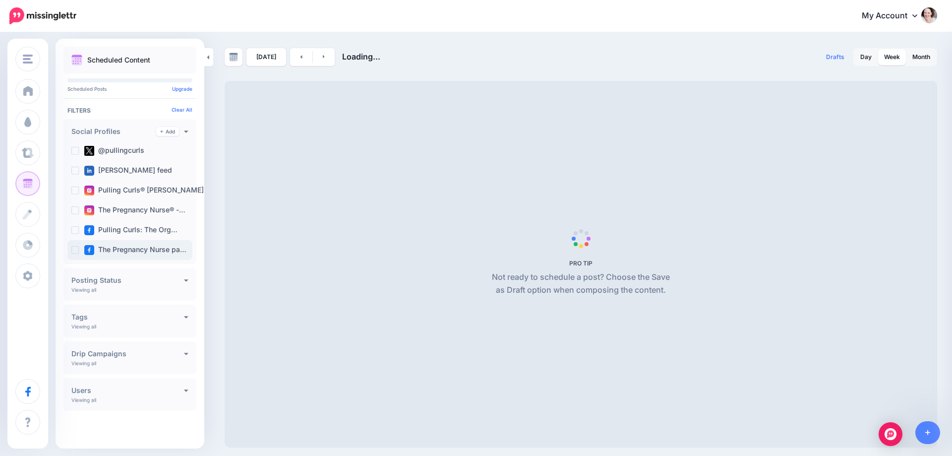
click at [75, 249] on ins at bounding box center [75, 250] width 8 height 8
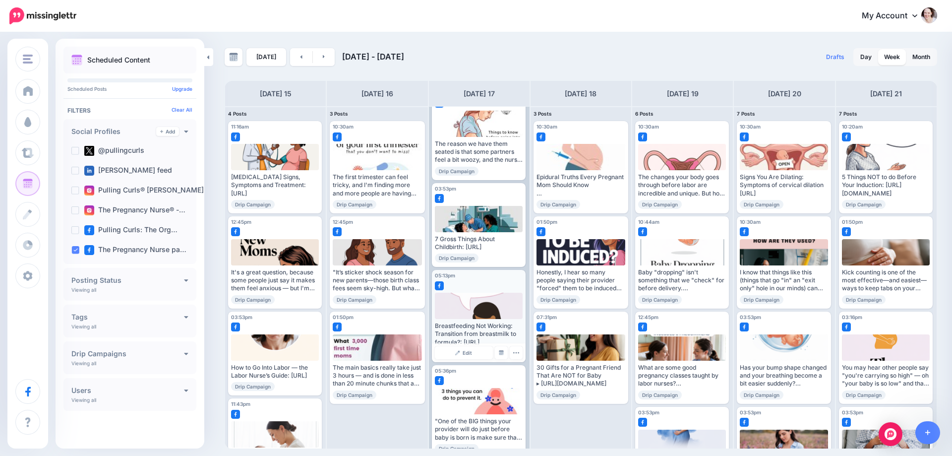
scroll to position [246, 0]
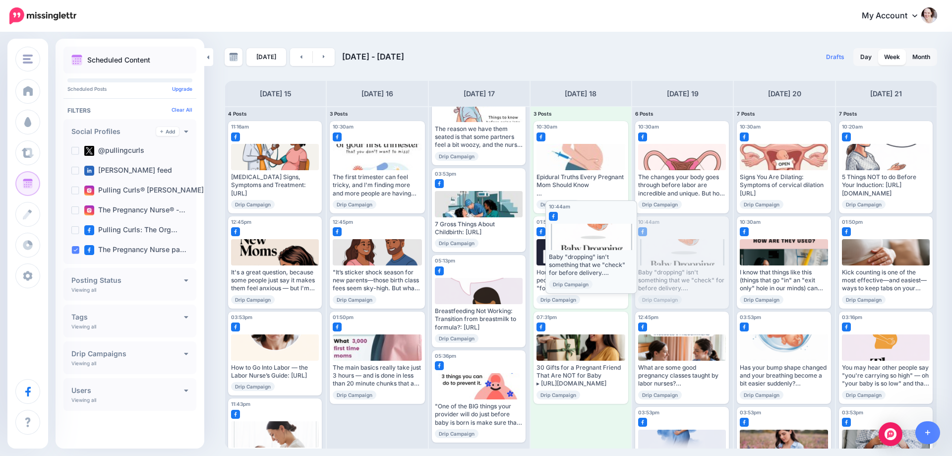
drag, startPoint x: 664, startPoint y: 238, endPoint x: 574, endPoint y: 223, distance: 91.1
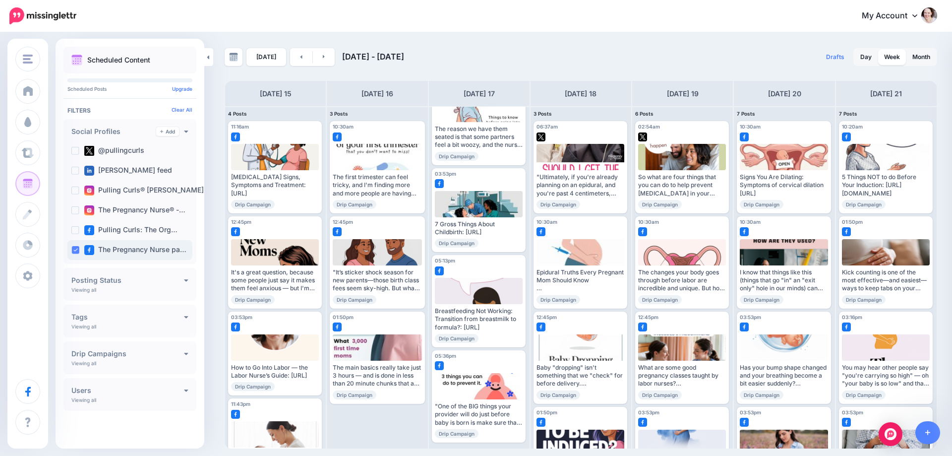
click at [76, 250] on ins at bounding box center [75, 250] width 8 height 8
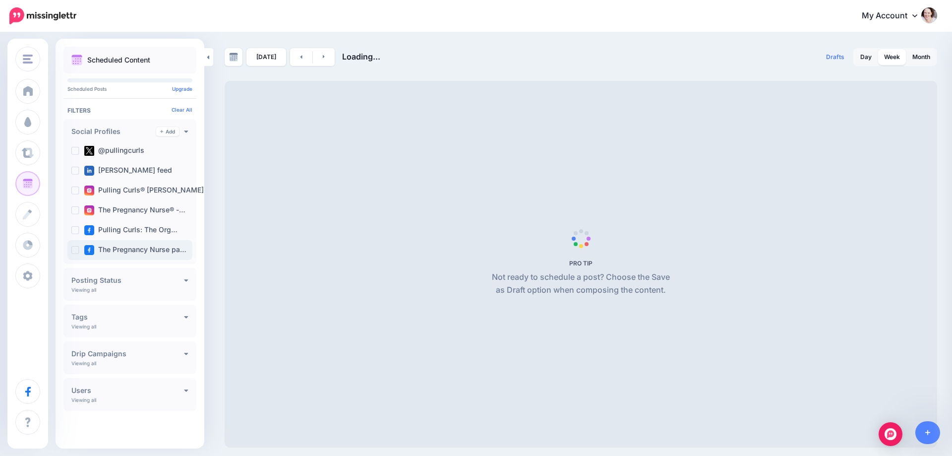
click at [76, 250] on ins at bounding box center [75, 250] width 8 height 8
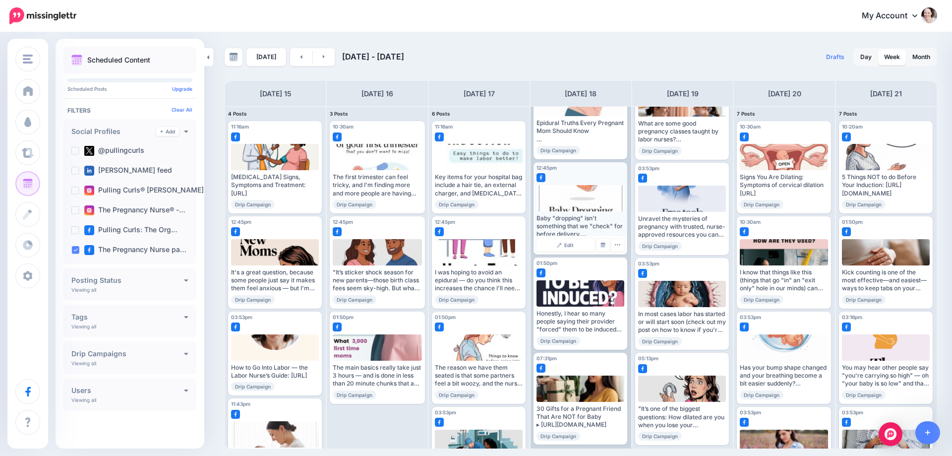
scroll to position [56, 0]
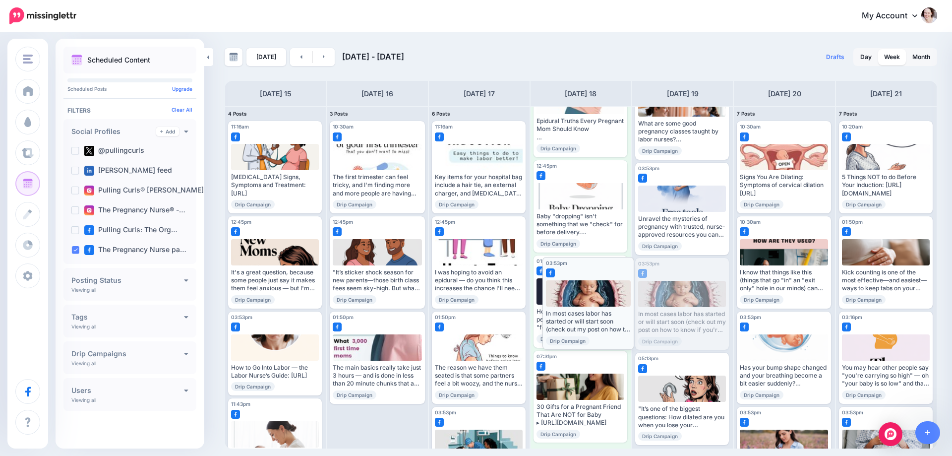
drag, startPoint x: 648, startPoint y: 288, endPoint x: 555, endPoint y: 287, distance: 92.7
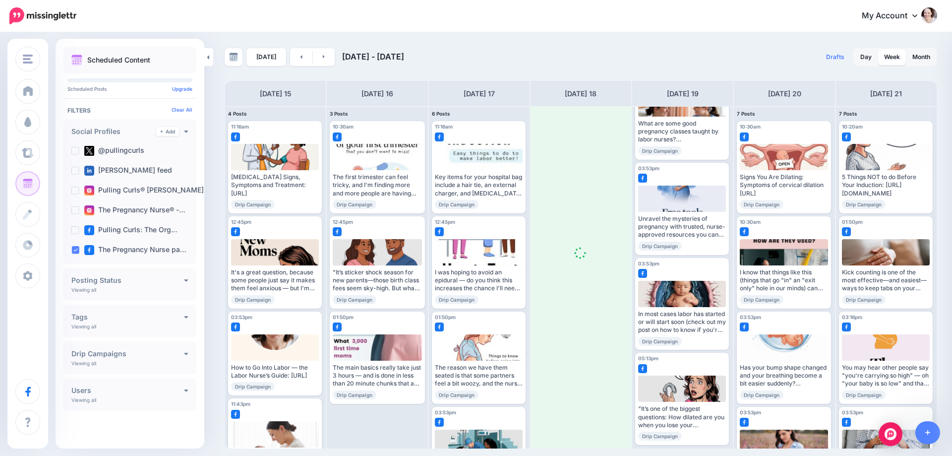
scroll to position [0, 0]
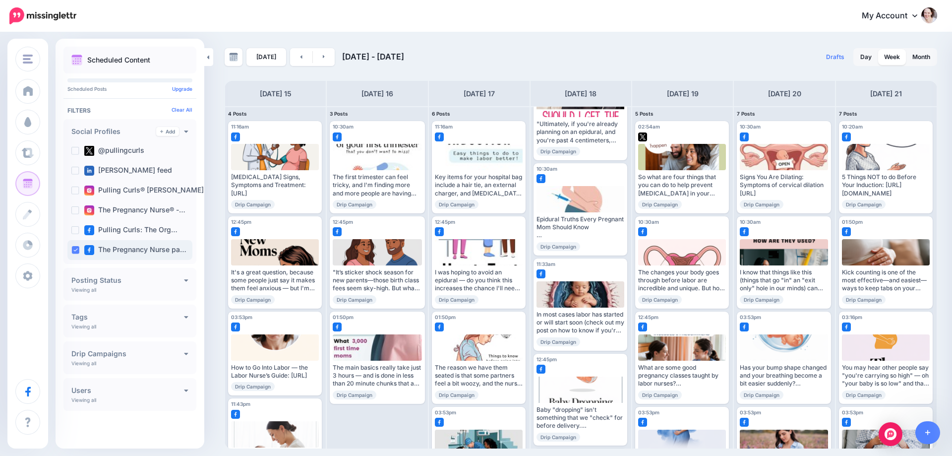
click at [76, 252] on ins at bounding box center [75, 250] width 8 height 8
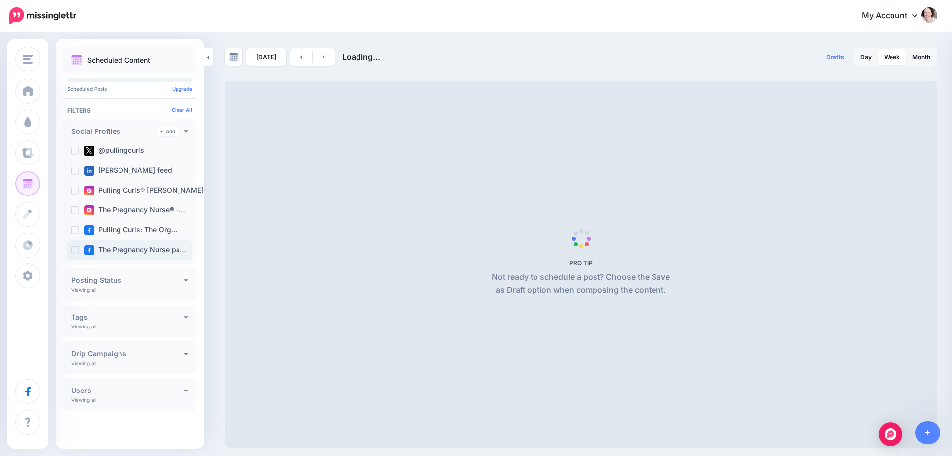
click at [76, 252] on ins at bounding box center [75, 250] width 8 height 8
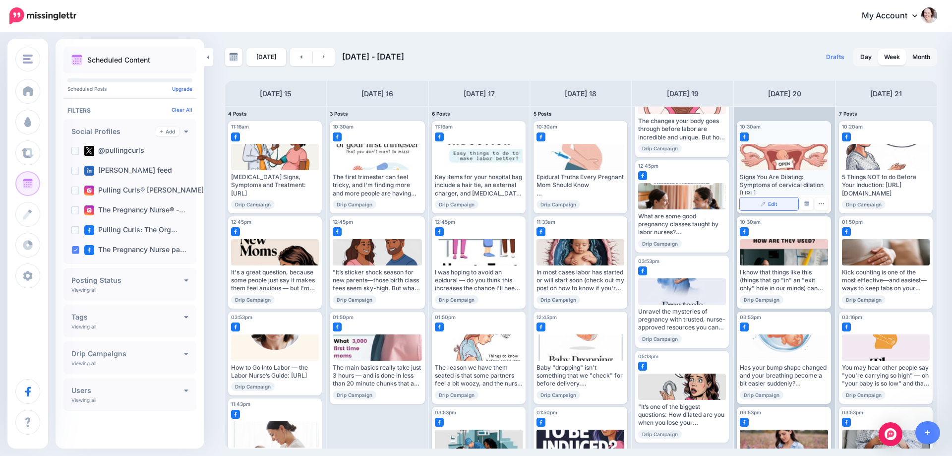
scroll to position [50, 0]
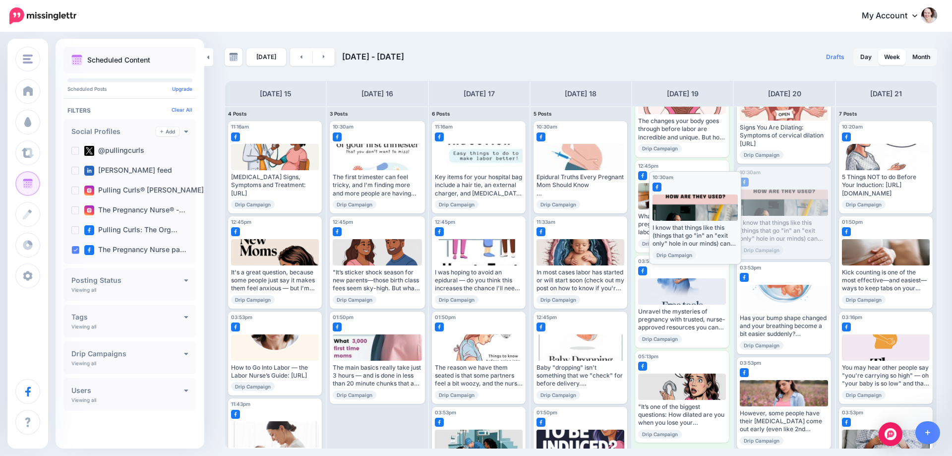
drag, startPoint x: 783, startPoint y: 205, endPoint x: 696, endPoint y: 210, distance: 87.9
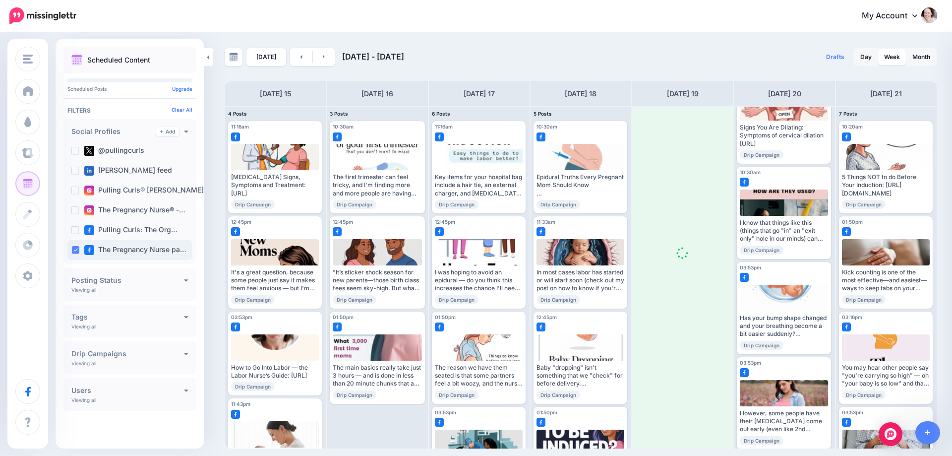
scroll to position [0, 0]
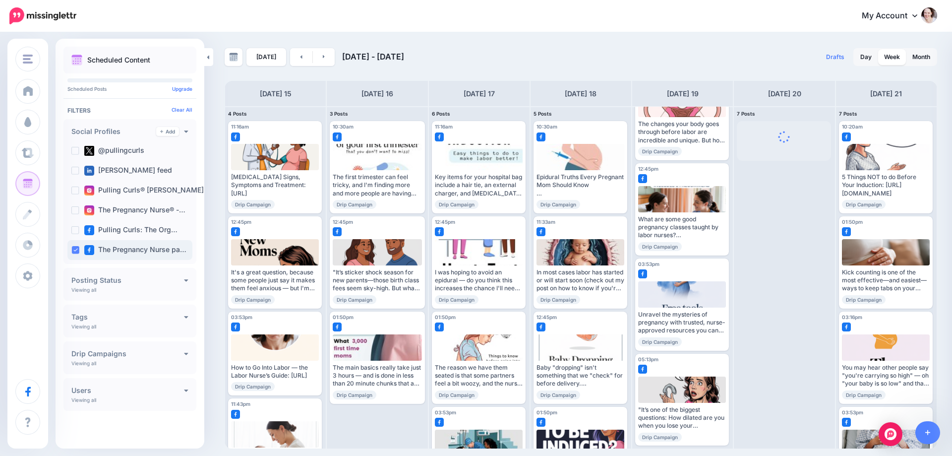
click at [75, 252] on ins at bounding box center [75, 250] width 8 height 8
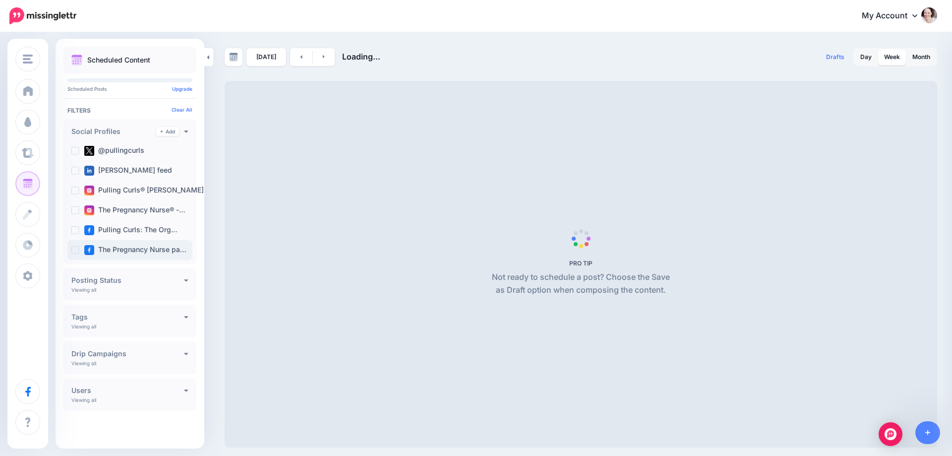
click at [75, 252] on ins at bounding box center [75, 250] width 8 height 8
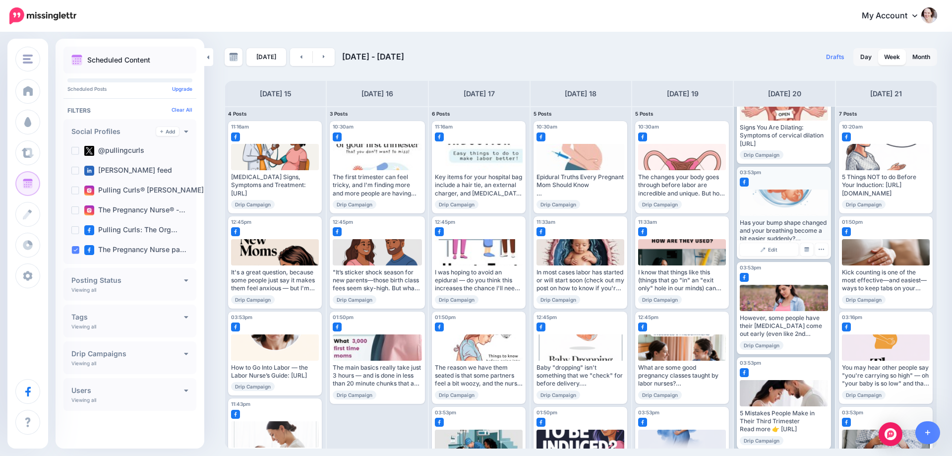
scroll to position [99, 0]
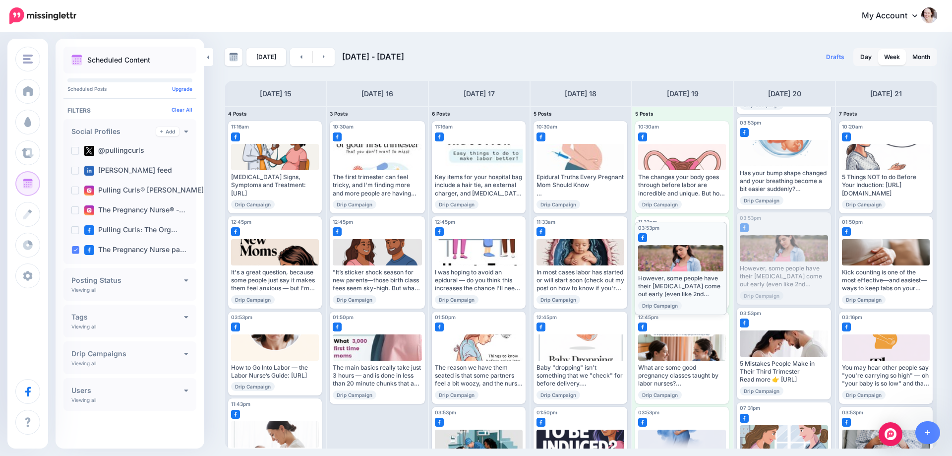
drag, startPoint x: 778, startPoint y: 257, endPoint x: 676, endPoint y: 267, distance: 102.6
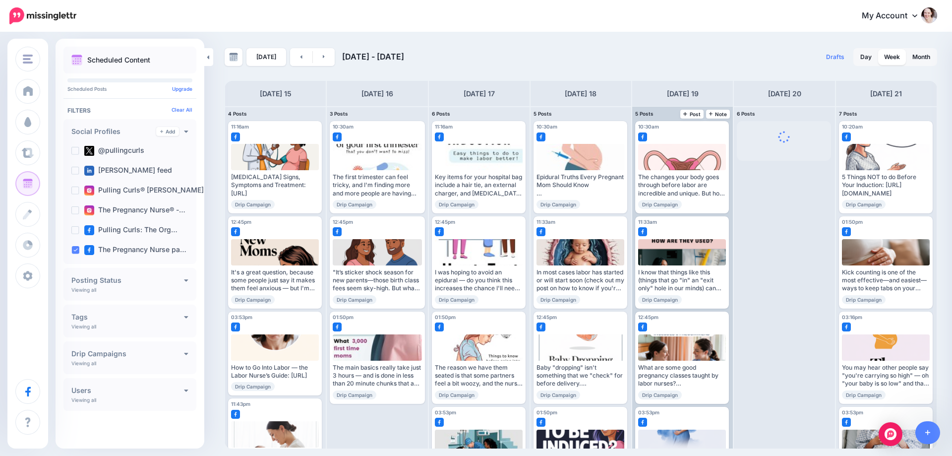
scroll to position [0, 0]
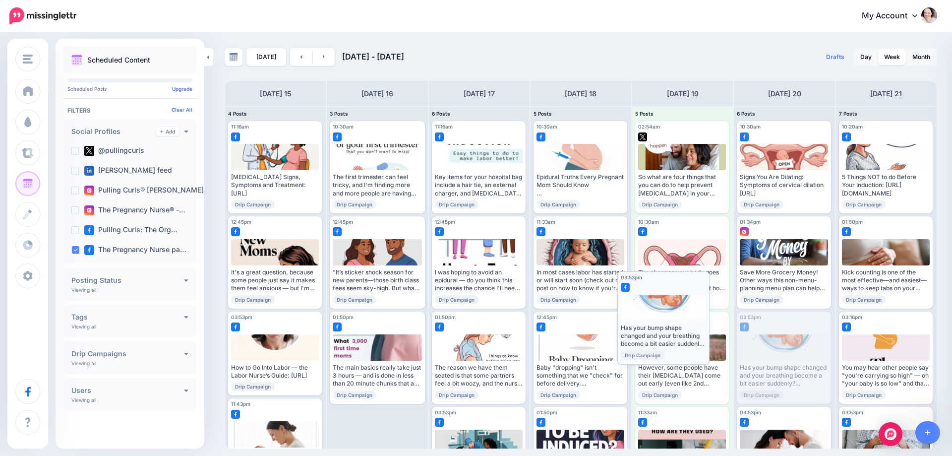
drag, startPoint x: 784, startPoint y: 345, endPoint x: 664, endPoint y: 304, distance: 126.0
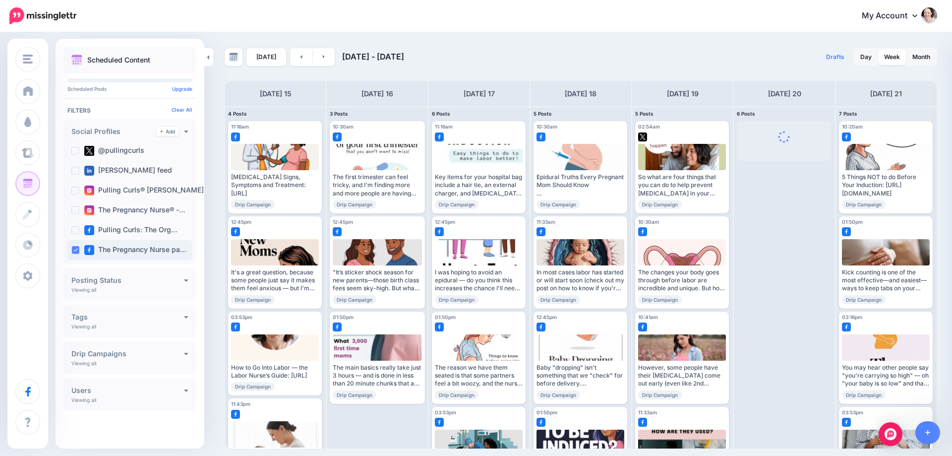
click at [79, 251] on ins at bounding box center [75, 250] width 8 height 8
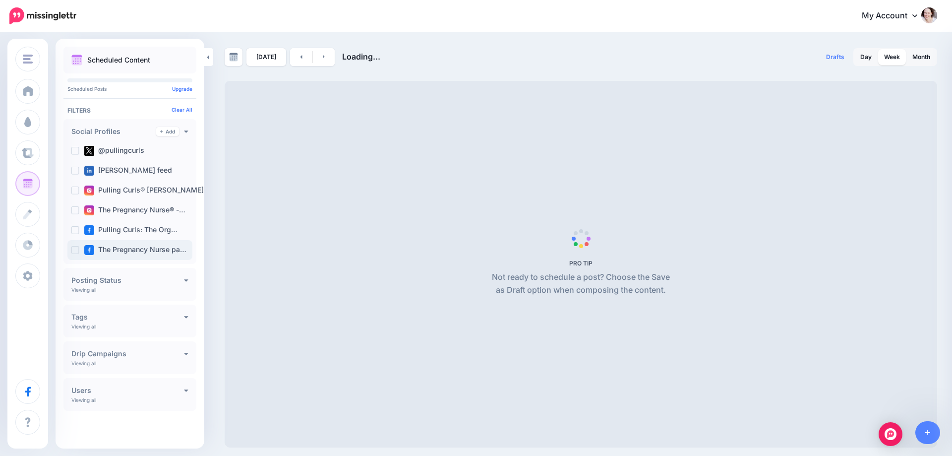
click at [73, 251] on ins at bounding box center [75, 250] width 8 height 8
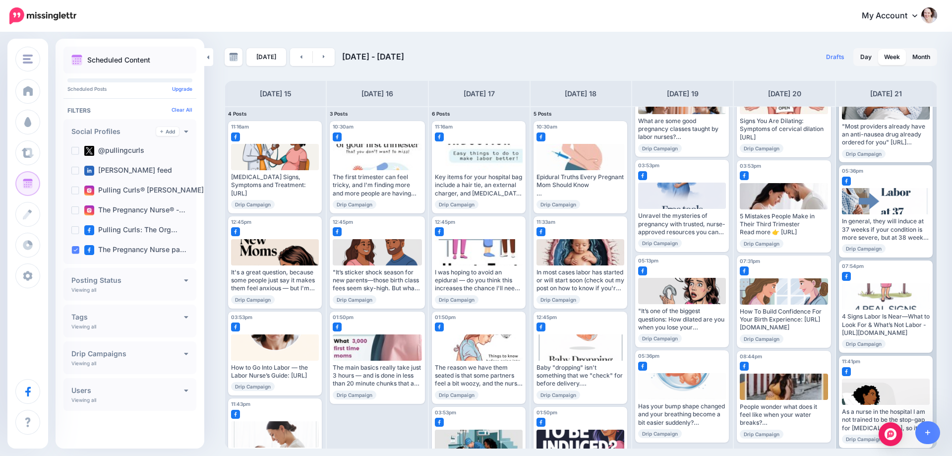
scroll to position [342, 0]
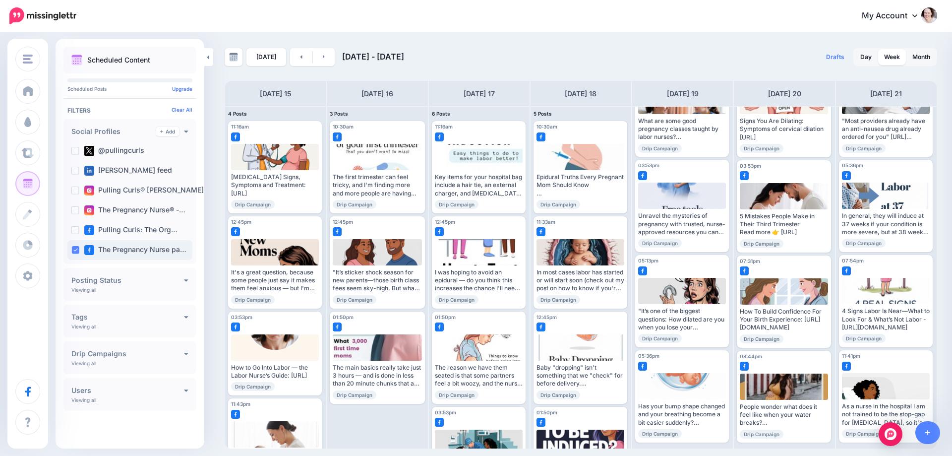
click at [74, 249] on ins at bounding box center [75, 250] width 8 height 8
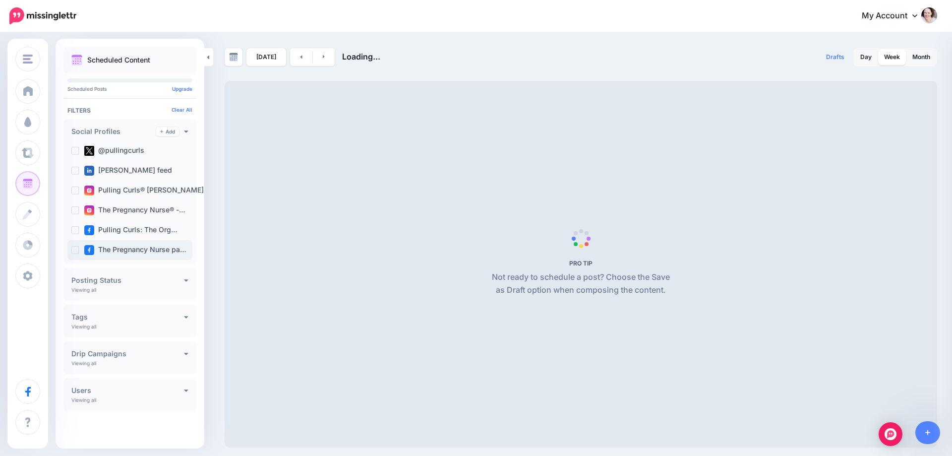
click at [74, 249] on ins at bounding box center [75, 250] width 8 height 8
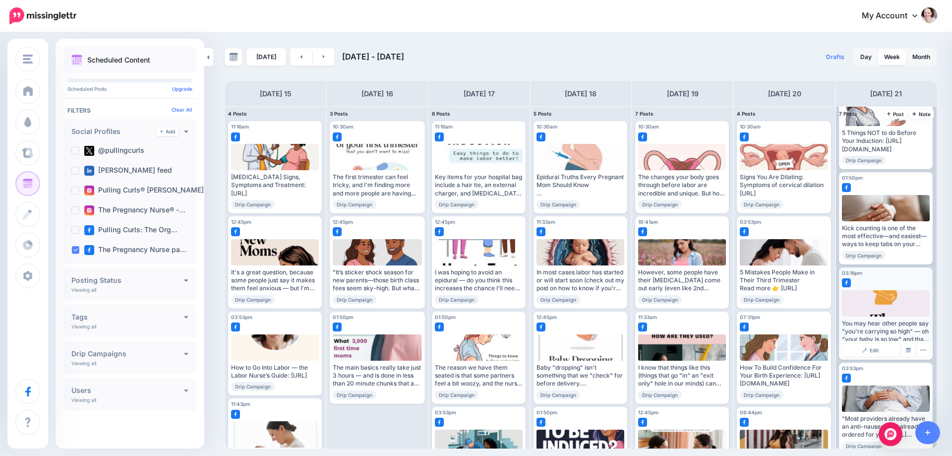
scroll to position [0, 0]
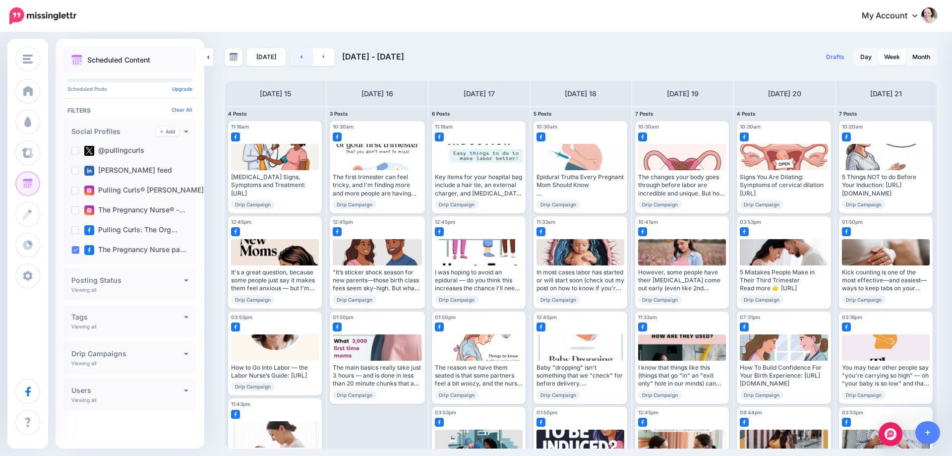
click at [300, 58] on link at bounding box center [301, 57] width 22 height 18
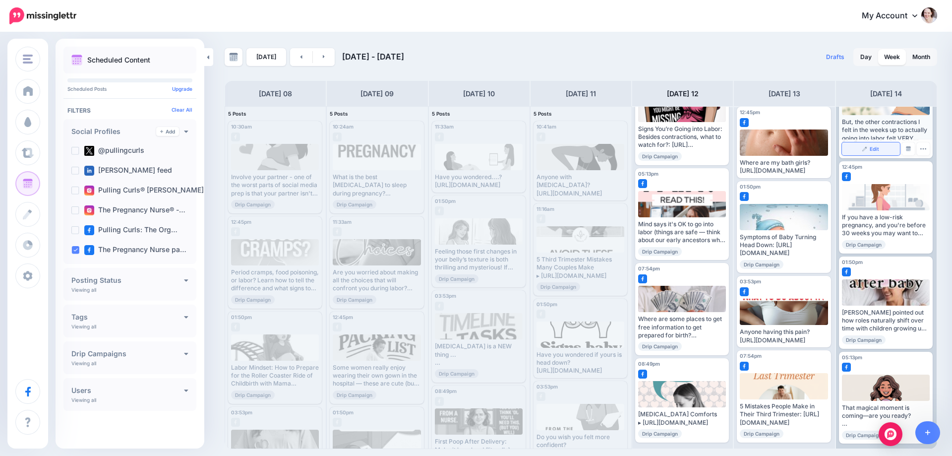
scroll to position [56, 0]
